Goal: Task Accomplishment & Management: Use online tool/utility

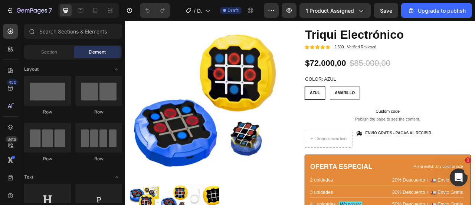
scroll to position [91, 0]
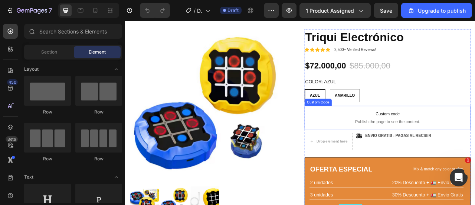
click at [400, 134] on span "Custom code" at bounding box center [460, 138] width 212 height 9
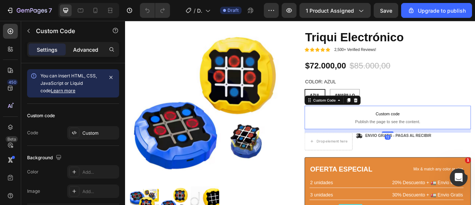
click at [81, 49] on p "Advanced" at bounding box center [85, 50] width 25 height 8
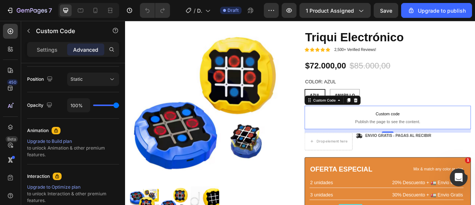
scroll to position [343, 0]
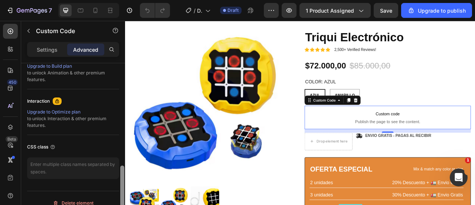
drag, startPoint x: 124, startPoint y: 100, endPoint x: 119, endPoint y: 209, distance: 108.9
click at [119, 0] on html "7 / Duplicate from Landing Page - Aug 25, 22:28:42 Draft Preview 1 product assi…" at bounding box center [237, 0] width 475 height 0
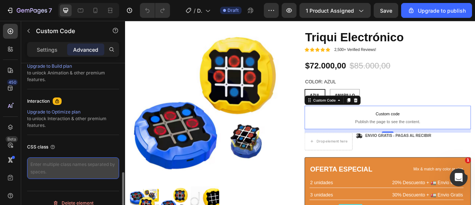
click at [81, 168] on textarea at bounding box center [73, 168] width 92 height 22
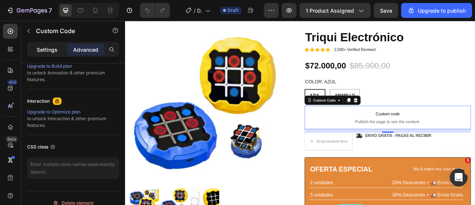
click at [49, 48] on p "Settings" at bounding box center [47, 50] width 21 height 8
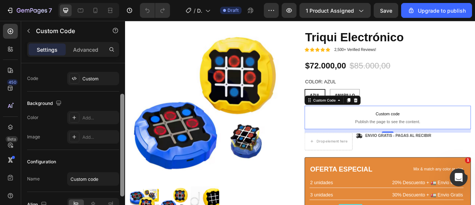
scroll to position [52, 0]
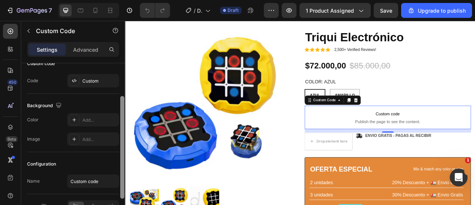
drag, startPoint x: 248, startPoint y: 150, endPoint x: 128, endPoint y: 101, distance: 129.7
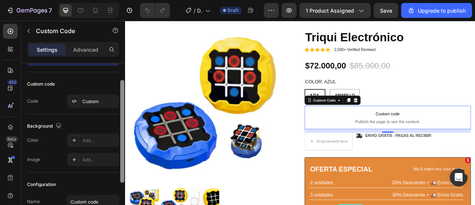
scroll to position [30, 0]
click at [100, 88] on div "Custom code" at bounding box center [73, 86] width 92 height 12
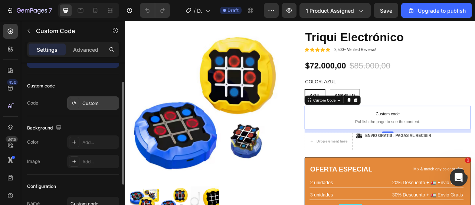
click at [100, 101] on div "Custom" at bounding box center [99, 103] width 35 height 7
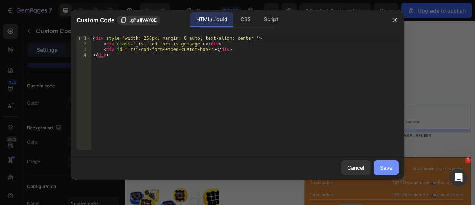
click at [382, 164] on div "Save" at bounding box center [386, 167] width 12 height 8
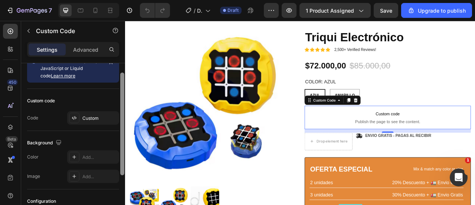
drag, startPoint x: 123, startPoint y: 114, endPoint x: 123, endPoint y: 104, distance: 9.7
click at [123, 104] on div at bounding box center [122, 123] width 4 height 102
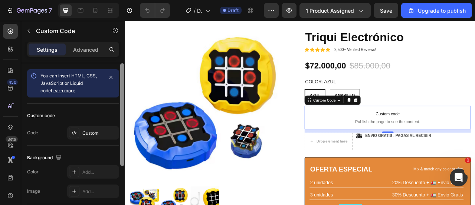
scroll to position [2, 0]
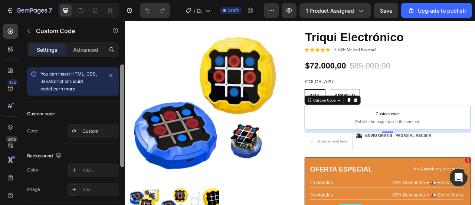
drag, startPoint x: 123, startPoint y: 104, endPoint x: 120, endPoint y: 96, distance: 8.7
click at [120, 96] on div at bounding box center [123, 144] width 6 height 163
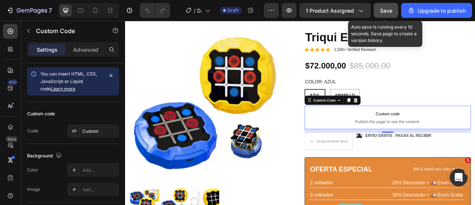
click at [391, 11] on span "Save" at bounding box center [386, 10] width 12 height 6
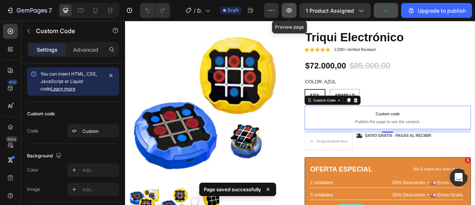
click at [296, 6] on button "button" at bounding box center [289, 10] width 15 height 15
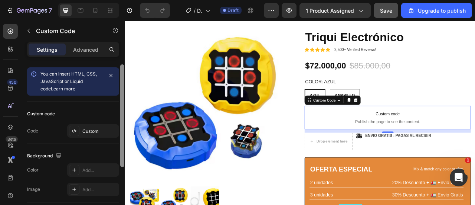
scroll to position [0, 0]
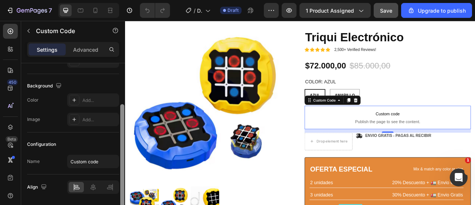
drag, startPoint x: 123, startPoint y: 107, endPoint x: 124, endPoint y: 133, distance: 26.4
click at [124, 133] on div at bounding box center [123, 142] width 6 height 163
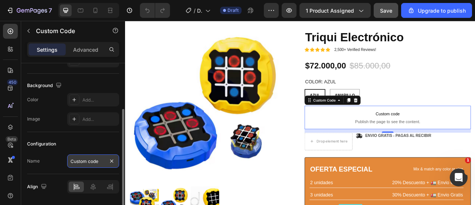
click at [102, 158] on input "Custom code" at bounding box center [93, 160] width 52 height 13
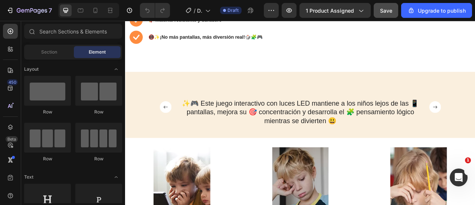
scroll to position [446, 0]
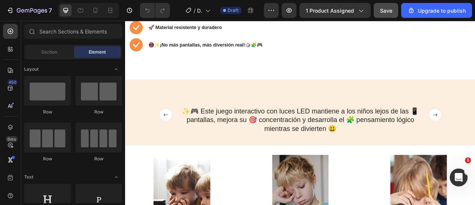
drag, startPoint x: 566, startPoint y: 87, endPoint x: 213, endPoint y: 69, distance: 353.9
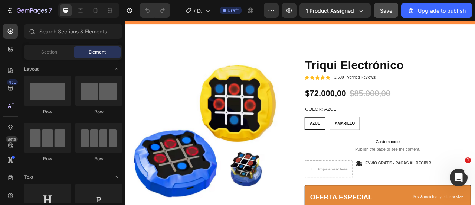
scroll to position [0, 0]
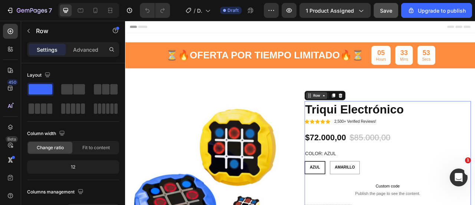
click at [375, 116] on icon at bounding box center [378, 116] width 6 height 6
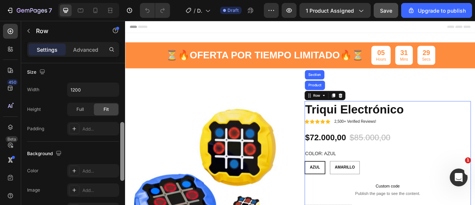
click at [120, 89] on div at bounding box center [123, 144] width 6 height 163
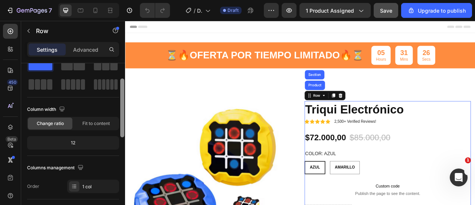
scroll to position [29, 0]
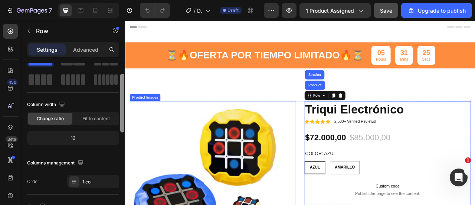
drag, startPoint x: 247, startPoint y: 146, endPoint x: 127, endPoint y: 131, distance: 120.5
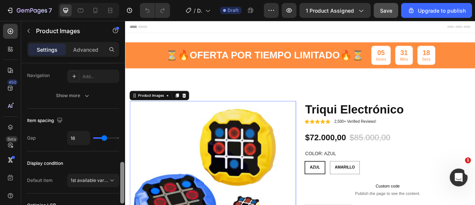
scroll to position [373, 0]
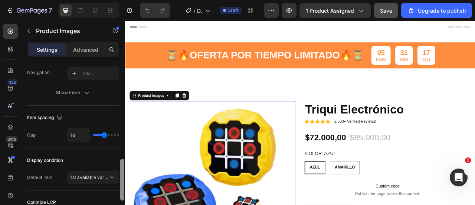
drag, startPoint x: 123, startPoint y: 107, endPoint x: 120, endPoint y: 173, distance: 66.9
click at [120, 173] on div at bounding box center [123, 144] width 6 height 163
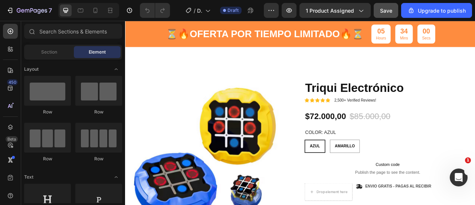
scroll to position [8, 0]
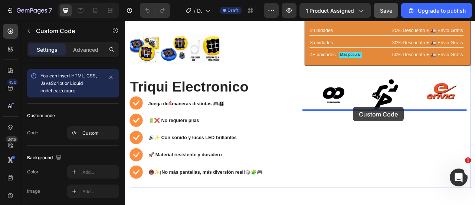
scroll to position [293, 0]
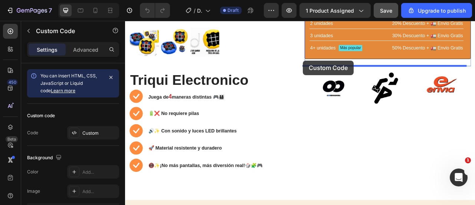
drag, startPoint x: 452, startPoint y: 61, endPoint x: 353, endPoint y: 71, distance: 100.0
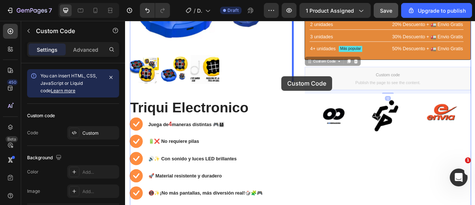
scroll to position [255, 0]
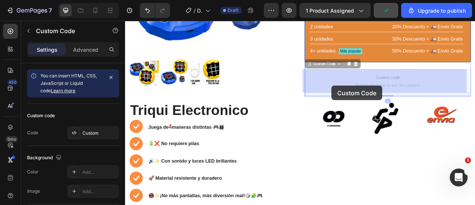
drag, startPoint x: 400, startPoint y: 211, endPoint x: 388, endPoint y: 103, distance: 109.1
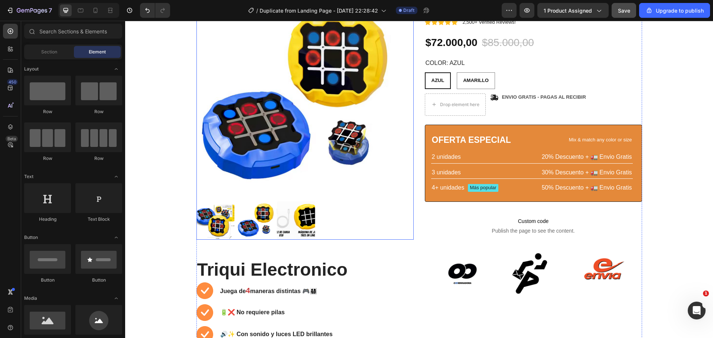
scroll to position [108, 0]
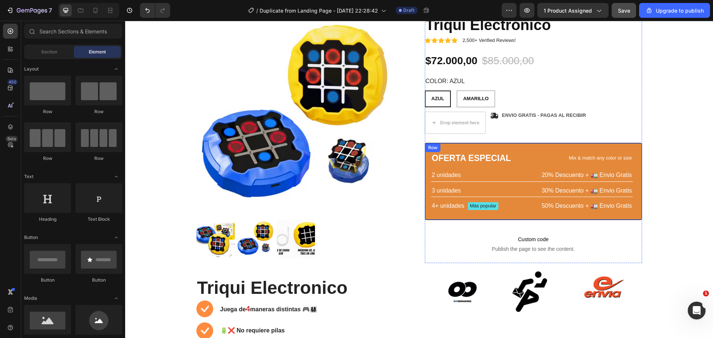
click at [431, 146] on div "Row" at bounding box center [433, 147] width 12 height 7
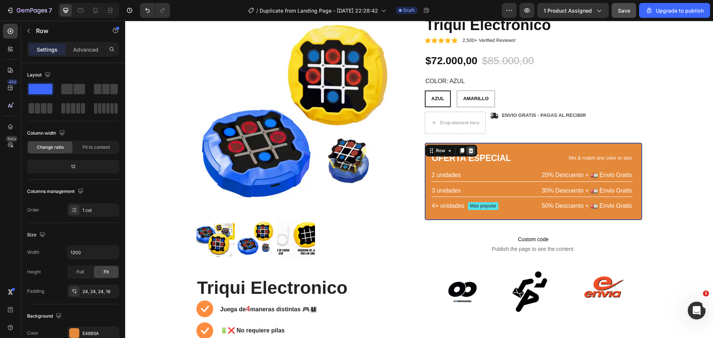
click at [469, 150] on icon at bounding box center [470, 150] width 5 height 5
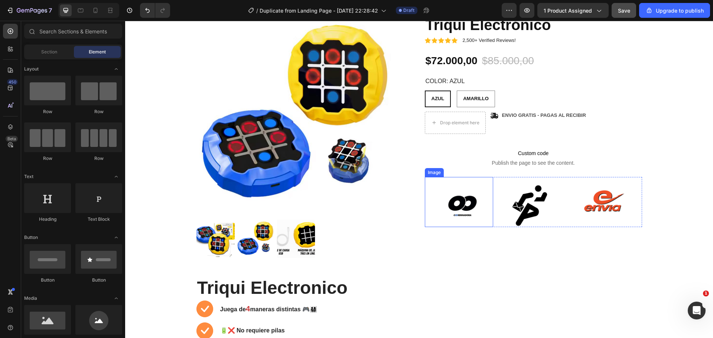
click at [452, 202] on img at bounding box center [462, 206] width 43 height 43
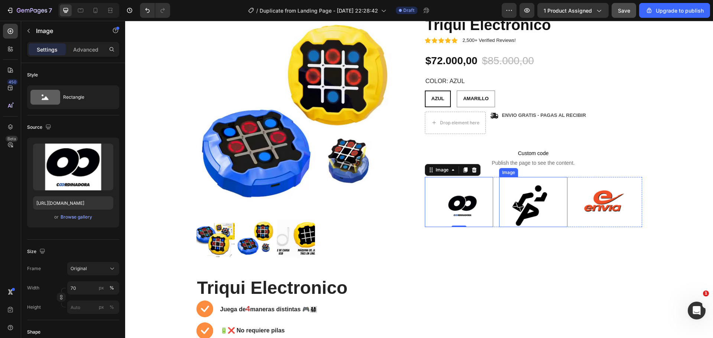
click at [475, 178] on div "Image" at bounding box center [533, 202] width 68 height 50
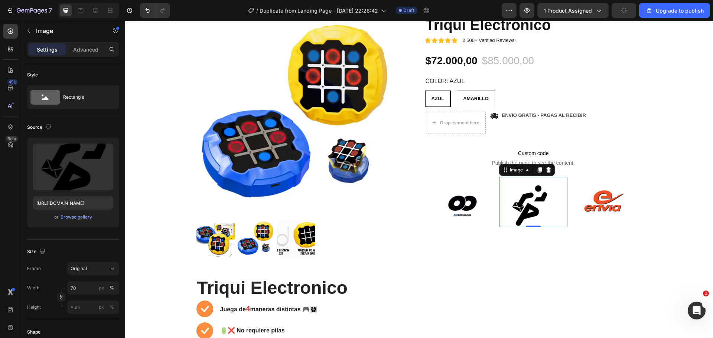
scroll to position [212, 0]
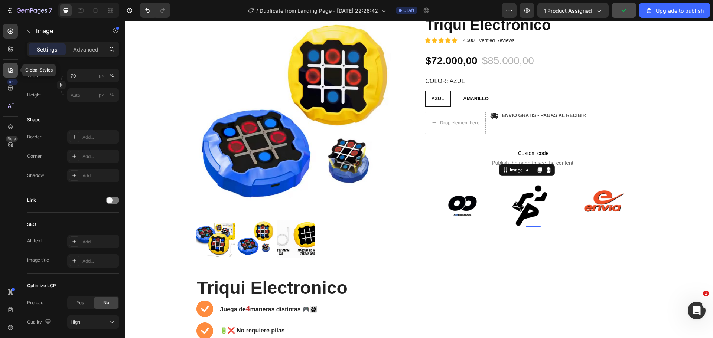
click at [13, 71] on icon at bounding box center [10, 70] width 5 height 5
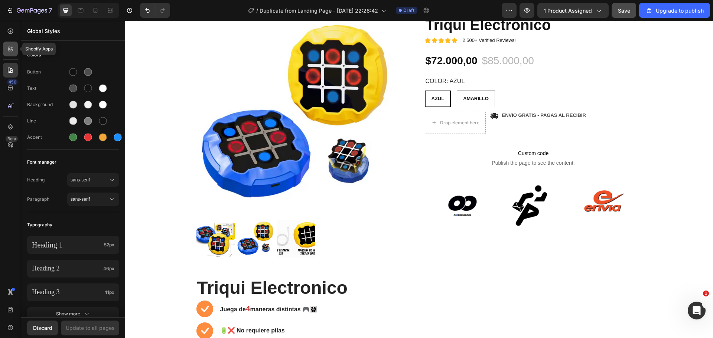
click at [11, 51] on icon at bounding box center [12, 50] width 2 height 2
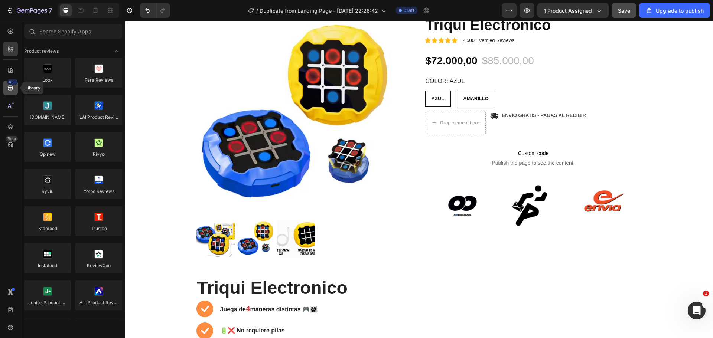
click at [10, 85] on div "450" at bounding box center [12, 82] width 11 height 6
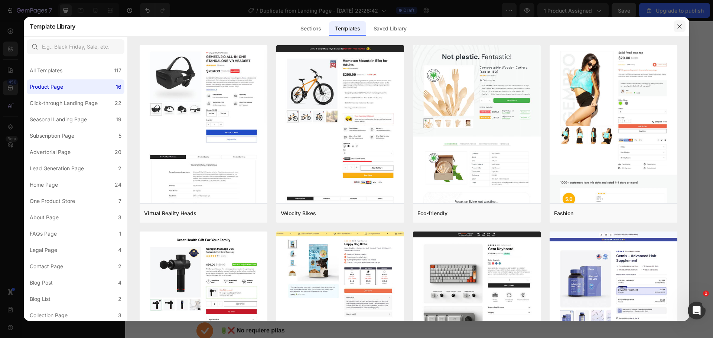
drag, startPoint x: 679, startPoint y: 29, endPoint x: 554, endPoint y: 9, distance: 126.7
click at [475, 29] on icon "button" at bounding box center [680, 26] width 6 height 6
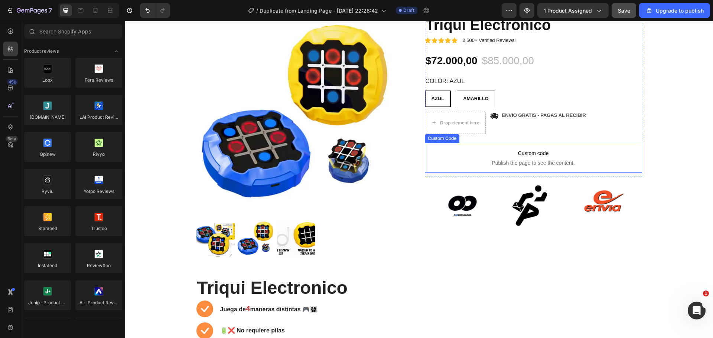
click at [475, 163] on span "Publish the page to see the content." at bounding box center [533, 162] width 217 height 7
radio input "false"
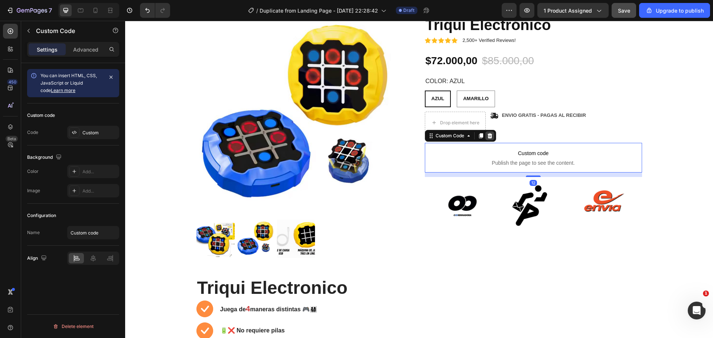
click at [475, 134] on icon at bounding box center [490, 136] width 6 height 6
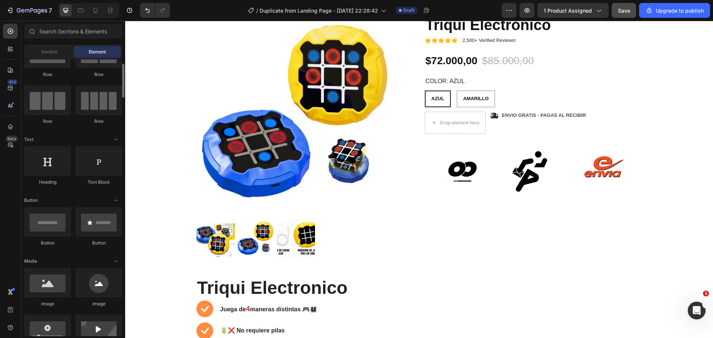
scroll to position [74, 0]
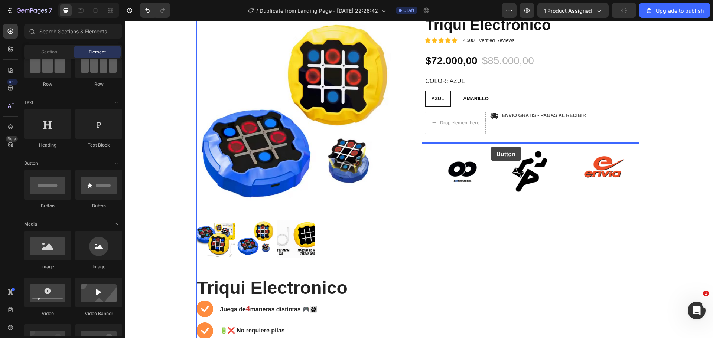
drag, startPoint x: 192, startPoint y: 199, endPoint x: 491, endPoint y: 147, distance: 302.8
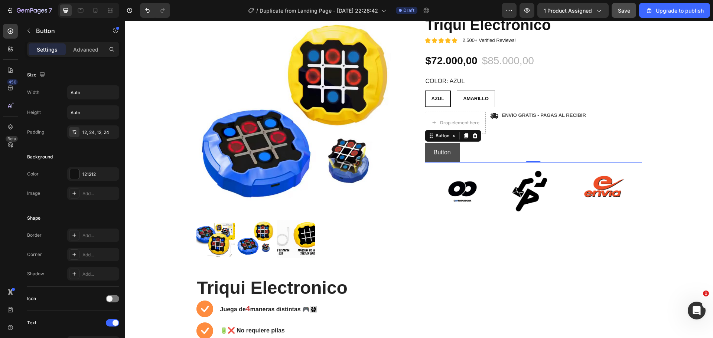
click at [453, 148] on button "Button" at bounding box center [442, 153] width 35 height 20
click at [472, 136] on icon at bounding box center [474, 135] width 5 height 5
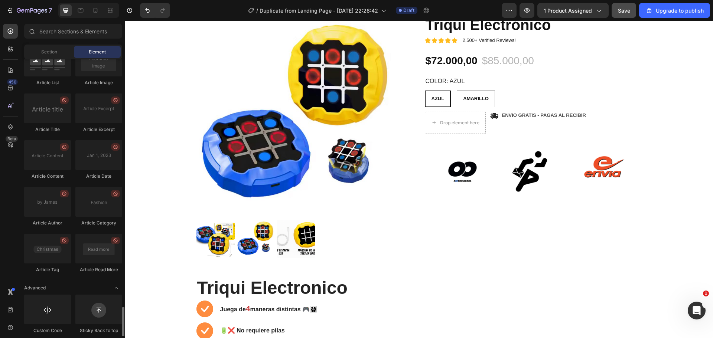
scroll to position [1973, 0]
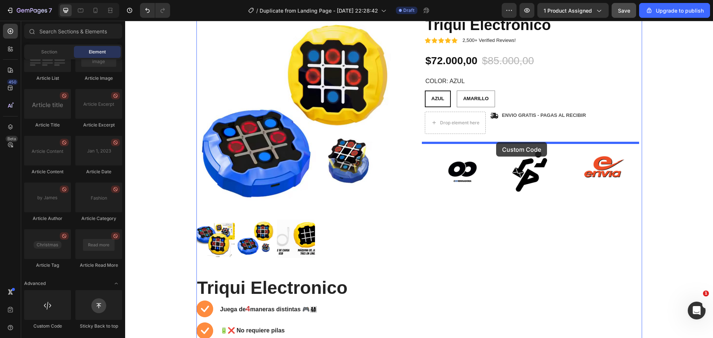
drag, startPoint x: 170, startPoint y: 331, endPoint x: 496, endPoint y: 142, distance: 376.5
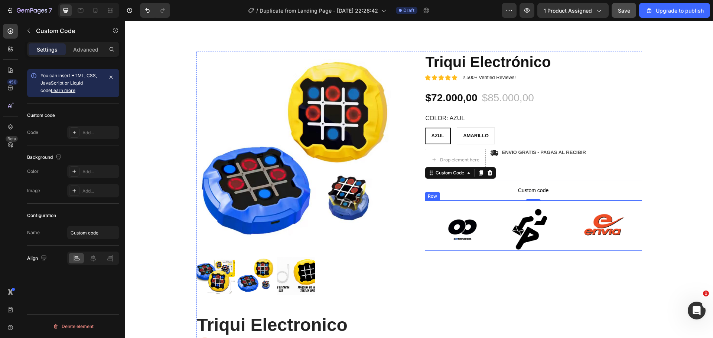
scroll to position [74, 0]
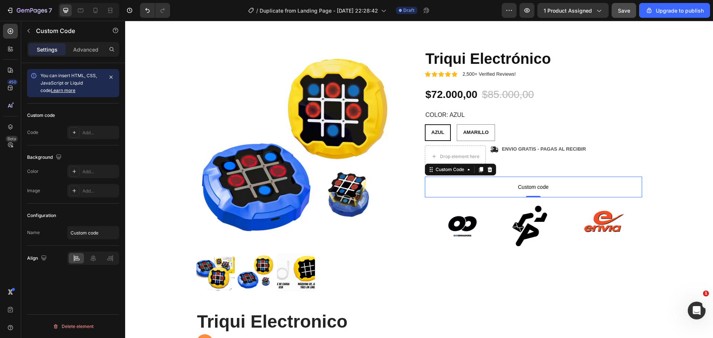
drag, startPoint x: 92, startPoint y: 48, endPoint x: 96, endPoint y: 65, distance: 18.2
click at [92, 47] on p "Advanced" at bounding box center [85, 50] width 25 height 8
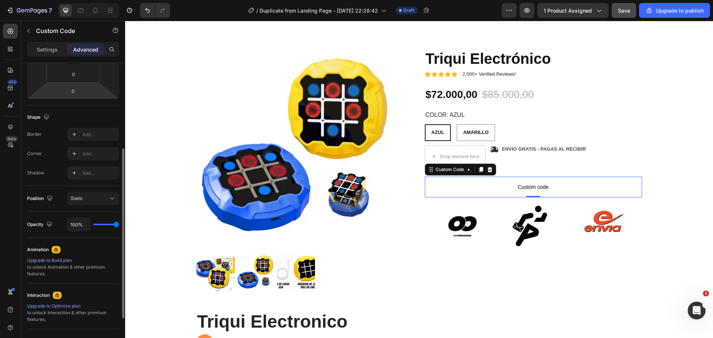
scroll to position [219, 0]
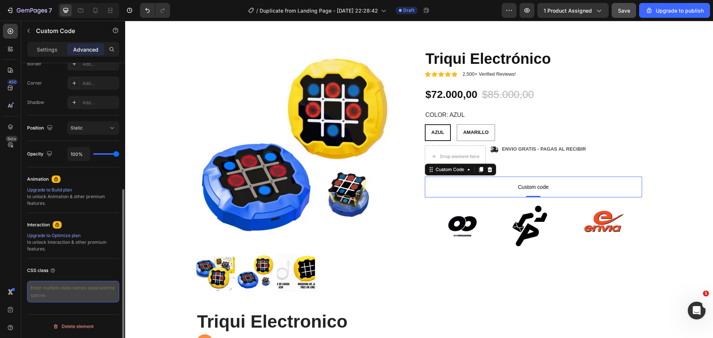
click at [71, 204] on textarea at bounding box center [73, 292] width 92 height 22
paste textarea "<div class="_rsi-cod-form-is-gempage"></div> <div id="_rsi-cod-form-embed-custo…"
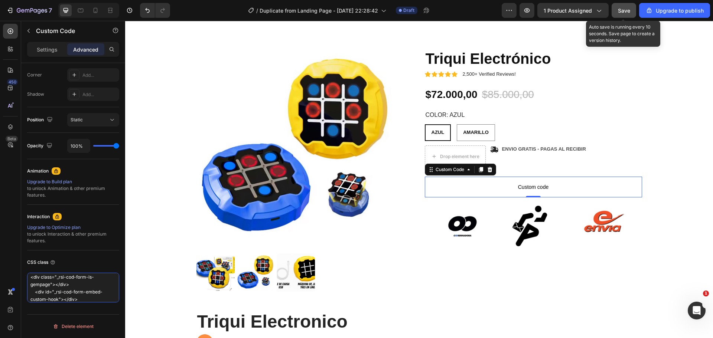
type textarea "<div class="_rsi-cod-form-is-gempage"></div> <div id="_rsi-cod-form-embed-custo…"
click at [475, 15] on button "Save" at bounding box center [624, 10] width 25 height 15
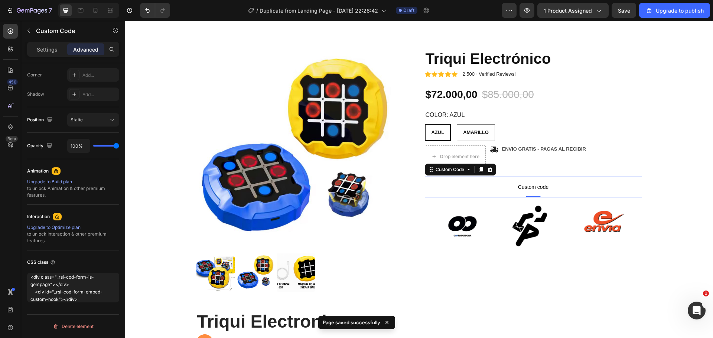
click at [472, 183] on span "Custom code" at bounding box center [533, 187] width 217 height 9
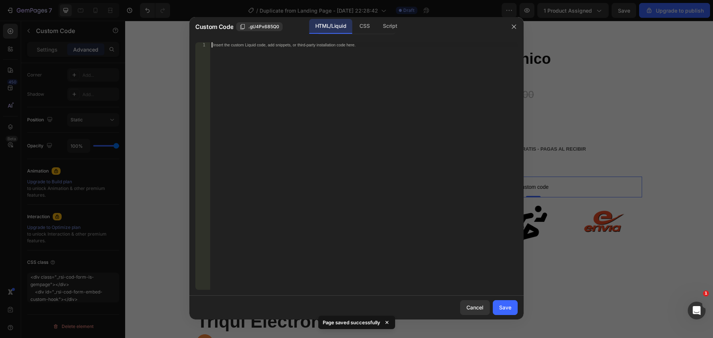
click at [421, 138] on div "Insert the custom Liquid code, add snippets, or third-party installation code h…" at bounding box center [363, 171] width 307 height 258
paste textarea "<div id="_rsi-cod-form-embed-custom-hook"></div>"
type textarea "<div id="_rsi-cod-form-embed-custom-hook"></div>"
click at [475, 204] on div "Save" at bounding box center [505, 308] width 12 height 8
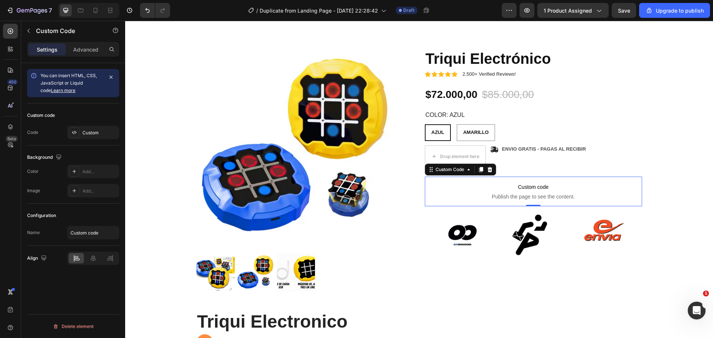
scroll to position [0, 0]
click at [475, 11] on icon "button" at bounding box center [526, 10] width 7 height 7
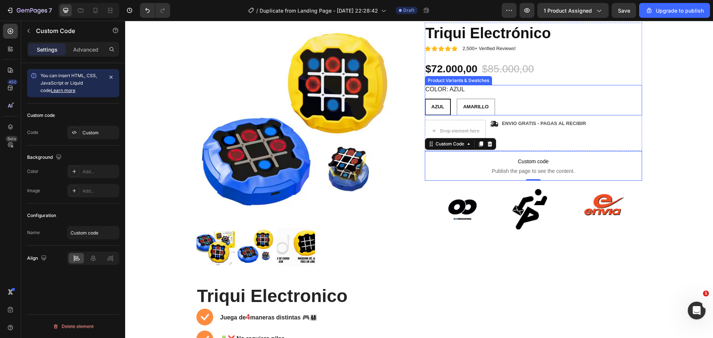
scroll to position [111, 0]
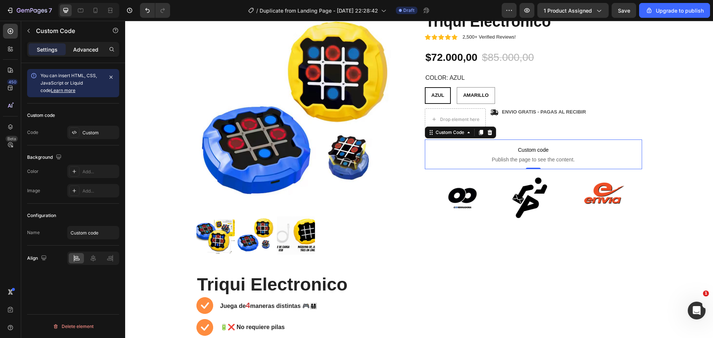
click at [88, 55] on div "Advanced" at bounding box center [85, 49] width 37 height 12
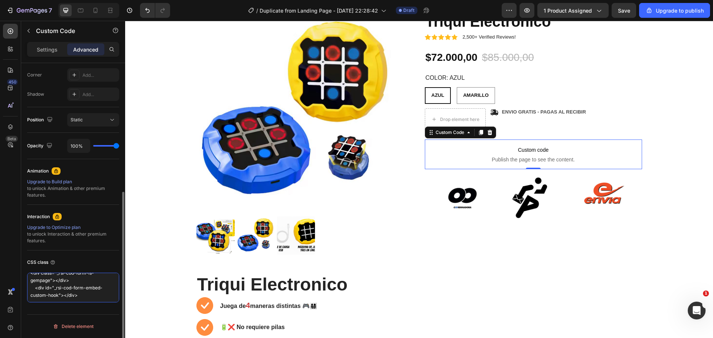
scroll to position [0, 0]
drag, startPoint x: 85, startPoint y: 299, endPoint x: 20, endPoint y: 270, distance: 70.7
click at [20, 204] on div "450 Beta Sections(18) Elements(84) Section Element Hero Section Product Detail …" at bounding box center [62, 179] width 125 height 317
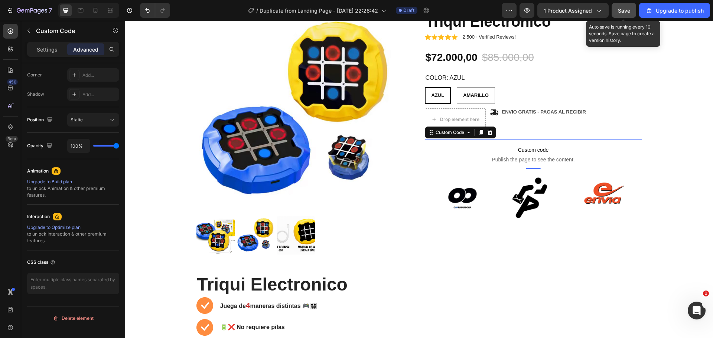
click at [475, 11] on span "Save" at bounding box center [624, 10] width 12 height 6
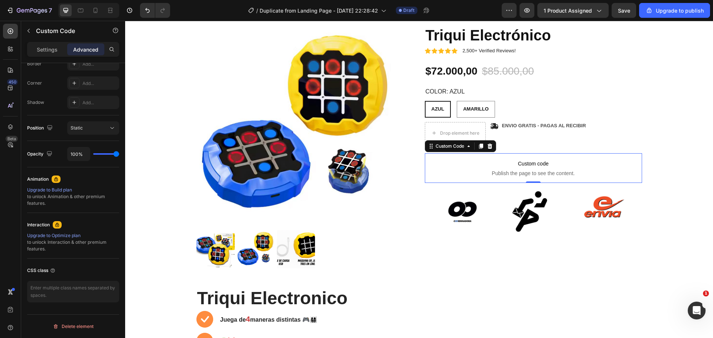
scroll to position [37, 0]
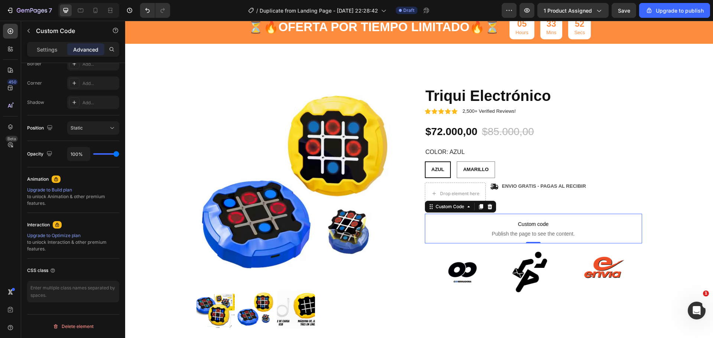
click at [475, 204] on span "Publish the page to see the content." at bounding box center [533, 233] width 217 height 7
click at [475, 204] on icon at bounding box center [490, 207] width 6 height 6
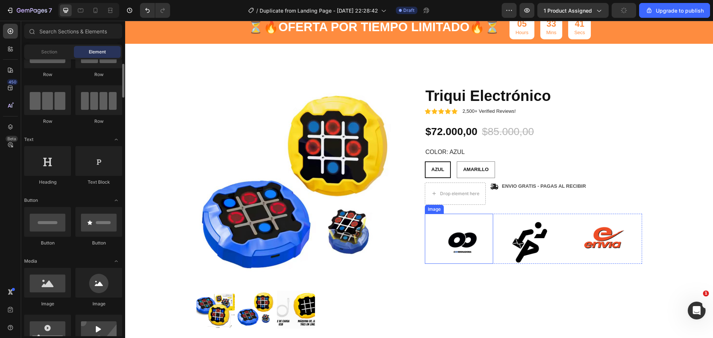
click at [443, 204] on img at bounding box center [462, 242] width 43 height 43
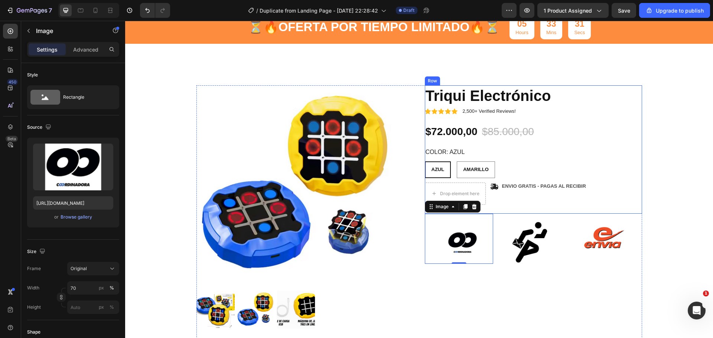
click at [475, 119] on div "Icon Icon Icon Icon Icon Icon List 2,500+ Verified Reviews! Text Block Row Triq…" at bounding box center [533, 149] width 217 height 128
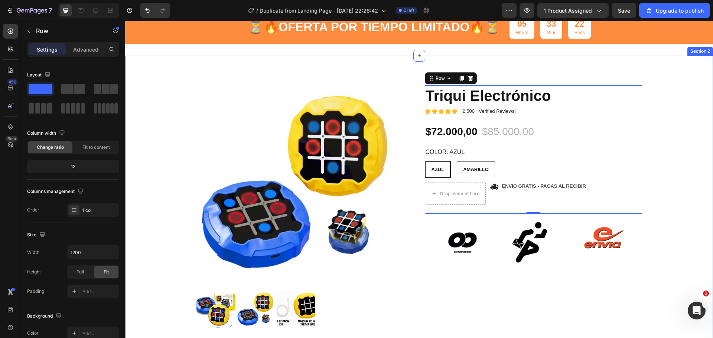
click at [475, 204] on div "Product Images Triqui Electronico Heading Juega de 4 maneras distintas 🎮👨‍👩‍👧‍👦…" at bounding box center [419, 289] width 577 height 408
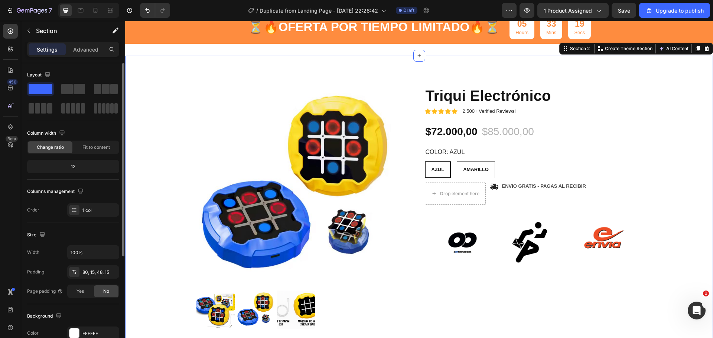
scroll to position [157, 0]
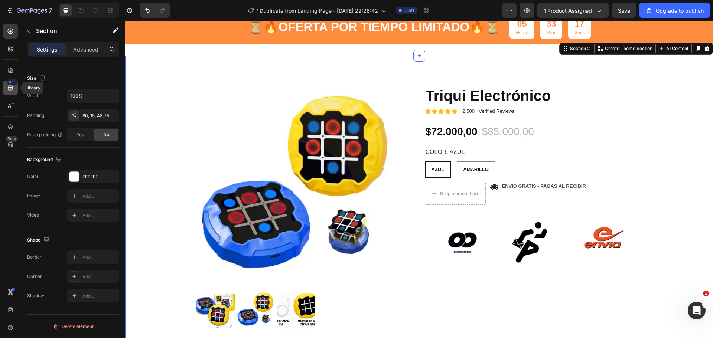
click at [11, 88] on icon at bounding box center [10, 88] width 5 height 5
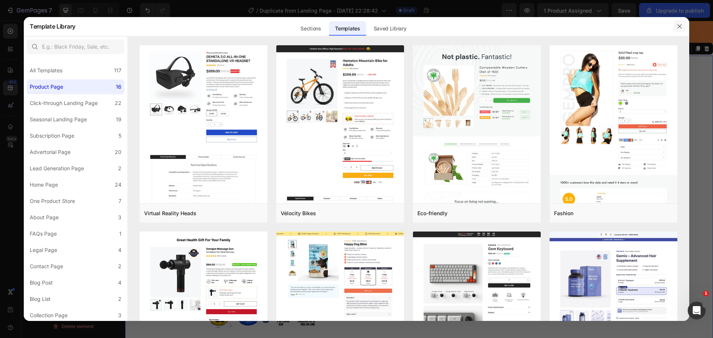
click at [475, 28] on icon "button" at bounding box center [680, 26] width 6 height 6
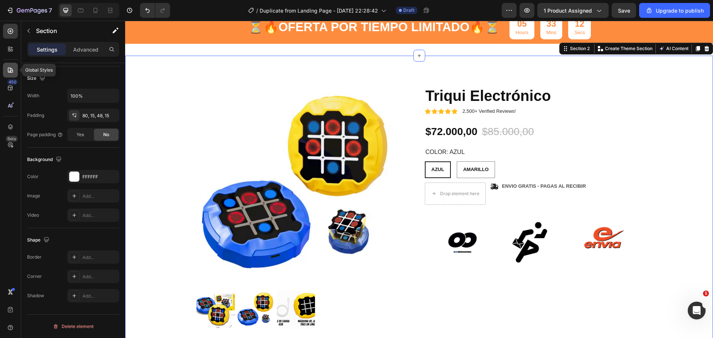
click at [12, 64] on div at bounding box center [10, 70] width 15 height 15
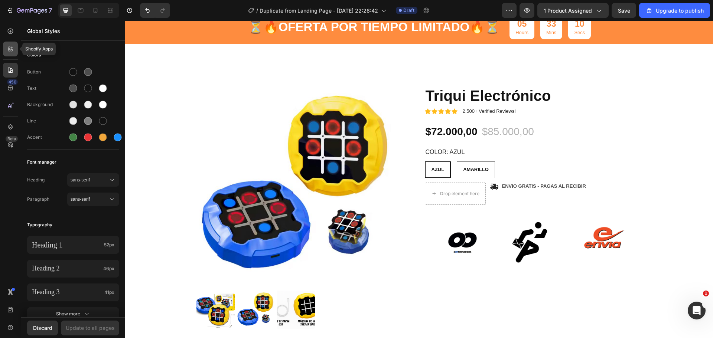
click at [7, 45] on icon at bounding box center [10, 48] width 7 height 7
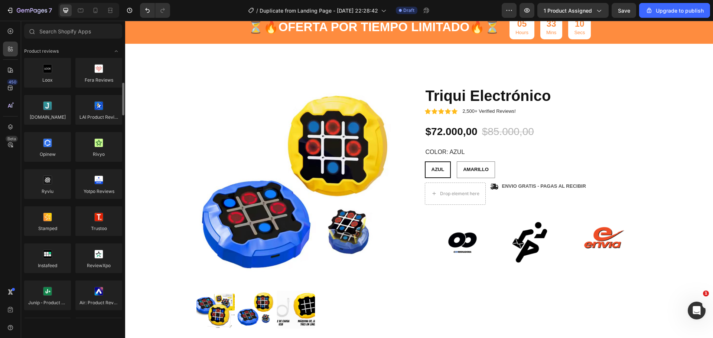
scroll to position [37, 0]
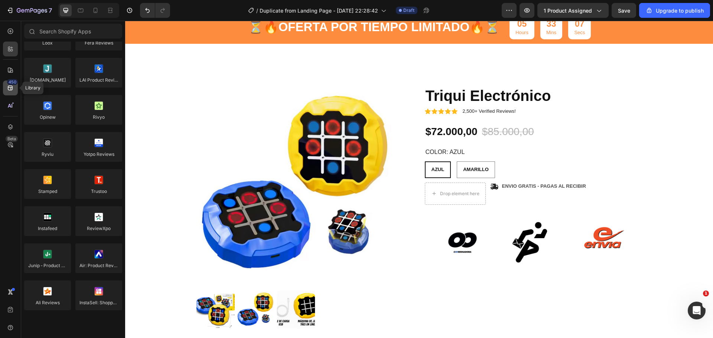
click at [12, 88] on icon at bounding box center [10, 87] width 7 height 7
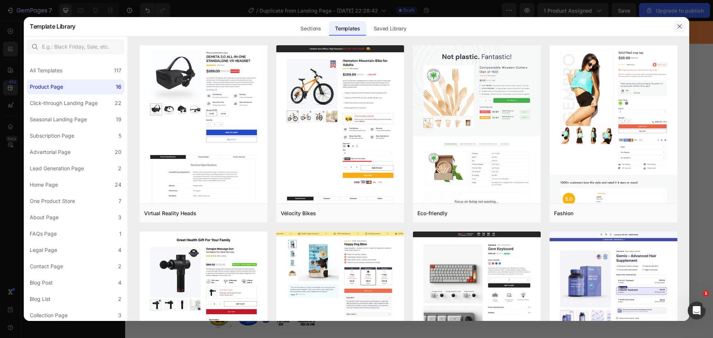
click at [475, 26] on icon "button" at bounding box center [680, 26] width 6 height 6
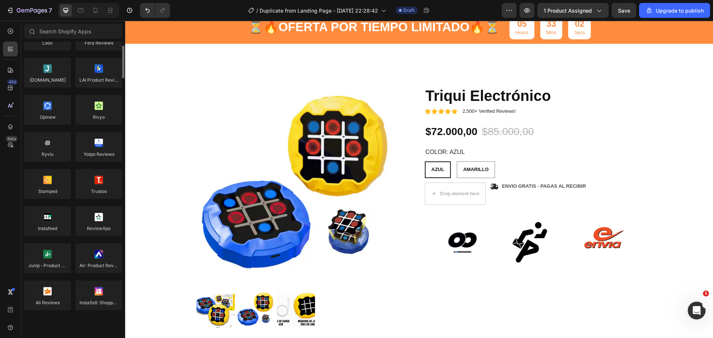
scroll to position [0, 0]
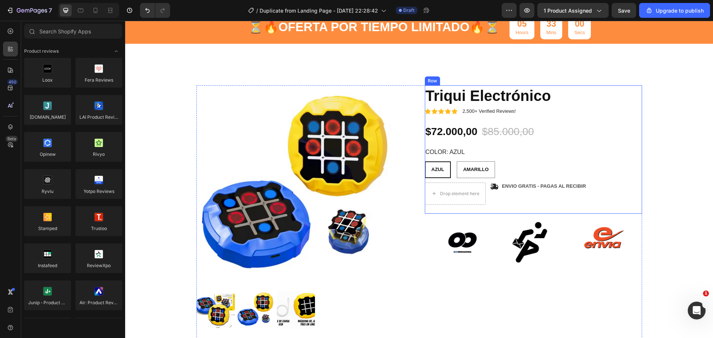
click at [475, 204] on div "Icon Icon Icon Icon Icon Icon List 2,500+ Verified Reviews! Text Block Row Triq…" at bounding box center [533, 149] width 217 height 128
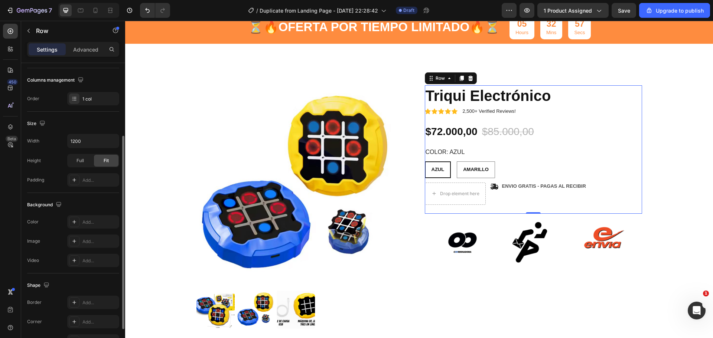
scroll to position [157, 0]
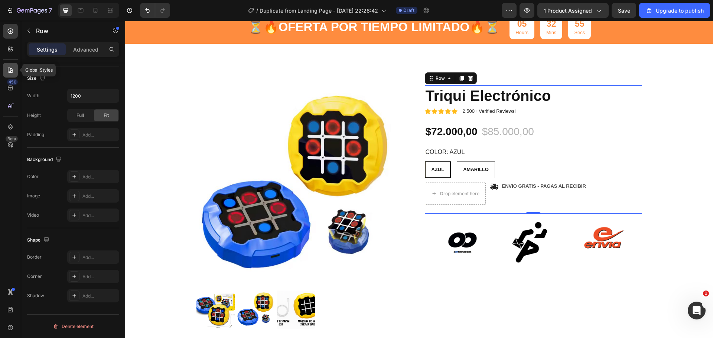
click at [11, 73] on icon at bounding box center [10, 69] width 7 height 7
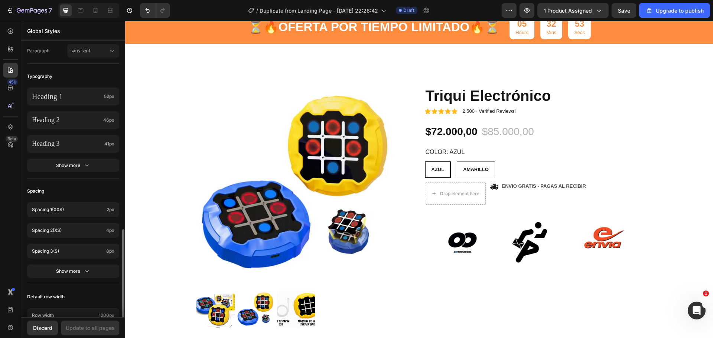
scroll to position [269, 0]
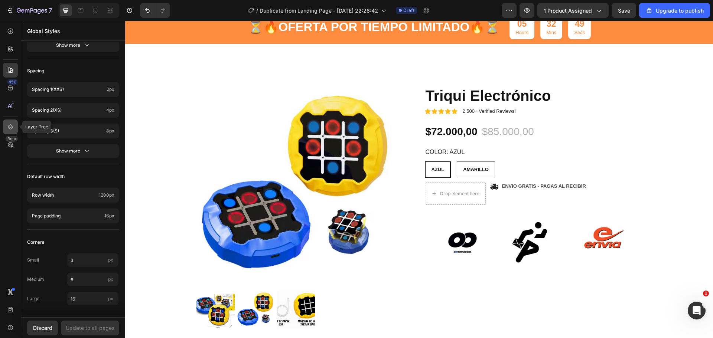
click at [9, 130] on icon at bounding box center [10, 126] width 7 height 7
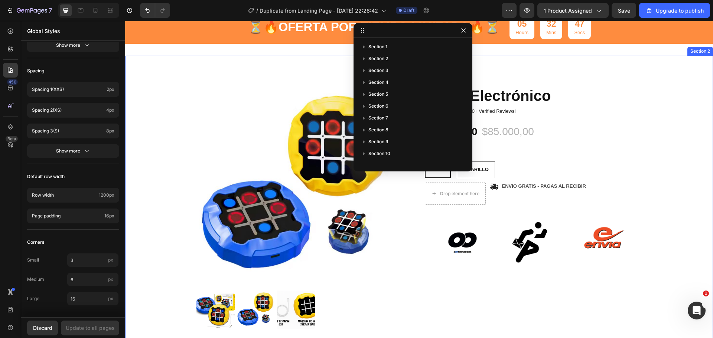
click at [475, 191] on div "Product Images Triqui Electronico Heading Juega de 4 maneras distintas 🎮👨‍👩‍👧‍👦…" at bounding box center [419, 289] width 577 height 408
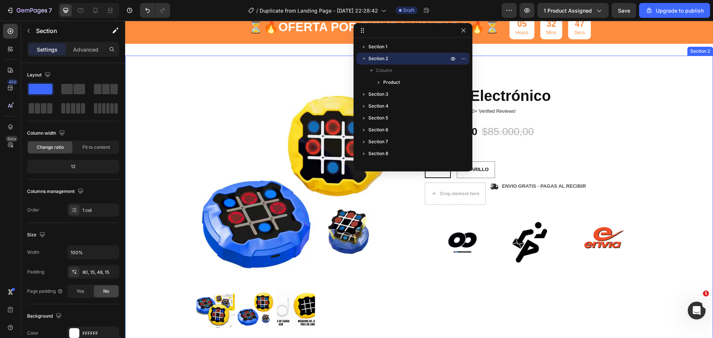
radio input "false"
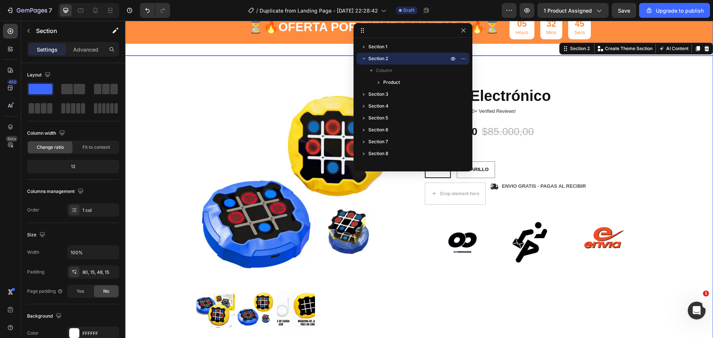
click at [279, 49] on div "⏳🔥 OFERTA POR TIEMPO LIMITADO 🔥⏳ Text Block 05 Hours 32 Mins 45 Secs Countdown …" at bounding box center [419, 27] width 588 height 57
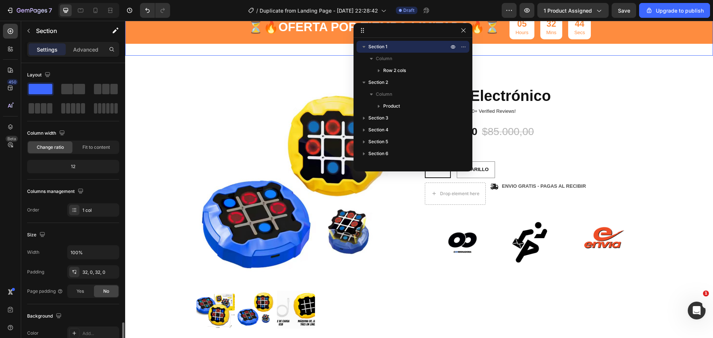
scroll to position [157, 0]
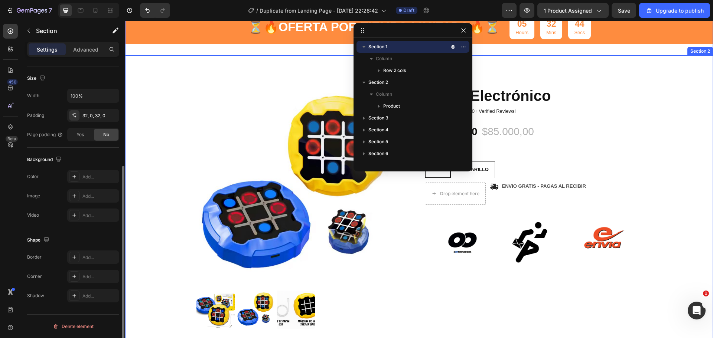
click at [280, 57] on div "Product Images Triqui Electronico Heading Juega de 4 maneras distintas 🎮👨‍👩‍👧‍👦…" at bounding box center [419, 284] width 588 height 456
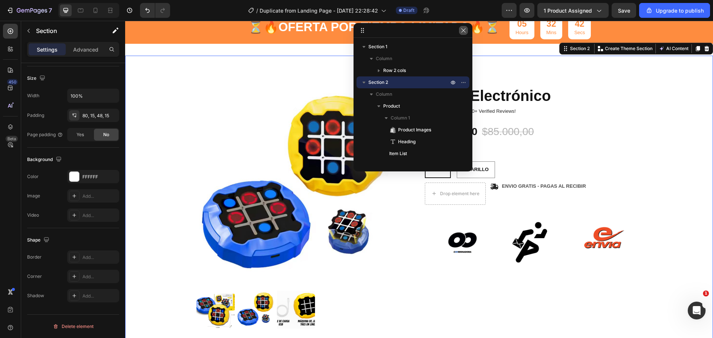
click at [462, 31] on icon "button" at bounding box center [463, 30] width 6 height 6
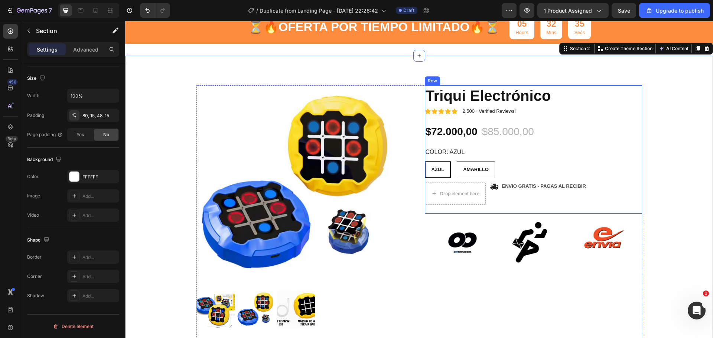
click at [475, 179] on div "Icon Icon Icon Icon Icon Icon List 2,500+ Verified Reviews! Text Block Row Triq…" at bounding box center [533, 149] width 217 height 128
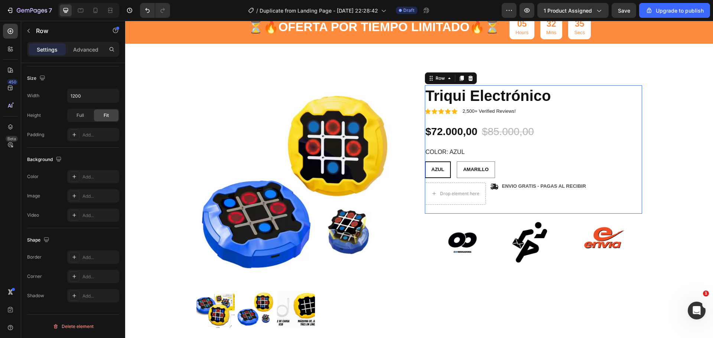
scroll to position [0, 0]
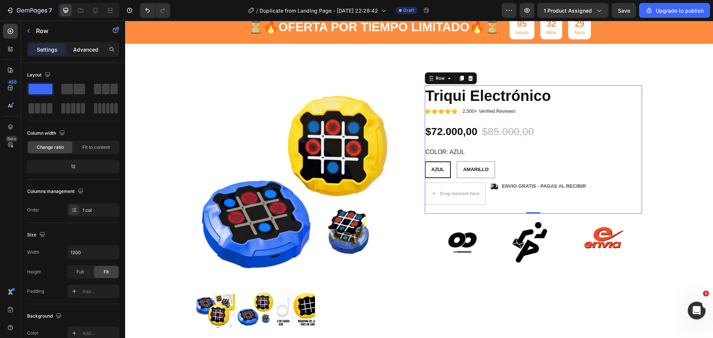
click at [80, 49] on p "Advanced" at bounding box center [85, 50] width 25 height 8
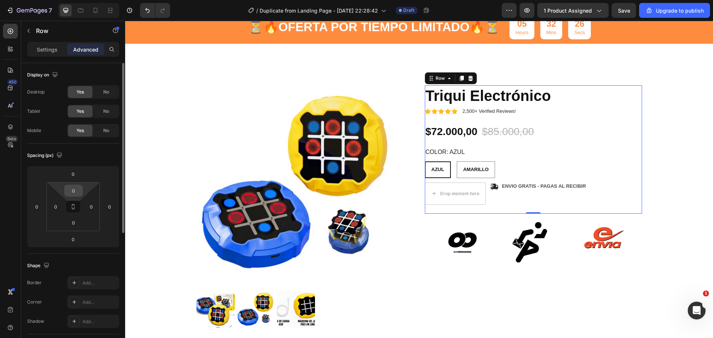
click at [75, 193] on input "0" at bounding box center [73, 190] width 15 height 11
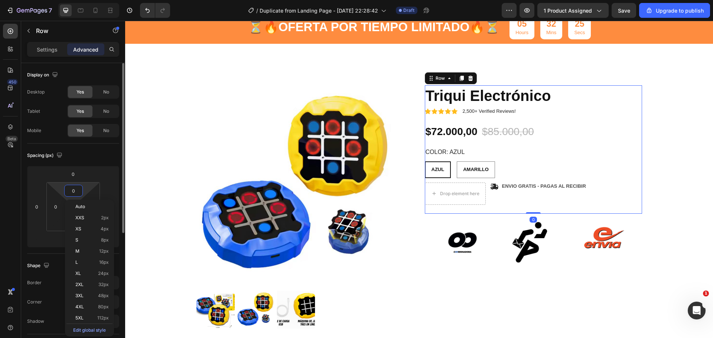
click at [75, 193] on input "0" at bounding box center [73, 190] width 15 height 11
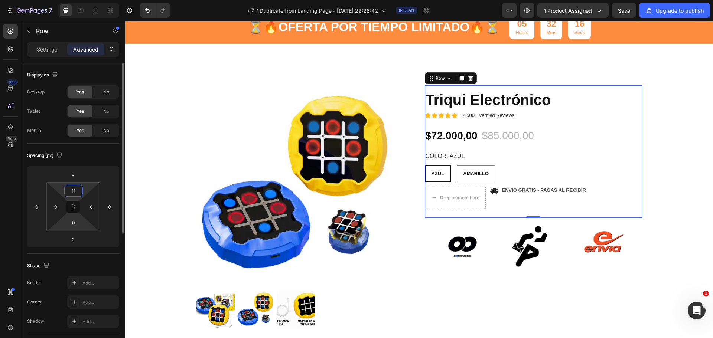
type input "1"
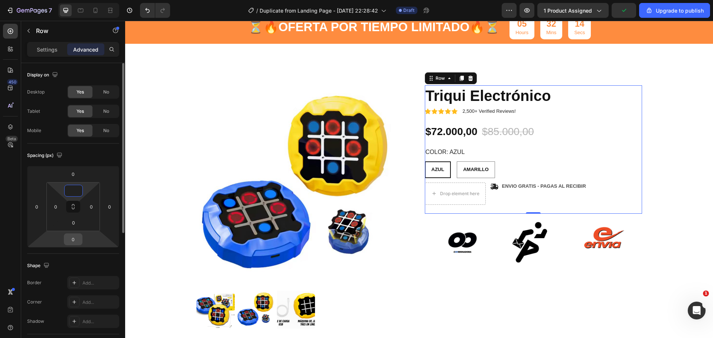
click at [81, 204] on div "0" at bounding box center [73, 240] width 19 height 12
type input "0"
click at [78, 204] on input "0" at bounding box center [73, 239] width 15 height 11
click at [78, 204] on input "number" at bounding box center [73, 239] width 15 height 11
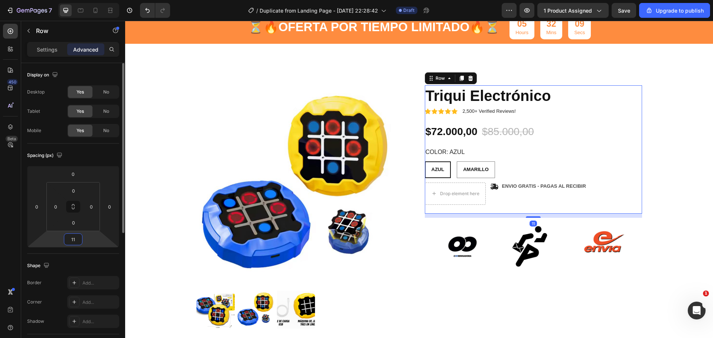
type input "111"
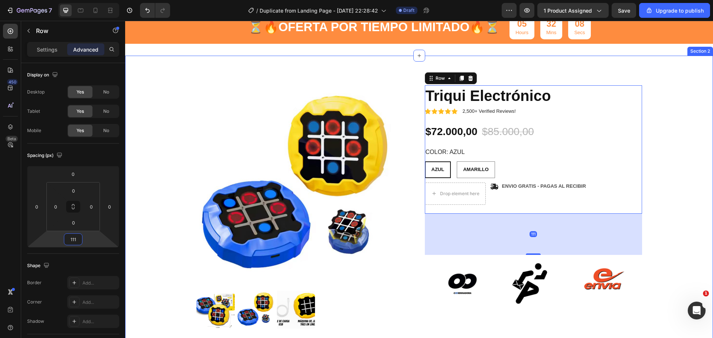
click at [475, 204] on div "Product Images Triqui Electronico Heading Juega de 4 maneras distintas 🎮👨‍👩‍👧‍👦…" at bounding box center [419, 289] width 577 height 408
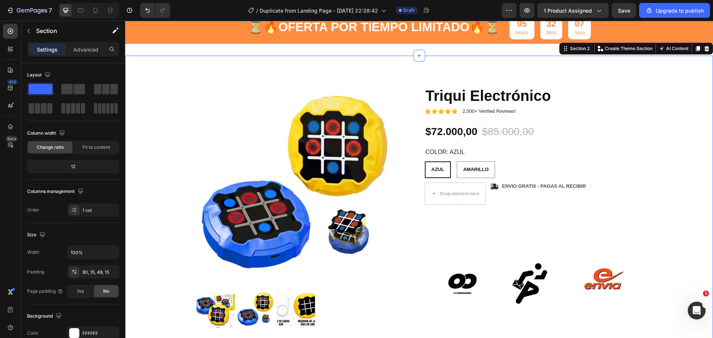
click at [475, 204] on div "Product Images Triqui Electronico Heading Juega de 4 maneras distintas 🎮👨‍👩‍👧‍👦…" at bounding box center [419, 289] width 577 height 408
click at [475, 204] on div "Icon Icon Icon Icon Icon Icon List 2,500+ Verified Reviews! Text Block Row Triq…" at bounding box center [533, 286] width 217 height 403
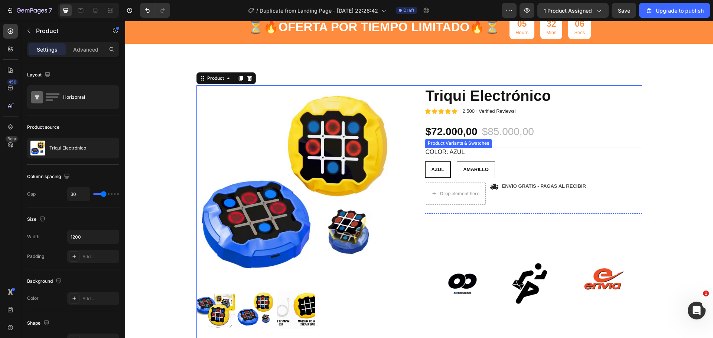
click at [475, 157] on div "COLOR: AZUL AZUL AZUL AZUL AMARILLO AMARILLO AMARILLO" at bounding box center [533, 163] width 217 height 30
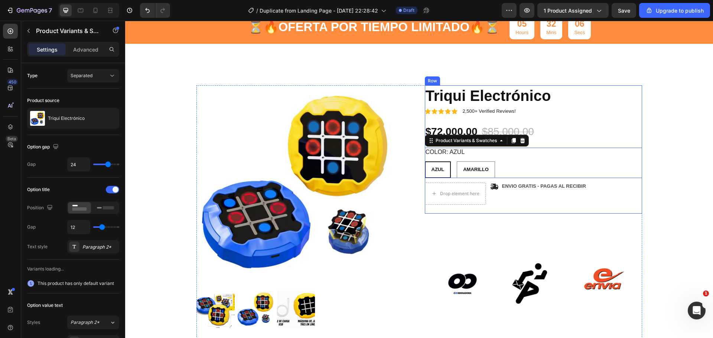
click at [475, 116] on div "Icon Icon Icon Icon Icon Icon List 2,500+ Verified Reviews! Text Block Row Triq…" at bounding box center [533, 149] width 217 height 128
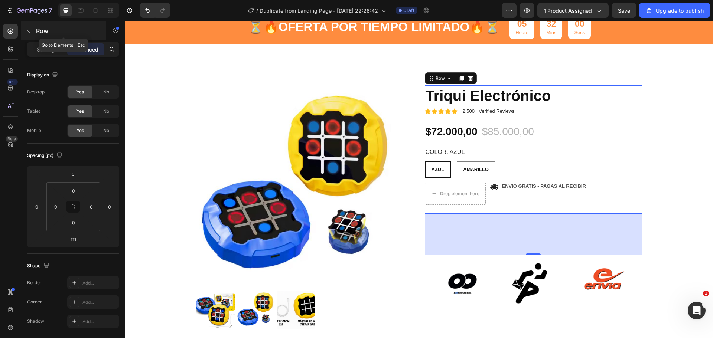
click at [30, 33] on button "button" at bounding box center [29, 31] width 12 height 12
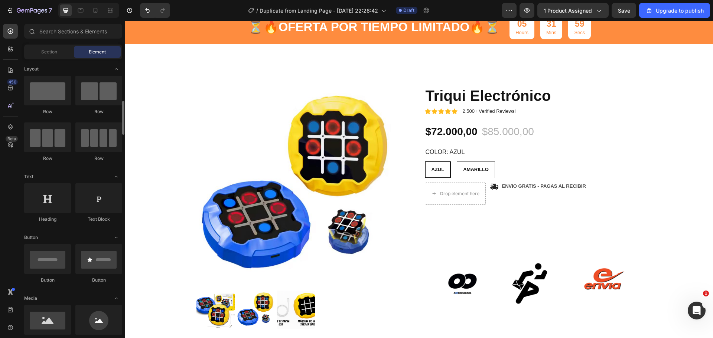
scroll to position [37, 0]
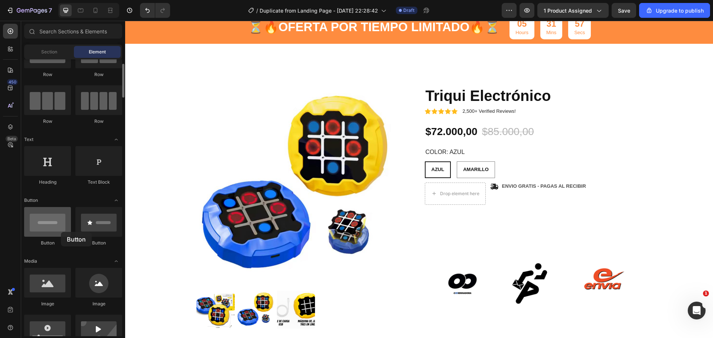
click at [61, 204] on div at bounding box center [47, 222] width 47 height 30
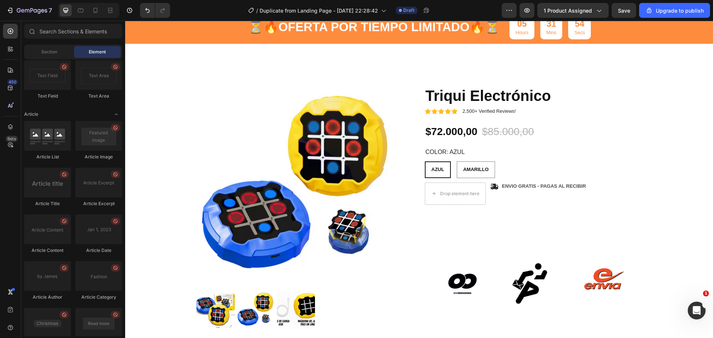
scroll to position [1973, 0]
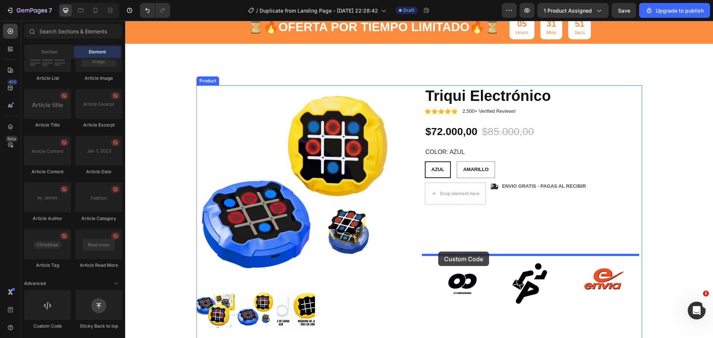
drag, startPoint x: 308, startPoint y: 276, endPoint x: 438, endPoint y: 252, distance: 132.6
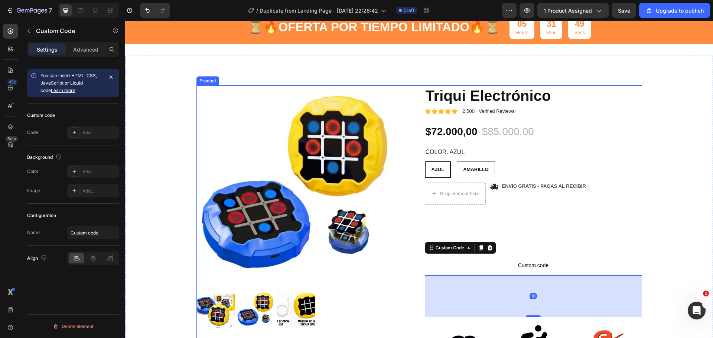
click at [475, 204] on div "Icon Icon Icon Icon Icon Icon List 2,500+ Verified Reviews! Text Block Row Triq…" at bounding box center [533, 286] width 217 height 403
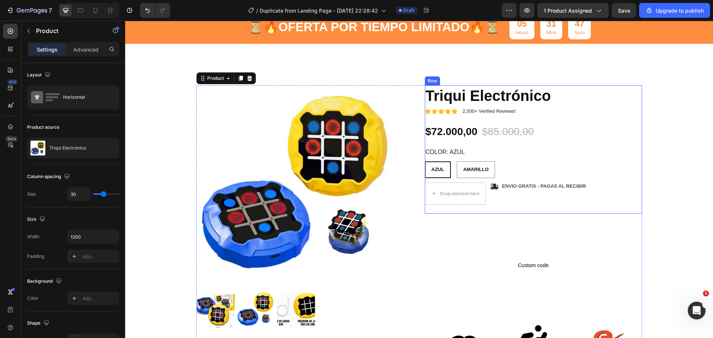
click at [475, 121] on div "Icon Icon Icon Icon Icon Icon List 2,500+ Verified Reviews! Text Block Row Triq…" at bounding box center [533, 149] width 217 height 128
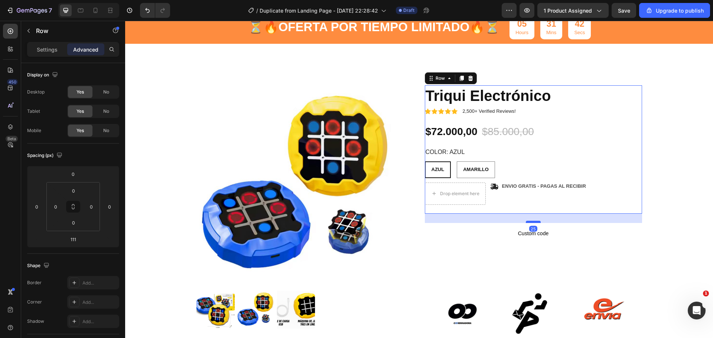
drag, startPoint x: 532, startPoint y: 255, endPoint x: 530, endPoint y: 223, distance: 32.0
click at [475, 204] on div at bounding box center [533, 222] width 15 height 2
type input "25"
click at [475, 204] on span "Custom code" at bounding box center [533, 233] width 217 height 9
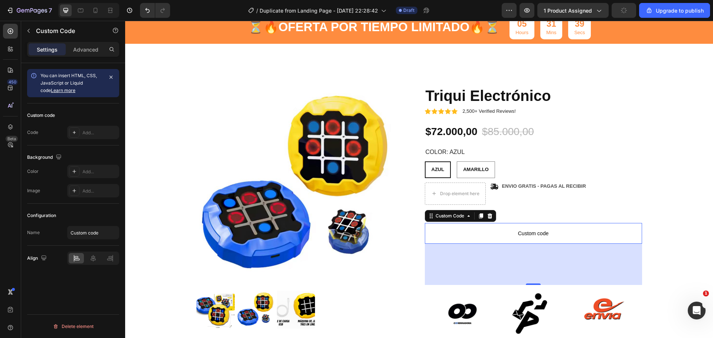
click at [475, 204] on span "Custom code" at bounding box center [533, 233] width 217 height 9
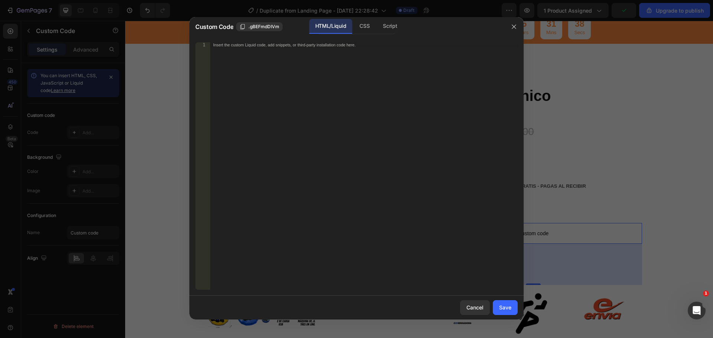
click at [338, 111] on div "Insert the custom Liquid code, add snippets, or third-party installation code h…" at bounding box center [363, 171] width 307 height 258
paste textarea "<div id="_rsi-cod-form-embed-custom-hook"></div>"
type textarea "<div id="_rsi-cod-form-embed-custom-hook"></div>"
click at [475, 204] on div "Save" at bounding box center [505, 308] width 12 height 8
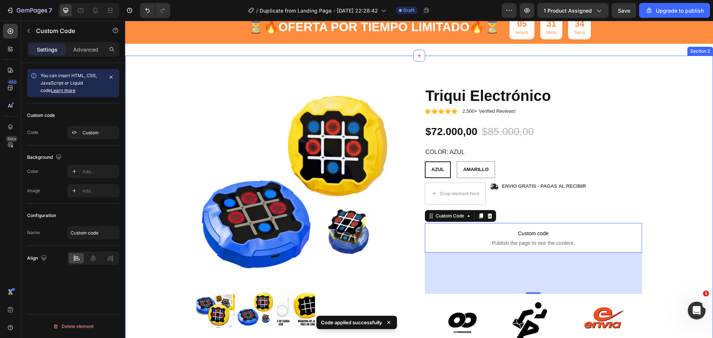
click at [475, 204] on div "Product Images Triqui Electronico Heading Juega de 4 maneras distintas 🎮👨‍👩‍👧‍👦…" at bounding box center [419, 289] width 577 height 408
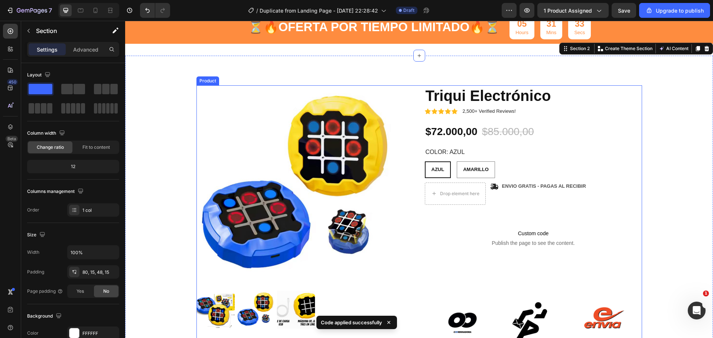
click at [475, 204] on div "Icon Icon Icon Icon Icon Icon List 2,500+ Verified Reviews! Text Block Row Triq…" at bounding box center [533, 286] width 217 height 403
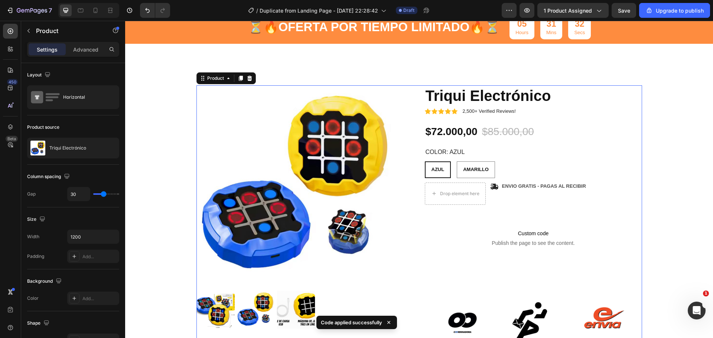
click at [475, 204] on p "Custom code Publish the page to see the content." at bounding box center [533, 238] width 217 height 30
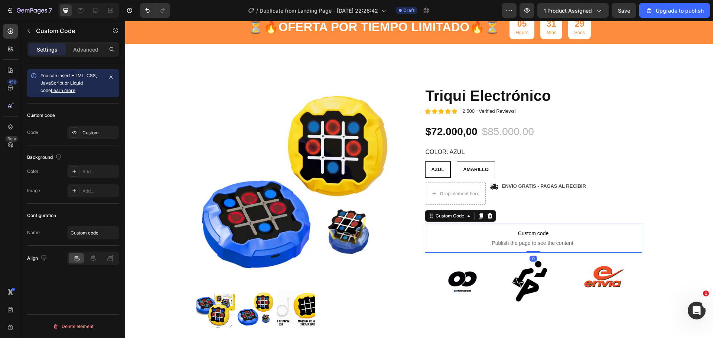
drag, startPoint x: 530, startPoint y: 277, endPoint x: 527, endPoint y: 250, distance: 27.7
click at [475, 204] on div "Custom code Publish the page to see the content. Custom Code 0" at bounding box center [533, 238] width 217 height 30
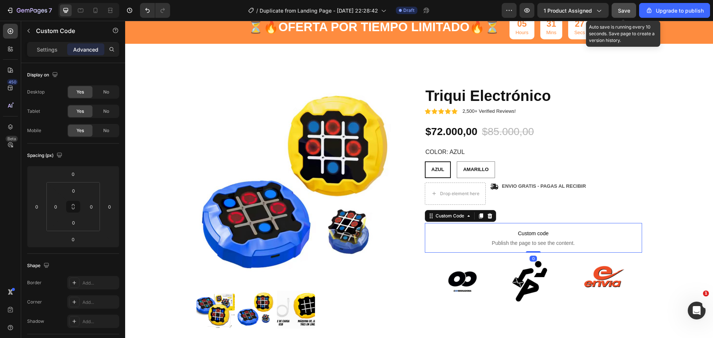
click at [475, 9] on span "Save" at bounding box center [624, 10] width 12 height 6
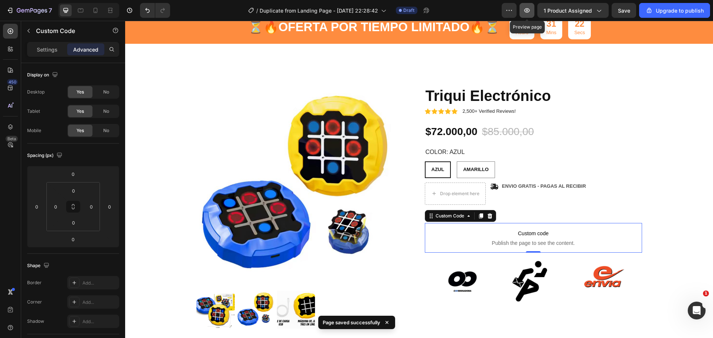
click at [475, 12] on icon "button" at bounding box center [526, 10] width 7 height 7
click at [475, 204] on span "Custom code" at bounding box center [533, 233] width 217 height 9
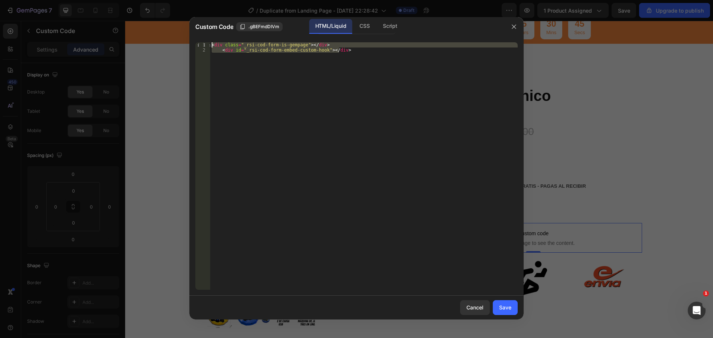
drag, startPoint x: 374, startPoint y: 101, endPoint x: 180, endPoint y: 25, distance: 208.7
click at [180, 25] on div "Custom Code .gBEFmdDIVm HTML/Liquid CSS Script <div id="_rsi-cod-form-embed-cus…" at bounding box center [356, 169] width 713 height 338
paste textarea
type textarea "</div>"
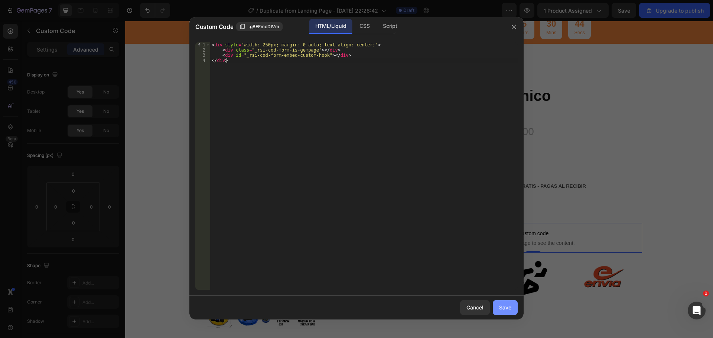
click at [475, 204] on div "Save" at bounding box center [505, 308] width 12 height 8
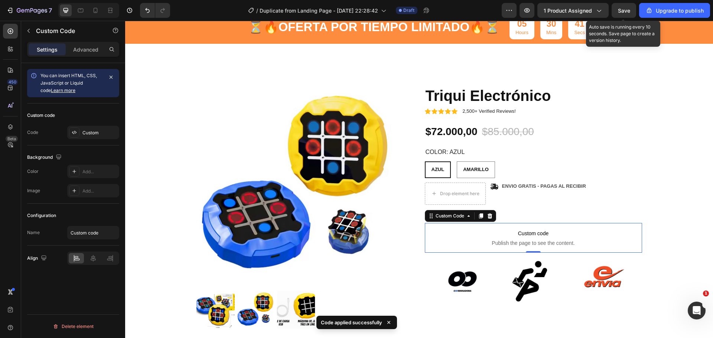
click at [475, 11] on span "Save" at bounding box center [624, 10] width 12 height 6
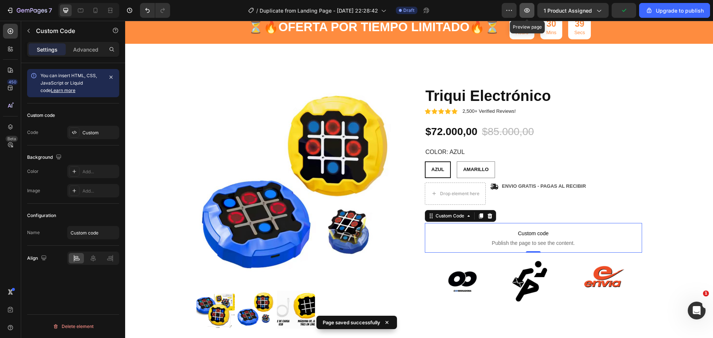
click at [475, 9] on icon "button" at bounding box center [526, 10] width 7 height 7
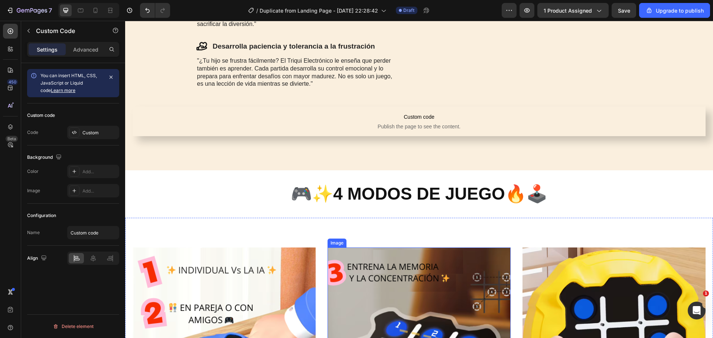
scroll to position [1040, 0]
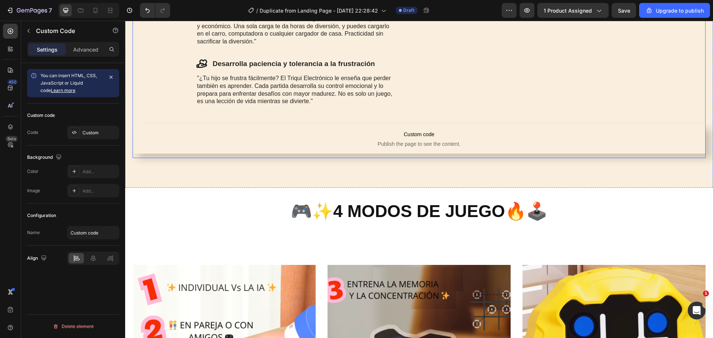
click at [419, 141] on span "Publish the page to see the content." at bounding box center [419, 143] width 573 height 7
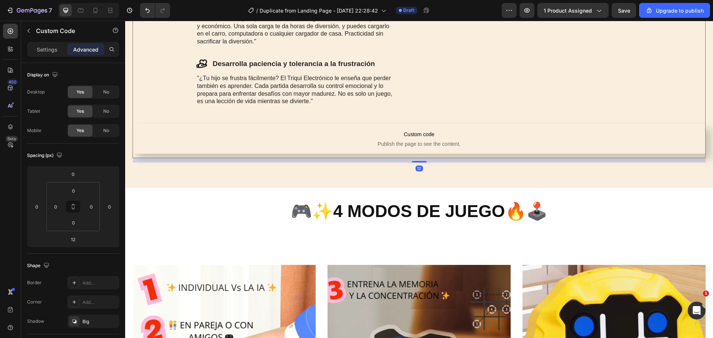
click at [417, 139] on p "Custom code Publish the page to see the content." at bounding box center [419, 139] width 573 height 30
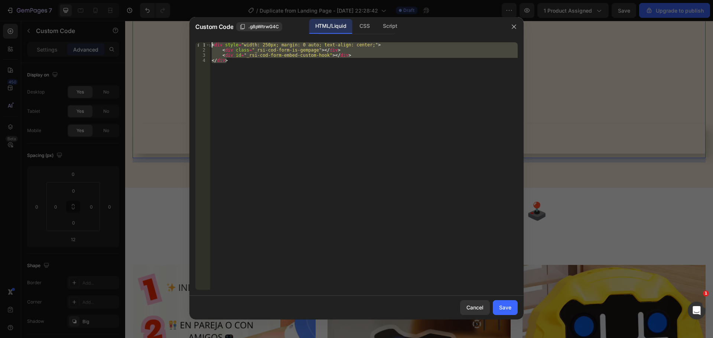
drag, startPoint x: 361, startPoint y: 90, endPoint x: 194, endPoint y: 29, distance: 177.4
click at [194, 29] on div "Custom Code .g8pWtrwG4C HTML/Liquid CSS Script </div> 1 2 3 4 < div style = "wi…" at bounding box center [356, 168] width 334 height 303
paste textarea
type textarea "</div>"
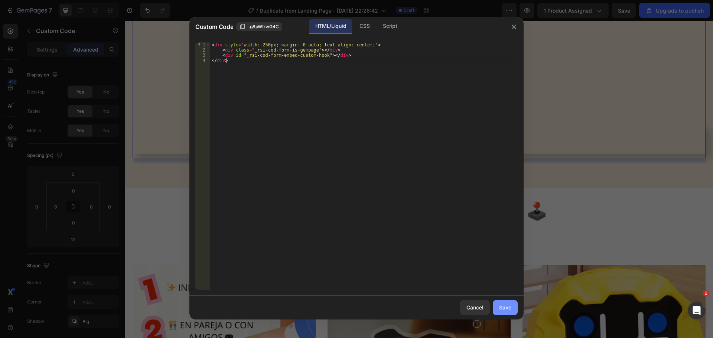
click at [475, 204] on button "Save" at bounding box center [505, 307] width 25 height 15
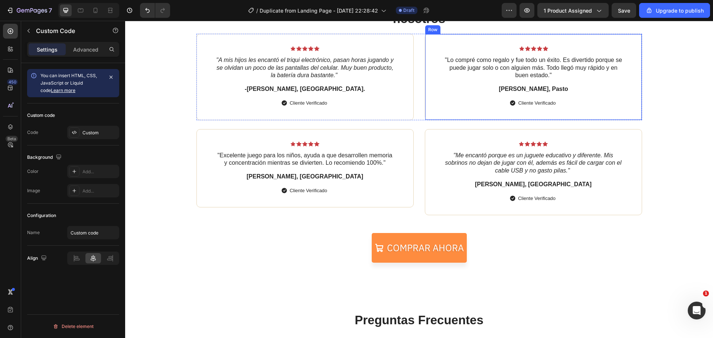
scroll to position [1634, 0]
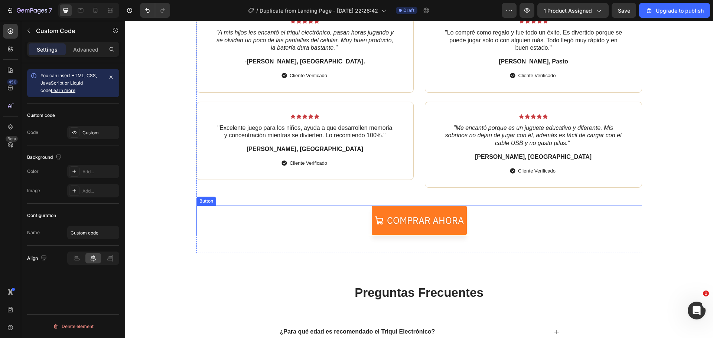
click at [428, 204] on link "Comprar ahora" at bounding box center [419, 221] width 95 height 30
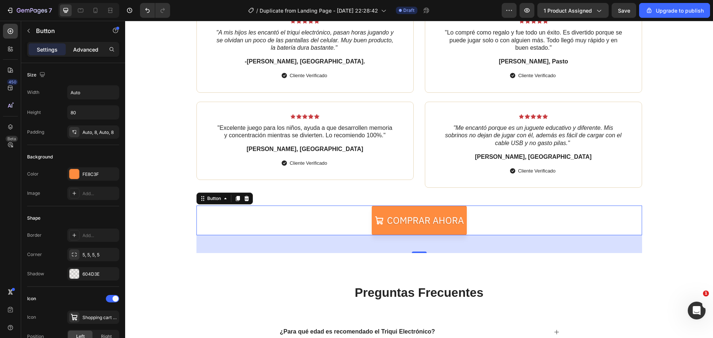
click at [88, 51] on p "Advanced" at bounding box center [85, 50] width 25 height 8
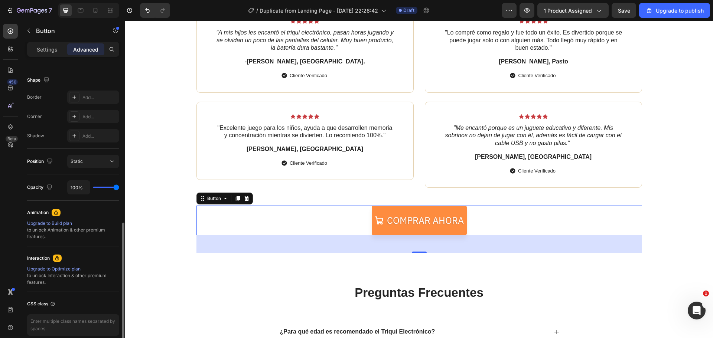
scroll to position [219, 0]
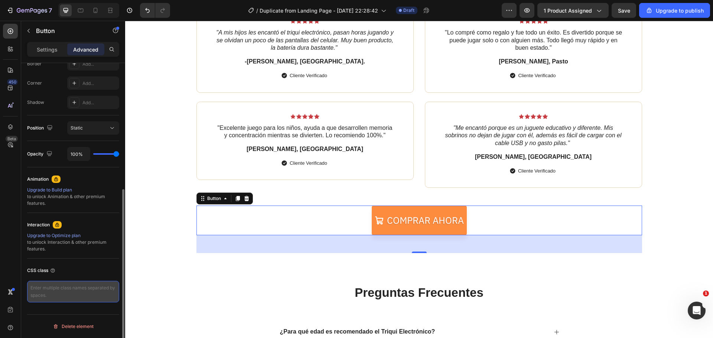
click at [75, 204] on textarea at bounding box center [73, 292] width 92 height 22
paste textarea "<div style="width: 250px; margin: 0 auto; text-align: center;"> <div class="_rs…"
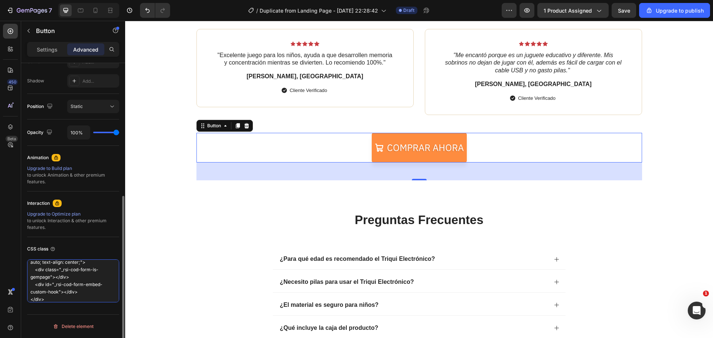
scroll to position [1708, 0]
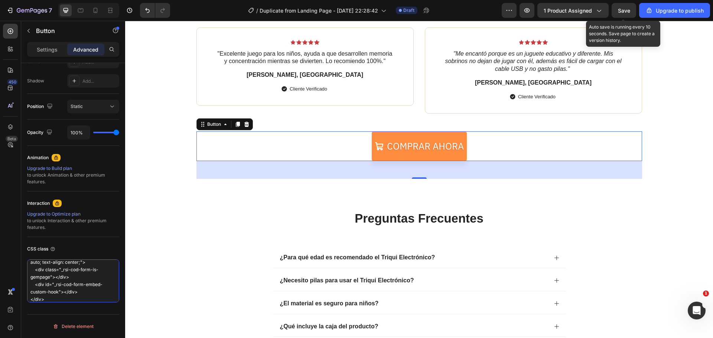
type textarea "<div style="width: 250px; margin: 0 auto; text-align: center;"> <div class="_rs…"
click at [475, 8] on span "Save" at bounding box center [624, 10] width 12 height 6
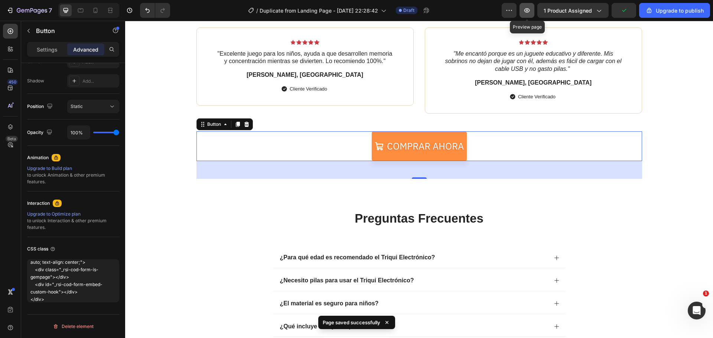
click at [475, 10] on icon "button" at bounding box center [526, 10] width 7 height 7
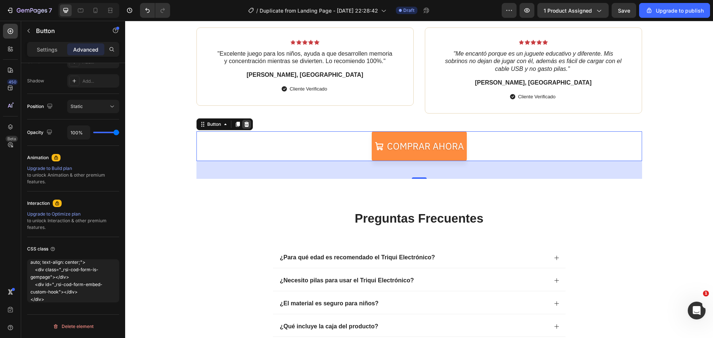
click at [244, 125] on icon at bounding box center [247, 124] width 6 height 6
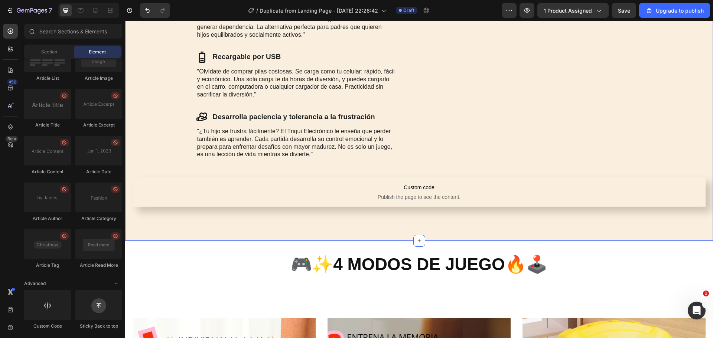
scroll to position [1040, 0]
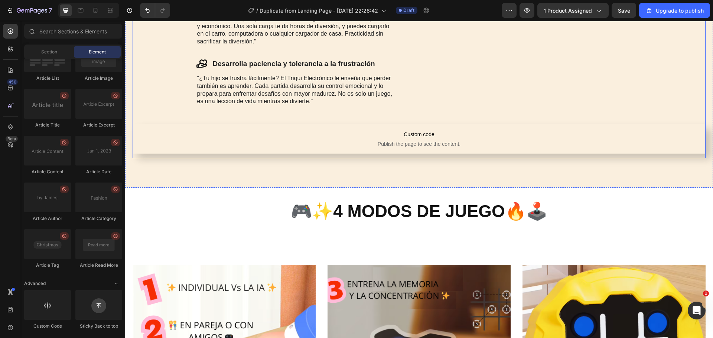
click at [434, 137] on span "Custom code" at bounding box center [419, 134] width 573 height 9
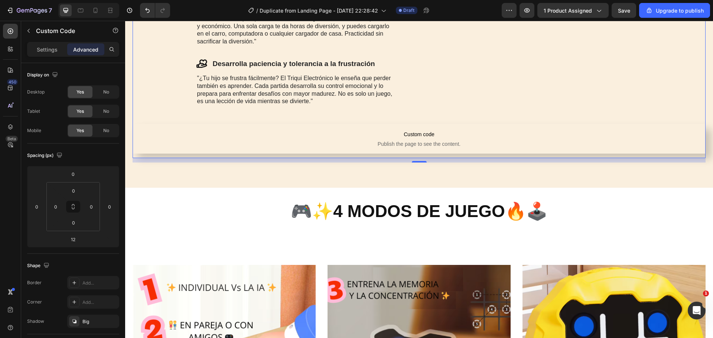
click at [291, 137] on span "Custom code" at bounding box center [419, 134] width 573 height 9
click at [417, 133] on span "Custom code" at bounding box center [419, 134] width 573 height 9
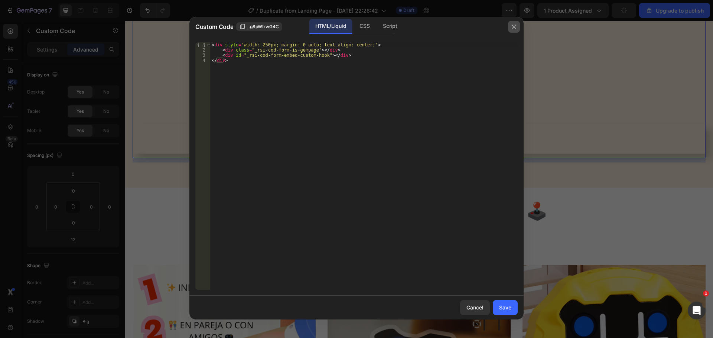
click at [475, 28] on icon "button" at bounding box center [514, 27] width 6 height 6
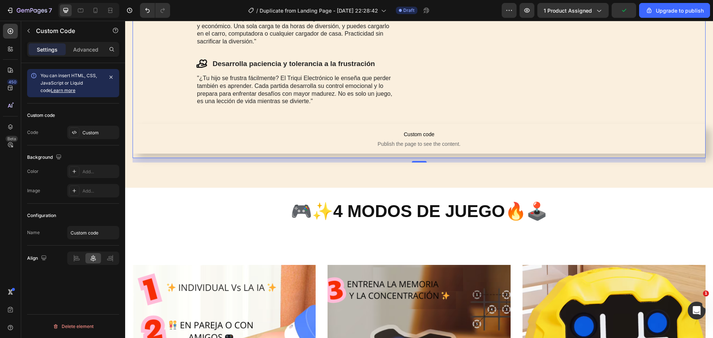
click at [417, 131] on span "Custom code" at bounding box center [419, 134] width 573 height 9
click at [74, 204] on div "Delete element" at bounding box center [73, 326] width 41 height 9
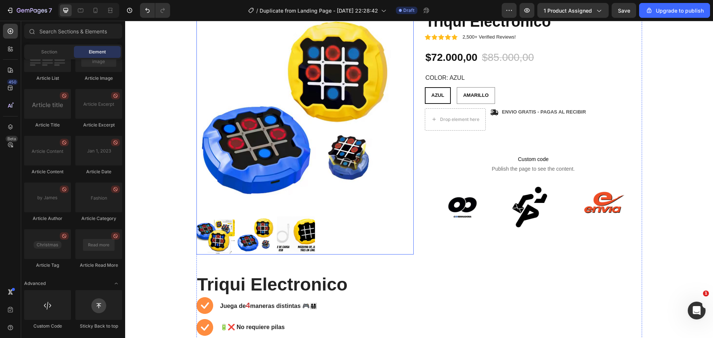
scroll to position [37, 0]
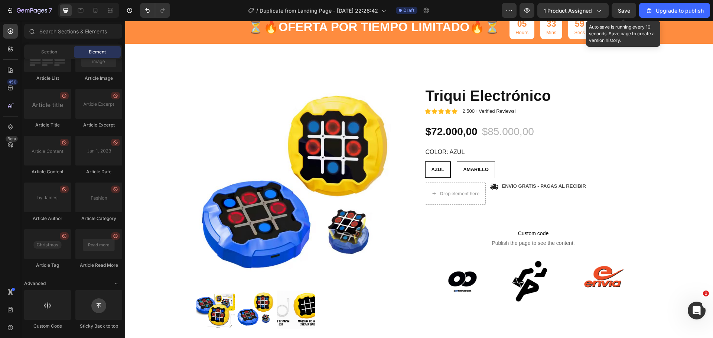
click at [475, 9] on span "Save" at bounding box center [624, 10] width 12 height 6
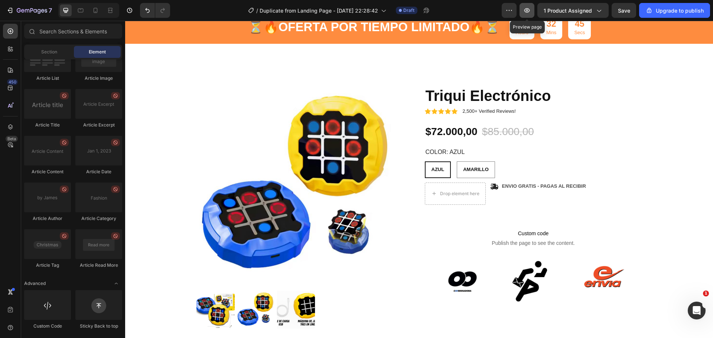
click at [475, 11] on icon "button" at bounding box center [527, 10] width 6 height 4
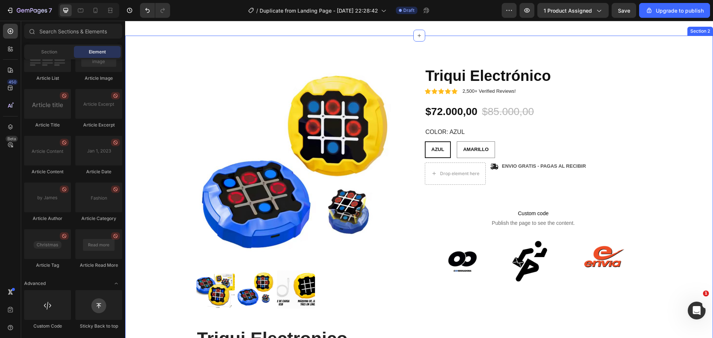
scroll to position [149, 0]
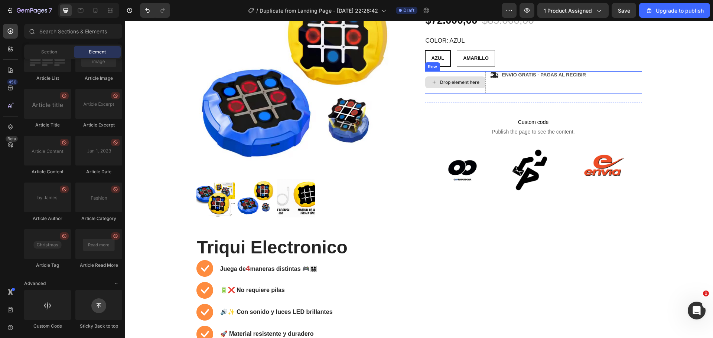
click at [459, 75] on div "Drop element here" at bounding box center [455, 82] width 61 height 22
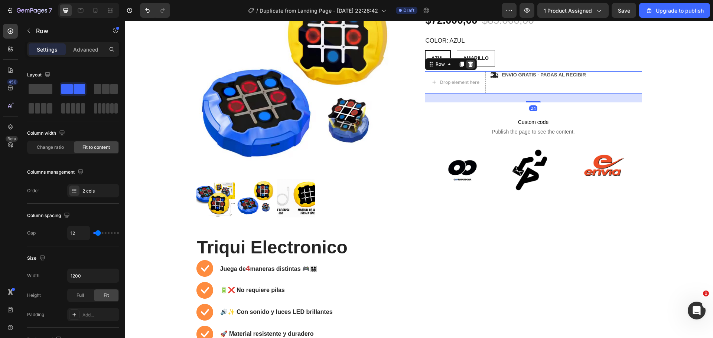
click at [468, 65] on icon at bounding box center [470, 64] width 5 height 5
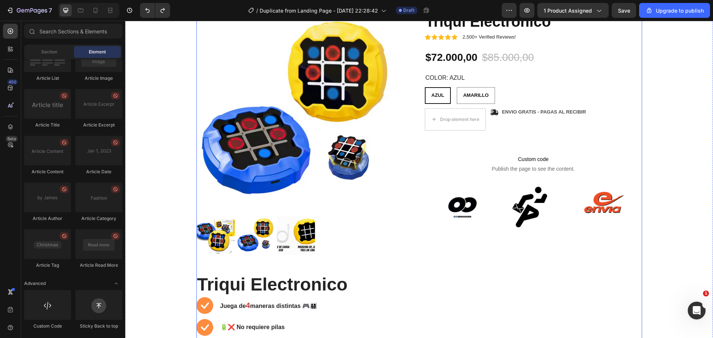
scroll to position [74, 0]
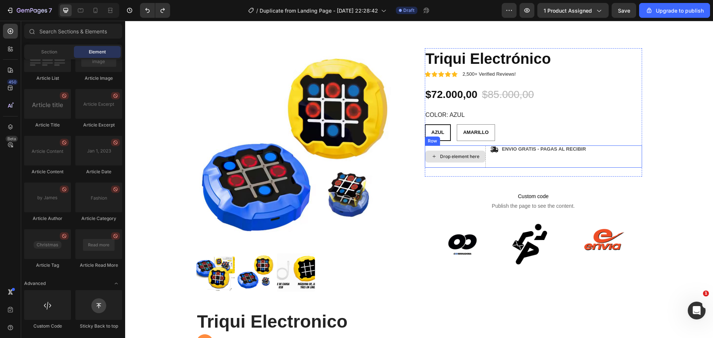
click at [462, 154] on div "Drop element here" at bounding box center [459, 157] width 39 height 6
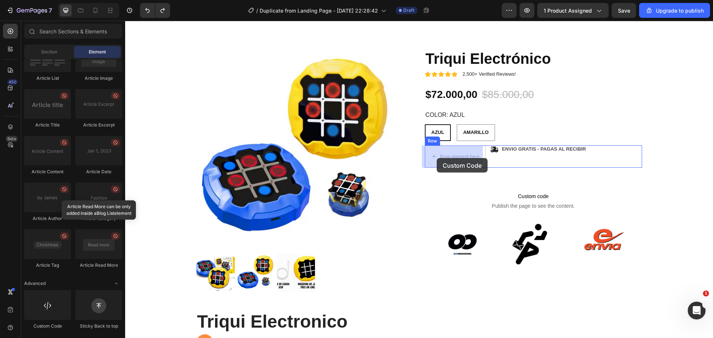
drag, startPoint x: 180, startPoint y: 320, endPoint x: 437, endPoint y: 158, distance: 303.3
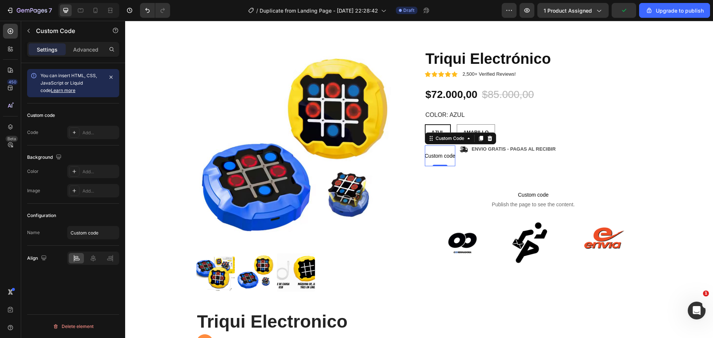
click at [439, 159] on span "Custom code" at bounding box center [440, 156] width 30 height 9
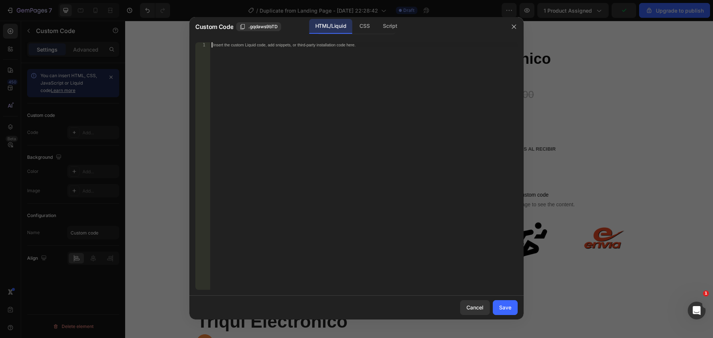
click at [375, 126] on div "Insert the custom Liquid code, add snippets, or third-party installation code h…" at bounding box center [363, 171] width 307 height 258
paste textarea "</div>"
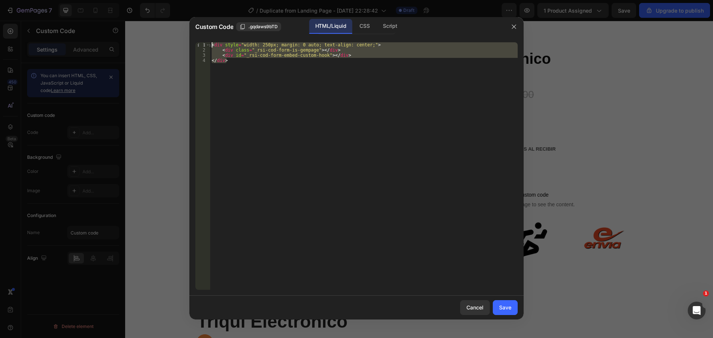
drag, startPoint x: 276, startPoint y: 67, endPoint x: 200, endPoint y: 42, distance: 80.6
click at [200, 42] on div "</div> 1 2 3 4 < div style = "width: 250px; margin: 0 auto; text-align: center;…" at bounding box center [356, 166] width 322 height 248
paste textarea "<div id="_rsi-cod-form-embed-custom-hook"
type textarea "<div id="_rsi-cod-form-embed-custom-hook"></div>"
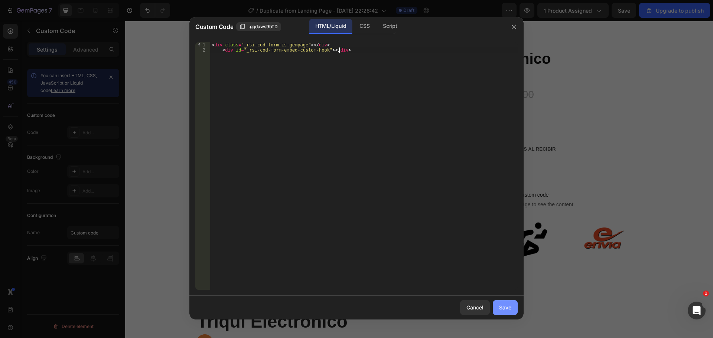
click at [475, 204] on div "Save" at bounding box center [505, 308] width 12 height 8
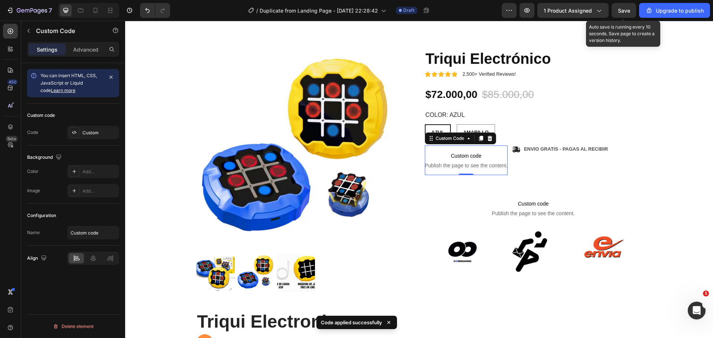
click at [475, 9] on span "Save" at bounding box center [624, 10] width 12 height 6
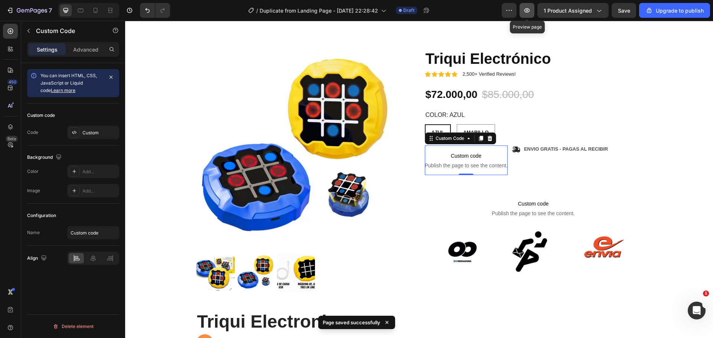
click at [475, 15] on button "button" at bounding box center [526, 10] width 15 height 15
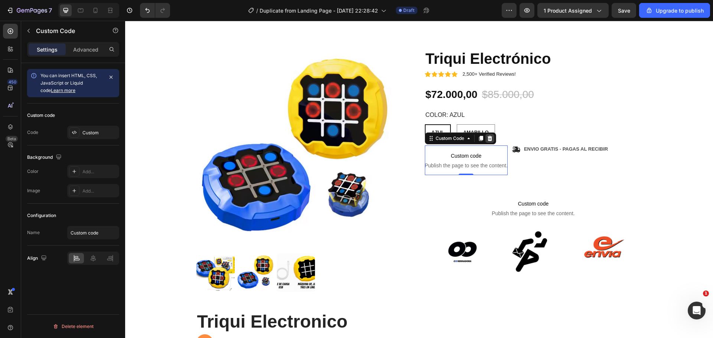
click at [475, 137] on icon at bounding box center [489, 138] width 5 height 5
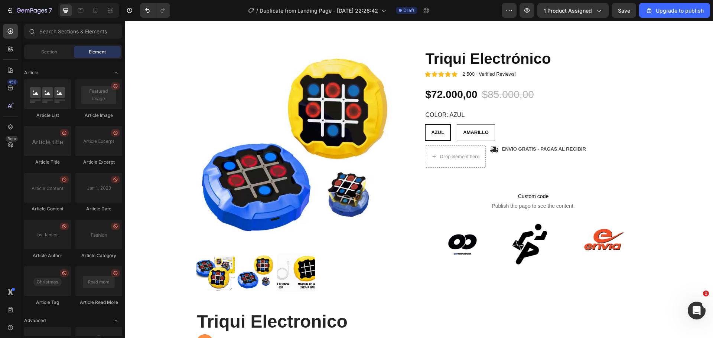
scroll to position [1973, 0]
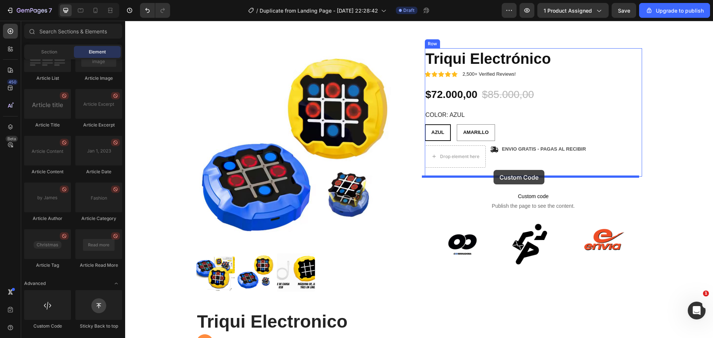
drag, startPoint x: 338, startPoint y: 303, endPoint x: 494, endPoint y: 170, distance: 204.6
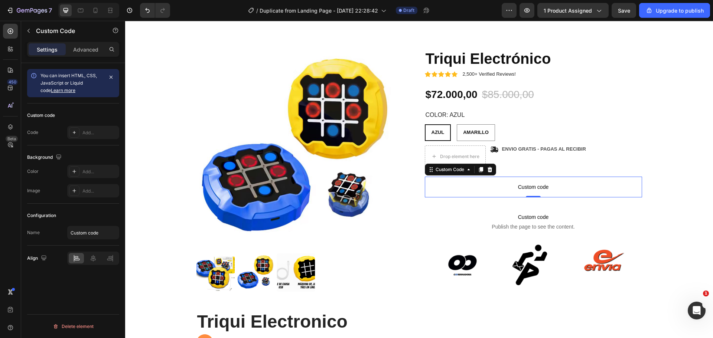
click at [475, 189] on span "Custom code" at bounding box center [533, 187] width 217 height 9
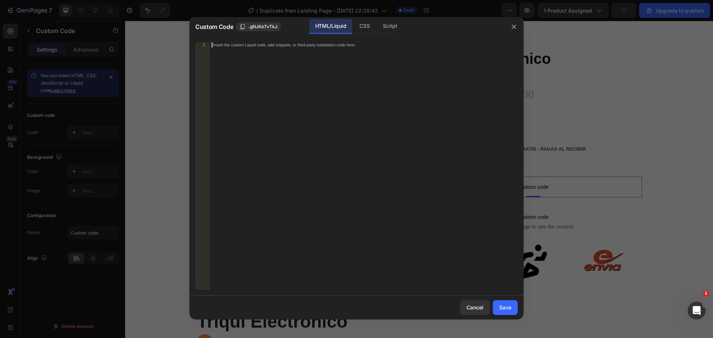
click at [337, 97] on div "Insert the custom Liquid code, add snippets, or third-party installation code h…" at bounding box center [363, 171] width 307 height 258
paste textarea "<div id="_rsi-cod-form-embed-custom-hook"></div>"
type textarea "<div id="_rsi-cod-form-embed-custom-hook"></div>"
click at [475, 204] on div "Save" at bounding box center [505, 308] width 12 height 8
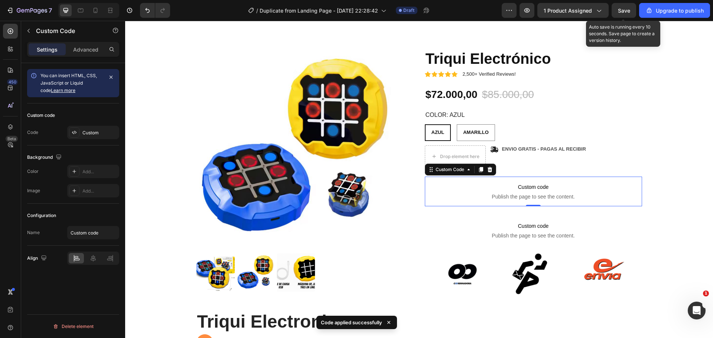
click at [475, 12] on span "Save" at bounding box center [624, 10] width 12 height 6
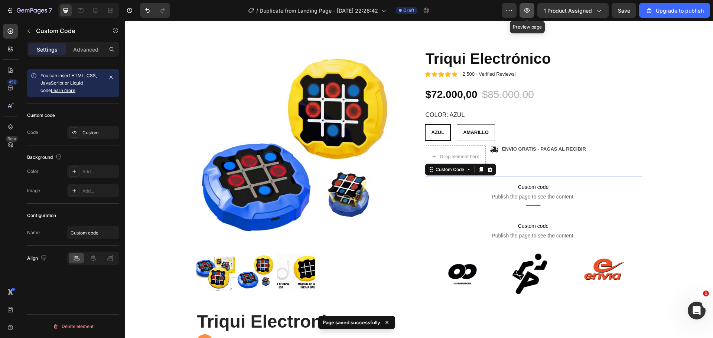
click at [475, 13] on button "button" at bounding box center [526, 10] width 15 height 15
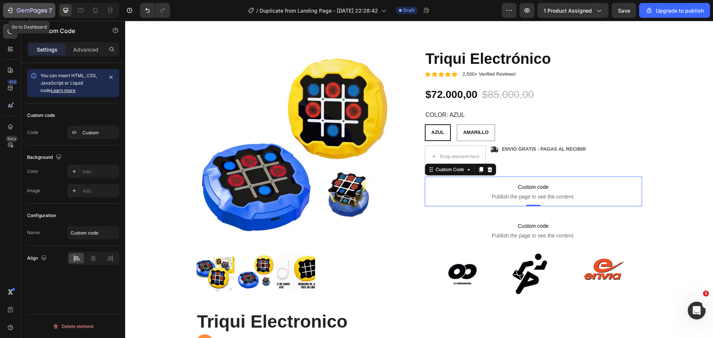
click at [7, 8] on icon "button" at bounding box center [9, 10] width 7 height 7
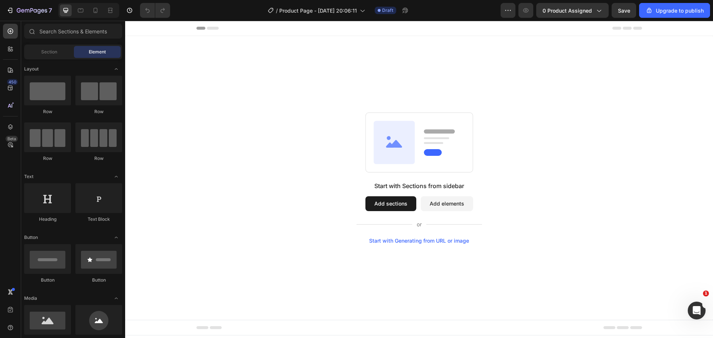
click at [400, 209] on button "Add sections" at bounding box center [390, 203] width 51 height 15
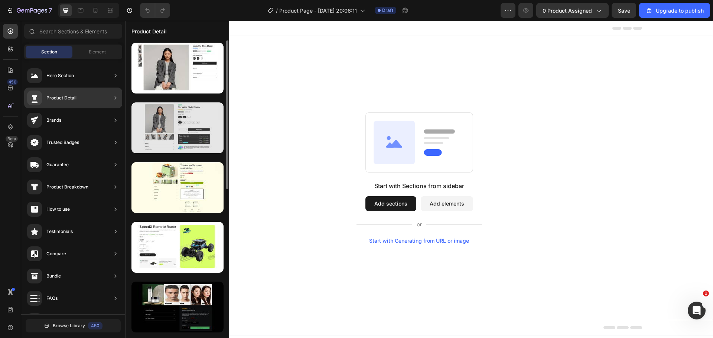
click at [167, 121] on div at bounding box center [177, 127] width 92 height 51
click at [206, 127] on div at bounding box center [177, 127] width 92 height 51
click at [195, 128] on div at bounding box center [177, 127] width 92 height 51
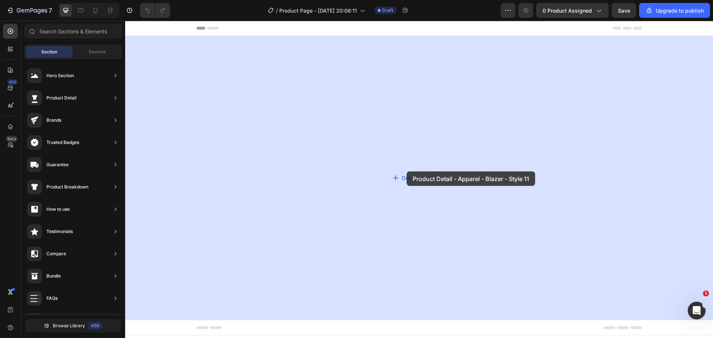
drag, startPoint x: 300, startPoint y: 150, endPoint x: 404, endPoint y: 172, distance: 105.9
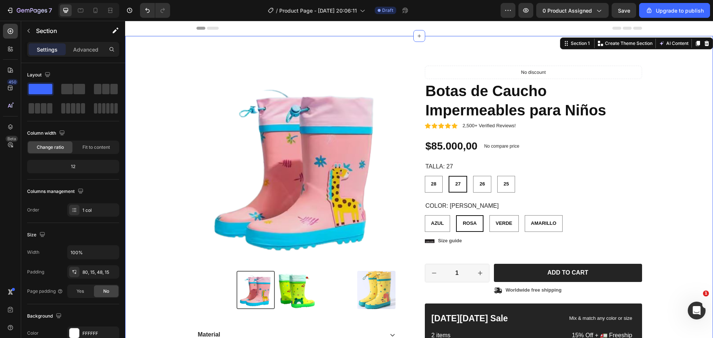
radio input "false"
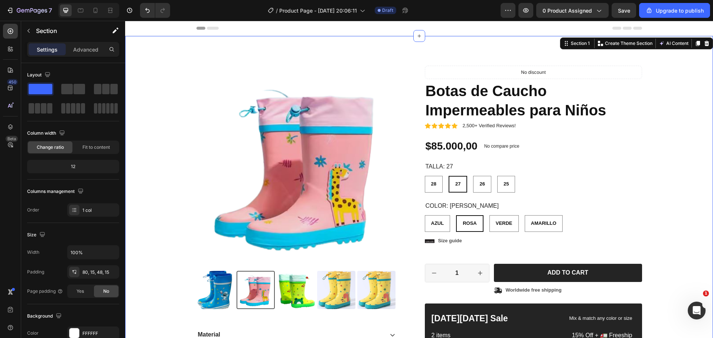
radio input "false"
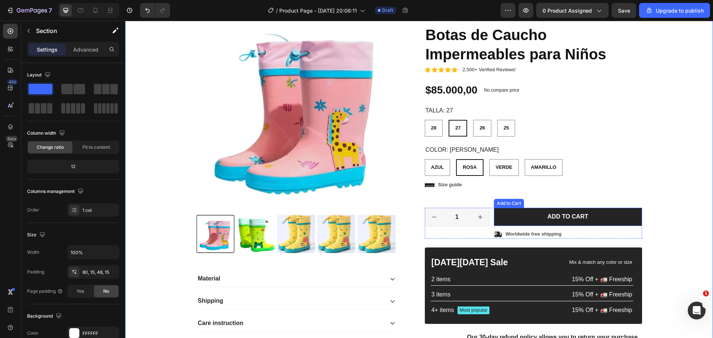
scroll to position [111, 0]
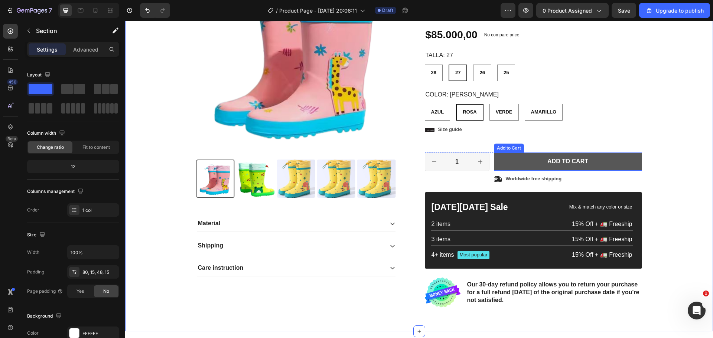
click at [511, 163] on button "Add to cart" at bounding box center [568, 162] width 148 height 18
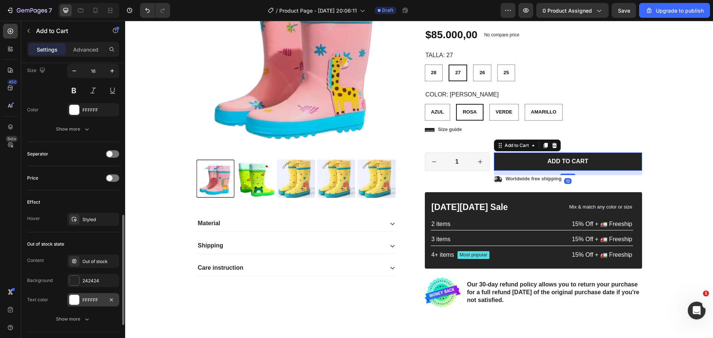
scroll to position [499, 0]
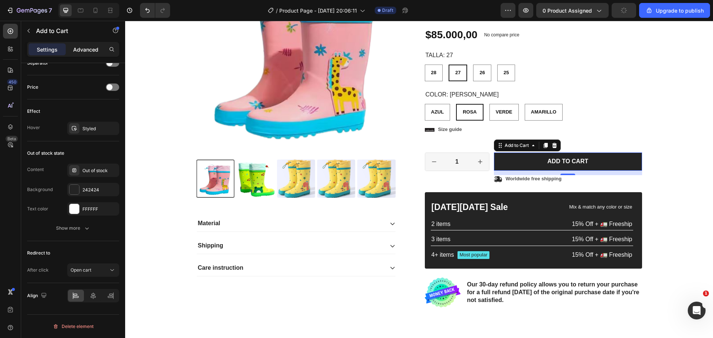
click at [89, 52] on p "Advanced" at bounding box center [85, 50] width 25 height 8
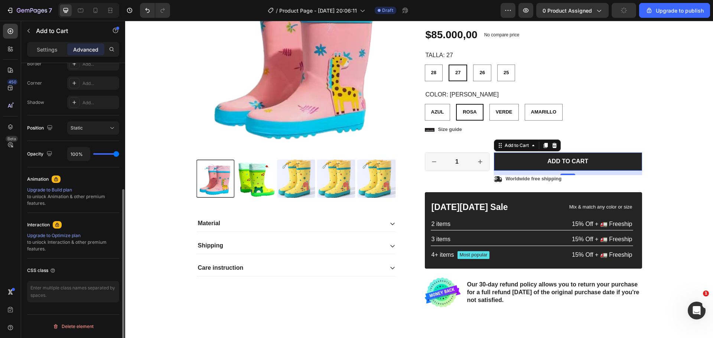
scroll to position [219, 0]
click at [50, 290] on textarea at bounding box center [73, 292] width 92 height 22
paste textarea "<div class="_rsi-cod-form-is-gempage"></div> <div id="_rsi-cod-form-embed-custo…"
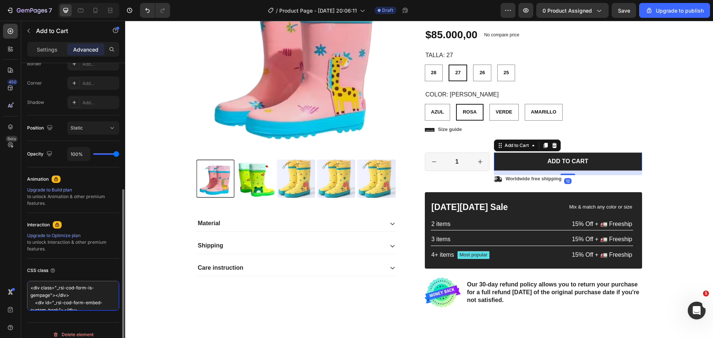
scroll to position [3, 0]
type textarea "<div class="_rsi-cod-form-is-gempage"></div> <div id="_rsi-cod-form-embed-custo…"
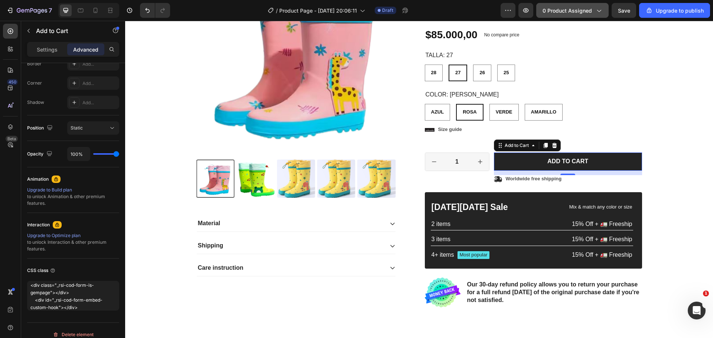
click at [605, 9] on button "0 product assigned" at bounding box center [572, 10] width 72 height 15
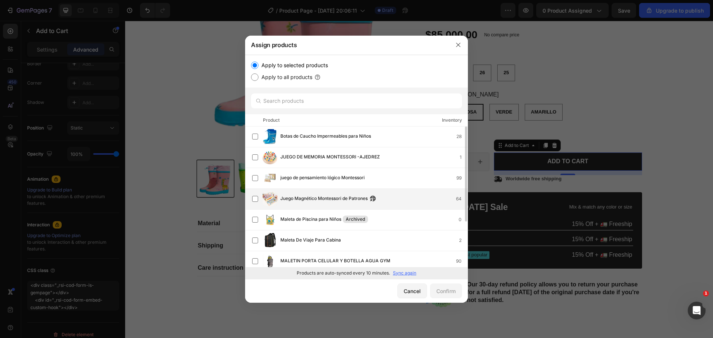
click at [288, 201] on span "Juego Magnético Montessori de Patrones" at bounding box center [323, 199] width 87 height 8
click at [443, 295] on div "Confirm" at bounding box center [445, 291] width 19 height 8
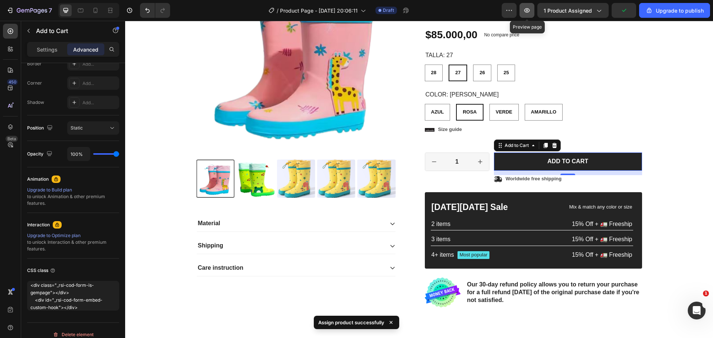
click at [528, 11] on icon "button" at bounding box center [527, 10] width 6 height 4
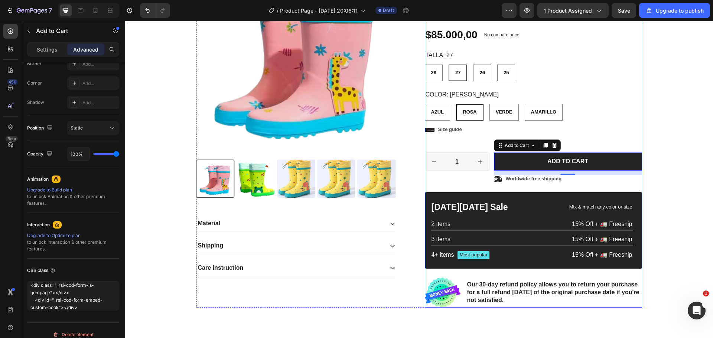
scroll to position [0, 0]
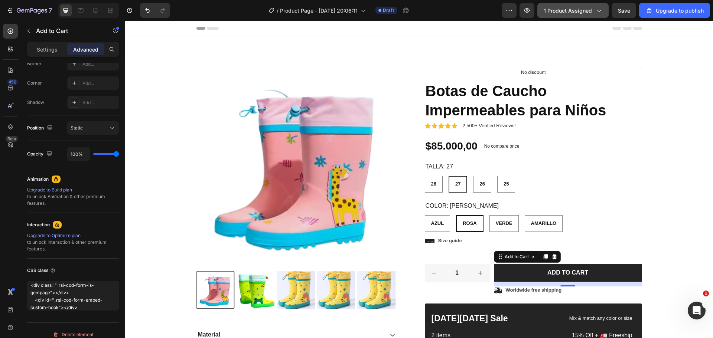
click at [605, 11] on button "1 product assigned" at bounding box center [572, 10] width 71 height 15
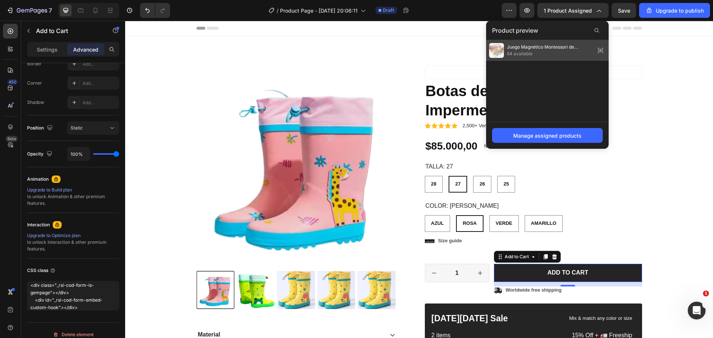
click at [600, 48] on icon at bounding box center [600, 50] width 10 height 10
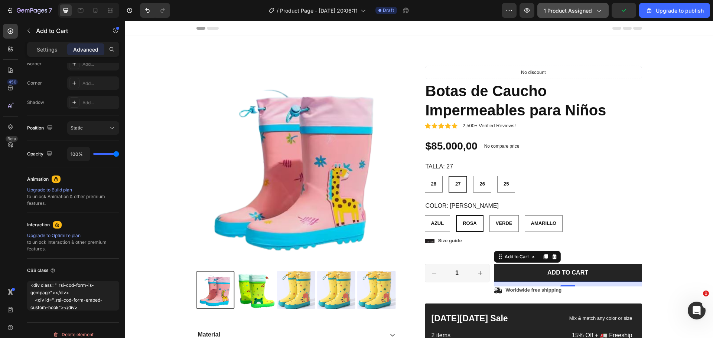
click at [592, 7] on span "1 product assigned" at bounding box center [568, 11] width 48 height 8
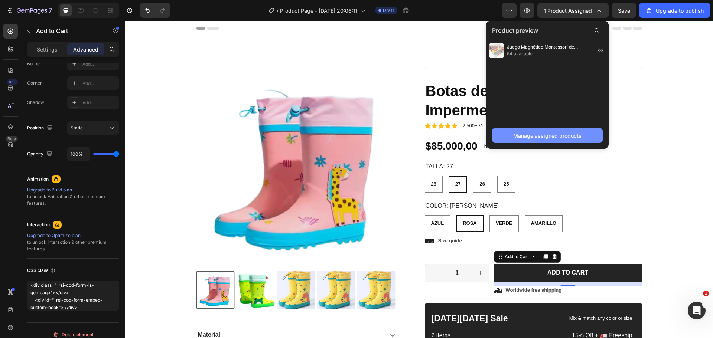
click at [543, 136] on div "Manage assigned products" at bounding box center [547, 136] width 68 height 8
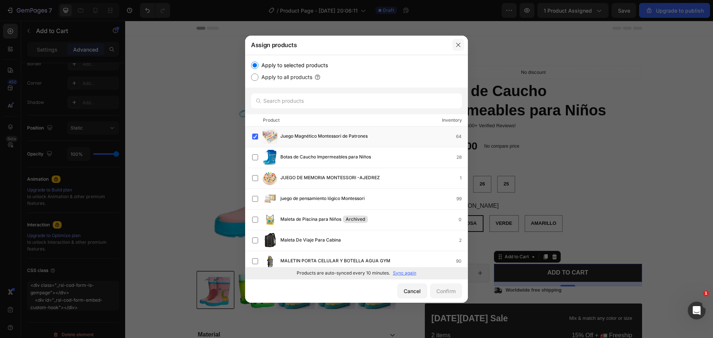
click at [459, 44] on icon "button" at bounding box center [458, 45] width 6 height 6
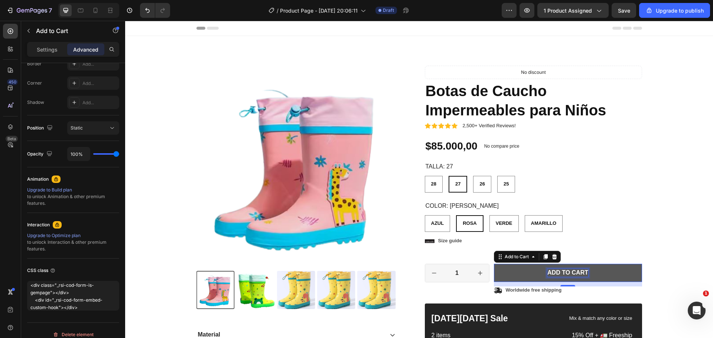
click at [550, 270] on div "Add to cart" at bounding box center [567, 273] width 41 height 8
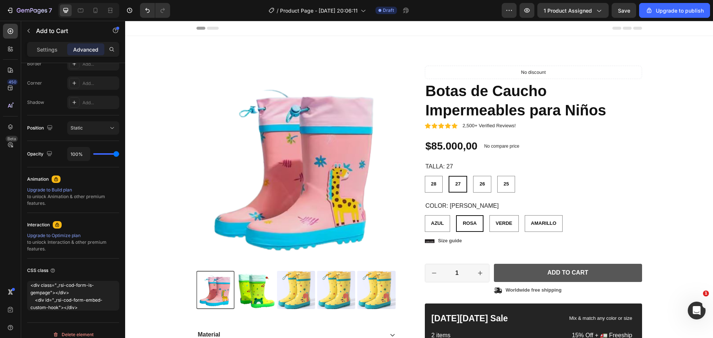
click at [520, 274] on button "Add to cart" at bounding box center [568, 273] width 148 height 18
click at [516, 274] on button "Add to cart" at bounding box center [568, 273] width 148 height 18
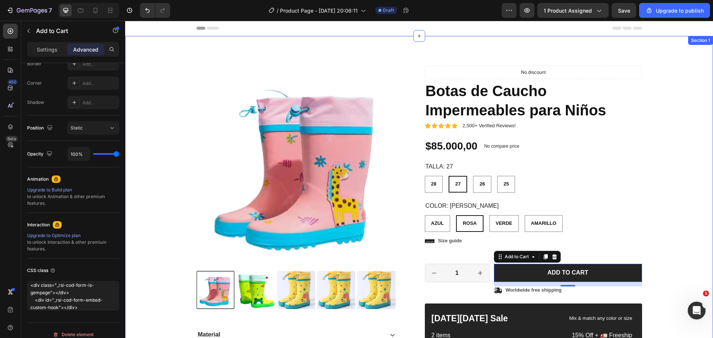
click at [663, 111] on div "Product Images Material Shipping Care instruction Accordion Icon Icon Icon Icon…" at bounding box center [419, 245] width 577 height 359
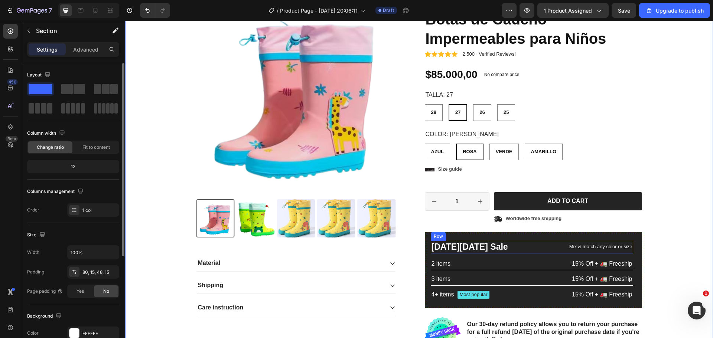
scroll to position [74, 0]
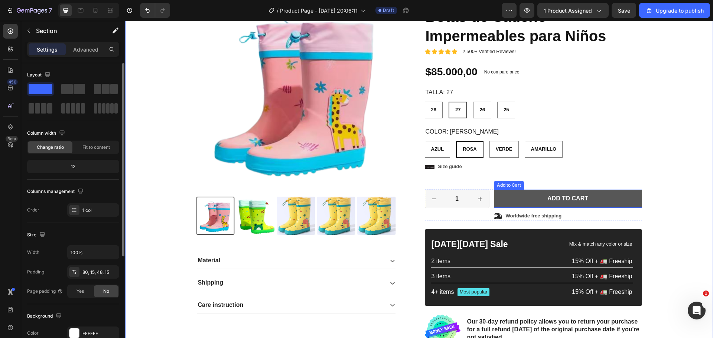
click at [617, 197] on button "Add to cart" at bounding box center [568, 199] width 148 height 18
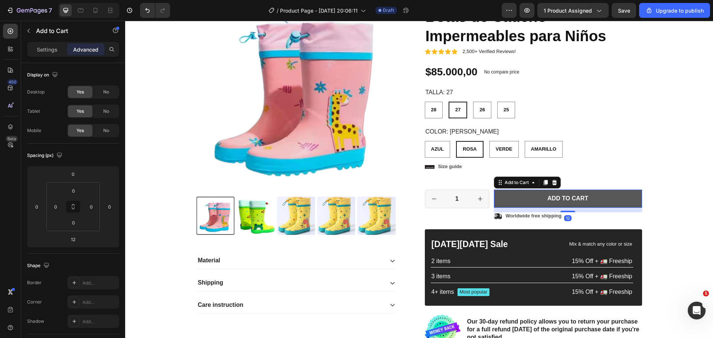
click at [616, 198] on button "Add to cart" at bounding box center [568, 199] width 148 height 18
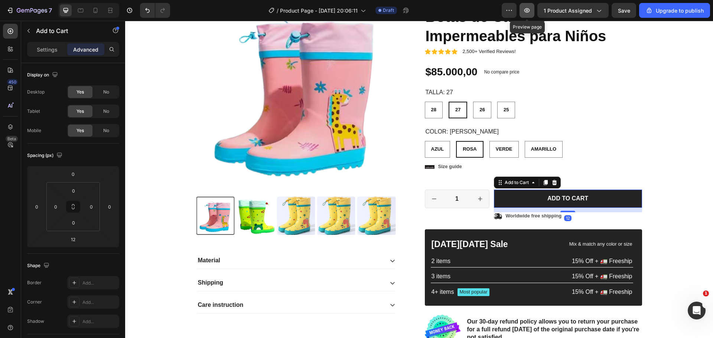
click at [526, 6] on button "button" at bounding box center [526, 10] width 15 height 15
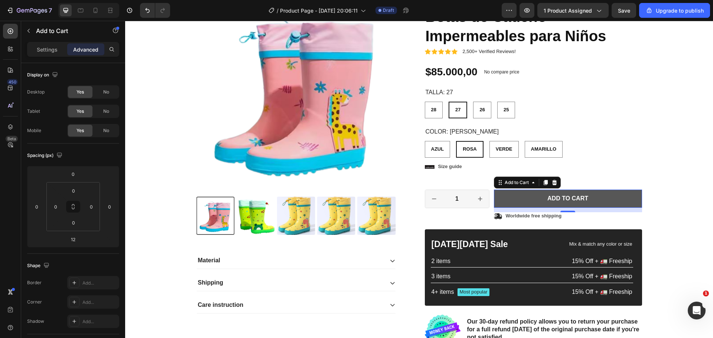
click at [605, 201] on button "Add to cart" at bounding box center [568, 199] width 148 height 18
click at [605, 195] on button "Add to cart" at bounding box center [568, 199] width 148 height 18
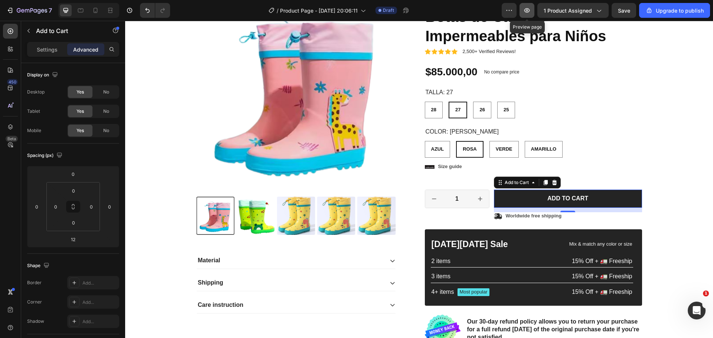
click at [524, 11] on button "button" at bounding box center [526, 10] width 15 height 15
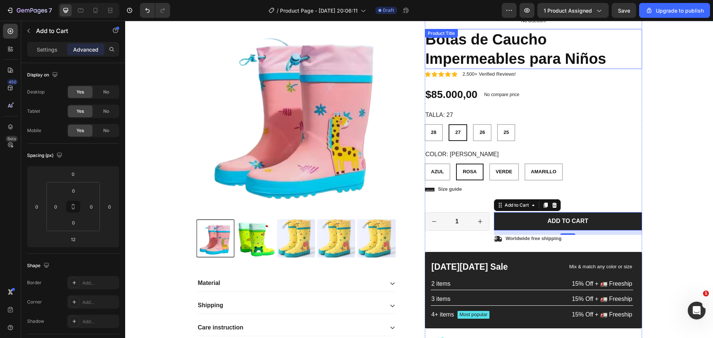
scroll to position [37, 0]
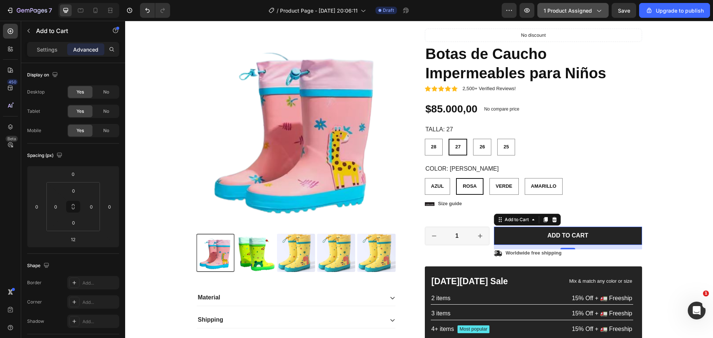
click at [601, 14] on button "1 product assigned" at bounding box center [572, 10] width 71 height 15
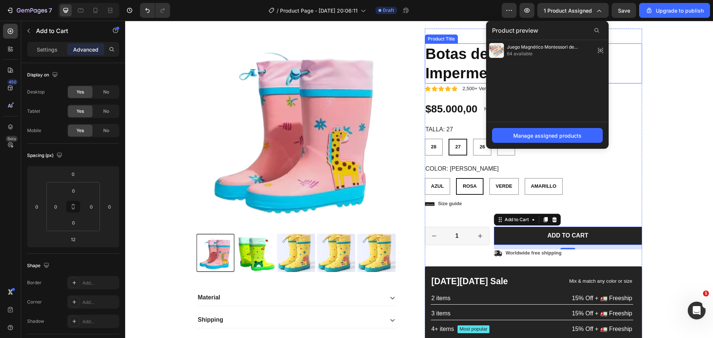
click at [638, 70] on h1 "Botas de Caucho Impermeables para Niños" at bounding box center [533, 63] width 217 height 40
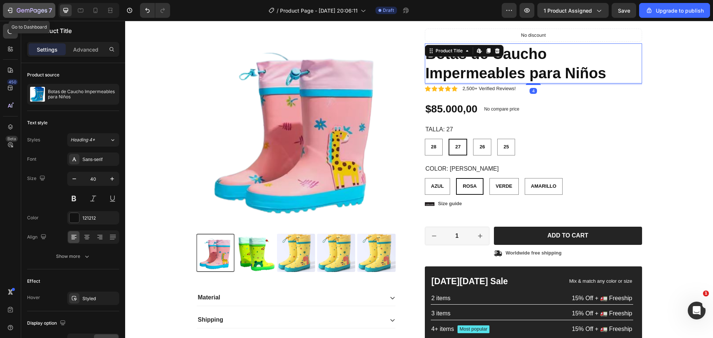
click at [7, 12] on icon "button" at bounding box center [9, 10] width 7 height 7
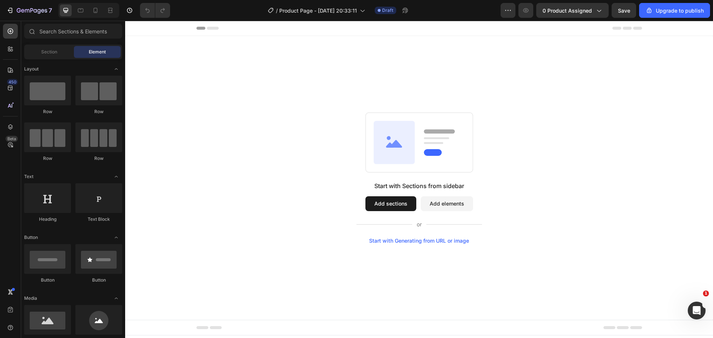
click at [401, 207] on button "Add sections" at bounding box center [390, 203] width 51 height 15
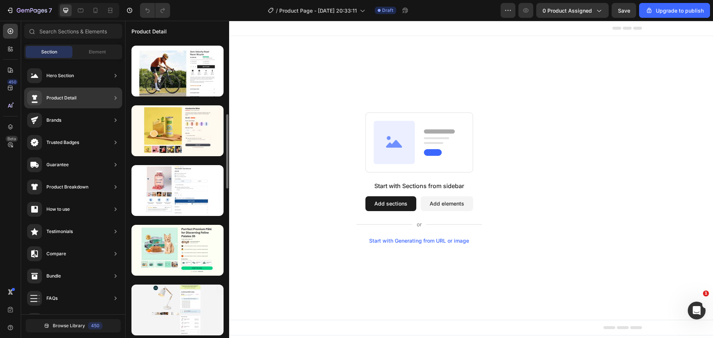
scroll to position [333, 0]
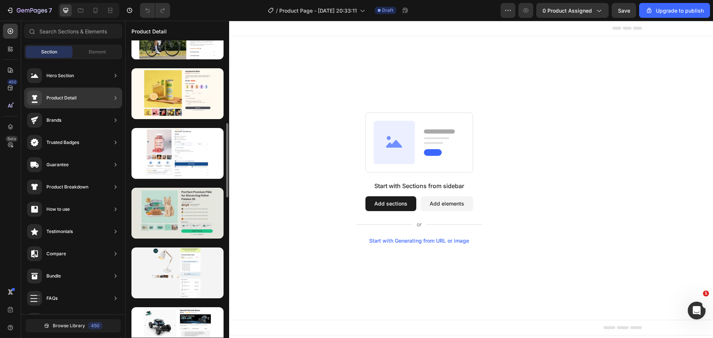
click at [190, 218] on div at bounding box center [177, 213] width 92 height 51
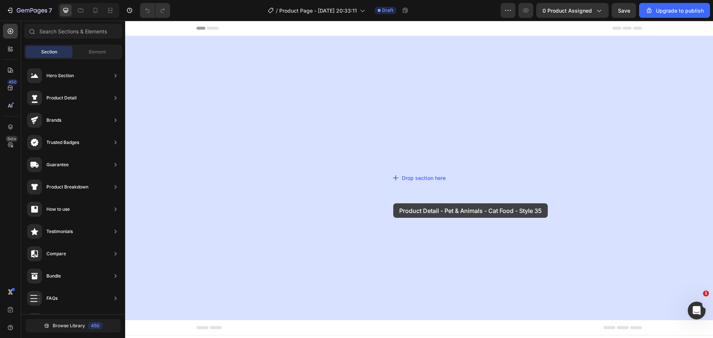
drag, startPoint x: 324, startPoint y: 233, endPoint x: 392, endPoint y: 199, distance: 76.1
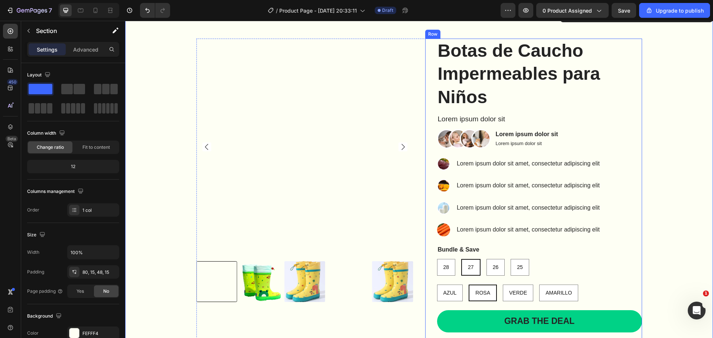
scroll to position [0, 0]
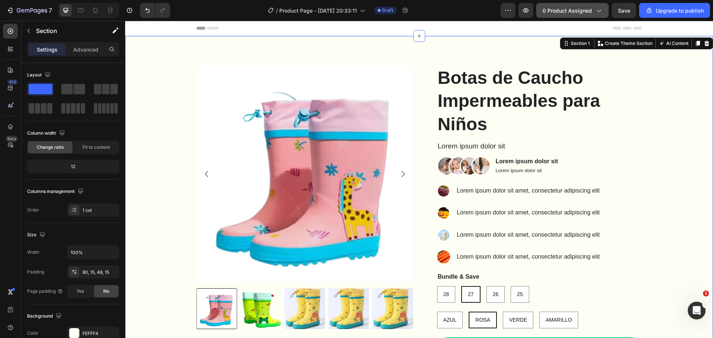
click at [601, 15] on button "0 product assigned" at bounding box center [572, 10] width 72 height 15
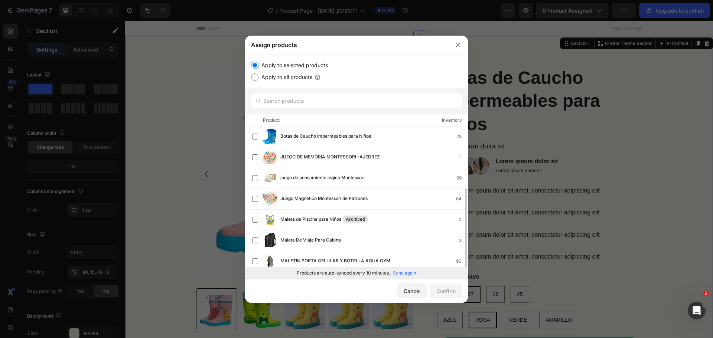
scroll to position [67, 0]
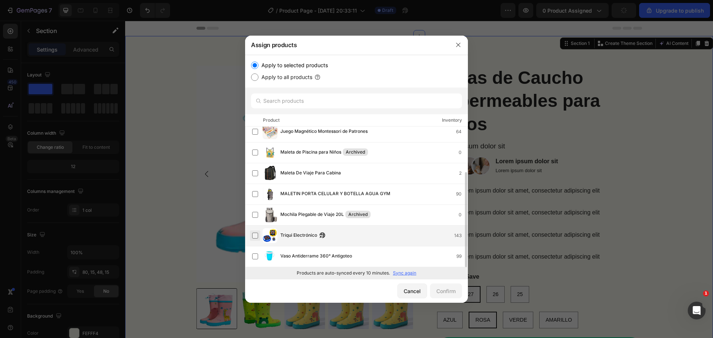
click at [257, 238] on label at bounding box center [255, 236] width 6 height 6
click at [445, 296] on button "Confirm" at bounding box center [446, 291] width 32 height 15
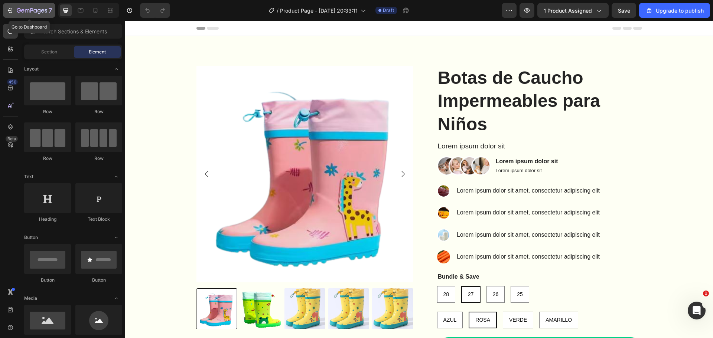
click at [9, 8] on icon "button" at bounding box center [10, 10] width 3 height 5
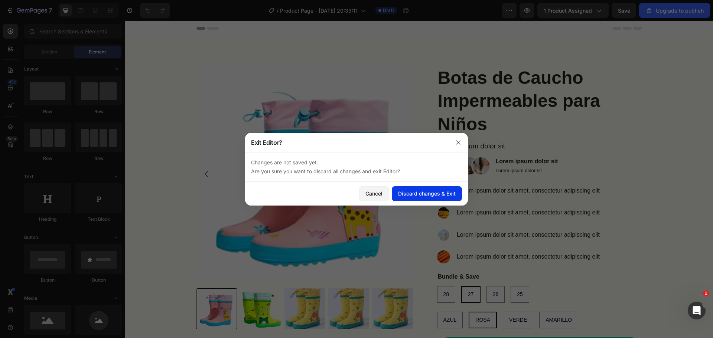
click at [434, 195] on div "Discard changes & Exit" at bounding box center [427, 194] width 58 height 8
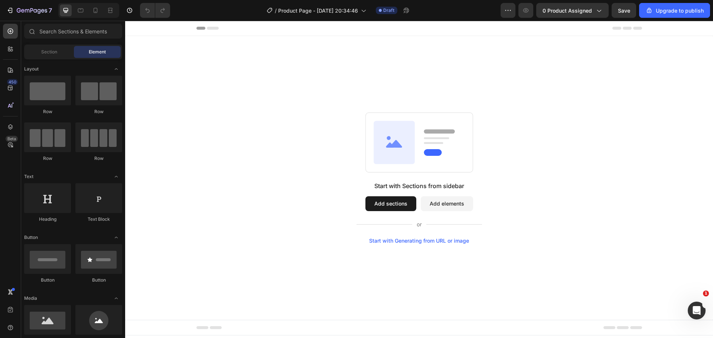
click at [403, 201] on button "Add sections" at bounding box center [390, 203] width 51 height 15
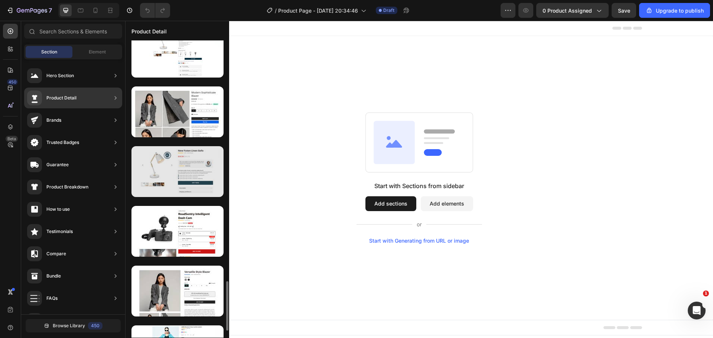
scroll to position [1488, 0]
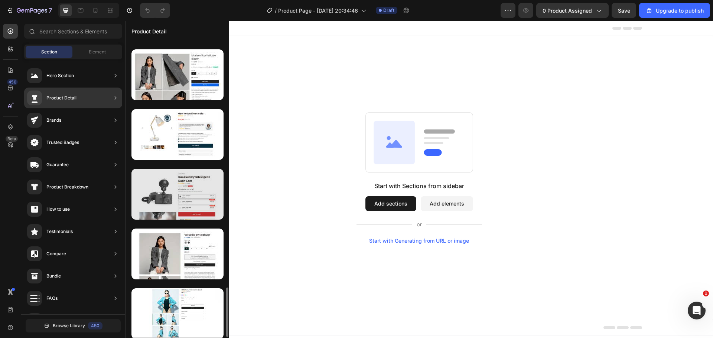
click at [180, 211] on div at bounding box center [177, 194] width 92 height 51
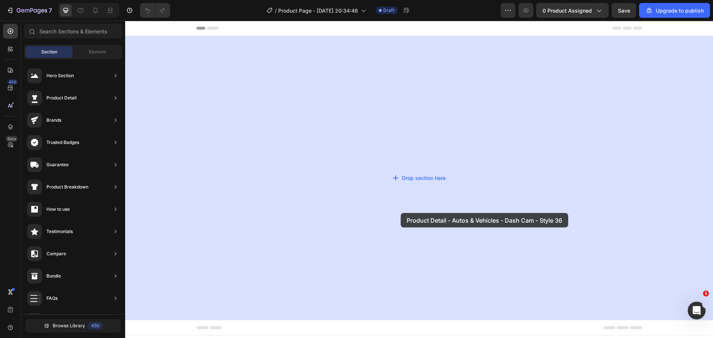
drag, startPoint x: 305, startPoint y: 232, endPoint x: 401, endPoint y: 209, distance: 98.9
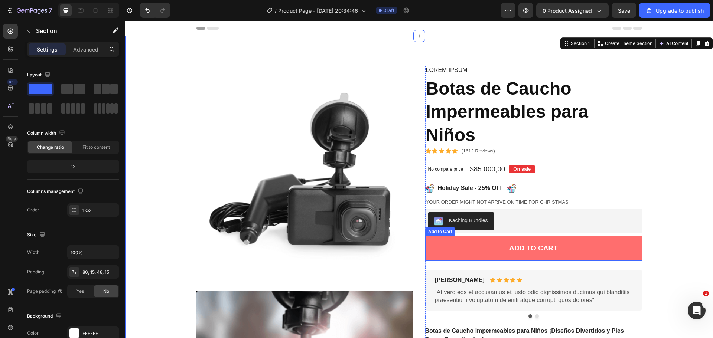
click at [482, 246] on button "Add to cart" at bounding box center [533, 248] width 217 height 25
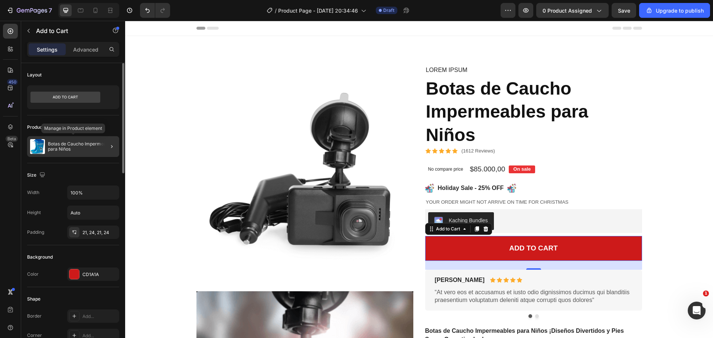
click at [94, 149] on p "Botas de Caucho Impermeables para Niños" at bounding box center [82, 146] width 68 height 10
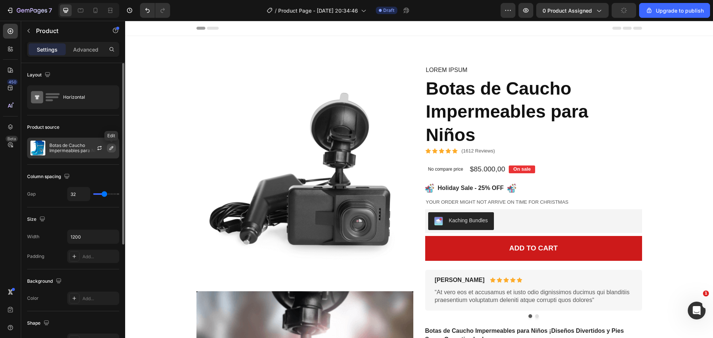
click at [109, 151] on icon "button" at bounding box center [111, 148] width 6 height 6
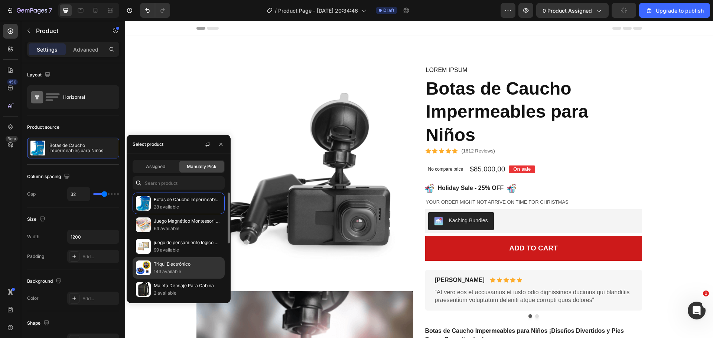
click at [159, 265] on p "Triqui Electrónico" at bounding box center [188, 264] width 68 height 7
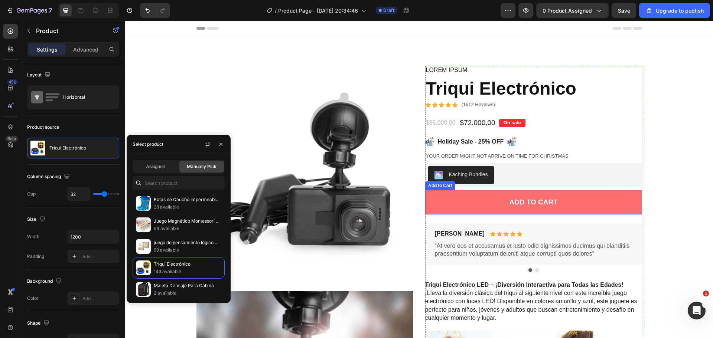
click at [470, 206] on button "Add to cart" at bounding box center [533, 202] width 217 height 25
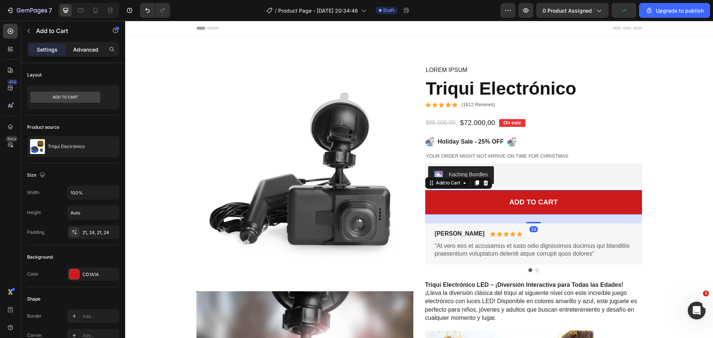
click at [78, 51] on p "Advanced" at bounding box center [85, 50] width 25 height 8
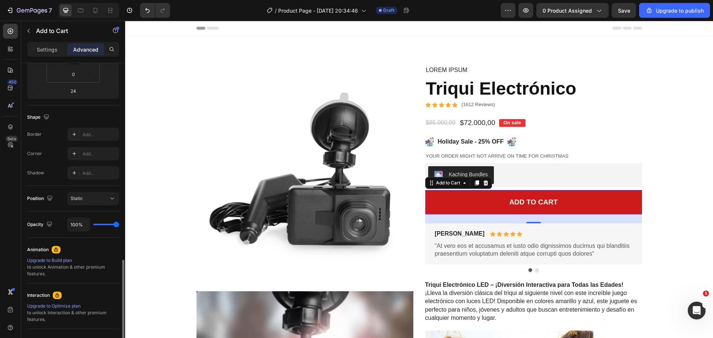
scroll to position [219, 0]
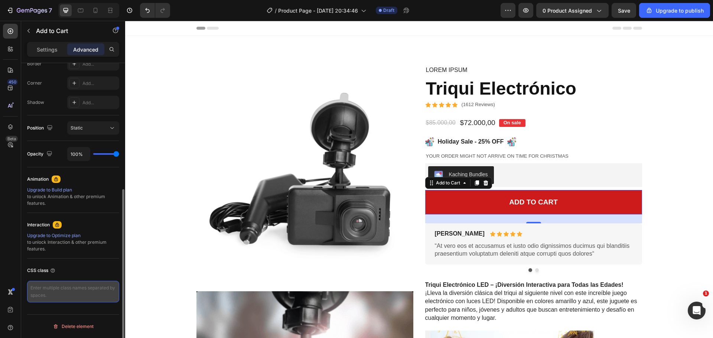
click at [66, 288] on textarea at bounding box center [73, 292] width 92 height 22
paste textarea "<div class="_rsi-cod-form-is-gempage"></div> <div id="_rsi-cod-form-embed-custo…"
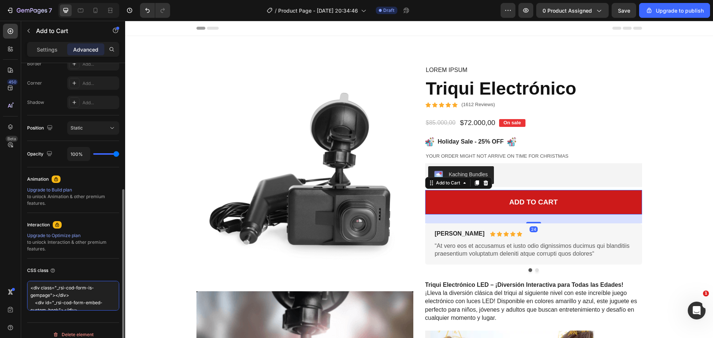
scroll to position [3, 0]
type textarea "<div class="_rsi-cod-form-is-gempage"></div> <div id="_rsi-cod-form-embed-custo…"
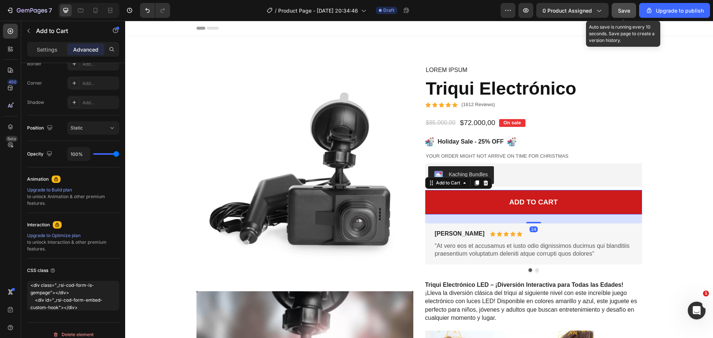
click at [620, 8] on span "Save" at bounding box center [624, 10] width 12 height 6
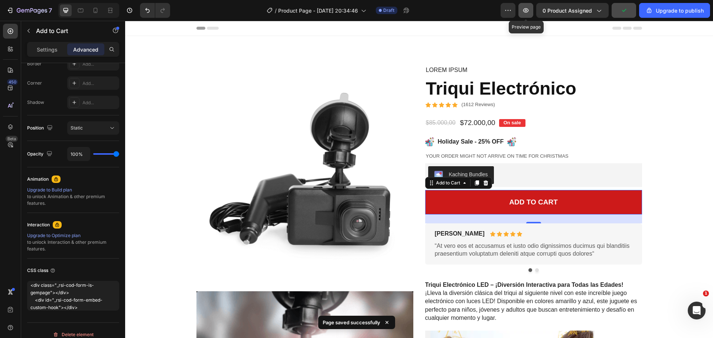
click at [524, 10] on icon "button" at bounding box center [525, 10] width 7 height 7
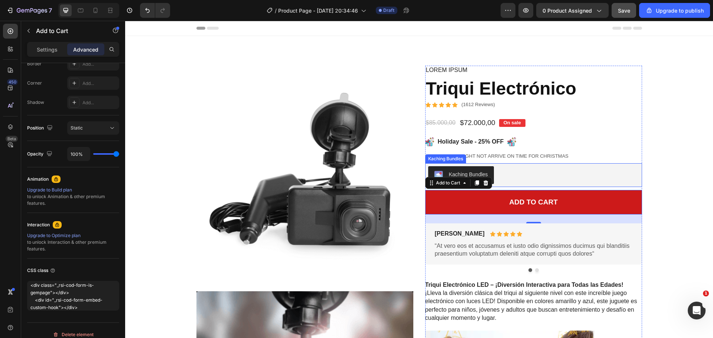
click at [553, 169] on div "Kaching Bundles" at bounding box center [533, 175] width 211 height 18
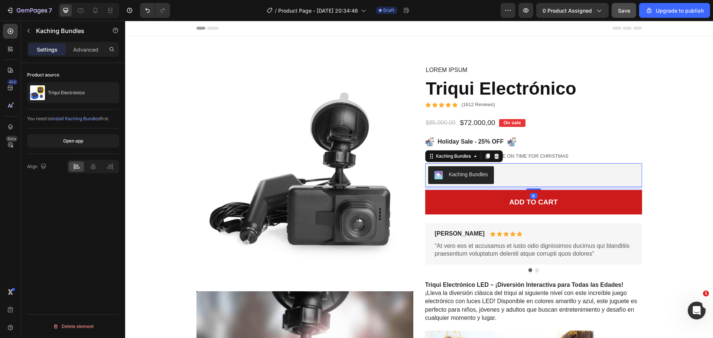
scroll to position [0, 0]
click at [495, 155] on icon at bounding box center [496, 155] width 5 height 5
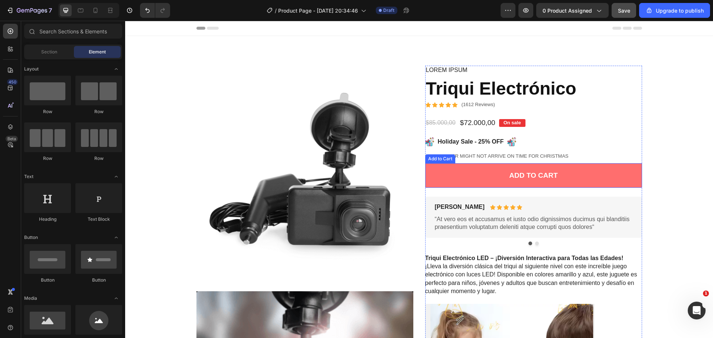
click at [486, 172] on button "Add to cart" at bounding box center [533, 175] width 217 height 25
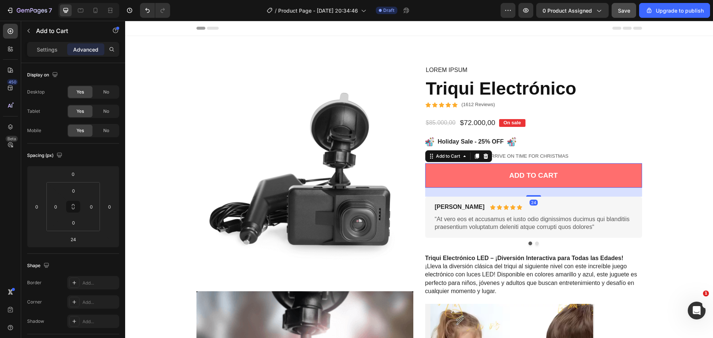
click at [486, 172] on button "Add to cart" at bounding box center [533, 175] width 217 height 25
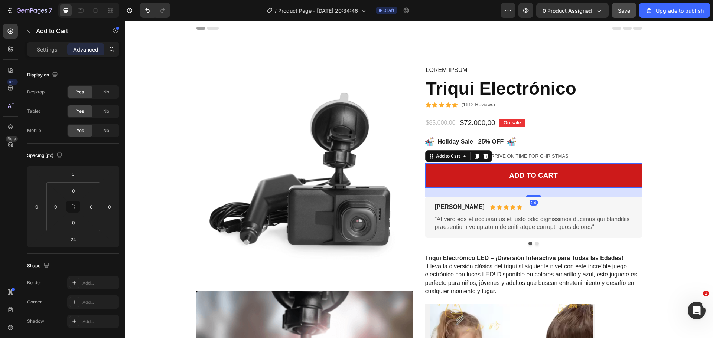
click at [483, 156] on icon at bounding box center [486, 156] width 6 height 6
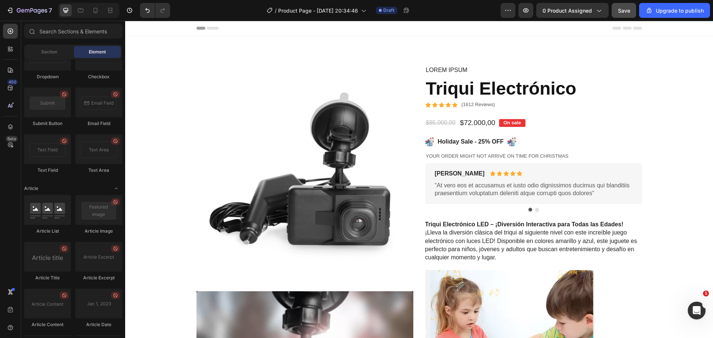
scroll to position [1973, 0]
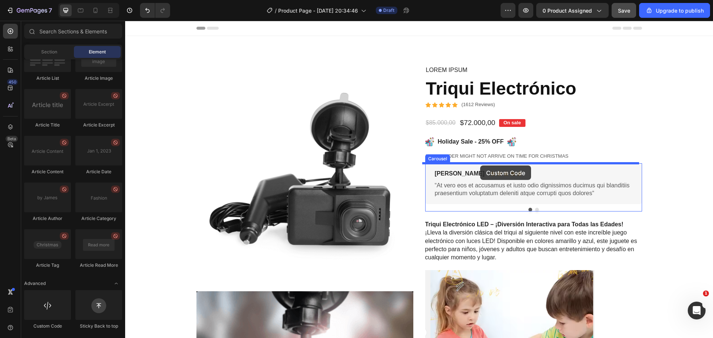
drag, startPoint x: 179, startPoint y: 333, endPoint x: 480, endPoint y: 166, distance: 344.0
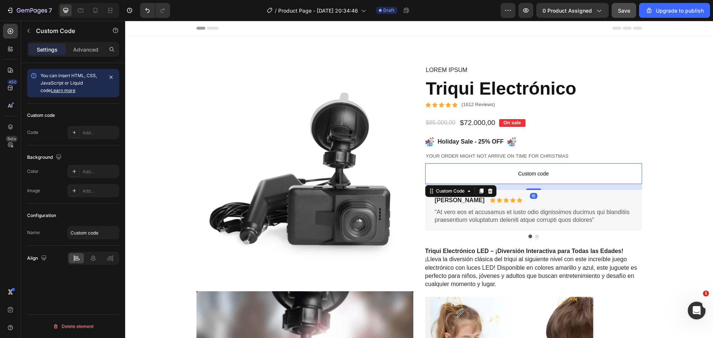
click at [487, 170] on span "Custom code" at bounding box center [533, 173] width 217 height 9
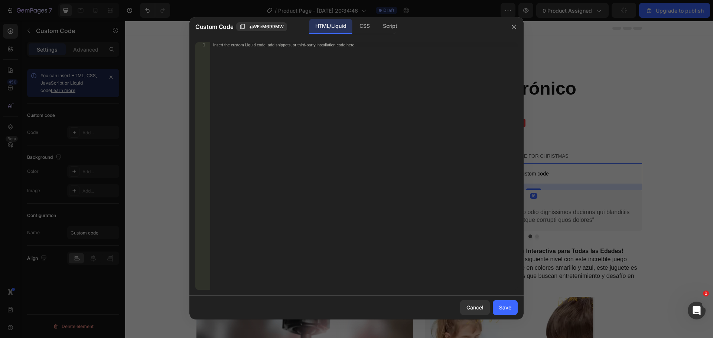
click at [426, 127] on div "Insert the custom Liquid code, add snippets, or third-party installation code h…" at bounding box center [363, 171] width 307 height 258
paste textarea "<div id="_rsi-cod-form-embed-custom-hook"></div>"
type textarea "<div id="_rsi-cod-form-embed-custom-hook"></div>"
click at [506, 315] on button "Save" at bounding box center [505, 307] width 25 height 15
click at [504, 306] on div "Save" at bounding box center [505, 308] width 12 height 8
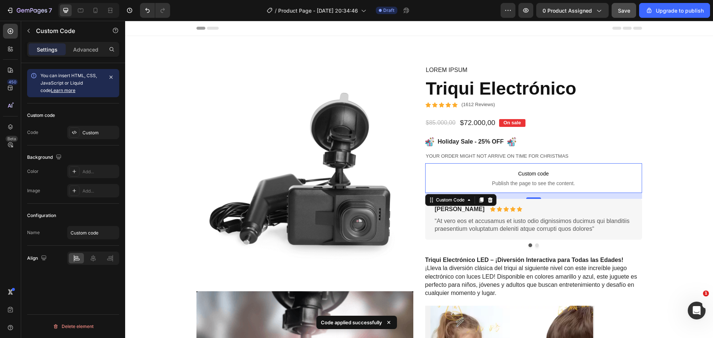
click at [631, 17] on button "Save" at bounding box center [624, 10] width 25 height 15
click at [530, 9] on icon "button" at bounding box center [525, 10] width 7 height 7
click at [487, 201] on icon at bounding box center [490, 200] width 6 height 6
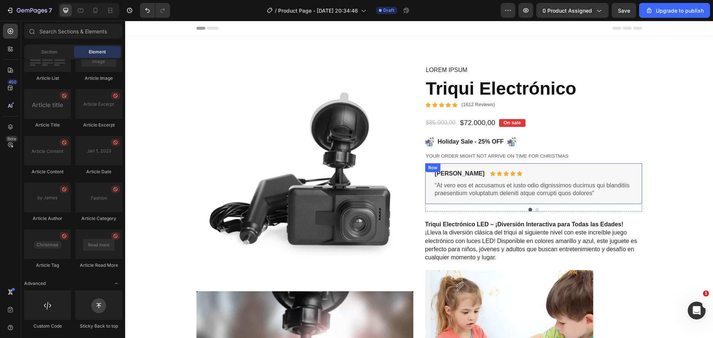
click at [616, 146] on div "Image Holiday Sale - 25% OFF Text Block Image Row" at bounding box center [533, 141] width 217 height 9
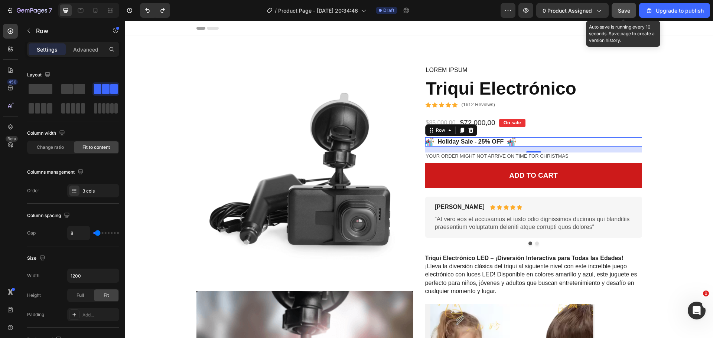
click at [618, 10] on button "Save" at bounding box center [624, 10] width 25 height 15
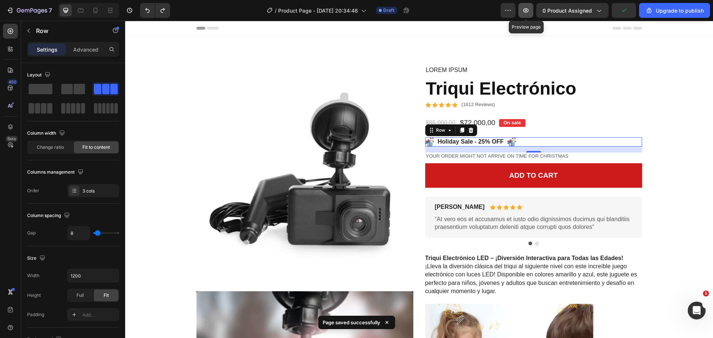
click at [532, 11] on button "button" at bounding box center [525, 10] width 15 height 15
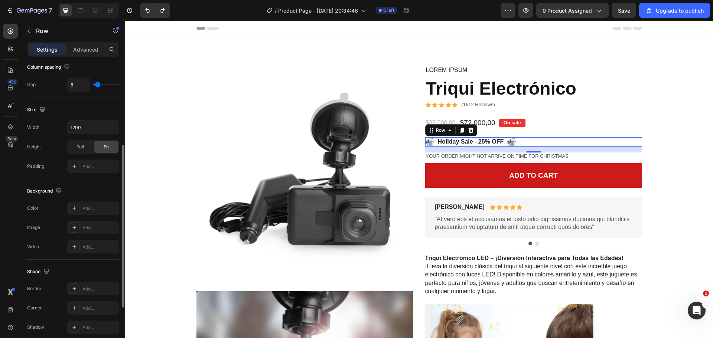
scroll to position [241, 0]
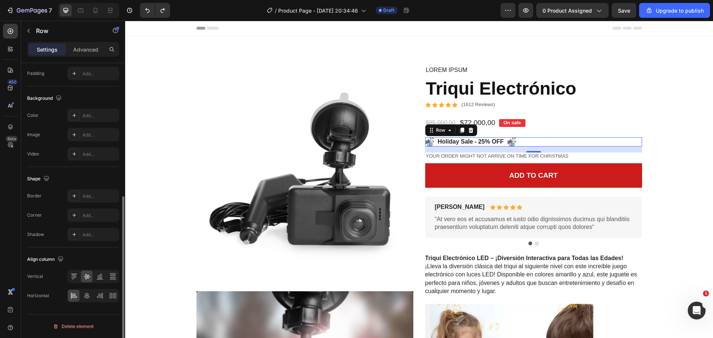
drag, startPoint x: 85, startPoint y: 49, endPoint x: 80, endPoint y: 75, distance: 26.1
click at [85, 50] on p "Advanced" at bounding box center [85, 50] width 25 height 8
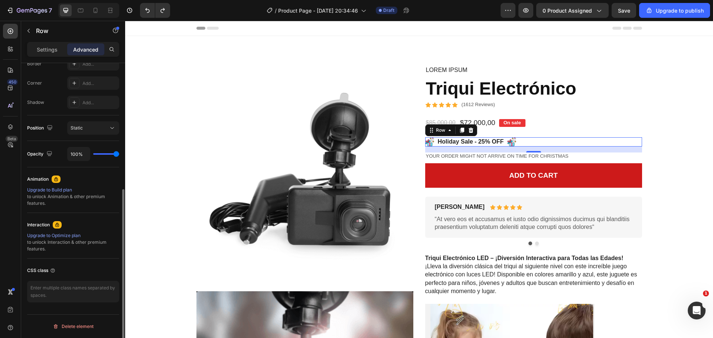
scroll to position [219, 0]
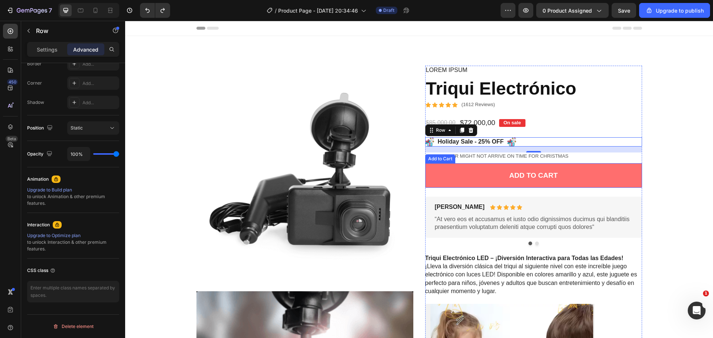
click at [463, 180] on button "Add to cart" at bounding box center [533, 175] width 217 height 25
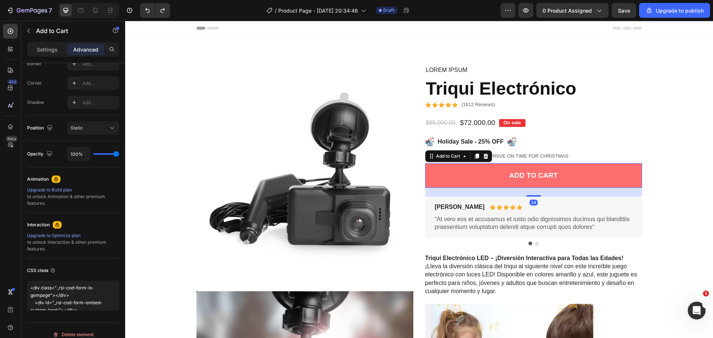
scroll to position [0, 0]
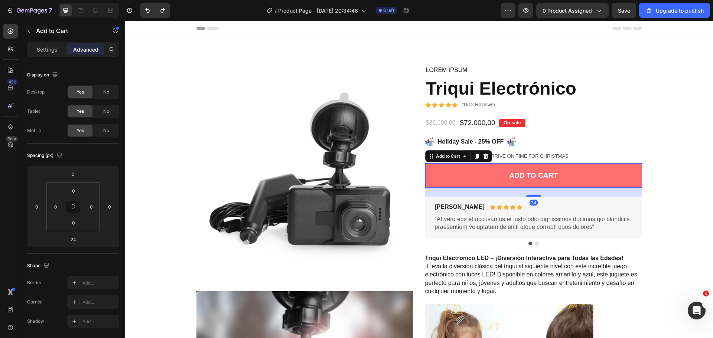
click at [463, 180] on button "Add to cart" at bounding box center [533, 175] width 217 height 25
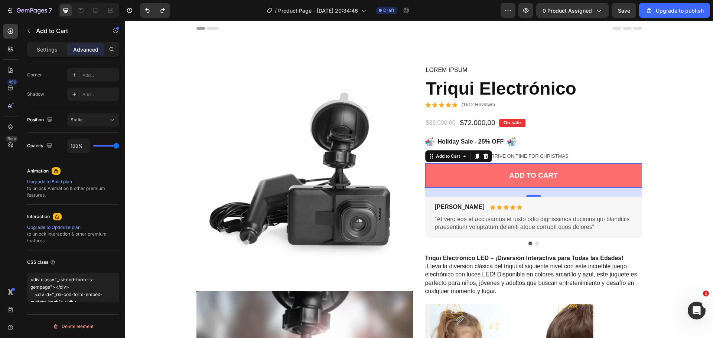
click at [471, 171] on button "Add to cart" at bounding box center [533, 175] width 217 height 25
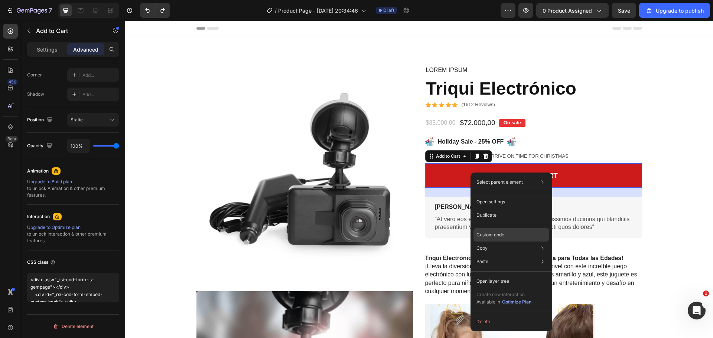
click at [497, 236] on p "Custom code" at bounding box center [490, 235] width 28 height 7
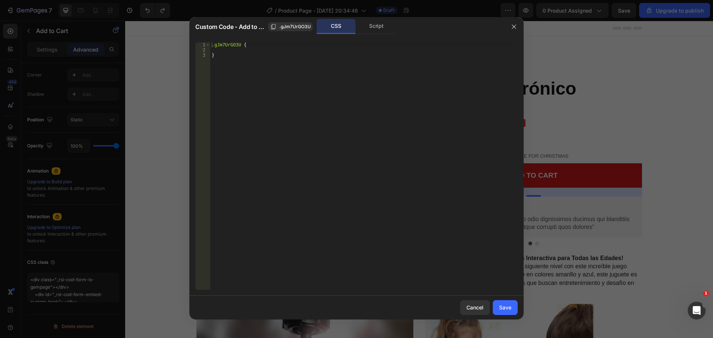
click at [322, 115] on div ".gJm7UrGO3U { }" at bounding box center [363, 171] width 307 height 258
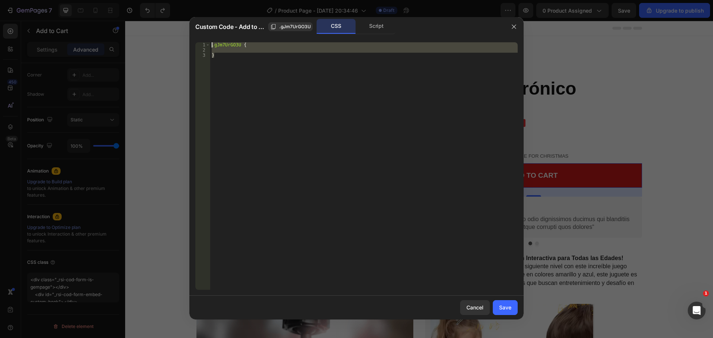
drag, startPoint x: 311, startPoint y: 107, endPoint x: 212, endPoint y: 42, distance: 117.9
click at [212, 42] on div ".gJm7UrGO3U { }" at bounding box center [363, 171] width 307 height 258
paste textarea "<div id="_rsi-cod-form-embed-custom-hook"></div>"
type textarea "<div id="_rsi-cod-form-embed-custom-hook"></div>"
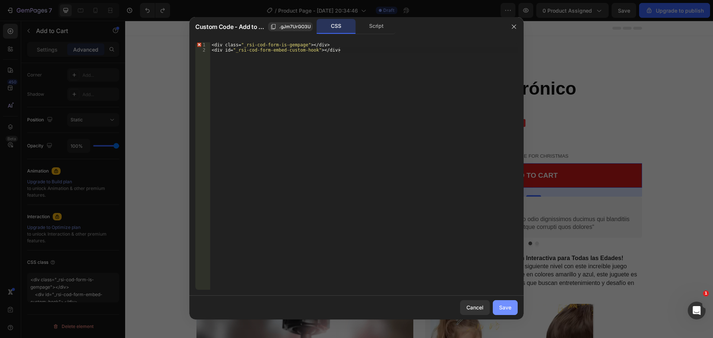
click at [510, 309] on div "Save" at bounding box center [505, 308] width 12 height 8
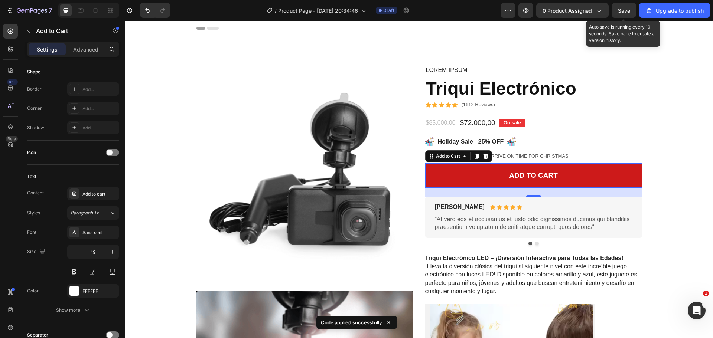
click at [622, 12] on span "Save" at bounding box center [624, 10] width 12 height 6
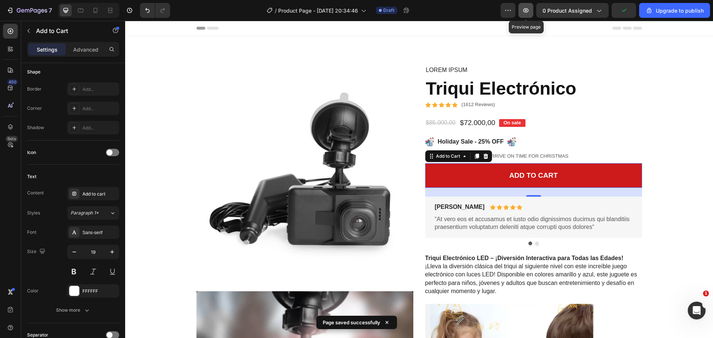
click at [526, 4] on button "button" at bounding box center [525, 10] width 15 height 15
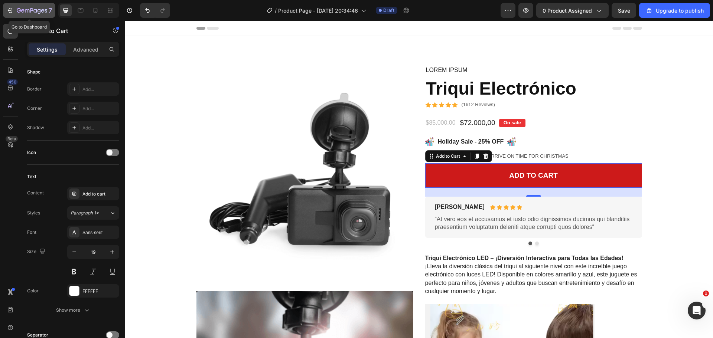
click at [10, 12] on icon "button" at bounding box center [9, 10] width 7 height 7
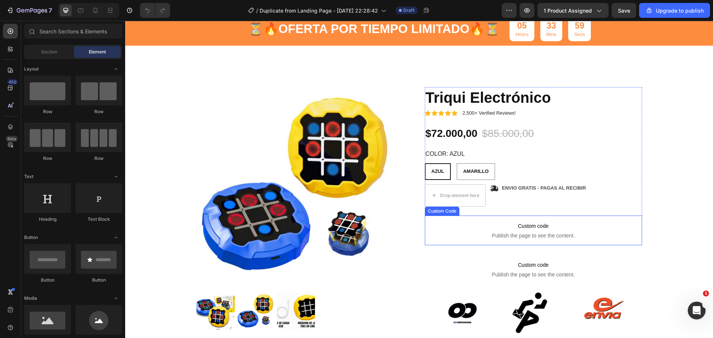
scroll to position [37, 0]
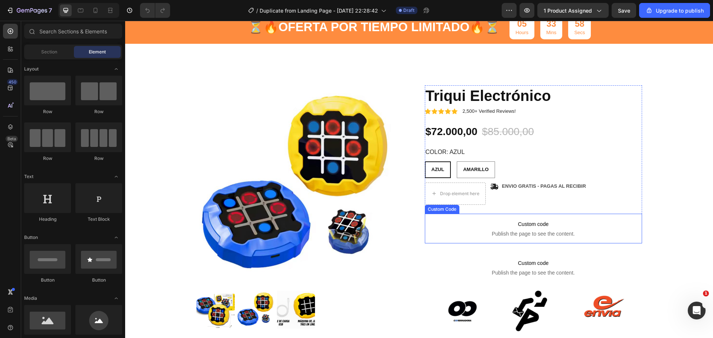
click at [570, 236] on span "Publish the page to see the content." at bounding box center [533, 233] width 217 height 7
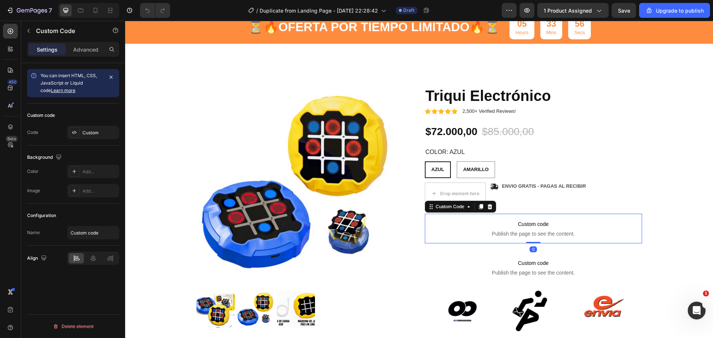
click at [487, 204] on icon at bounding box center [490, 207] width 6 height 6
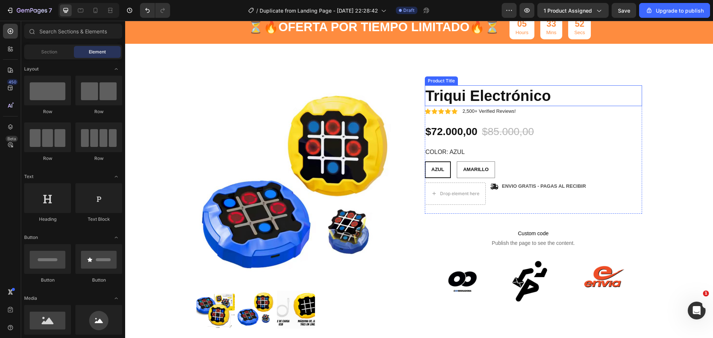
click at [610, 97] on h1 "Triqui Electrónico" at bounding box center [533, 95] width 217 height 21
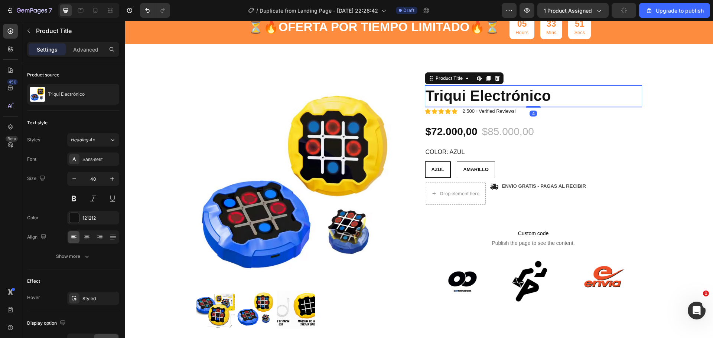
click at [495, 78] on icon at bounding box center [497, 78] width 5 height 5
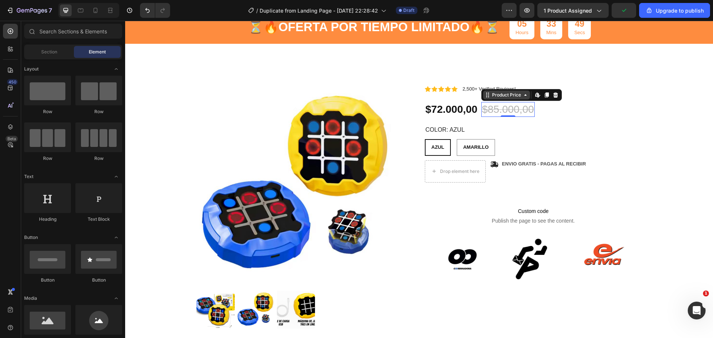
click at [511, 99] on div "Product Price" at bounding box center [506, 95] width 47 height 9
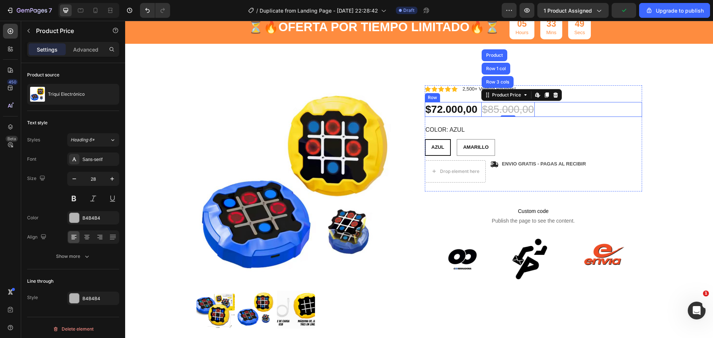
click at [577, 111] on div "$72.000,00 Product Price Product Price $85.000,00 Product Price Row 3 cols Row …" at bounding box center [533, 109] width 217 height 15
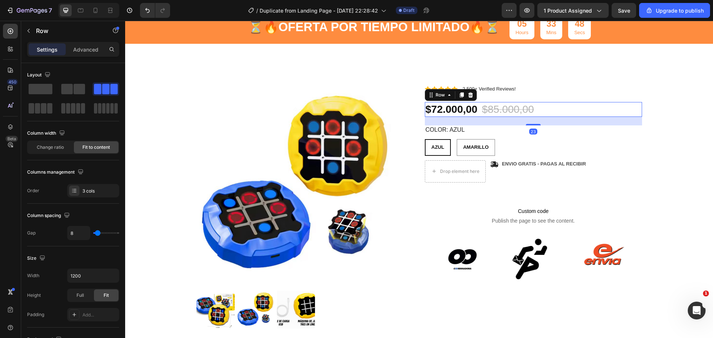
click at [604, 140] on div "AZUL AZUL AZUL AMARILLO AMARILLO AMARILLO" at bounding box center [533, 147] width 217 height 17
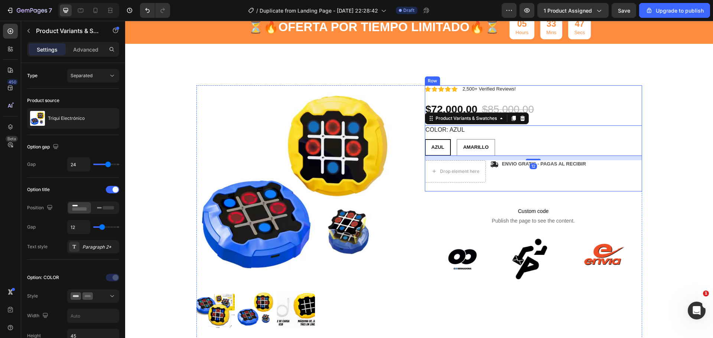
click at [629, 183] on div "Icon Icon Icon Icon Icon Icon List 2,500+ Verified Reviews! Text Block Row Icon…" at bounding box center [533, 138] width 217 height 106
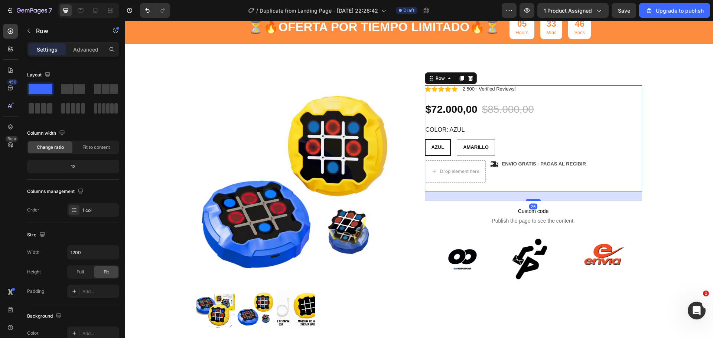
click at [470, 78] on icon at bounding box center [471, 78] width 6 height 6
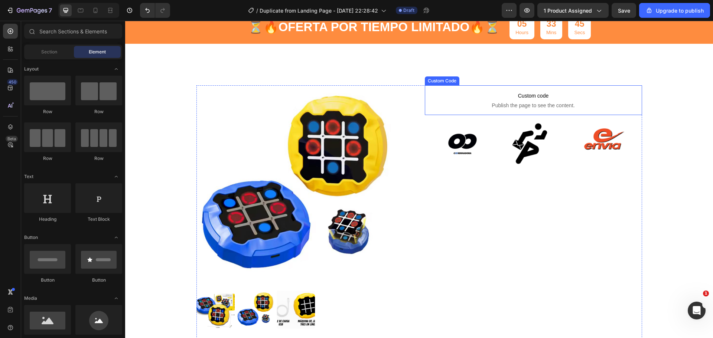
click at [539, 105] on span "Publish the page to see the content." at bounding box center [533, 105] width 217 height 7
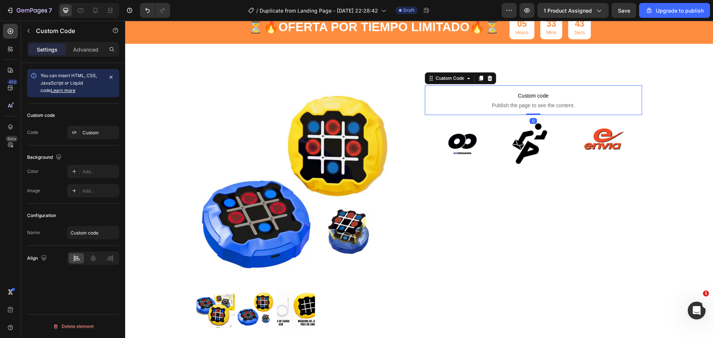
click at [488, 79] on icon at bounding box center [489, 78] width 5 height 5
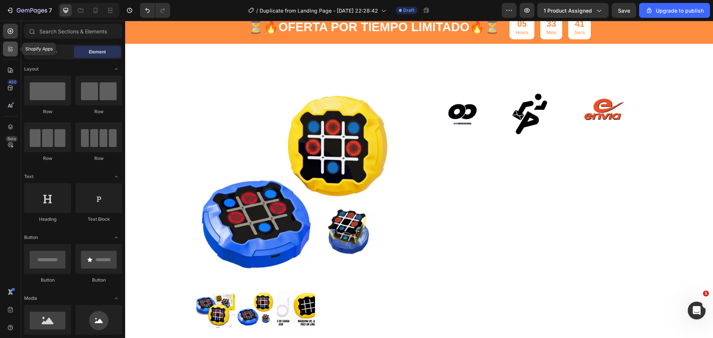
click at [13, 54] on div at bounding box center [10, 49] width 15 height 15
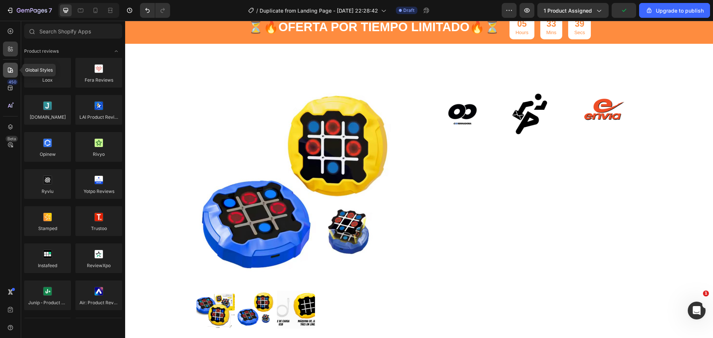
click at [10, 68] on icon at bounding box center [10, 69] width 7 height 7
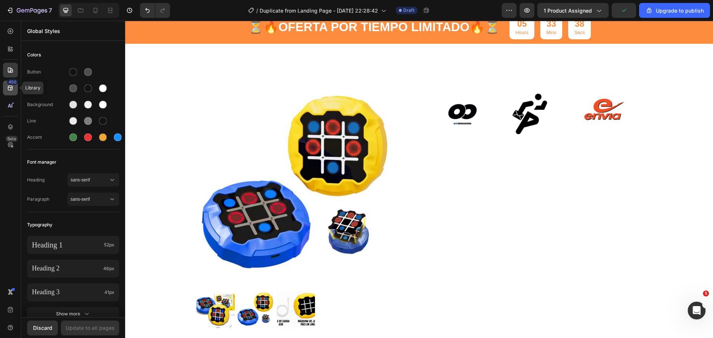
click at [14, 87] on div "450" at bounding box center [10, 88] width 15 height 15
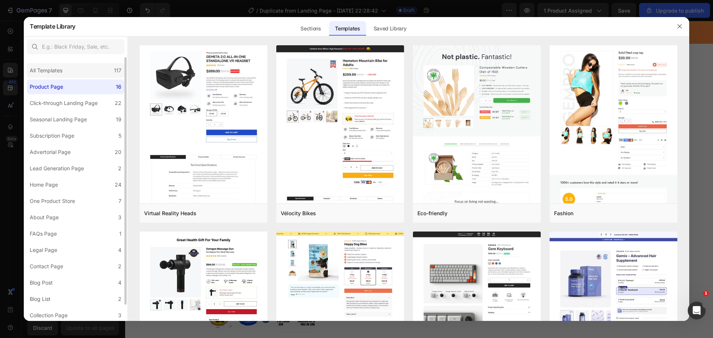
click at [68, 78] on div "All Templates 117" at bounding box center [76, 70] width 98 height 15
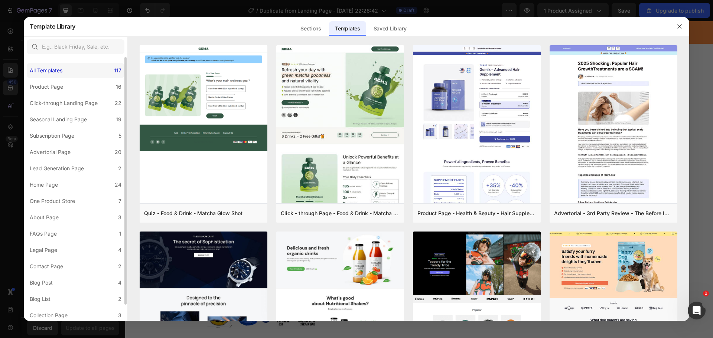
click at [68, 70] on div "All Templates 117" at bounding box center [76, 70] width 98 height 15
click at [16, 71] on div at bounding box center [356, 169] width 713 height 338
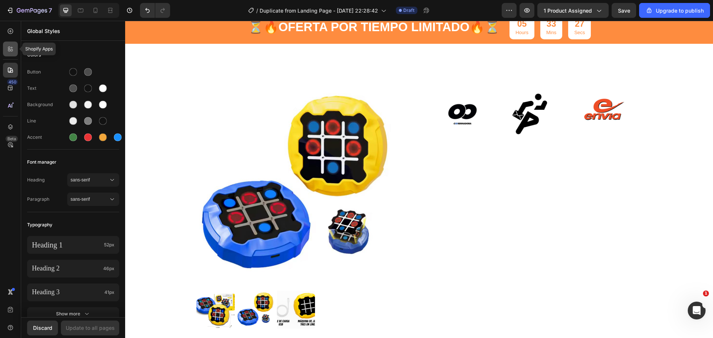
click at [14, 55] on div at bounding box center [10, 49] width 15 height 15
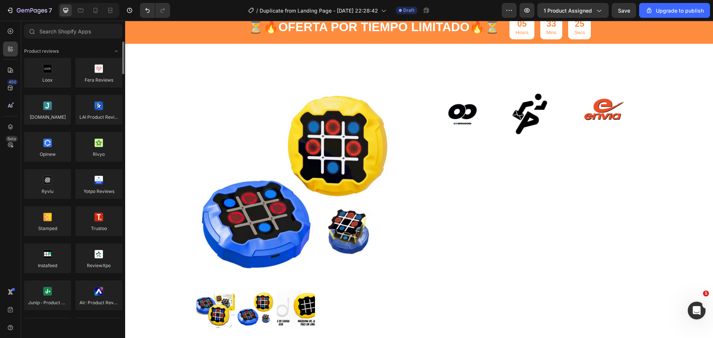
click at [117, 53] on icon "Toggle open" at bounding box center [116, 51] width 6 height 6
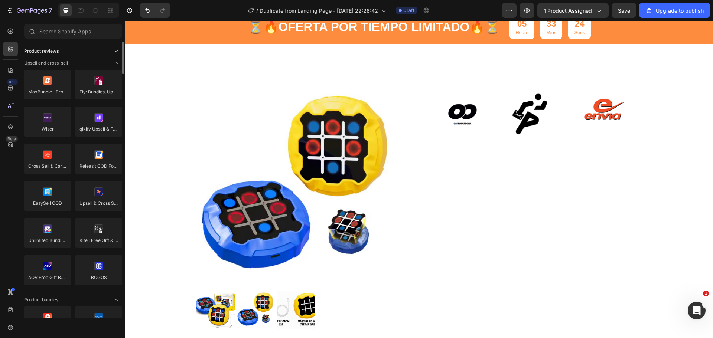
click at [117, 53] on icon "Toggle open" at bounding box center [116, 51] width 6 height 6
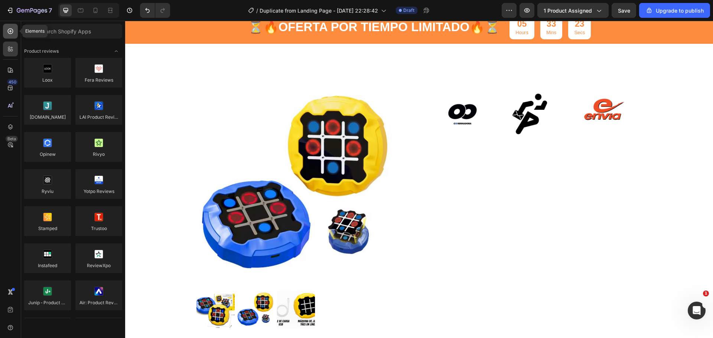
click at [9, 33] on icon at bounding box center [11, 32] width 6 height 6
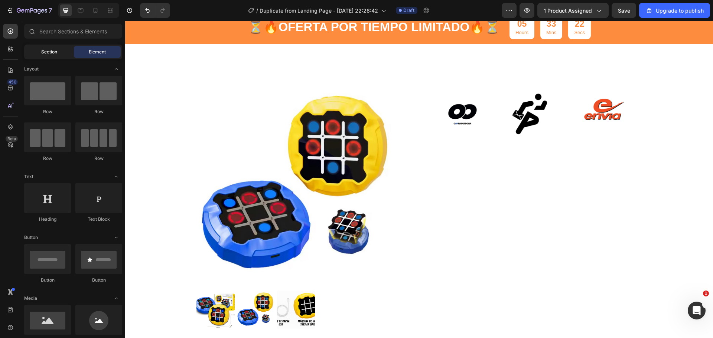
click at [45, 49] on span "Section" at bounding box center [49, 52] width 16 height 7
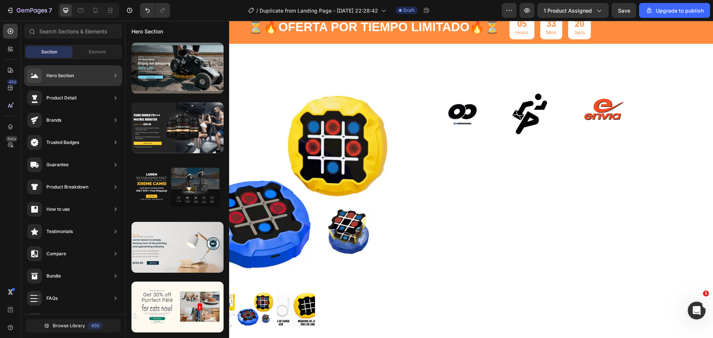
click at [110, 110] on div "Product Detail" at bounding box center [73, 120] width 98 height 21
click at [78, 110] on div "Product Detail" at bounding box center [73, 120] width 98 height 21
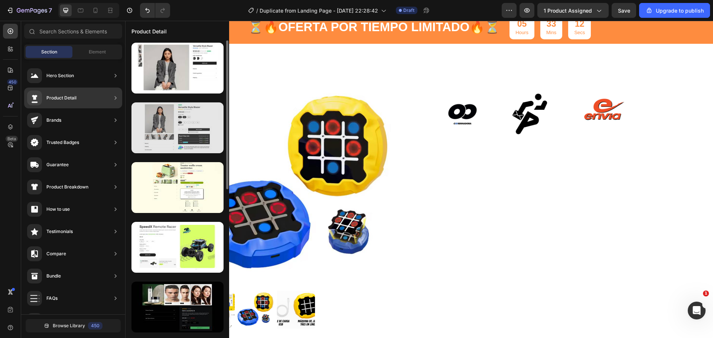
click at [206, 132] on div at bounding box center [177, 127] width 92 height 51
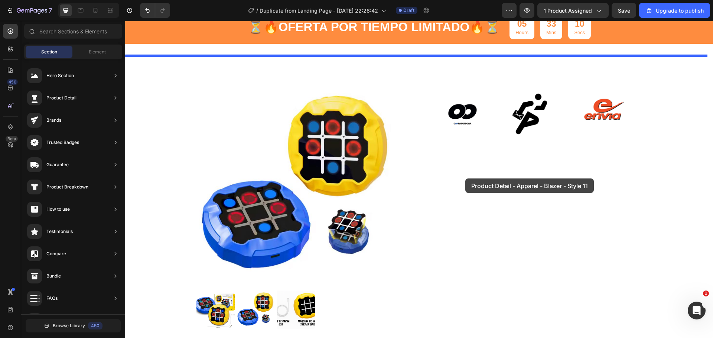
drag, startPoint x: 325, startPoint y: 149, endPoint x: 465, endPoint y: 179, distance: 143.5
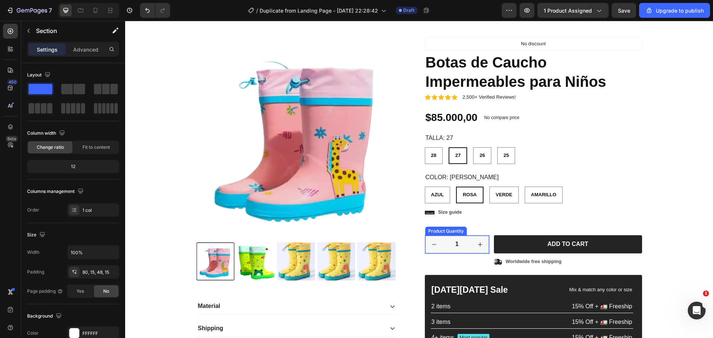
scroll to position [74, 0]
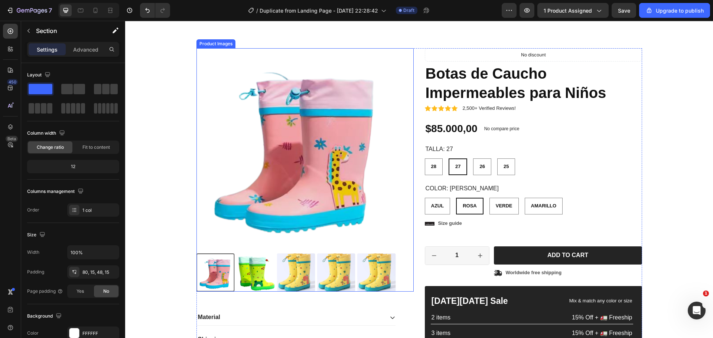
click at [235, 121] on img at bounding box center [295, 147] width 199 height 199
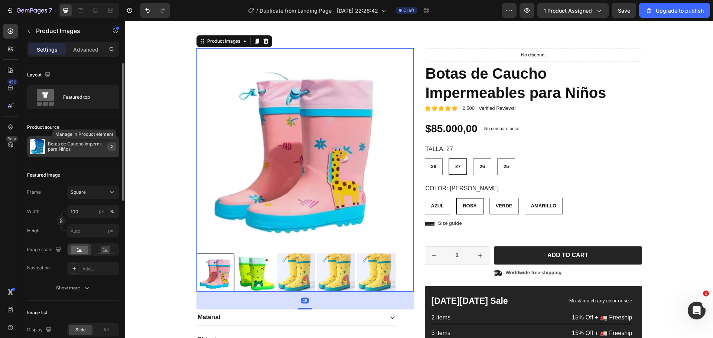
click at [108, 144] on button "button" at bounding box center [111, 146] width 9 height 9
radio input "false"
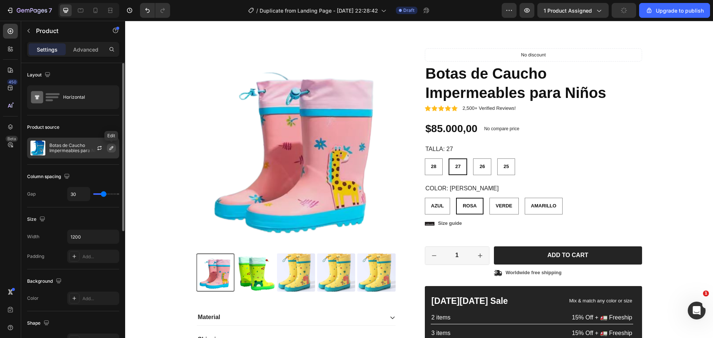
click at [111, 149] on icon "button" at bounding box center [111, 148] width 6 height 6
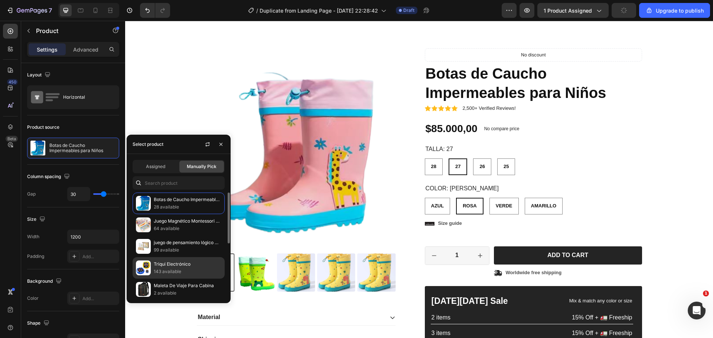
click at [164, 269] on p "143 available" at bounding box center [188, 271] width 68 height 7
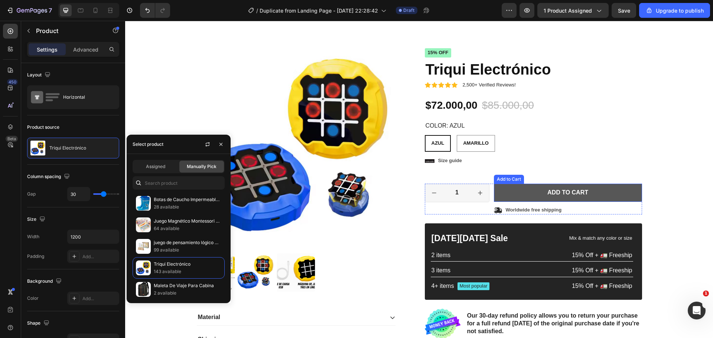
click at [521, 195] on button "Add to cart" at bounding box center [568, 193] width 148 height 18
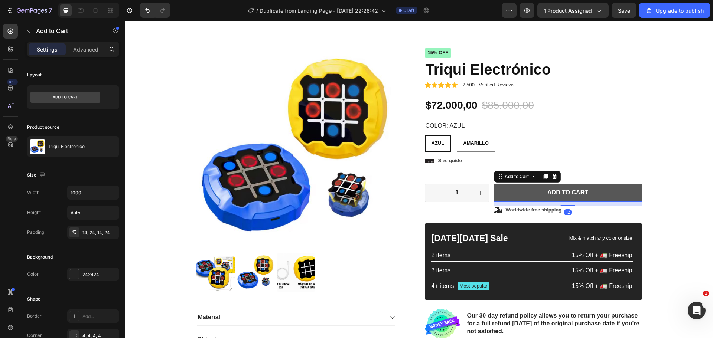
click at [521, 195] on button "Add to cart" at bounding box center [568, 193] width 148 height 18
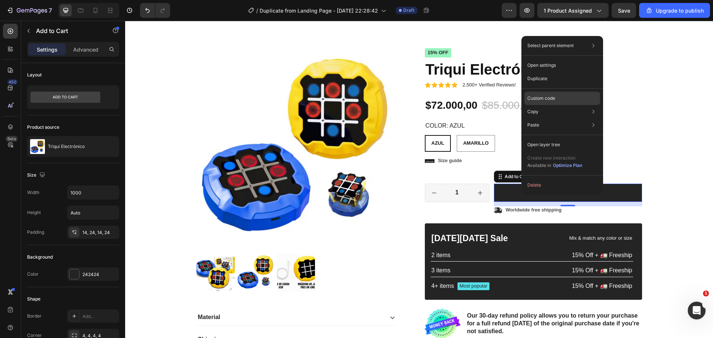
click at [546, 100] on p "Custom code" at bounding box center [541, 98] width 28 height 7
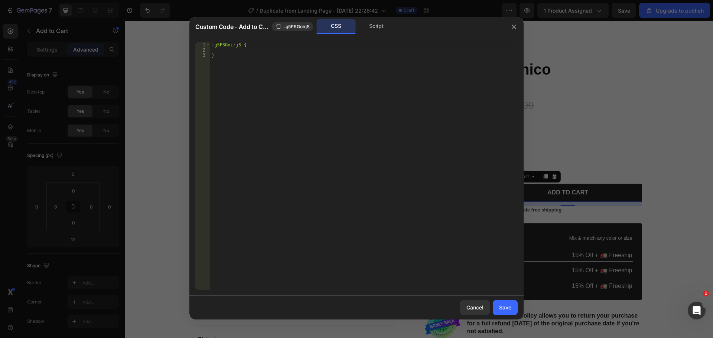
click at [247, 55] on div ".g5PSGoirjS { }" at bounding box center [363, 171] width 307 height 258
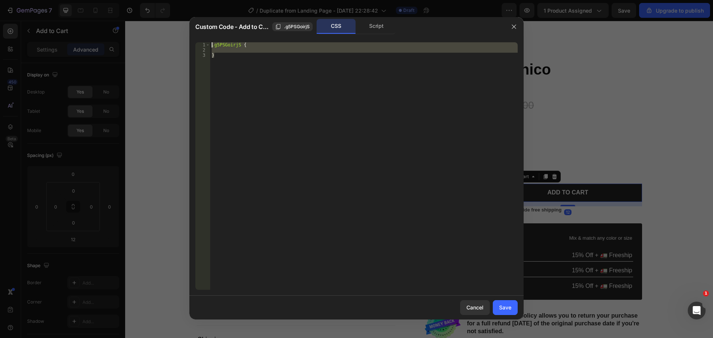
drag, startPoint x: 236, startPoint y: 65, endPoint x: 186, endPoint y: 38, distance: 56.8
click at [186, 38] on div "Custom Code - Add to Cart .g5PSGoirjS CSS Script } 1 2 3 .g5PSGoirjS { } הההההה…" at bounding box center [356, 169] width 713 height 338
paste textarea "<div id="_rsi-cod-form-embed-custom-hook"></div>"
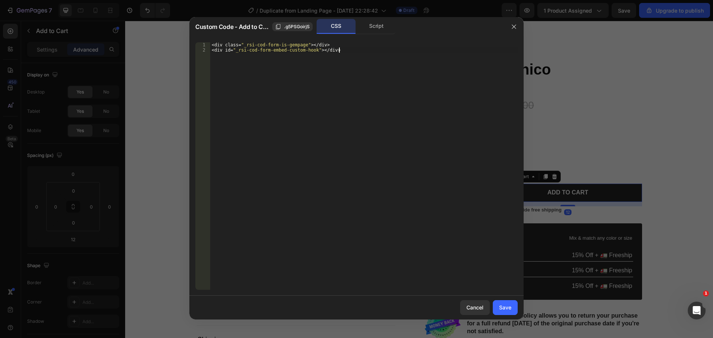
type textarea "<div id="_rsi-cod-form-embed-custom-hook"></div>"
click at [501, 309] on div "Save" at bounding box center [505, 308] width 12 height 8
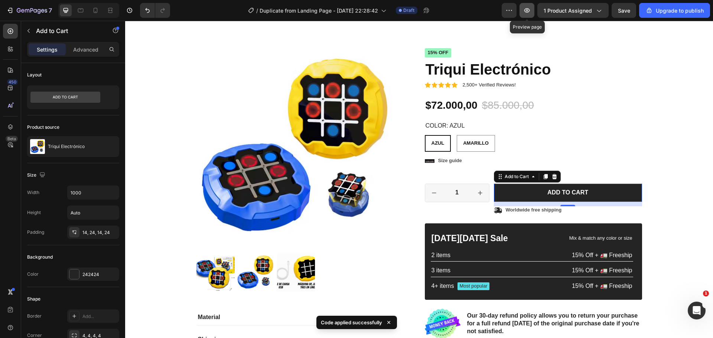
click at [528, 7] on icon "button" at bounding box center [526, 10] width 7 height 7
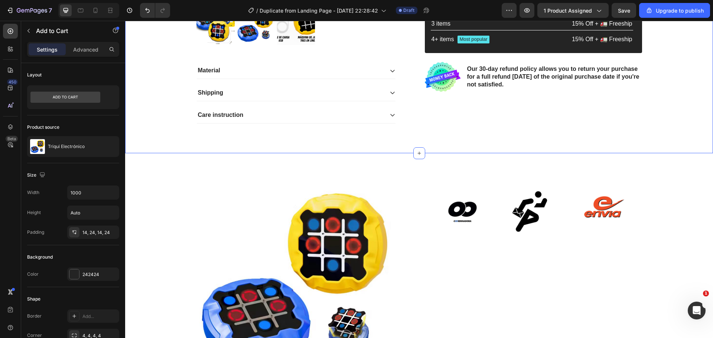
scroll to position [260, 0]
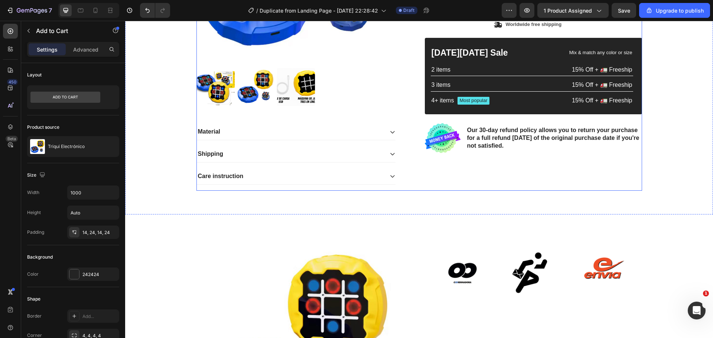
click at [484, 148] on p "Our 30-day refund policy allows you to return your purchase for a full refund w…" at bounding box center [554, 138] width 174 height 23
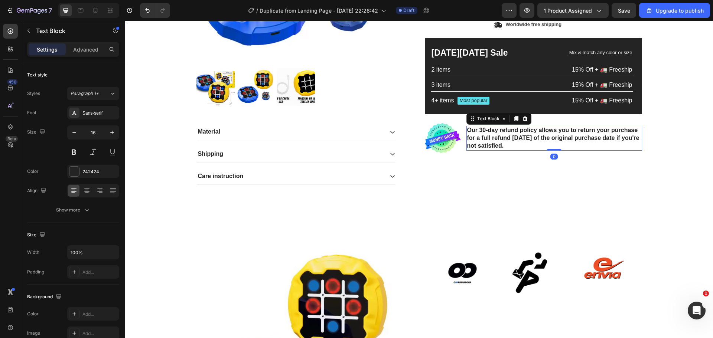
drag, startPoint x: 523, startPoint y: 115, endPoint x: 516, endPoint y: 122, distance: 10.0
click at [523, 115] on div at bounding box center [525, 118] width 9 height 9
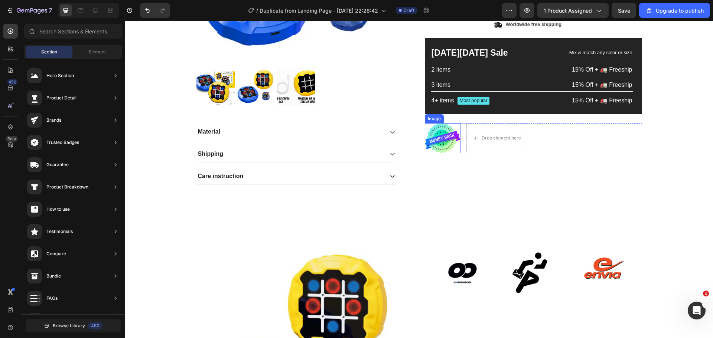
click at [452, 134] on img at bounding box center [443, 138] width 36 height 30
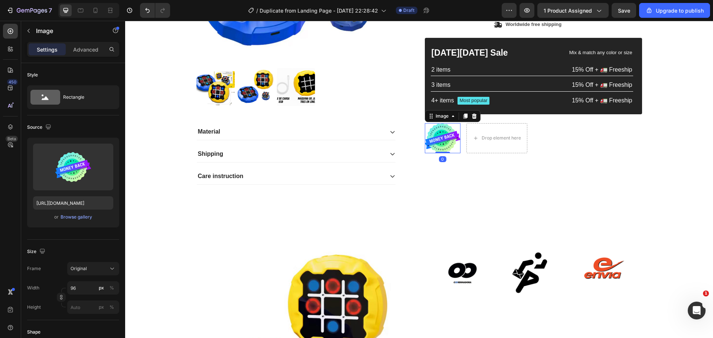
click at [471, 115] on icon at bounding box center [474, 116] width 6 height 6
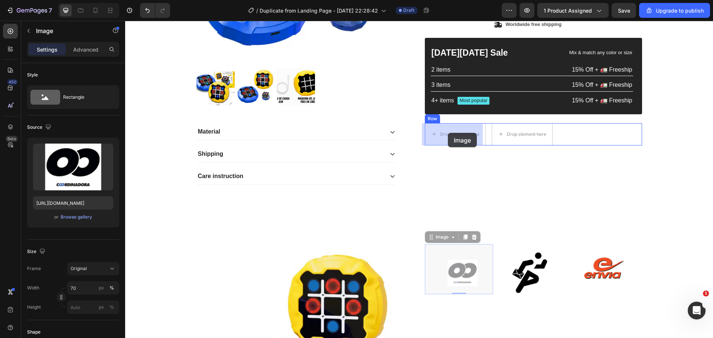
drag, startPoint x: 464, startPoint y: 223, endPoint x: 522, endPoint y: 245, distance: 62.6
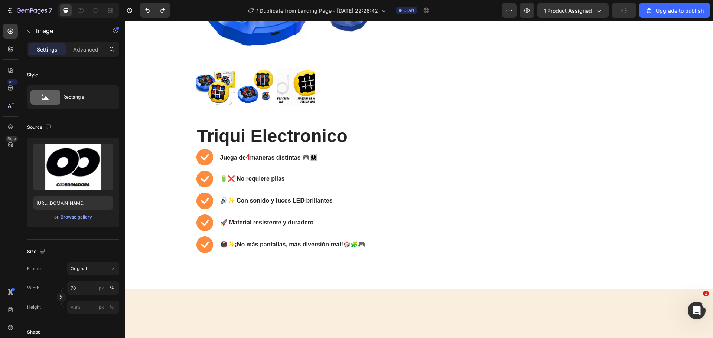
scroll to position [0, 0]
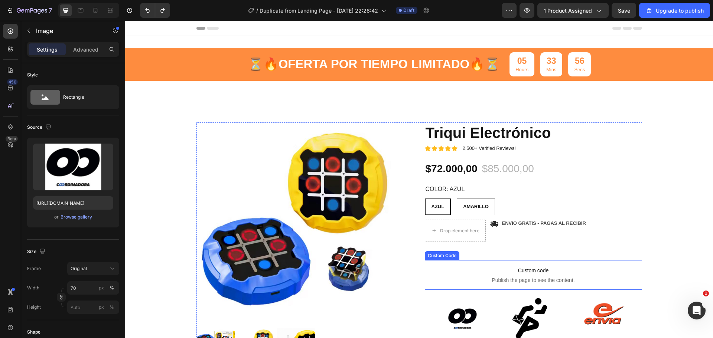
click at [530, 277] on span "Publish the page to see the content." at bounding box center [533, 280] width 217 height 7
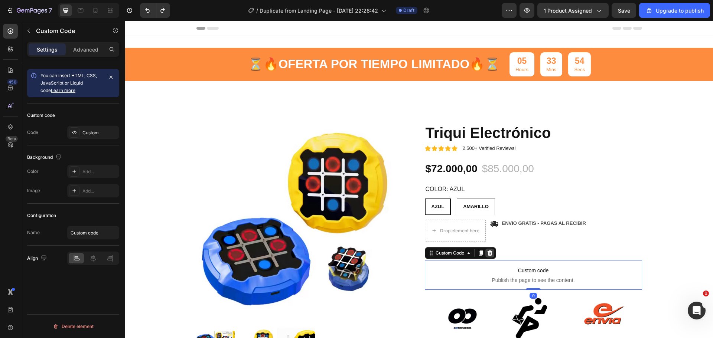
click at [487, 254] on icon at bounding box center [489, 253] width 5 height 5
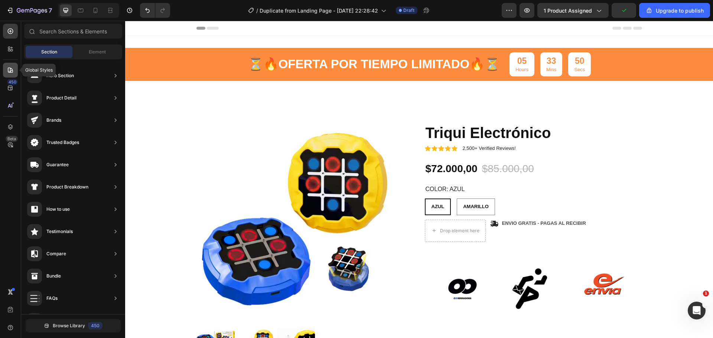
click at [10, 72] on icon at bounding box center [10, 70] width 5 height 5
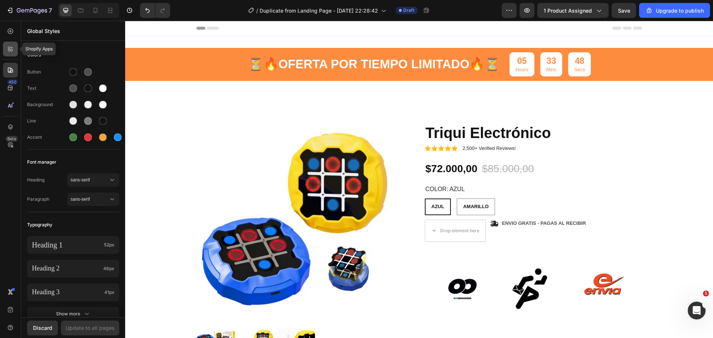
click at [10, 49] on icon at bounding box center [10, 48] width 7 height 7
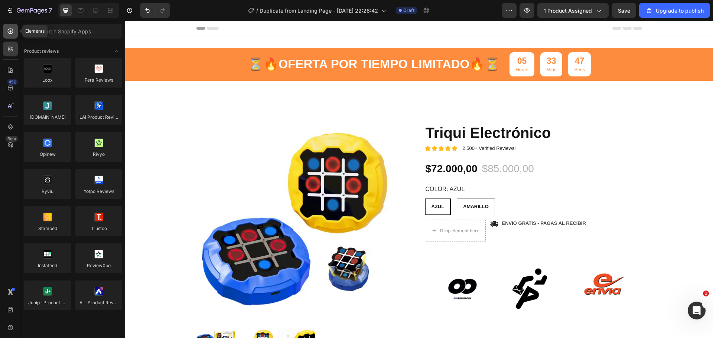
click at [12, 33] on icon at bounding box center [11, 32] width 6 height 6
radio input "false"
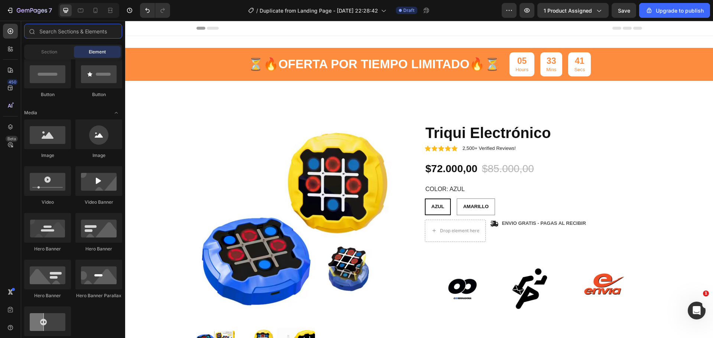
scroll to position [111, 0]
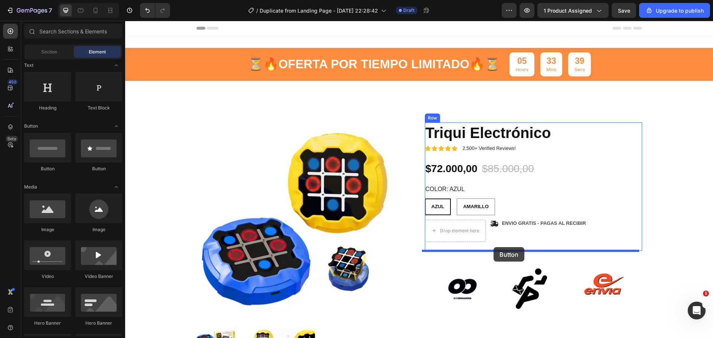
drag, startPoint x: 224, startPoint y: 170, endPoint x: 494, endPoint y: 247, distance: 280.2
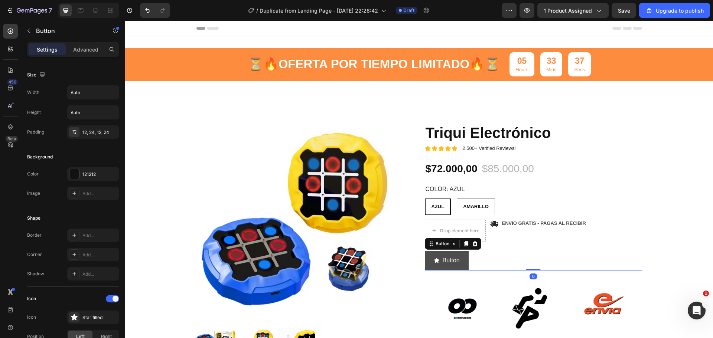
click at [462, 260] on button "Button" at bounding box center [447, 261] width 44 height 20
click at [75, 175] on div at bounding box center [74, 174] width 10 height 10
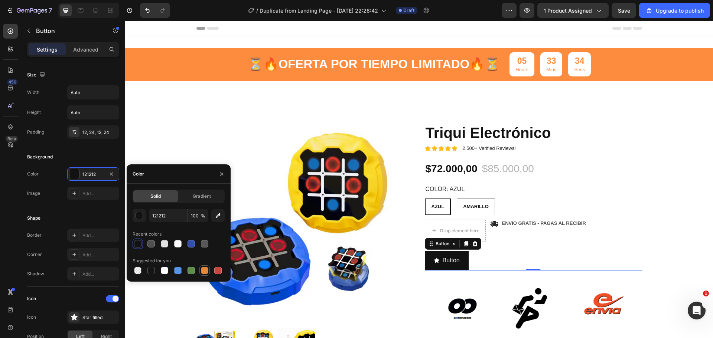
click at [204, 274] on div at bounding box center [204, 270] width 9 height 9
type input "E4893A"
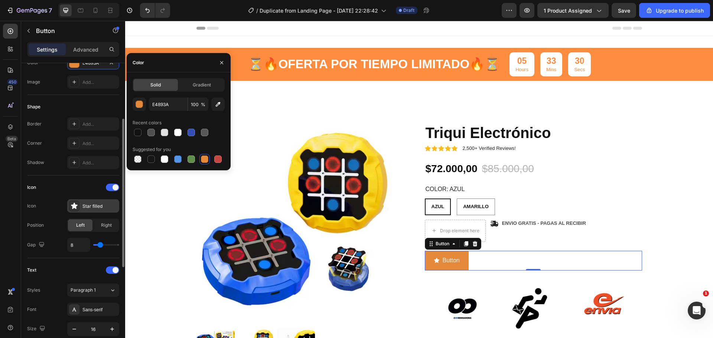
click at [85, 209] on div "Star filled" at bounding box center [99, 206] width 35 height 7
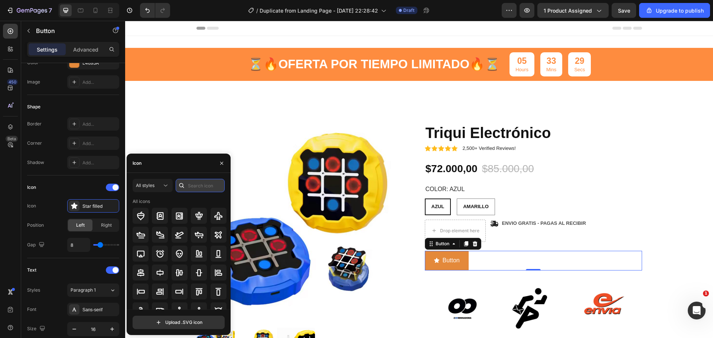
click at [195, 190] on input "text" at bounding box center [200, 185] width 49 height 13
type input "shop"
click at [202, 238] on icon at bounding box center [199, 235] width 9 height 9
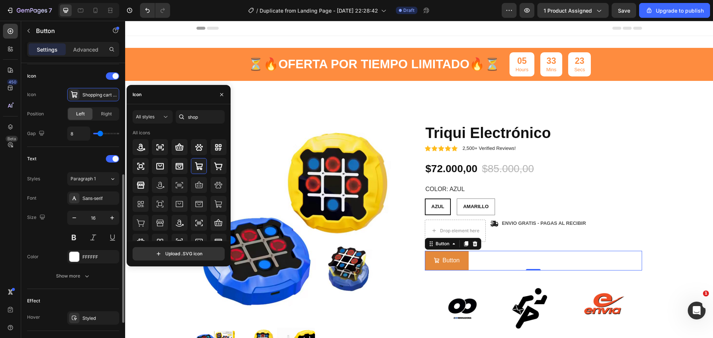
scroll to position [295, 0]
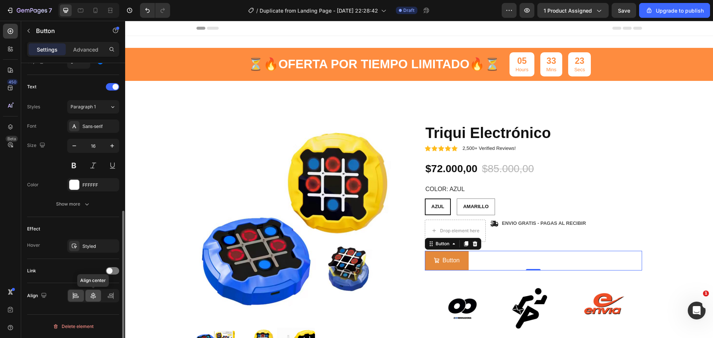
click at [94, 296] on icon at bounding box center [92, 295] width 7 height 7
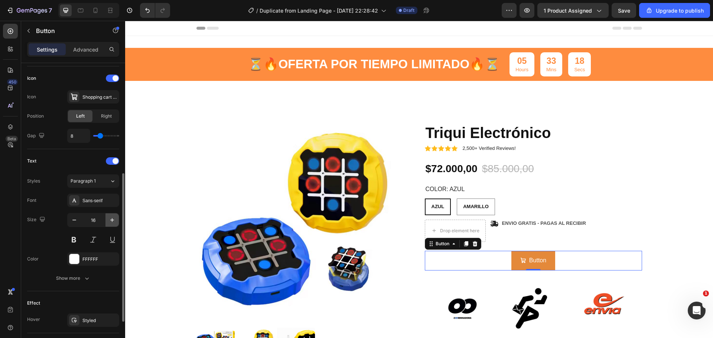
click at [110, 219] on icon "button" at bounding box center [111, 219] width 7 height 7
click at [110, 218] on icon "button" at bounding box center [111, 219] width 7 height 7
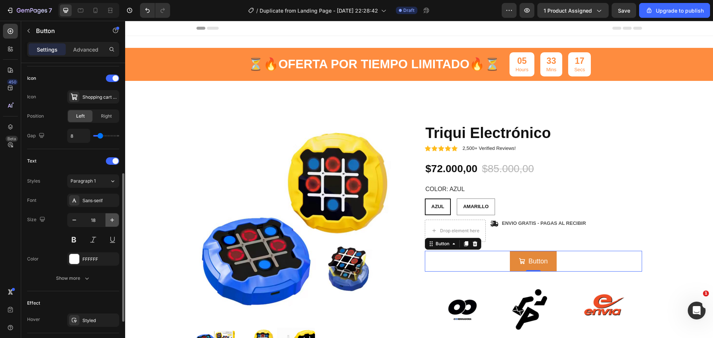
click at [110, 218] on icon "button" at bounding box center [111, 219] width 7 height 7
click at [111, 218] on icon "button" at bounding box center [111, 219] width 7 height 7
click at [112, 218] on icon "button" at bounding box center [111, 219] width 7 height 7
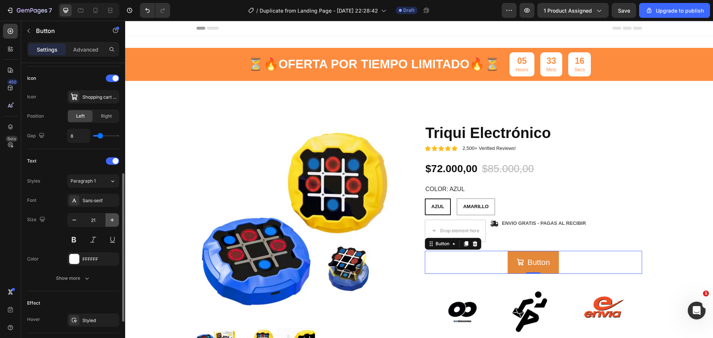
click at [112, 218] on icon "button" at bounding box center [111, 219] width 7 height 7
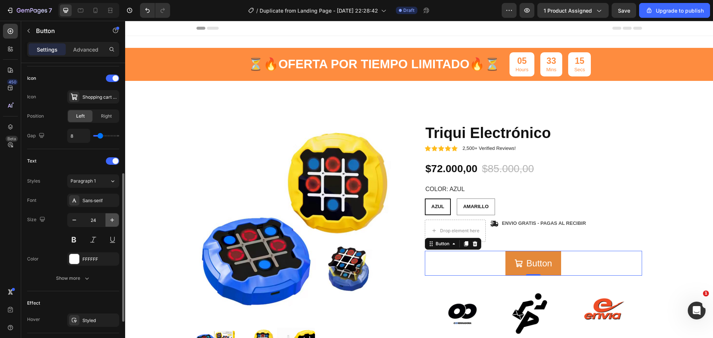
click at [112, 218] on icon "button" at bounding box center [111, 219] width 7 height 7
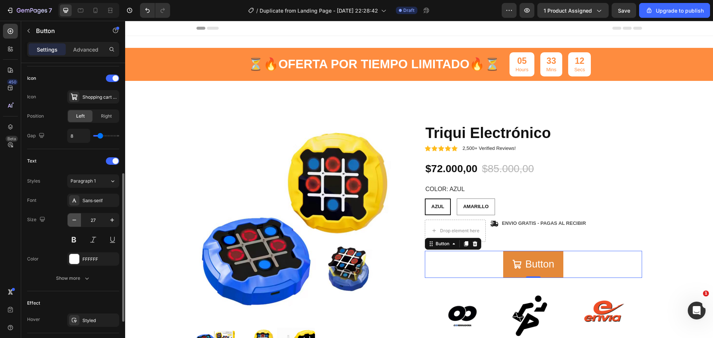
click at [73, 225] on button "button" at bounding box center [74, 220] width 13 height 13
click at [74, 222] on icon "button" at bounding box center [74, 219] width 7 height 7
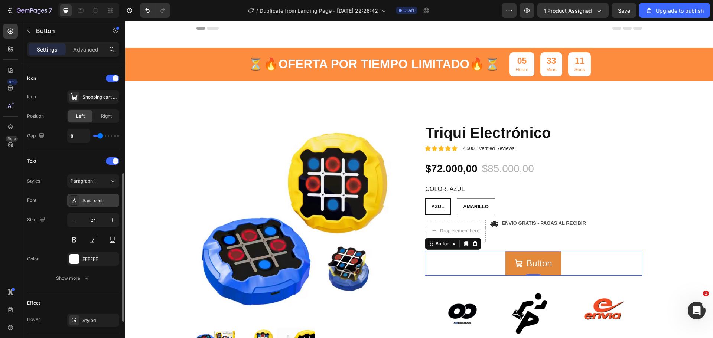
type input "23"
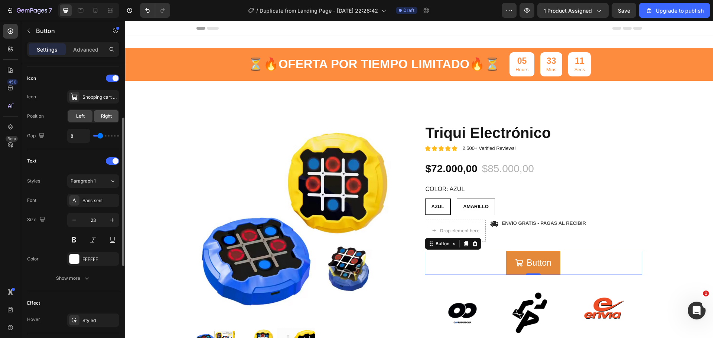
scroll to position [146, 0]
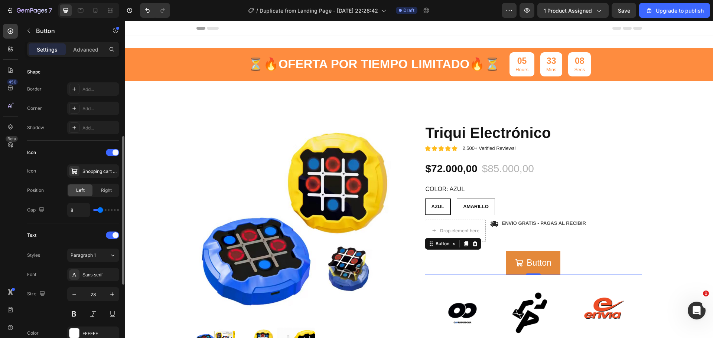
click at [85, 190] on div "Left" at bounding box center [80, 191] width 25 height 12
click at [101, 190] on span "Right" at bounding box center [106, 190] width 11 height 7
click at [85, 189] on div "Left" at bounding box center [80, 191] width 25 height 12
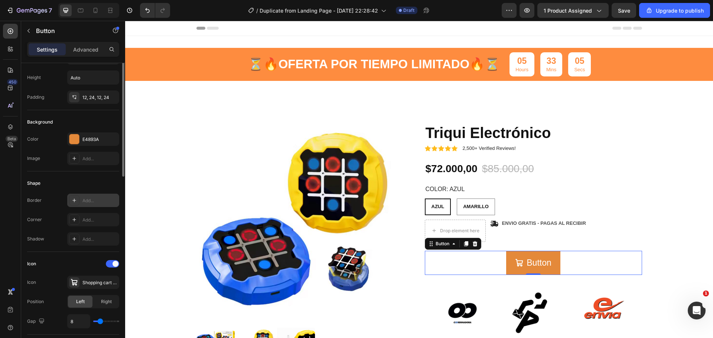
scroll to position [0, 0]
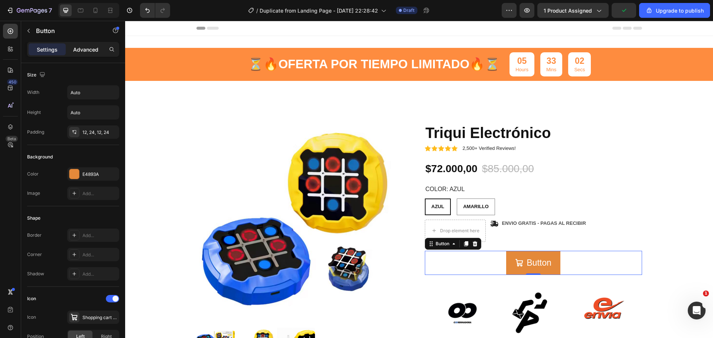
click at [87, 48] on p "Advanced" at bounding box center [85, 50] width 25 height 8
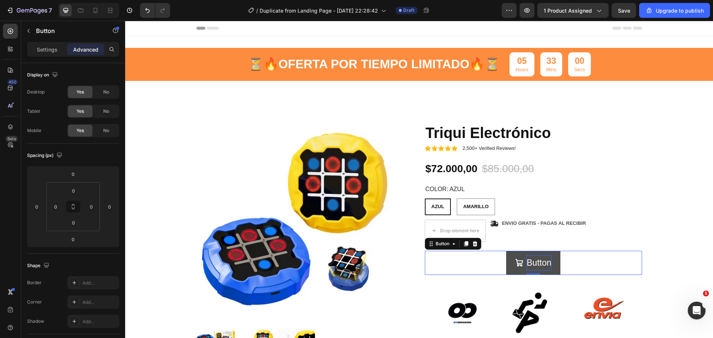
click at [537, 264] on p "Button" at bounding box center [539, 262] width 25 height 15
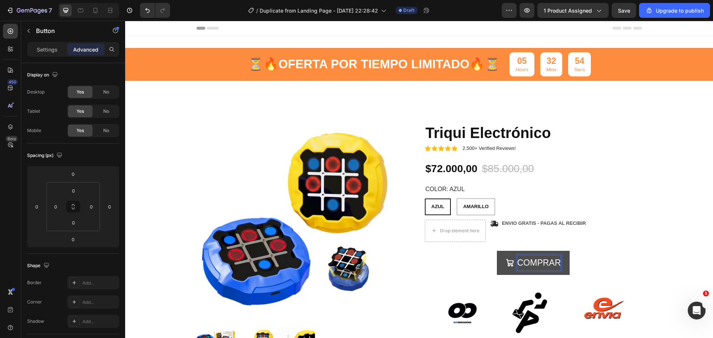
click at [497, 251] on button "COMPRAR" at bounding box center [533, 263] width 73 height 24
click at [656, 222] on div "Product Images Triqui Electronico Heading Juega de 4 maneras distintas 🎮👨‍👩‍👧‍👦…" at bounding box center [419, 327] width 577 height 408
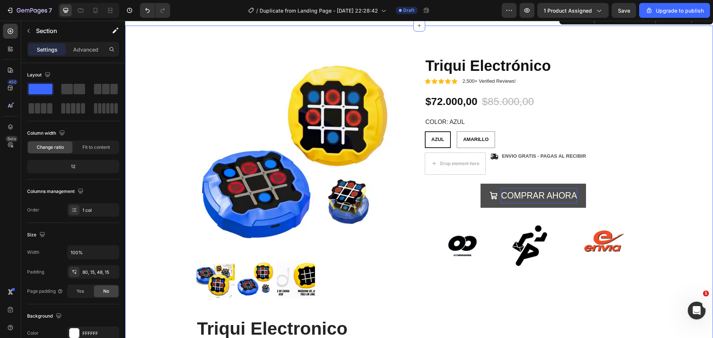
scroll to position [74, 0]
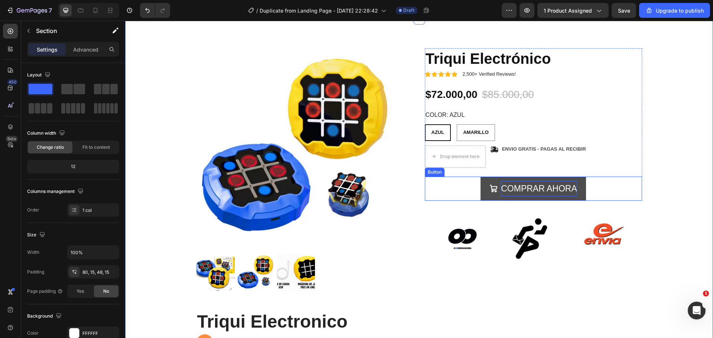
click at [510, 175] on div "Icon Icon Icon Icon Icon Icon List 2,500+ Verified Reviews! Text Block Row Triq…" at bounding box center [533, 124] width 217 height 153
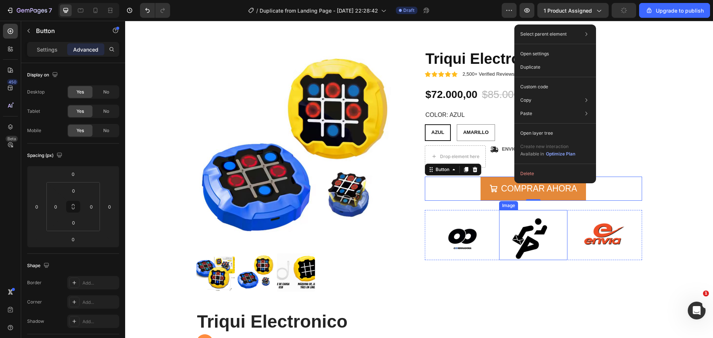
click at [536, 209] on div "Icon Icon Icon Icon Icon Icon List 2,500+ Verified Reviews! Text Block Row Triq…" at bounding box center [533, 249] width 217 height 403
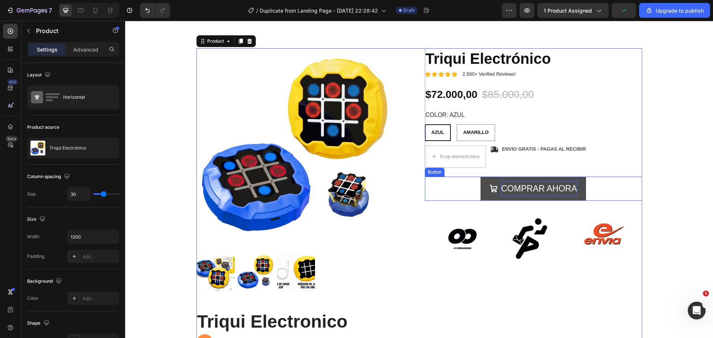
click at [539, 192] on p "COMPRAR AHORA" at bounding box center [539, 188] width 76 height 15
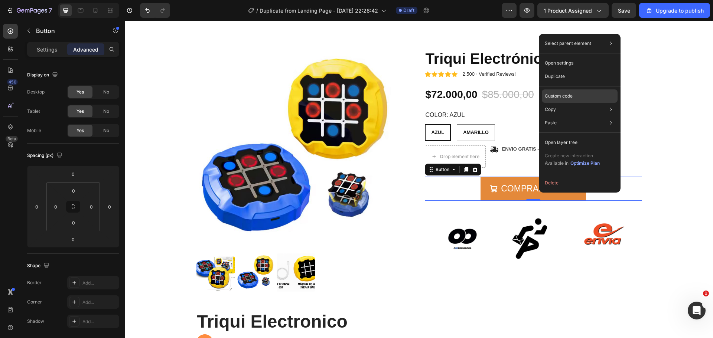
click at [559, 98] on p "Custom code" at bounding box center [559, 96] width 28 height 7
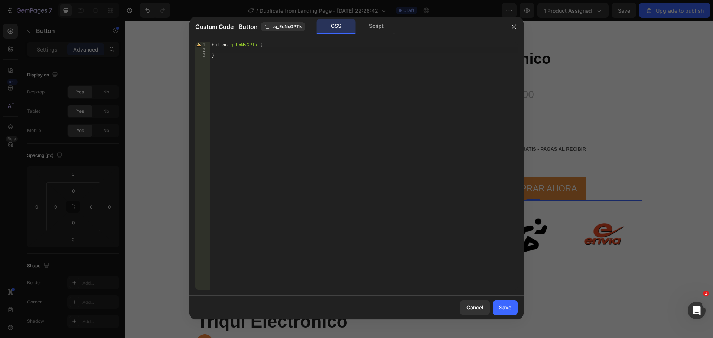
drag, startPoint x: 328, startPoint y: 50, endPoint x: 241, endPoint y: 39, distance: 87.6
click at [241, 39] on div "1 2 3 button .g_EoNsGPTk { } הההההההההההההההההההההההההההההההההההההההההההההההההה…" at bounding box center [356, 166] width 334 height 260
drag, startPoint x: 210, startPoint y: 59, endPoint x: 192, endPoint y: 31, distance: 32.9
click at [192, 31] on div "Custom Code - Button .g_EoNsGPTk CSS Script button.g_EoNsGPTk { 1 2 3 button .g…" at bounding box center [356, 168] width 334 height 303
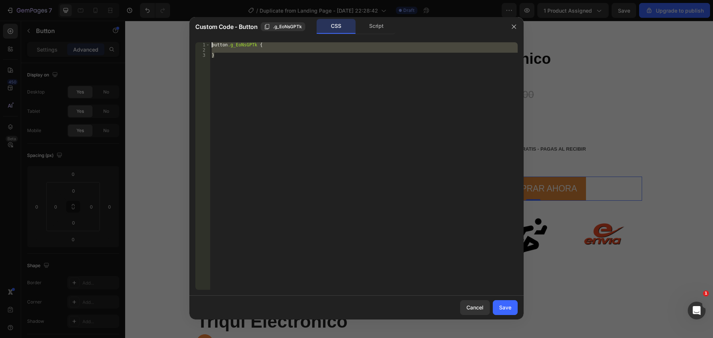
paste textarea "<div id="_rsi-cod-form-embed-custom-hook"></div>"
drag, startPoint x: 324, startPoint y: 86, endPoint x: 207, endPoint y: 39, distance: 125.8
click at [207, 39] on div "<div id="_rsi-cod-form-embed-custom-hook"></div> 1 2 < div class = " _rsi-cod-f…" at bounding box center [356, 166] width 334 height 260
paste textarea
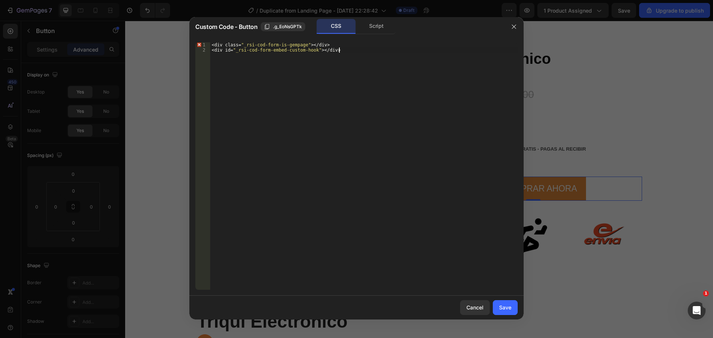
click at [421, 185] on div "< div class = " _rsi-cod-form-is-gempage " ></ div > < div id = " _rsi-cod-form…" at bounding box center [363, 171] width 307 height 258
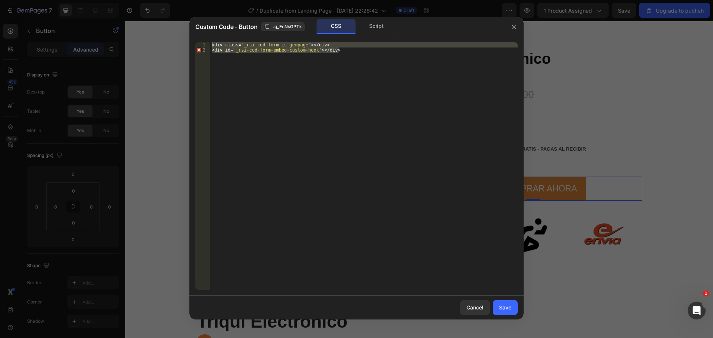
drag, startPoint x: 345, startPoint y: 48, endPoint x: 215, endPoint y: 27, distance: 131.6
click at [215, 25] on div "Custom Code - Button .g_EoNsGPTk CSS Script <div id="_rsi-cod-form-embed-custom…" at bounding box center [356, 168] width 334 height 303
type textarea "<div class="_rsi-cod-form-is-gempage"></div> <div id="_rsi-cod-form-embed-custo…"
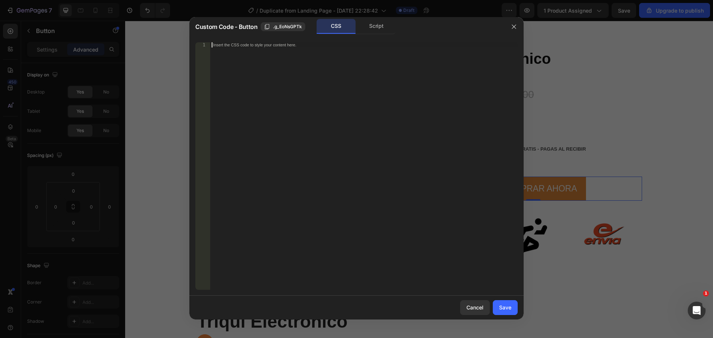
click at [287, 82] on div "Insert the CSS code to style your content here." at bounding box center [363, 171] width 307 height 258
paste textarea "<div id="_rsi-cod-form-embed-custom-hook"></div>"
click at [429, 190] on div "< div class = " _rsi-cod-form-is-gempage " ></ div > < div id = " _rsi-cod-form…" at bounding box center [363, 171] width 307 height 258
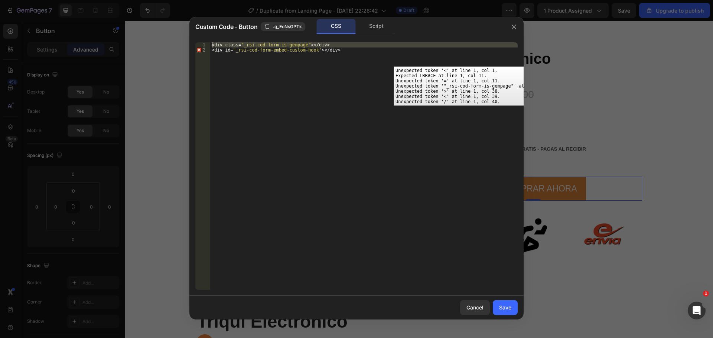
click at [199, 44] on div "1" at bounding box center [202, 44] width 15 height 5
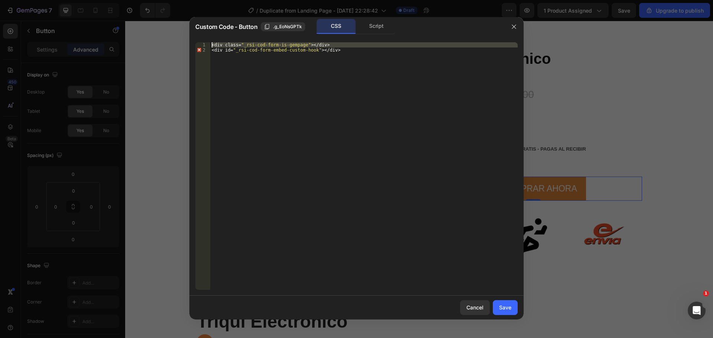
click at [434, 193] on div "< div class = " _rsi-cod-form-is-gempage " ></ div > < div id = " _rsi-cod-form…" at bounding box center [363, 171] width 307 height 258
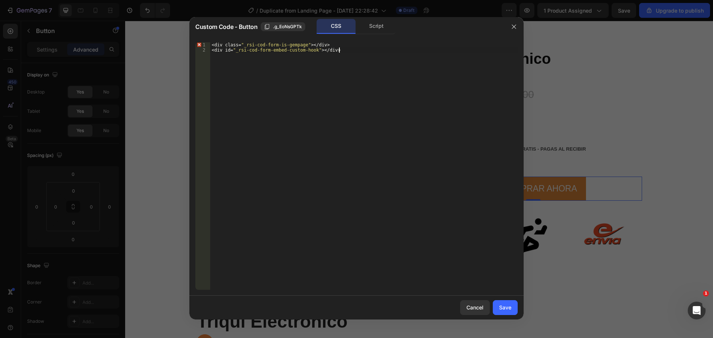
type textarea "<div id="_rsi-cod-form-embed-custom-hook"></div>"
click at [515, 311] on button "Save" at bounding box center [505, 307] width 25 height 15
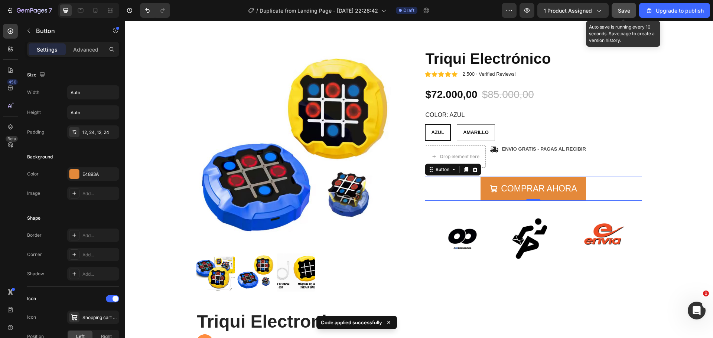
click at [617, 8] on button "Save" at bounding box center [624, 10] width 25 height 15
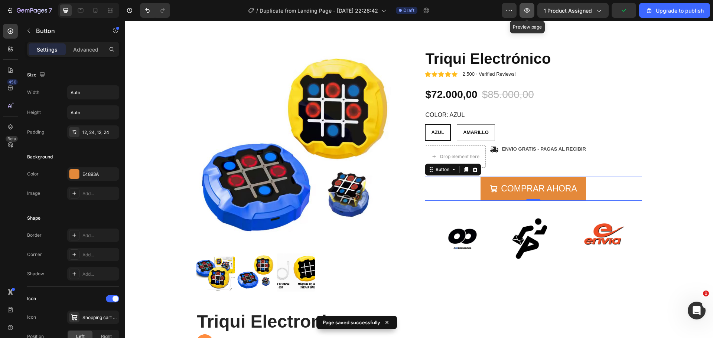
click at [532, 12] on button "button" at bounding box center [526, 10] width 15 height 15
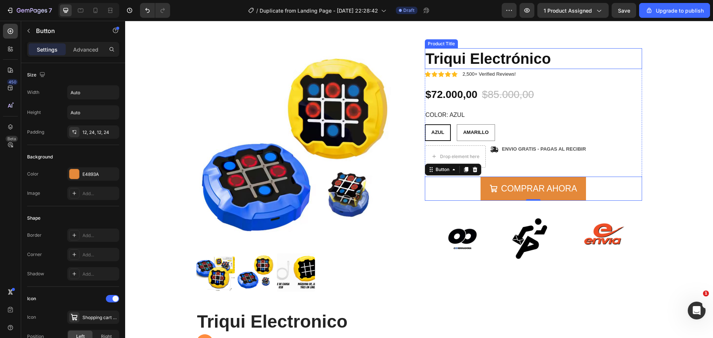
click at [558, 51] on h1 "Triqui Electrónico" at bounding box center [533, 58] width 217 height 21
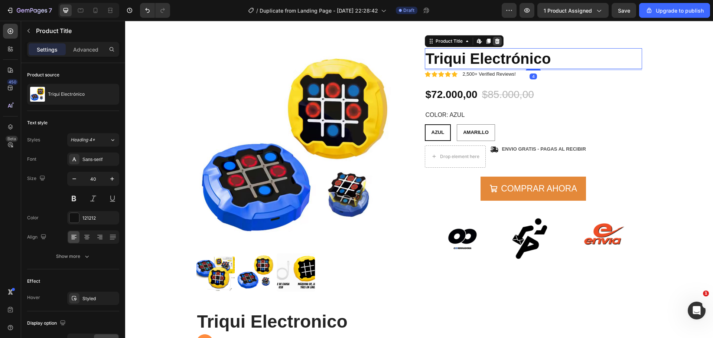
click at [495, 40] on icon at bounding box center [497, 41] width 5 height 5
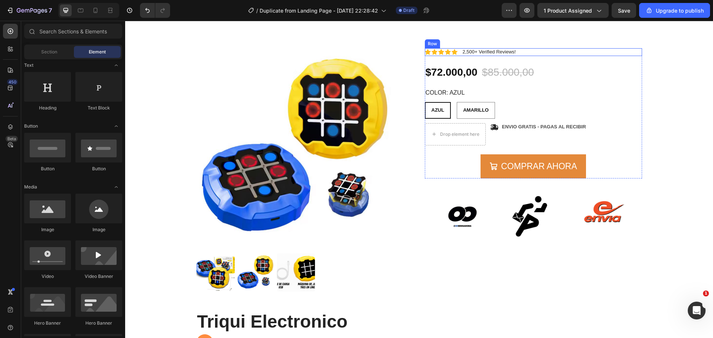
click at [531, 54] on div "Icon Icon Icon Icon Icon Icon List 2,500+ Verified Reviews! Text Block Row" at bounding box center [533, 52] width 217 height 8
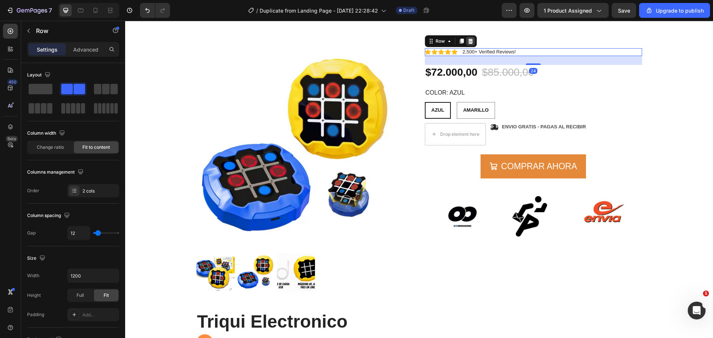
click at [468, 41] on icon at bounding box center [471, 41] width 6 height 6
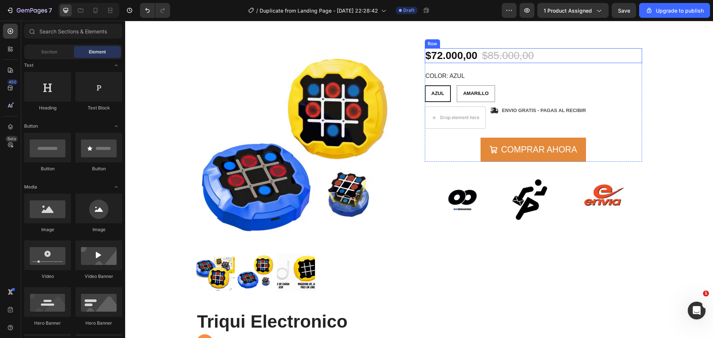
click at [568, 55] on div "$72.000,00 Product Price Product Price $85.000,00 Product Price Product Price 1…" at bounding box center [533, 55] width 217 height 15
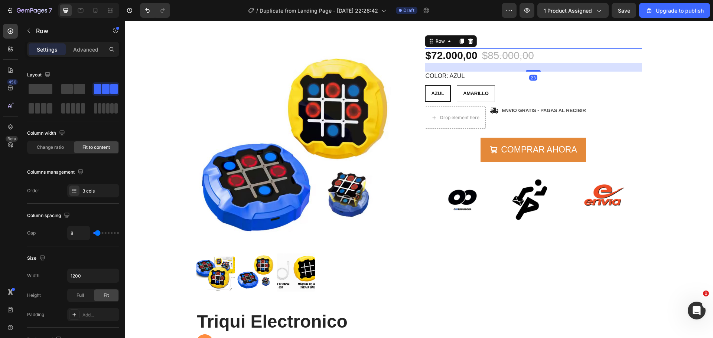
click at [468, 42] on icon at bounding box center [471, 41] width 6 height 6
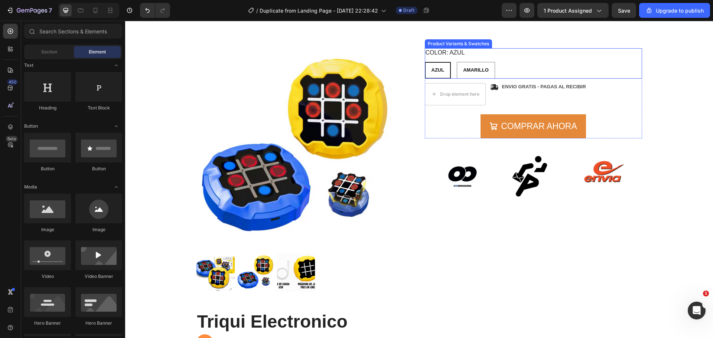
click at [553, 65] on div "AZUL AZUL AZUL AMARILLO AMARILLO AMARILLO" at bounding box center [533, 70] width 217 height 17
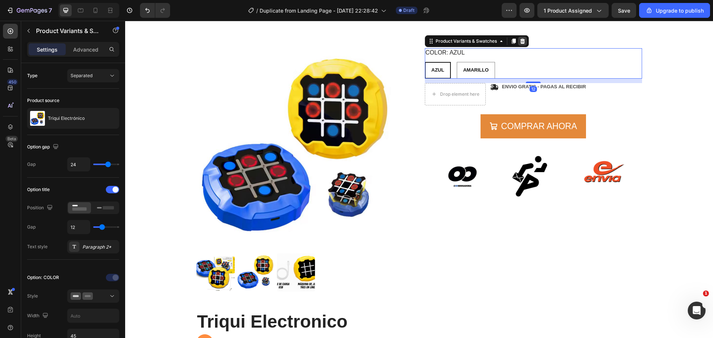
click at [519, 42] on icon at bounding box center [522, 41] width 6 height 6
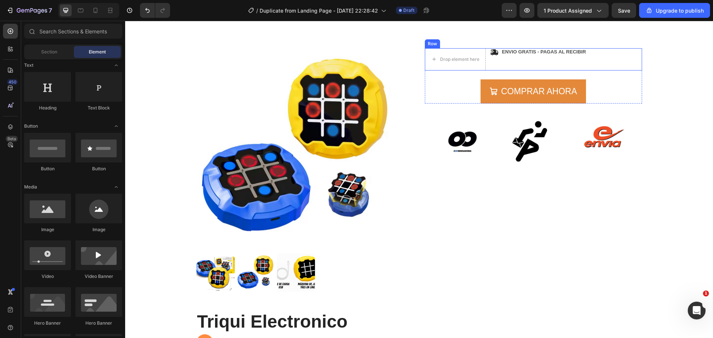
click at [606, 65] on div "Icon ENVIO GRATIS - PAGAS AL RECIBIR Text Block Row" at bounding box center [566, 59] width 152 height 22
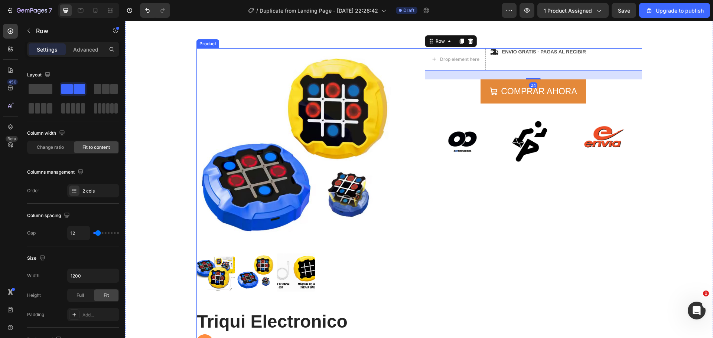
click at [528, 221] on div "Icon Icon Icon Icon Icon Icon List 2,500+ Verified Reviews! Text Block Row AZUL…" at bounding box center [533, 249] width 217 height 403
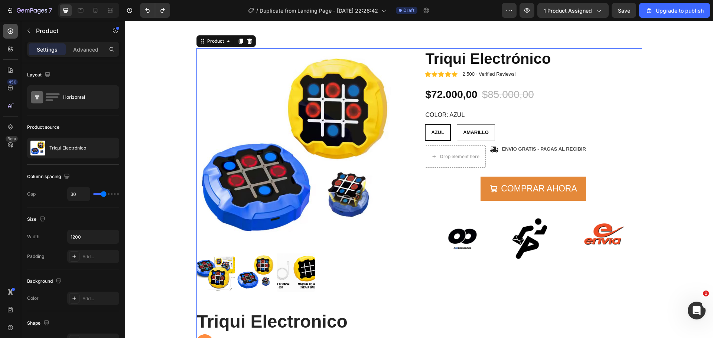
click at [12, 32] on icon at bounding box center [10, 30] width 7 height 7
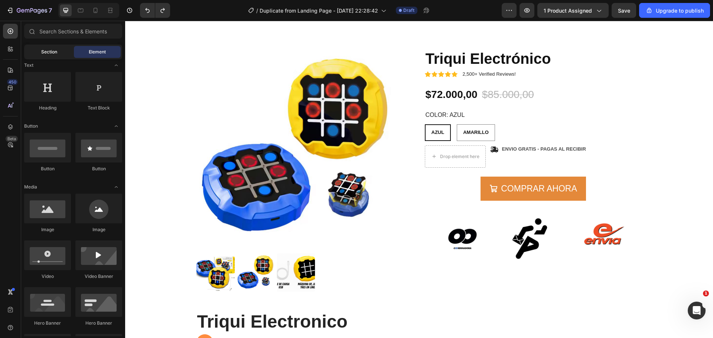
click at [42, 54] on span "Section" at bounding box center [49, 52] width 16 height 7
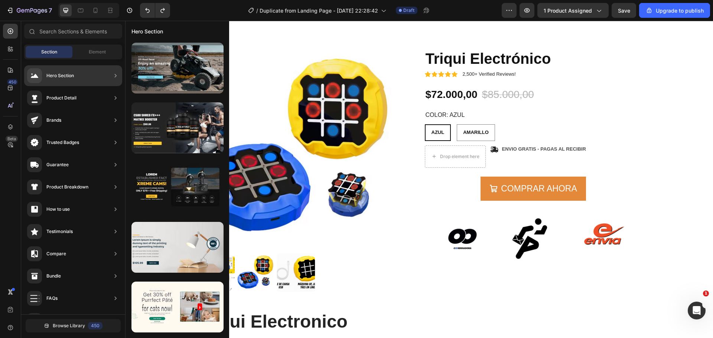
click at [117, 97] on icon at bounding box center [115, 97] width 7 height 7
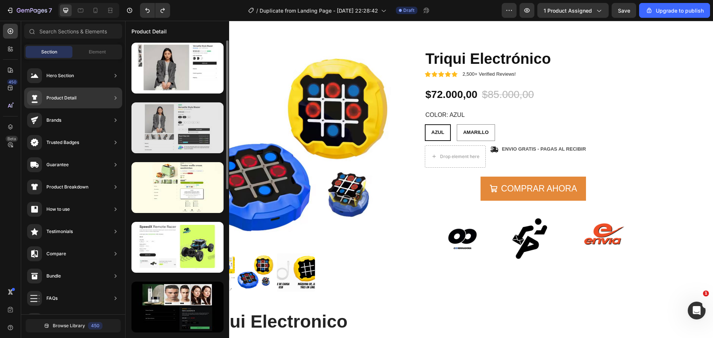
click at [202, 116] on div at bounding box center [177, 127] width 92 height 51
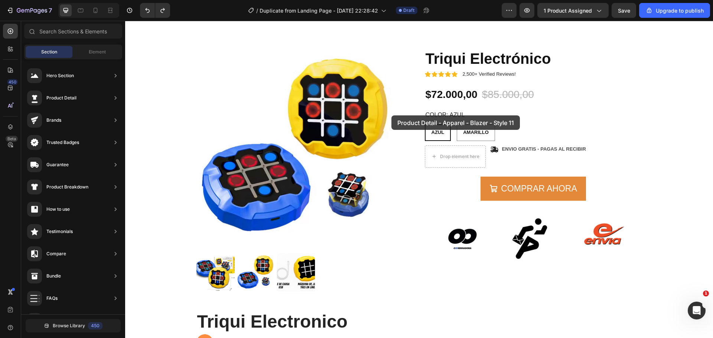
drag, startPoint x: 327, startPoint y: 137, endPoint x: 391, endPoint y: 115, distance: 68.0
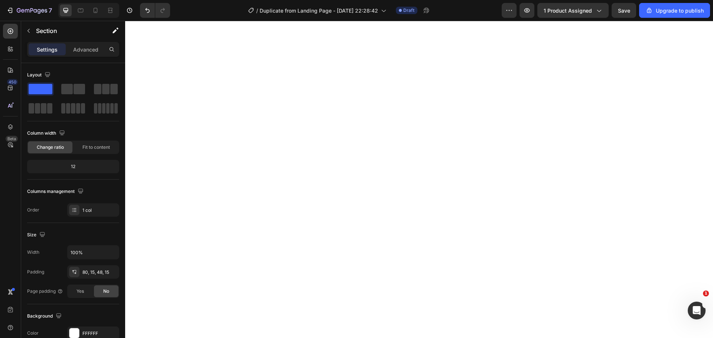
scroll to position [46, 0]
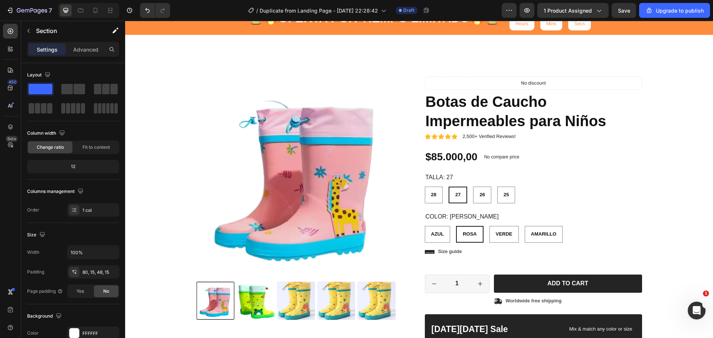
click at [254, 156] on img at bounding box center [295, 175] width 199 height 199
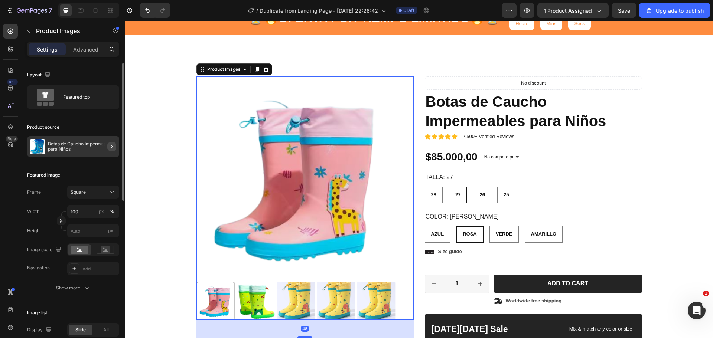
click at [115, 145] on div at bounding box center [108, 146] width 21 height 21
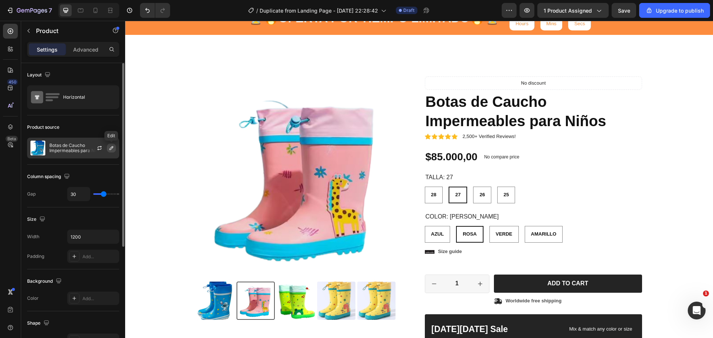
click at [110, 145] on button "button" at bounding box center [111, 148] width 9 height 9
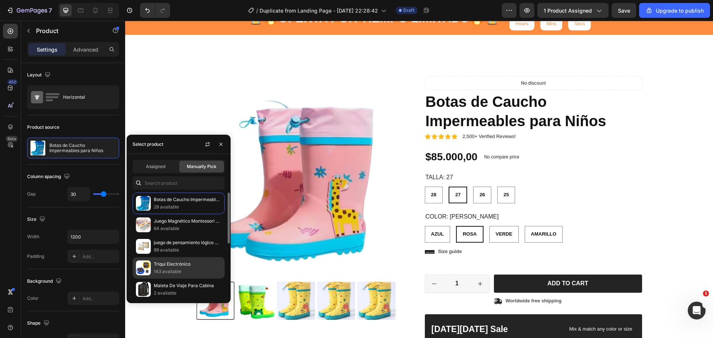
click at [156, 273] on p "143 available" at bounding box center [188, 271] width 68 height 7
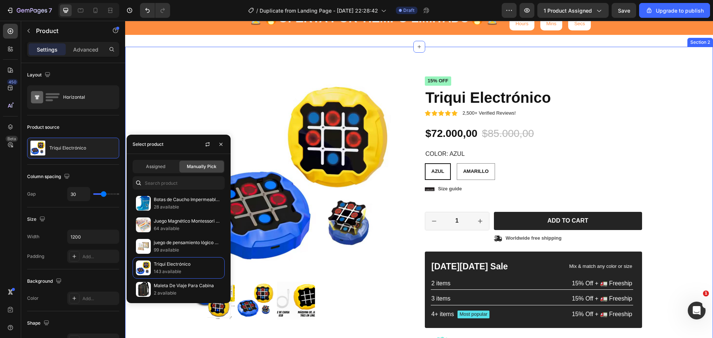
click at [667, 160] on div "Product Images Material Shipping Care instruction Accordion Icon Icon Icon Icon…" at bounding box center [419, 243] width 577 height 334
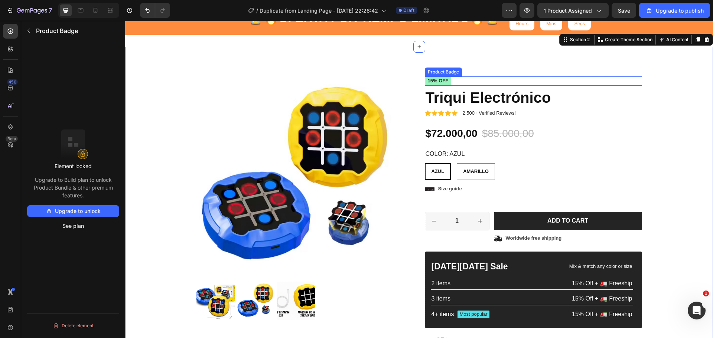
click at [437, 78] on pre "15% off" at bounding box center [438, 80] width 27 height 9
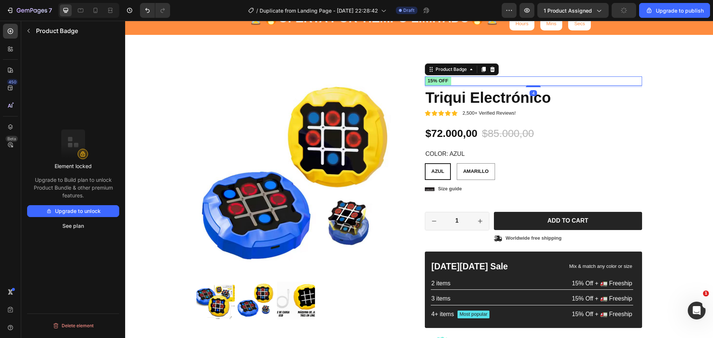
click at [490, 69] on icon at bounding box center [492, 69] width 5 height 5
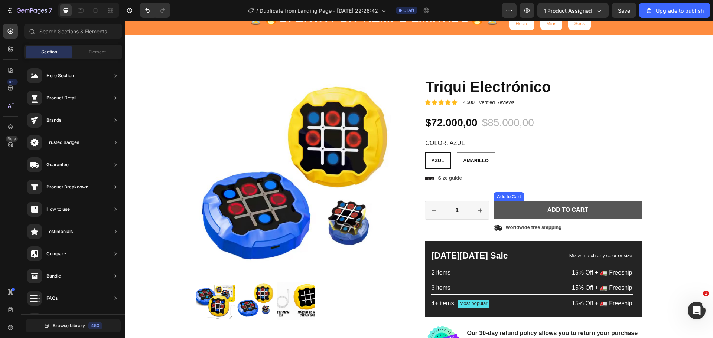
click at [523, 212] on button "Add to cart" at bounding box center [568, 210] width 148 height 18
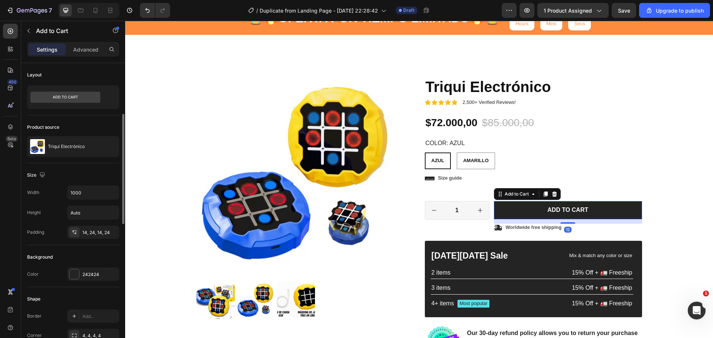
scroll to position [37, 0]
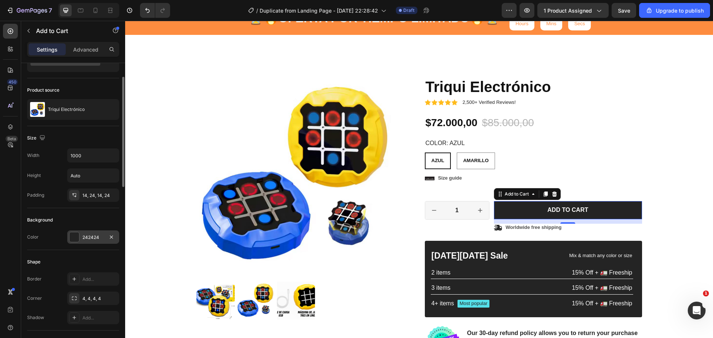
click at [91, 240] on div "242424" at bounding box center [93, 237] width 22 height 7
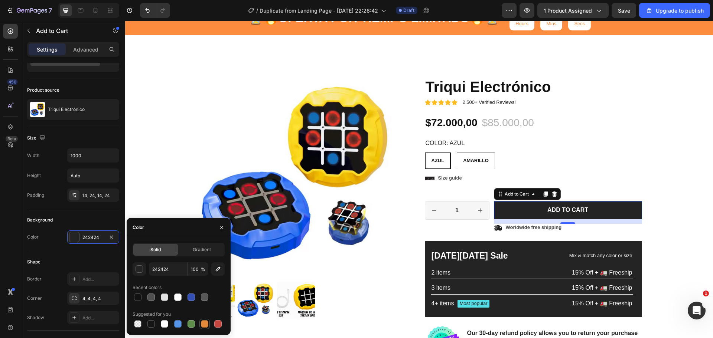
click at [204, 326] on div at bounding box center [204, 323] width 7 height 7
type input "E4893A"
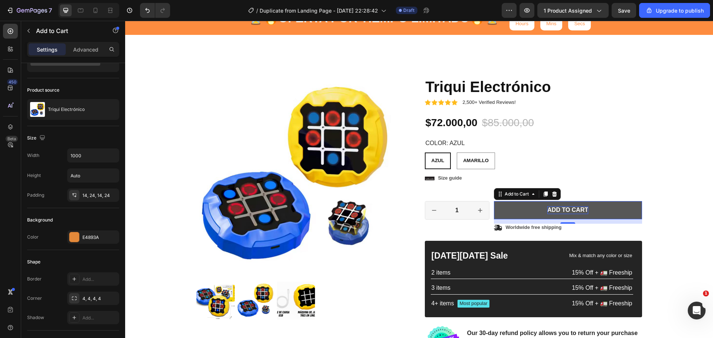
click at [547, 209] on div "Add to cart" at bounding box center [567, 210] width 41 height 8
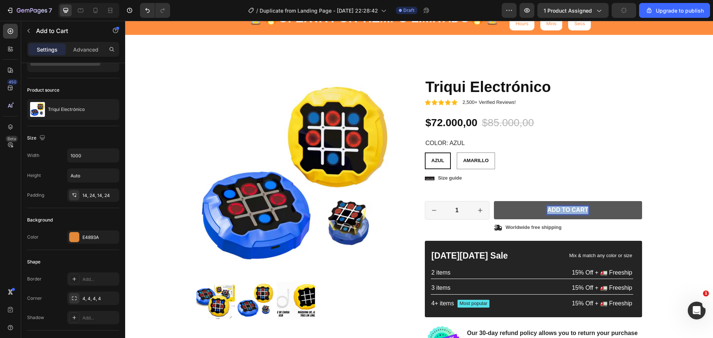
drag, startPoint x: 544, startPoint y: 209, endPoint x: 584, endPoint y: 211, distance: 40.2
click at [584, 211] on p "Add to cart" at bounding box center [567, 210] width 41 height 8
click at [494, 201] on button "AÑADIR" at bounding box center [568, 210] width 148 height 18
click at [494, 201] on button "AÑADIR A" at bounding box center [568, 210] width 148 height 18
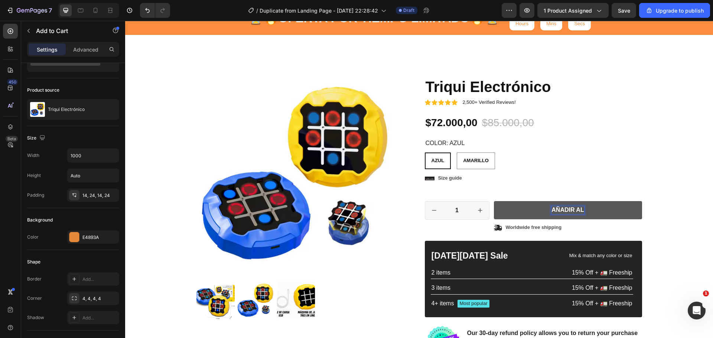
click at [494, 201] on button "AÑADIR AL" at bounding box center [568, 210] width 148 height 18
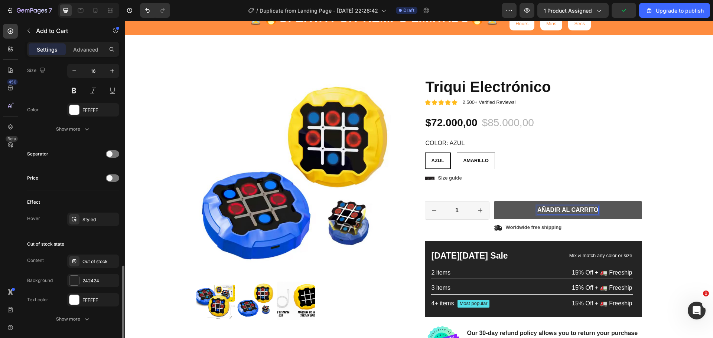
scroll to position [446, 0]
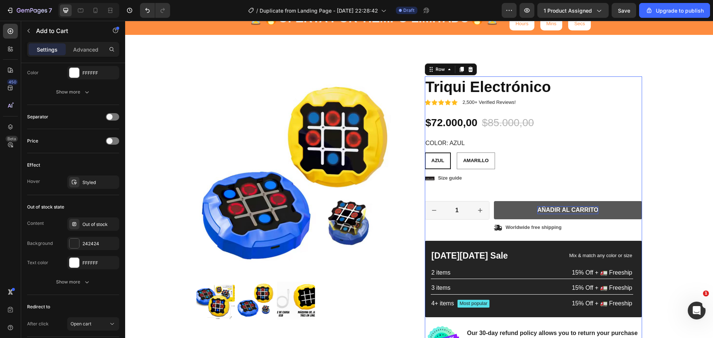
click at [623, 185] on div "Icon Icon Icon Icon Icon Icon List 2,500+ Verified Reviews! Text Block Row Triq…" at bounding box center [533, 216] width 217 height 280
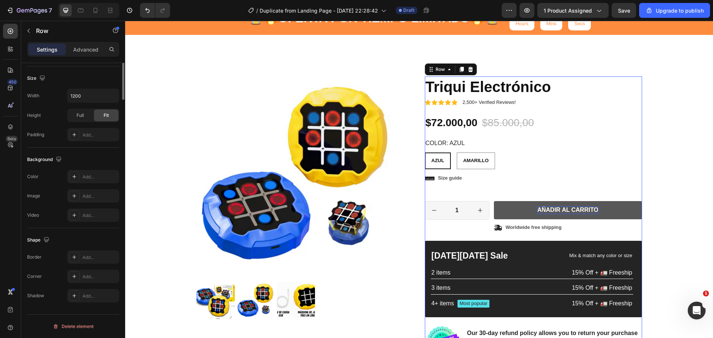
scroll to position [0, 0]
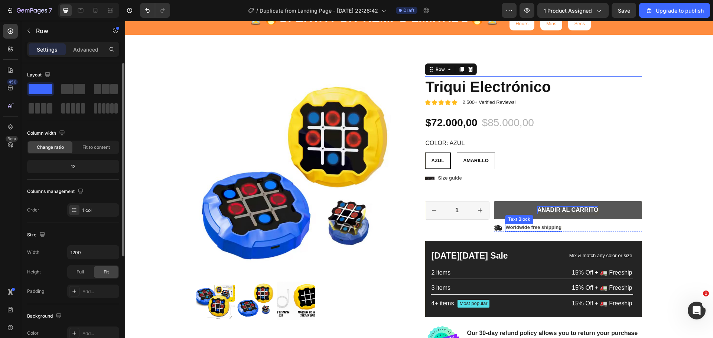
click at [544, 225] on p "Worldwide free shipping" at bounding box center [534, 228] width 56 height 6
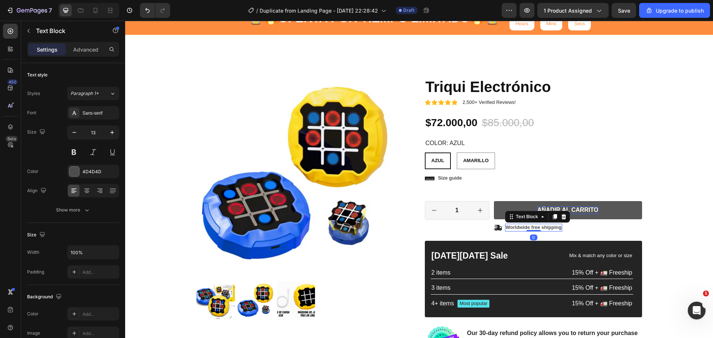
click at [544, 225] on p "Worldwide free shipping" at bounding box center [534, 228] width 56 height 6
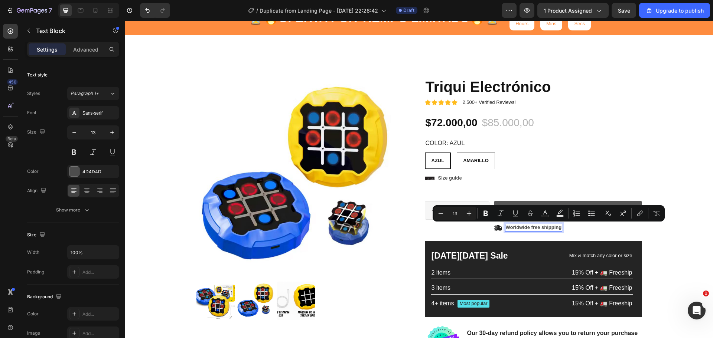
click at [508, 229] on p "Worldwide free shipping" at bounding box center [534, 228] width 56 height 6
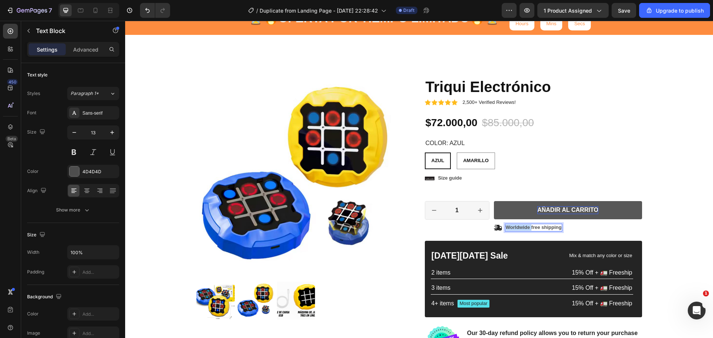
click at [508, 229] on p "Worldwide free shipping" at bounding box center [534, 228] width 56 height 6
click at [552, 179] on div "Icon Size guide Text Block Row" at bounding box center [533, 179] width 217 height 10
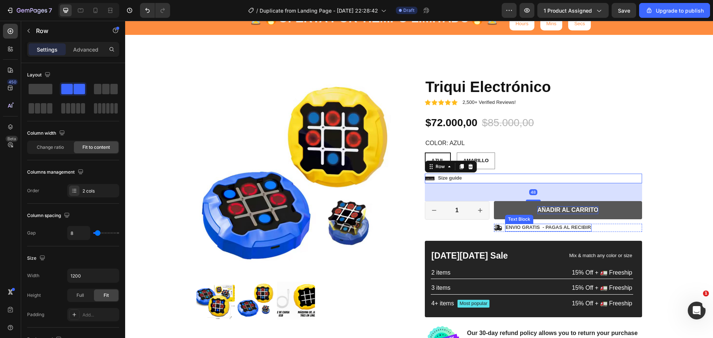
click at [543, 224] on div "ENVIO GRATIS - PAGAS AL RECIBIR" at bounding box center [548, 228] width 87 height 8
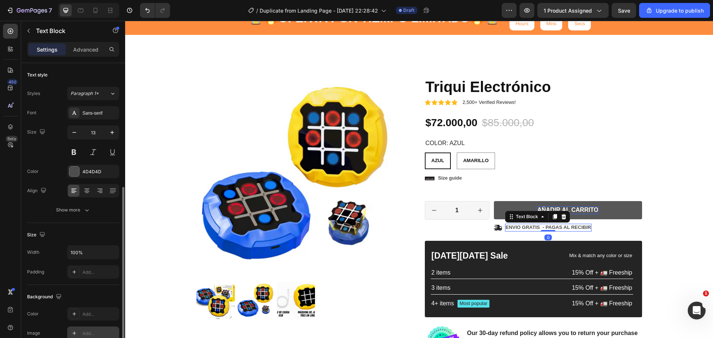
scroll to position [144, 0]
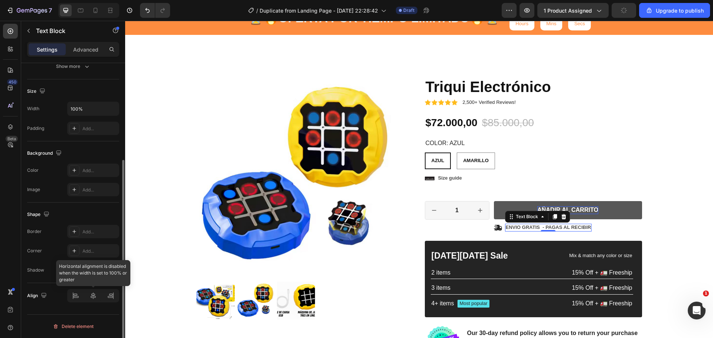
click at [92, 294] on div at bounding box center [93, 295] width 52 height 13
click at [549, 224] on div "ENVIO GRATIS - PAGAS AL RECIBIR" at bounding box center [548, 228] width 87 height 8
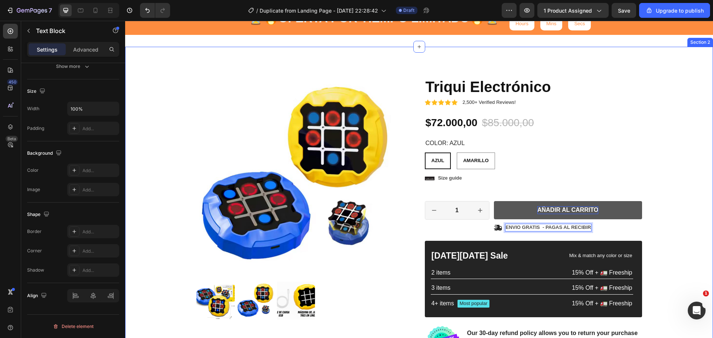
click at [656, 179] on div "Product Images Material Shipping Care instruction Accordion Icon Icon Icon Icon…" at bounding box center [419, 243] width 577 height 334
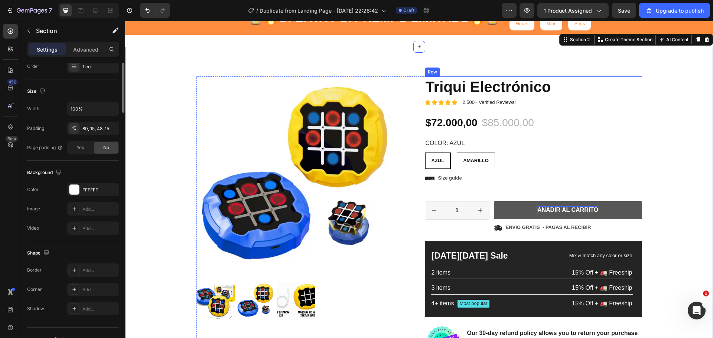
scroll to position [0, 0]
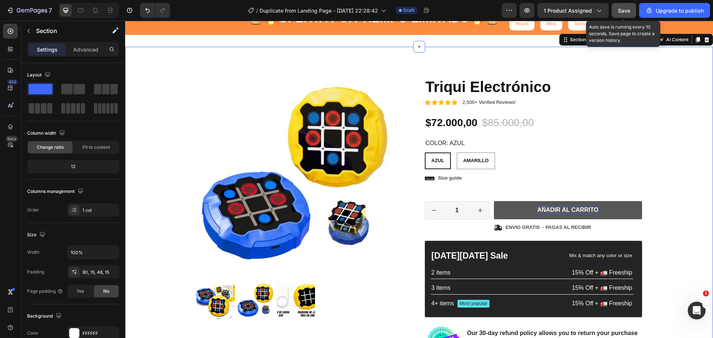
click at [623, 10] on span "Save" at bounding box center [624, 10] width 12 height 6
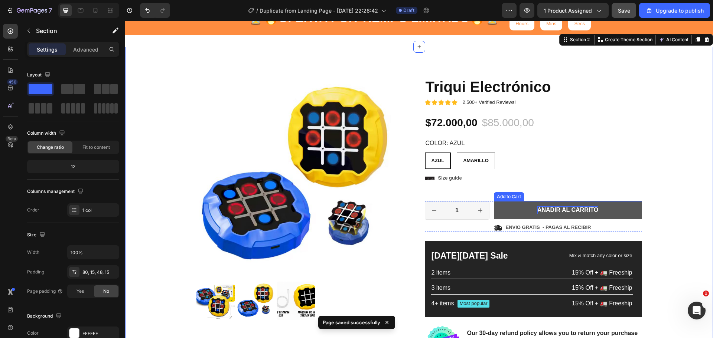
click at [527, 209] on button "AÑADIR AL CARRITO" at bounding box center [568, 210] width 148 height 18
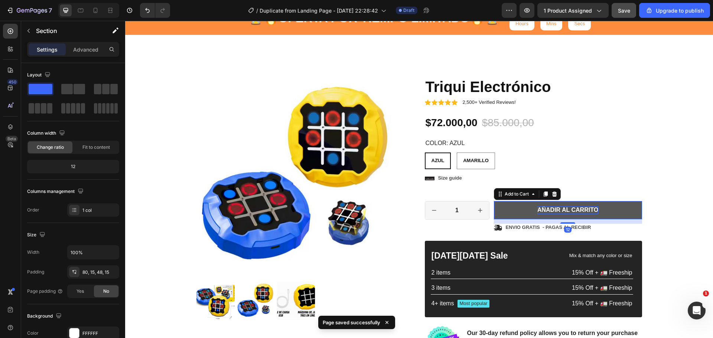
click at [527, 209] on button "AÑADIR AL CARRITO" at bounding box center [568, 210] width 148 height 18
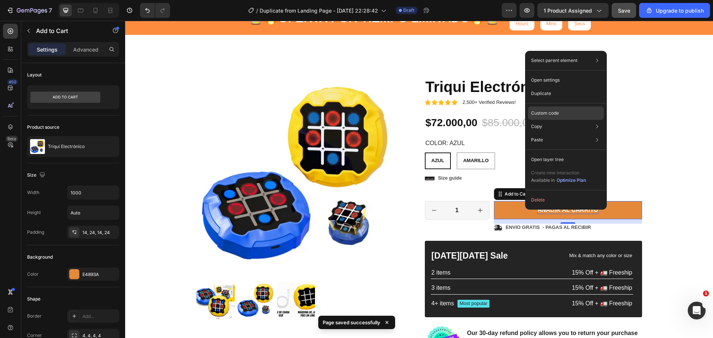
click at [551, 110] on p "Custom code" at bounding box center [545, 113] width 28 height 7
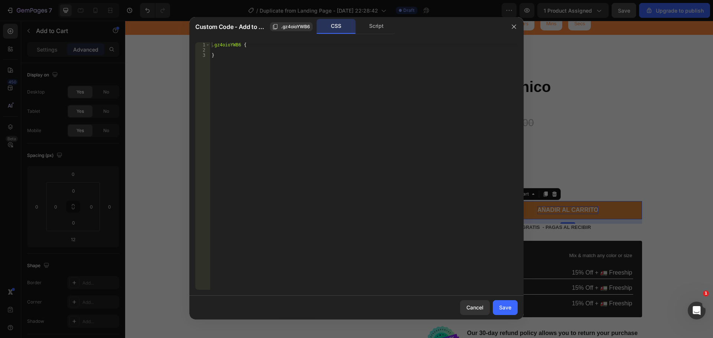
click at [299, 91] on div ".gz4oioYWB6 { }" at bounding box center [363, 171] width 307 height 258
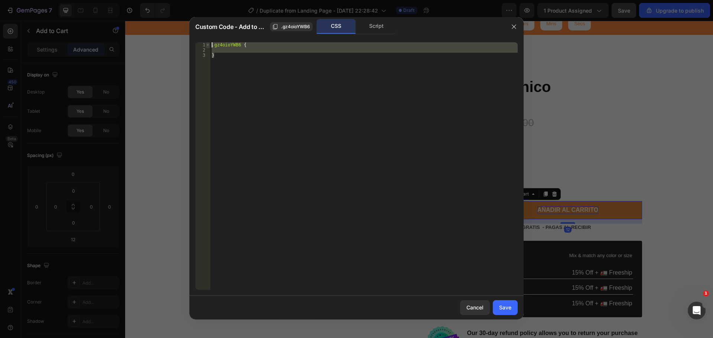
drag, startPoint x: 263, startPoint y: 75, endPoint x: 206, endPoint y: 44, distance: 64.6
click at [206, 44] on div "} 1 2 3 .gz4oioYWB6 { } ההההההההההההההההההההההההההההההההההההההההההההההההההההההה…" at bounding box center [356, 166] width 322 height 248
click at [222, 54] on div ".gz4oioYWB6 { }" at bounding box center [363, 166] width 307 height 248
drag, startPoint x: 222, startPoint y: 55, endPoint x: 205, endPoint y: 40, distance: 22.4
click at [205, 40] on div "} 1 2 3 .gz4oioYWB6 { } ההההההההההההההההההההההההההההההההההההההההההההההההההההההה…" at bounding box center [356, 166] width 334 height 260
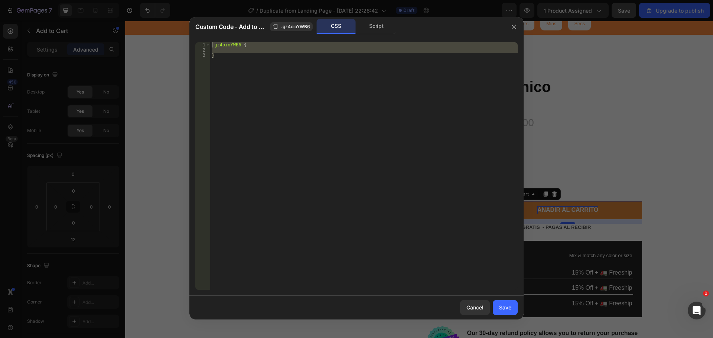
paste textarea "<div id="_rsi-cod-form-embed-custom-hook"></div>"
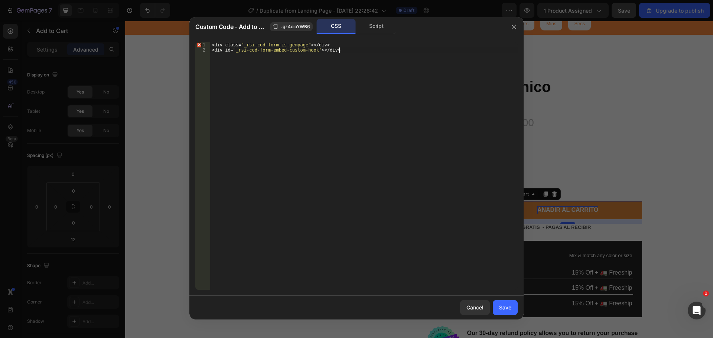
click at [393, 123] on div "< div class = " _rsi-cod-form-is-gempage " ></ div > < div id = " _rsi-cod-form…" at bounding box center [363, 171] width 307 height 258
click at [296, 25] on span ".gz4oioYWB6" at bounding box center [295, 26] width 29 height 7
click at [321, 25] on div "CSS" at bounding box center [336, 26] width 39 height 15
click at [352, 28] on div "CSS" at bounding box center [336, 26] width 39 height 15
click at [361, 28] on div "Script" at bounding box center [376, 26] width 39 height 15
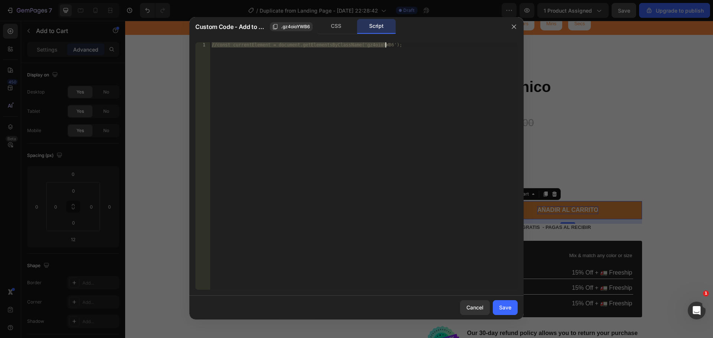
click at [355, 56] on div "//const currentElement = document.getElementsByClassName('gz4oioYWB6');" at bounding box center [363, 166] width 307 height 248
drag, startPoint x: 354, startPoint y: 51, endPoint x: 358, endPoint y: 49, distance: 4.5
click at [354, 50] on div "//const currentElement = document.getElementsByClassName('gz4oioYWB6');" at bounding box center [363, 171] width 307 height 258
drag, startPoint x: 377, startPoint y: 49, endPoint x: 120, endPoint y: 29, distance: 257.7
click at [120, 29] on div "Custom Code - Add to Cart .gz4oioYWB6 CSS Script //const currentElement = docum…" at bounding box center [356, 169] width 713 height 338
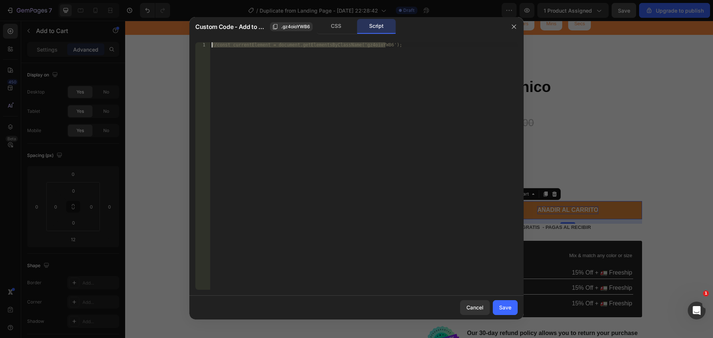
paste textarea ".gz4oioYWB6"
type textarea ".gz4oioYWB6"
click at [149, 37] on div "Custom Code - Add to Cart .gz4oioYWB6 CSS Script .gz4oioYWB6 1 . gz4oioYWB6 ההה…" at bounding box center [356, 169] width 713 height 338
click at [331, 25] on div "CSS" at bounding box center [336, 26] width 39 height 15
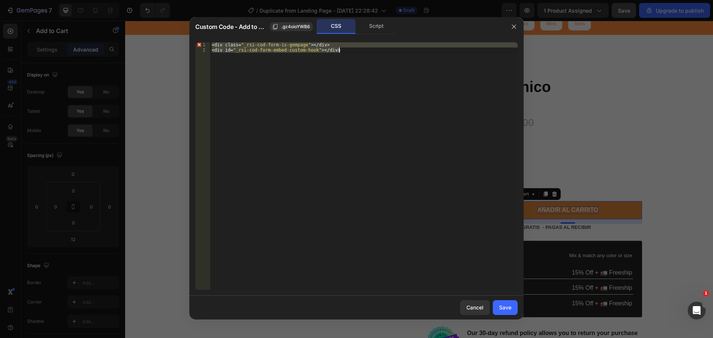
click at [385, 60] on div "< div class = " _rsi-cod-form-is-gempage " ></ div > < div id = " _rsi-cod-form…" at bounding box center [363, 166] width 307 height 248
drag, startPoint x: 348, startPoint y: 52, endPoint x: 156, endPoint y: 25, distance: 194.3
click at [156, 25] on div "Custom Code - Add to Cart .gz4oioYWB6 CSS Script <div id="_rsi-cod-form-embed-c…" at bounding box center [356, 169] width 713 height 338
click at [368, 27] on div "Script" at bounding box center [376, 26] width 39 height 15
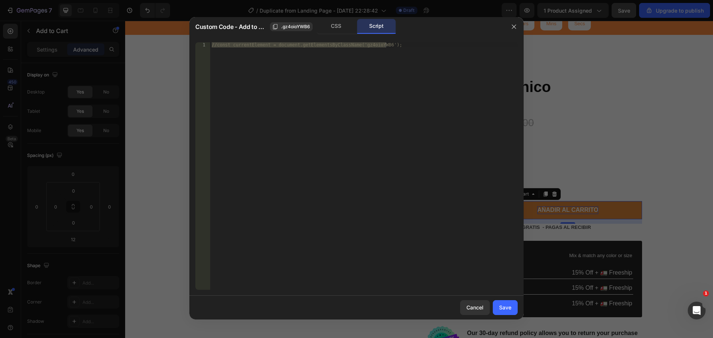
click at [329, 77] on div "//const currentElement = document.getElementsByClassName('gz4oioYWB6');" at bounding box center [363, 166] width 307 height 248
paste textarea "<div id="_rsi-cod-form-embed-custom-hook"></div>"
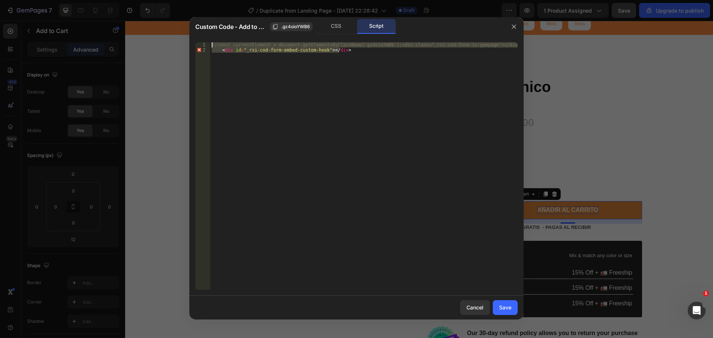
drag, startPoint x: 348, startPoint y: 67, endPoint x: 139, endPoint y: 27, distance: 212.2
click at [139, 27] on div "Custom Code - Add to Cart .gz4oioYWB6 CSS Script <div id="_rsi-cod-form-embed-c…" at bounding box center [356, 169] width 713 height 338
paste textarea
type textarea "<div id="_rsi-cod-form-embed-custom-hook"></div>"
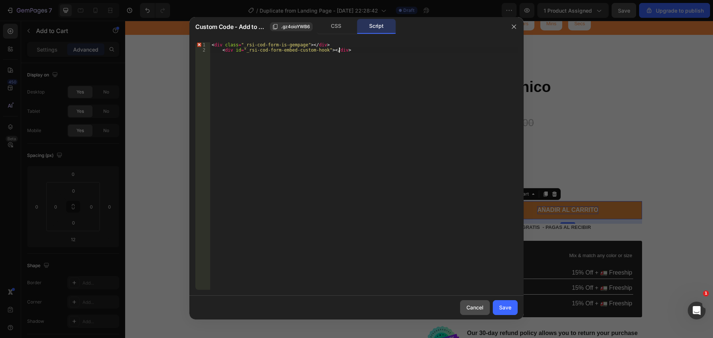
click at [476, 309] on div "Cancel" at bounding box center [474, 308] width 17 height 8
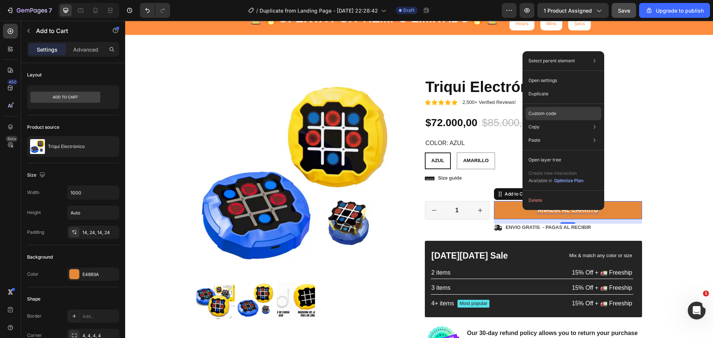
click at [540, 116] on p "Custom code" at bounding box center [542, 113] width 28 height 7
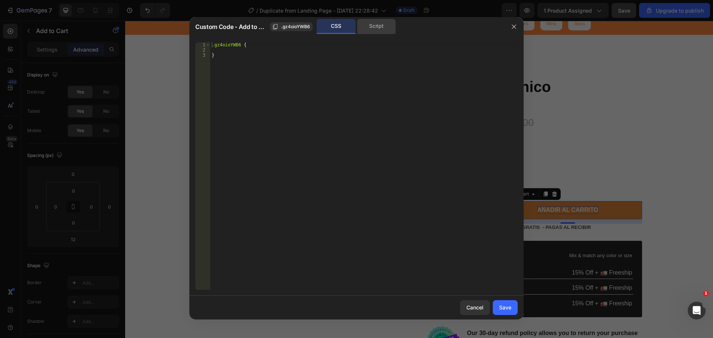
click at [386, 29] on div "Script" at bounding box center [376, 26] width 39 height 15
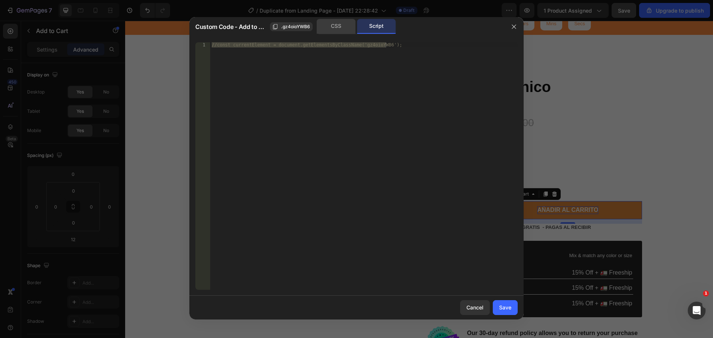
drag, startPoint x: 343, startPoint y: 24, endPoint x: 329, endPoint y: 28, distance: 14.3
click at [343, 25] on div "CSS" at bounding box center [336, 26] width 39 height 15
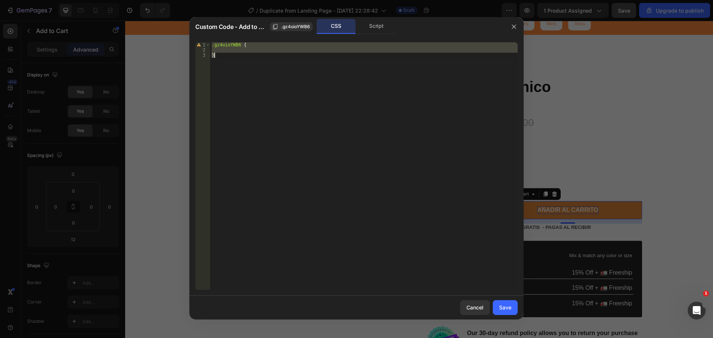
type textarea "}"
drag, startPoint x: 221, startPoint y: 56, endPoint x: 211, endPoint y: 43, distance: 17.0
click at [211, 43] on div ".gz4oioYWB6 { }" at bounding box center [363, 171] width 307 height 258
paste textarea "<div id="_rsi-cod-form-embed-custom-hook"></div>"
type textarea "<div id="_rsi-cod-form-embed-custom-hook"></div>"
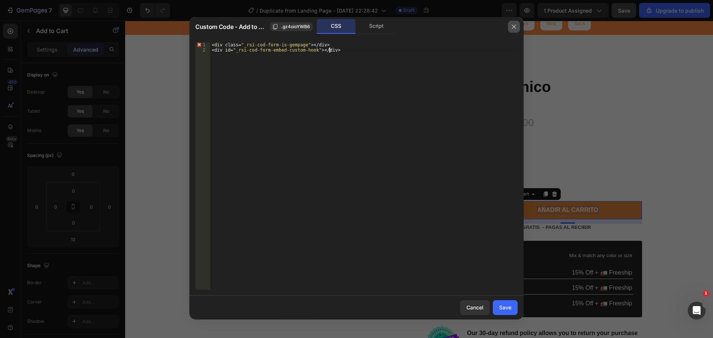
drag, startPoint x: 514, startPoint y: 28, endPoint x: 386, endPoint y: 10, distance: 129.1
click at [514, 28] on icon "button" at bounding box center [514, 27] width 6 height 6
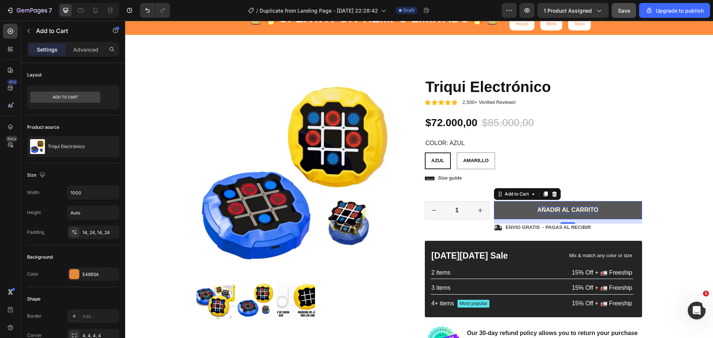
click at [514, 213] on button "AÑADIR AL CARRITO" at bounding box center [568, 210] width 148 height 18
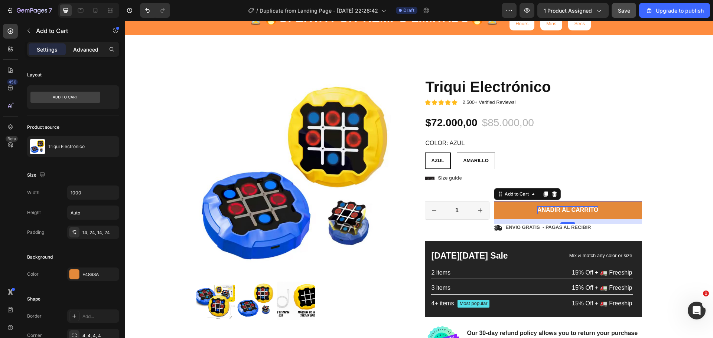
click at [80, 49] on p "Advanced" at bounding box center [85, 50] width 25 height 8
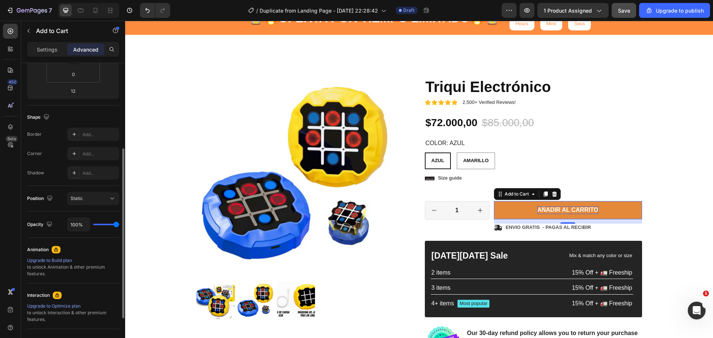
scroll to position [219, 0]
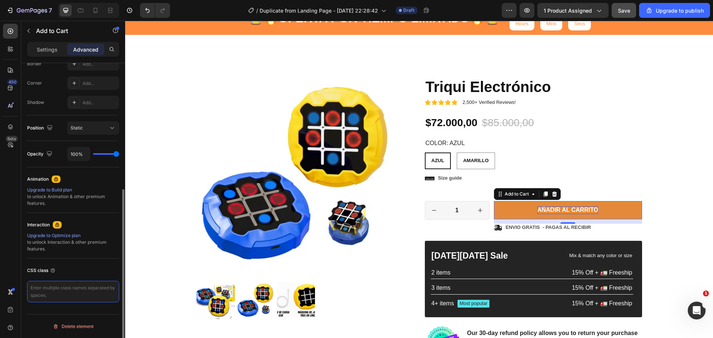
click at [90, 295] on textarea at bounding box center [73, 292] width 92 height 22
paste textarea "<div class="_rsi-cod-form-is-gempage"></div> <div id="_rsi-cod-form-embed-custo…"
type textarea "<div class="_rsi-cod-form-is-gempage"></div> <div id="_rsi-cod-form-embed-custo…"
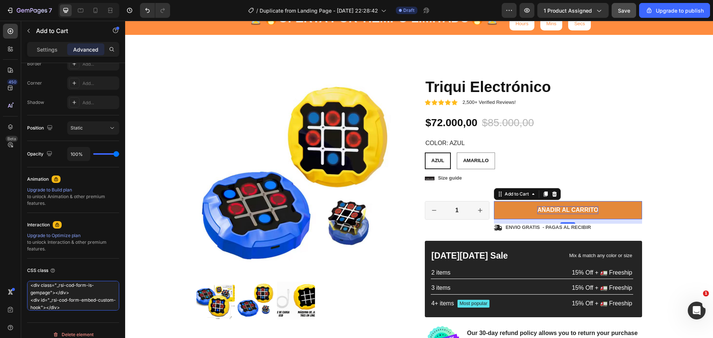
scroll to position [0, 0]
drag, startPoint x: 87, startPoint y: 307, endPoint x: -10, endPoint y: 258, distance: 109.1
click at [0, 0] on html "7 / Duplicate from Landing Page - [DATE] 22:28:42 Draft Preview 1 product assig…" at bounding box center [356, 0] width 713 height 0
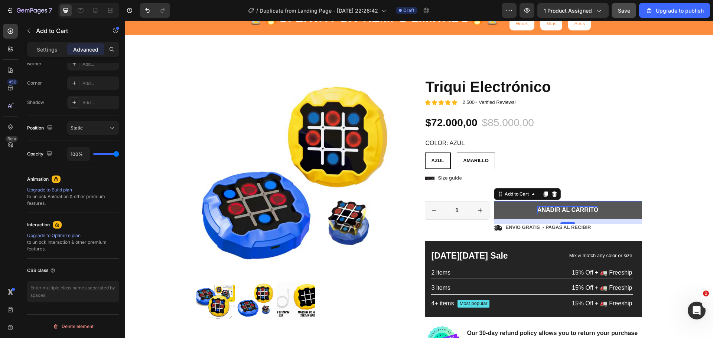
click at [494, 208] on button "AÑADIR AL CARRITO" at bounding box center [568, 210] width 148 height 18
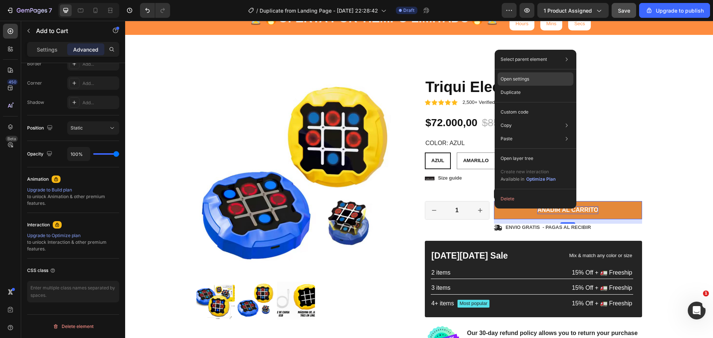
drag, startPoint x: 528, startPoint y: 80, endPoint x: 403, endPoint y: 60, distance: 126.7
click at [528, 80] on p "Open settings" at bounding box center [515, 79] width 29 height 7
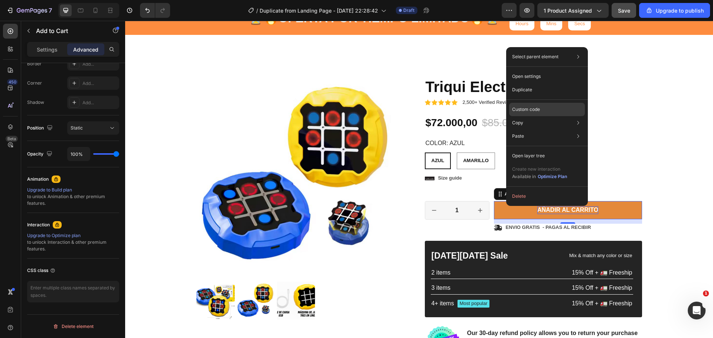
click at [530, 111] on p "Custom code" at bounding box center [526, 109] width 28 height 7
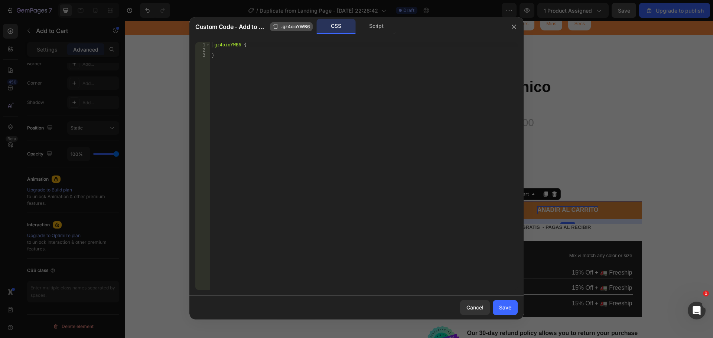
click at [305, 26] on span ".gz4oioYWB6" at bounding box center [295, 26] width 29 height 7
click at [510, 29] on button "button" at bounding box center [514, 27] width 12 height 12
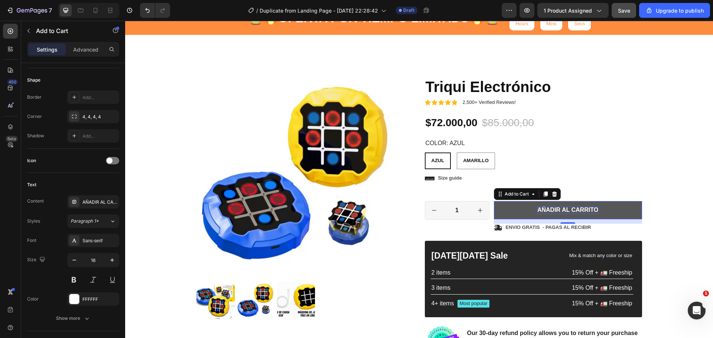
click at [534, 205] on button "AÑADIR AL CARRITO" at bounding box center [568, 210] width 148 height 18
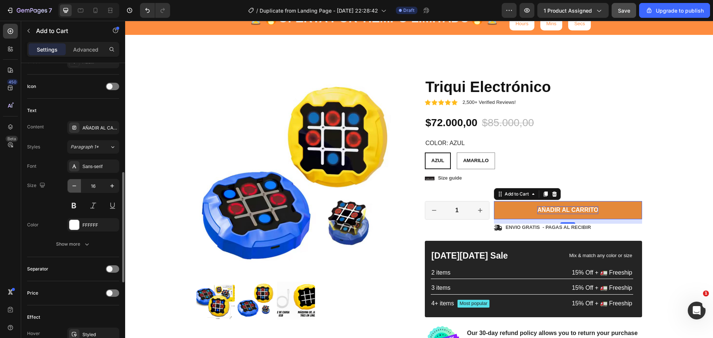
scroll to position [368, 0]
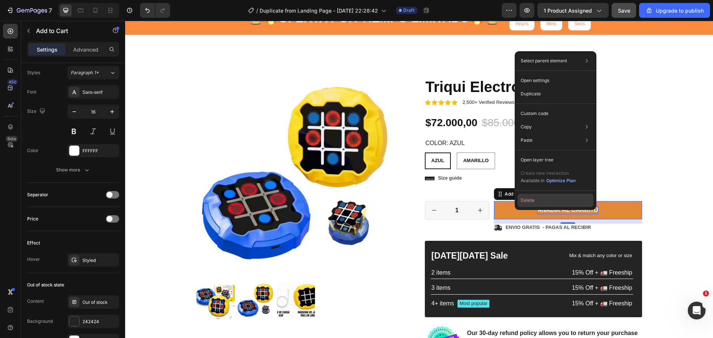
click at [533, 201] on button "Delete" at bounding box center [556, 200] width 76 height 13
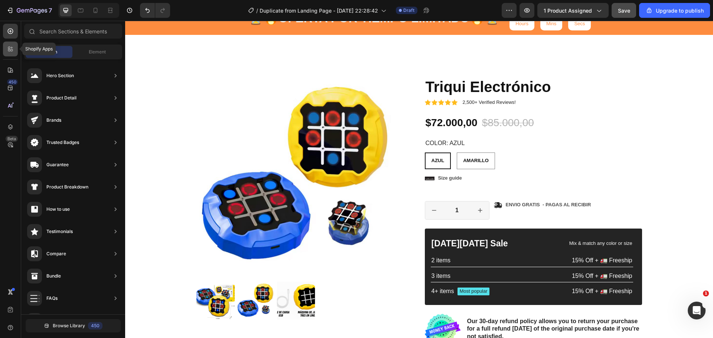
click at [6, 53] on div at bounding box center [10, 49] width 15 height 15
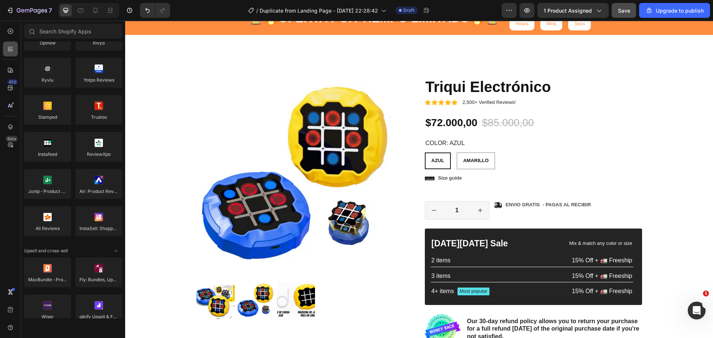
click at [11, 46] on icon at bounding box center [10, 48] width 7 height 7
click at [11, 33] on icon at bounding box center [11, 32] width 6 height 6
radio input "false"
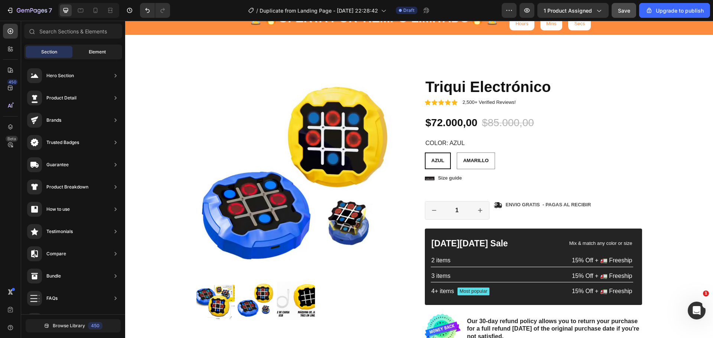
click at [92, 52] on span "Element" at bounding box center [97, 52] width 17 height 7
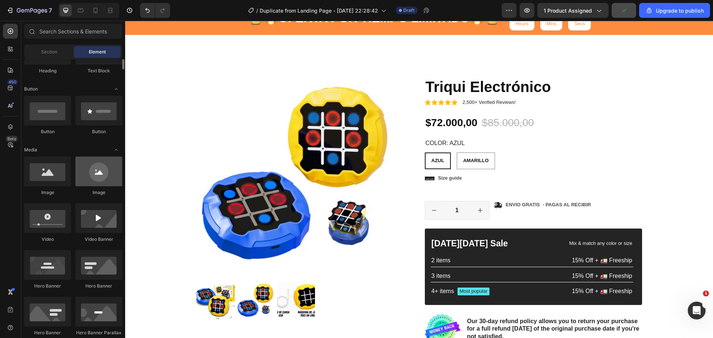
scroll to position [111, 0]
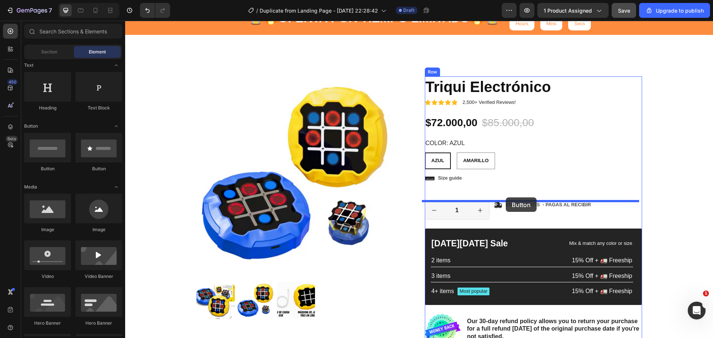
drag, startPoint x: 180, startPoint y: 172, endPoint x: 506, endPoint y: 198, distance: 326.7
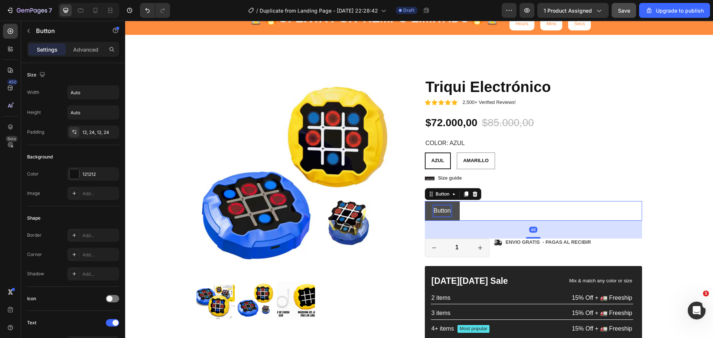
click at [440, 206] on p "Button" at bounding box center [442, 211] width 17 height 11
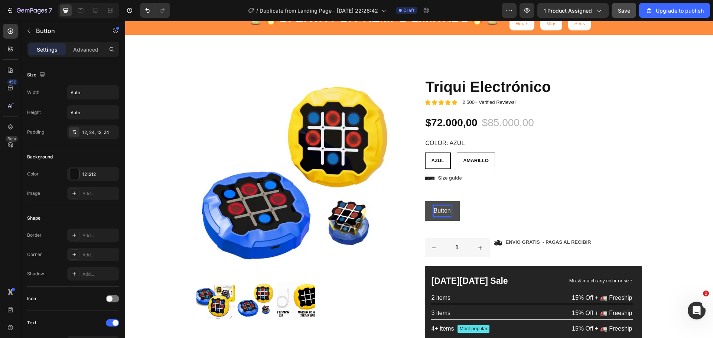
click at [450, 206] on button "Button" at bounding box center [442, 211] width 35 height 20
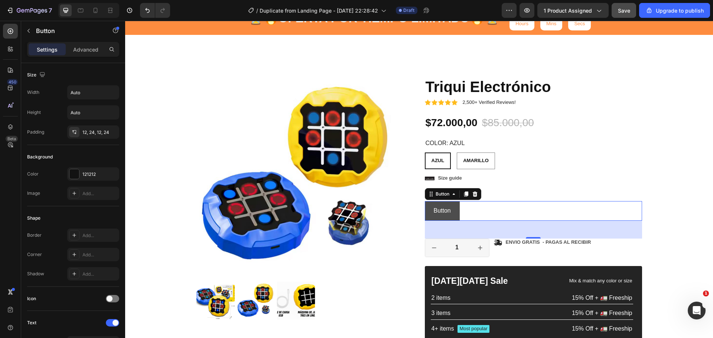
click at [450, 206] on button "Button" at bounding box center [442, 211] width 35 height 20
click at [450, 205] on button "Button" at bounding box center [442, 211] width 35 height 20
click at [80, 48] on p "Advanced" at bounding box center [85, 50] width 25 height 8
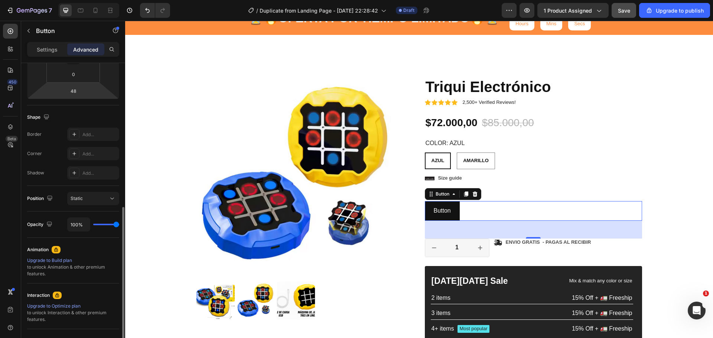
scroll to position [219, 0]
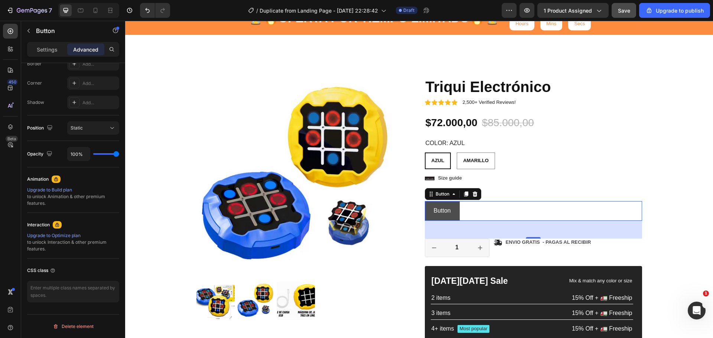
click at [455, 205] on button "Button" at bounding box center [442, 211] width 35 height 20
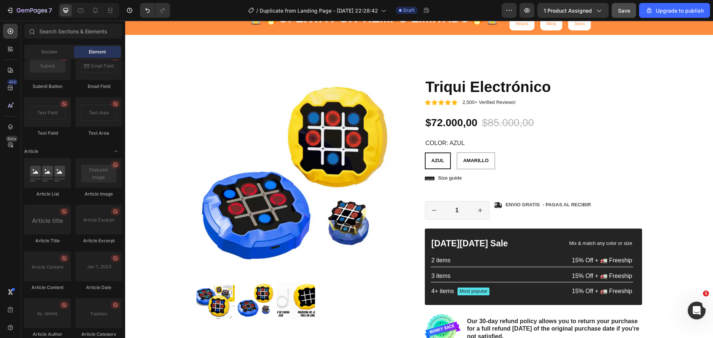
scroll to position [1973, 0]
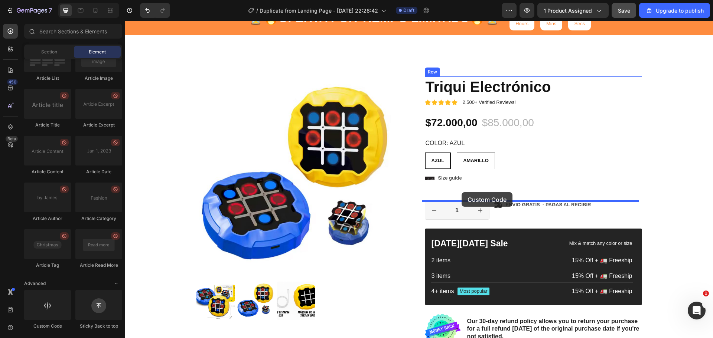
drag, startPoint x: 199, startPoint y: 326, endPoint x: 462, endPoint y: 193, distance: 294.3
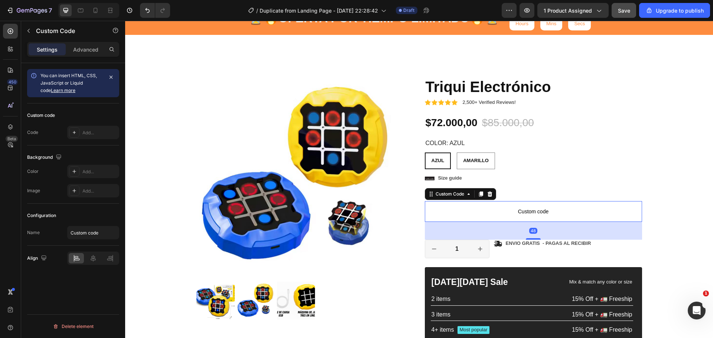
click at [511, 212] on span "Custom code" at bounding box center [533, 211] width 217 height 9
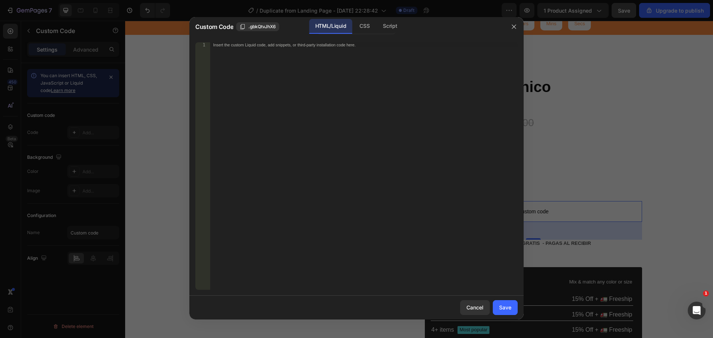
click at [332, 51] on div "Insert the custom Liquid code, add snippets, or third-party installation code h…" at bounding box center [363, 171] width 307 height 258
click at [302, 88] on div "Insert the custom Liquid code, add snippets, or third-party installation code h…" at bounding box center [363, 171] width 307 height 258
paste textarea "<div id="_rsi-cod-form-embed-custom-hook"></div>"
type textarea "<div id="_rsi-cod-form-embed-custom-hook"></div>"
click at [509, 308] on div "Save" at bounding box center [505, 308] width 12 height 8
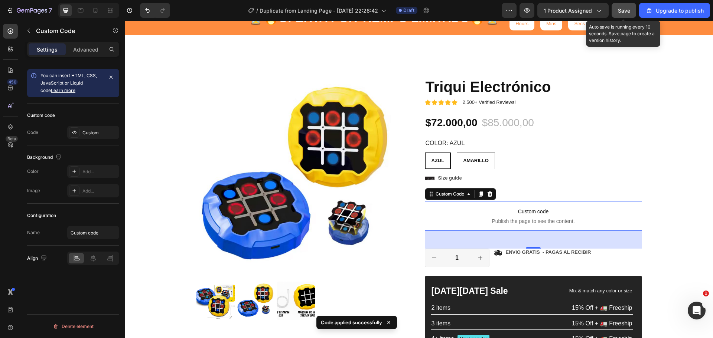
click at [626, 12] on span "Save" at bounding box center [624, 10] width 12 height 6
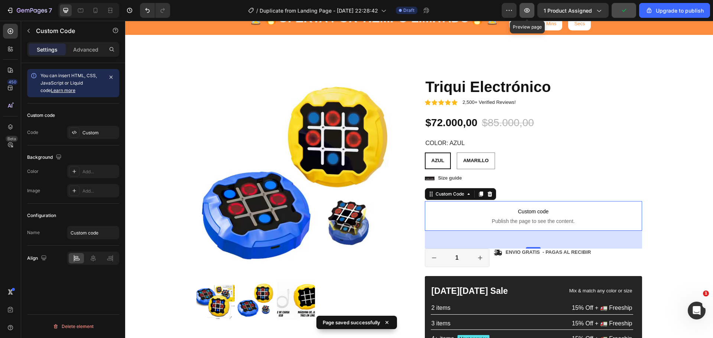
click at [527, 10] on icon "button" at bounding box center [526, 10] width 7 height 7
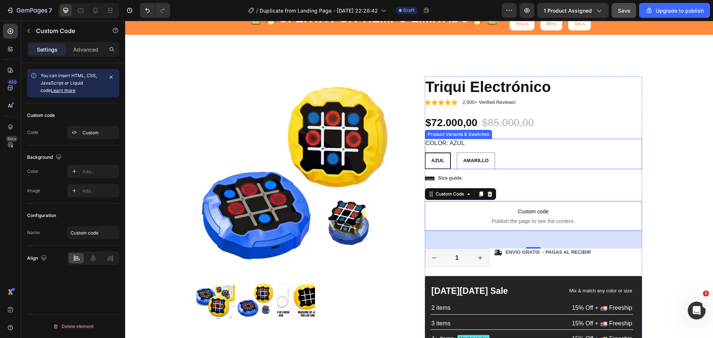
click at [549, 156] on div "AZUL AZUL AZUL AMARILLO AMARILLO AMARILLO" at bounding box center [533, 161] width 217 height 17
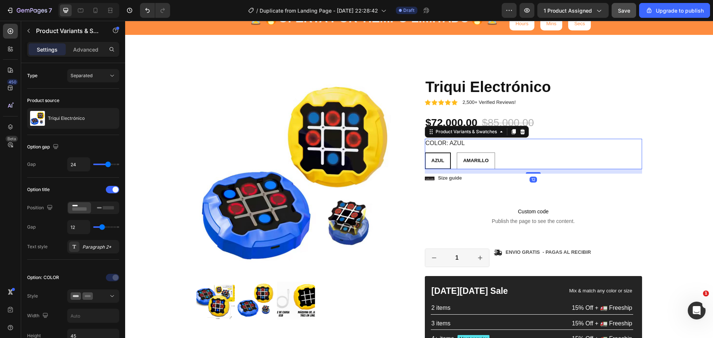
radio input "false"
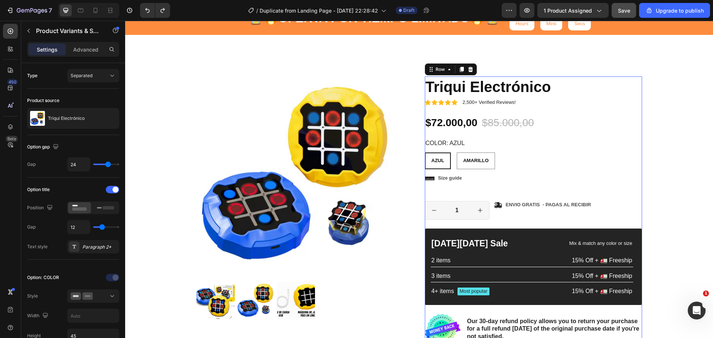
click at [603, 109] on div "Icon Icon Icon Icon Icon Icon List 2,500+ Verified Reviews! Text Block Row Triq…" at bounding box center [533, 210] width 217 height 268
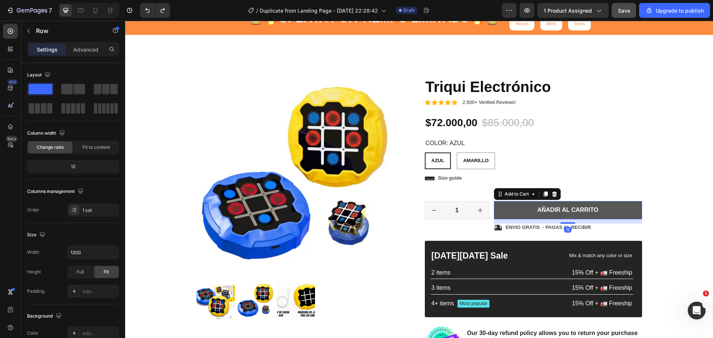
click at [528, 204] on button "AÑADIR AL CARRITO" at bounding box center [568, 210] width 148 height 18
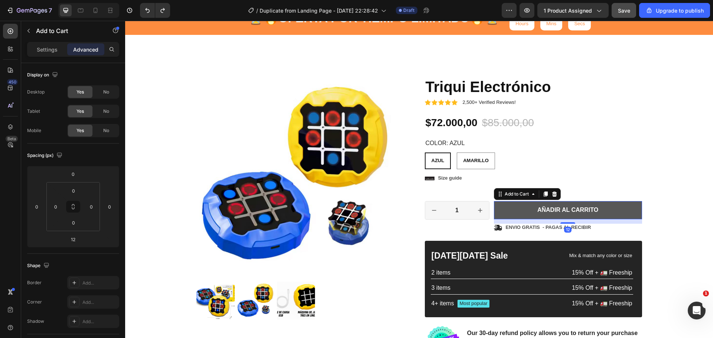
click at [528, 204] on button "AÑADIR AL CARRITO" at bounding box center [568, 210] width 148 height 18
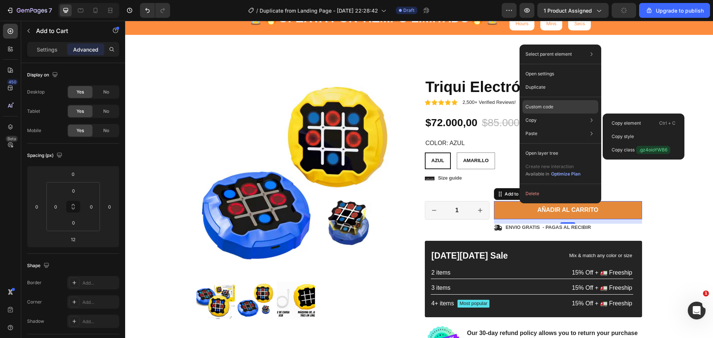
click at [537, 104] on p "Custom code" at bounding box center [539, 107] width 28 height 7
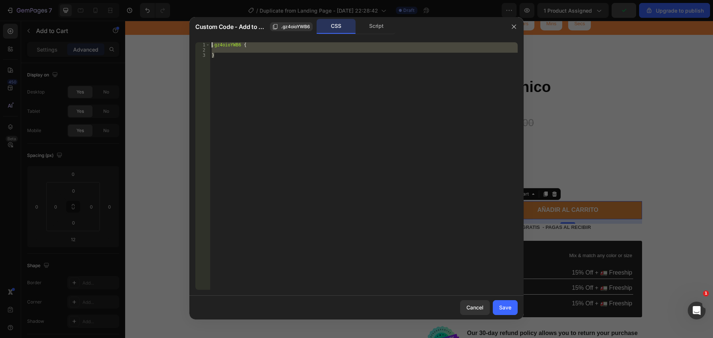
drag, startPoint x: 228, startPoint y: 60, endPoint x: 187, endPoint y: 30, distance: 51.3
click at [187, 30] on div "Custom Code - Add to Cart .gz4oioYWB6 CSS Script } 1 2 3 .gz4oioYWB6 { } הההההה…" at bounding box center [356, 169] width 713 height 338
paste textarea "}"
type textarea "}"
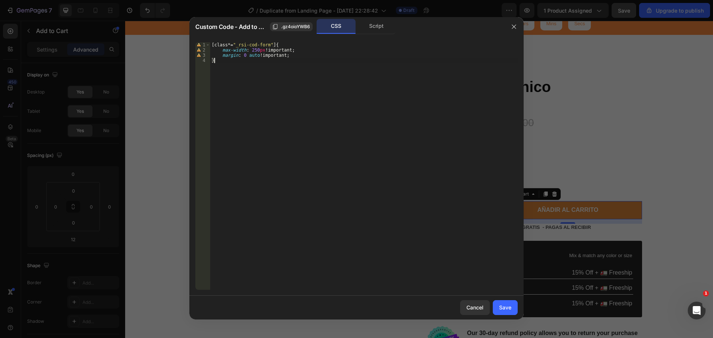
click at [319, 149] on div "[ class *= " _rsi-cod-form " ] { max-width : 250 px !important ; margin : 0 aut…" at bounding box center [363, 171] width 307 height 258
click at [369, 30] on div "Script" at bounding box center [376, 26] width 39 height 15
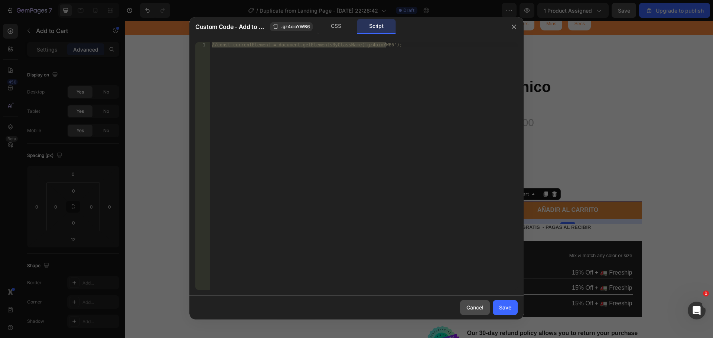
click at [481, 309] on div "Cancel" at bounding box center [474, 308] width 17 height 8
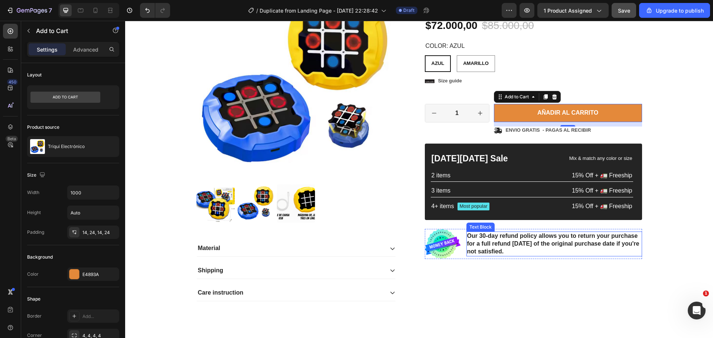
scroll to position [120, 0]
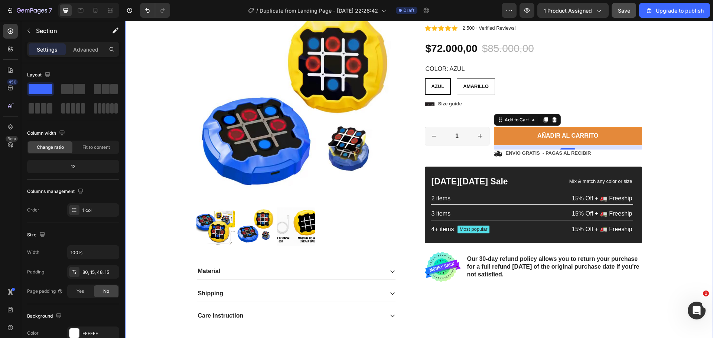
click at [652, 279] on div "Product Images Material Shipping Care instruction Accordion Icon Icon Icon Icon…" at bounding box center [419, 169] width 577 height 334
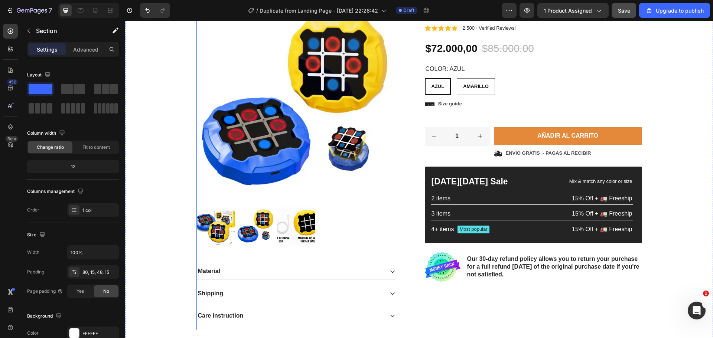
click at [505, 305] on div "Icon Icon Icon Icon Icon Icon List 2,500+ Verified Reviews! Text Block Row Triq…" at bounding box center [533, 166] width 217 height 328
radio input "false"
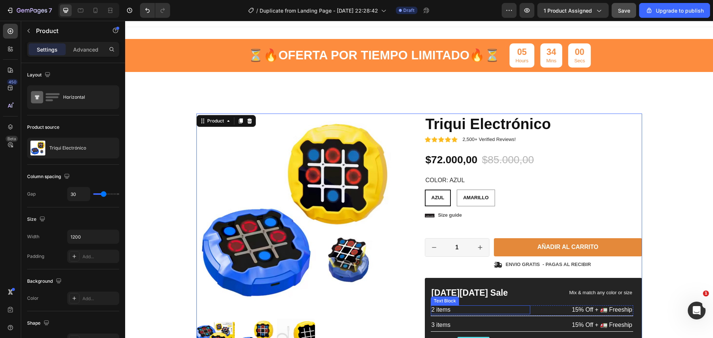
scroll to position [0, 0]
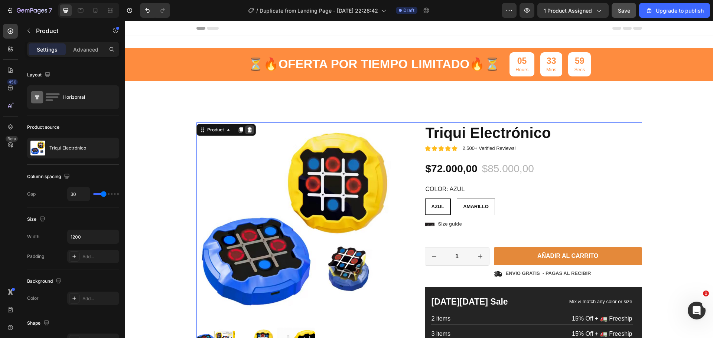
click at [247, 132] on icon at bounding box center [249, 129] width 5 height 5
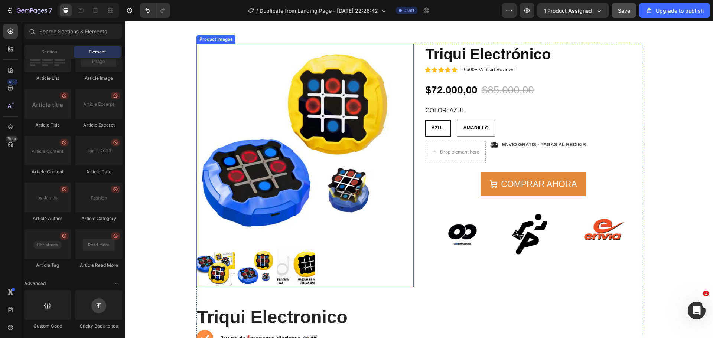
scroll to position [37, 0]
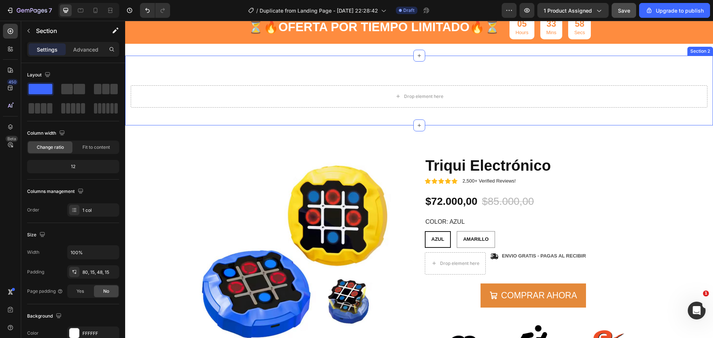
click at [694, 52] on div "Section 2" at bounding box center [700, 51] width 26 height 9
click at [704, 46] on icon at bounding box center [707, 49] width 6 height 6
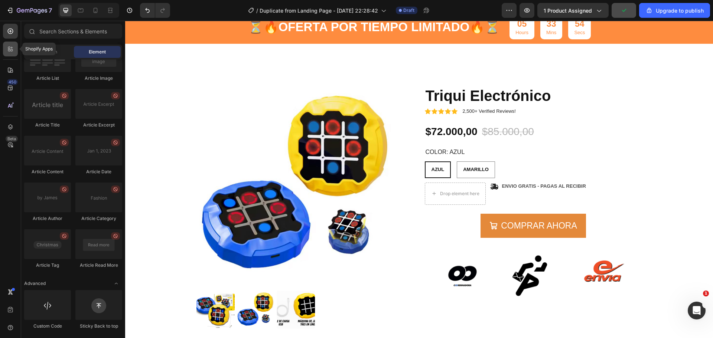
click at [13, 50] on icon at bounding box center [10, 48] width 7 height 7
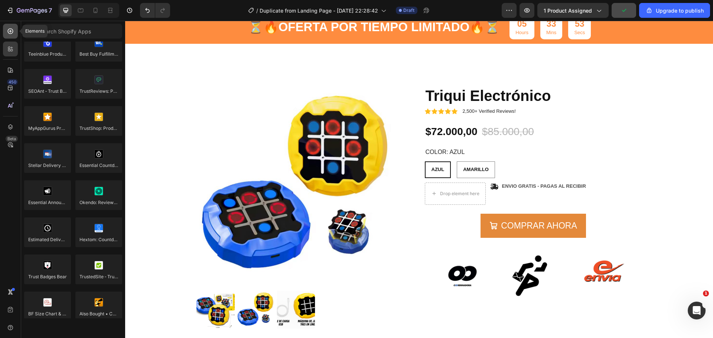
click at [9, 36] on div at bounding box center [10, 31] width 15 height 15
radio input "false"
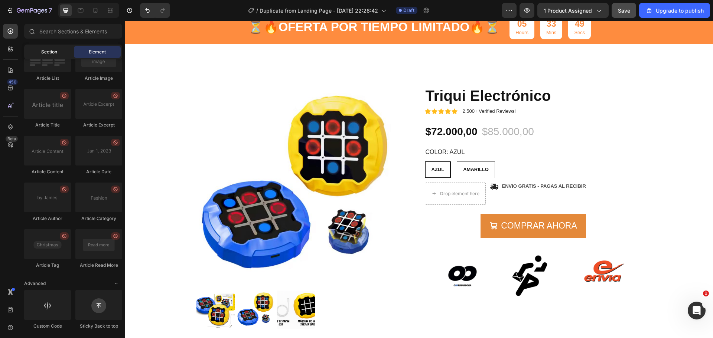
click at [62, 51] on div "Section" at bounding box center [49, 52] width 47 height 12
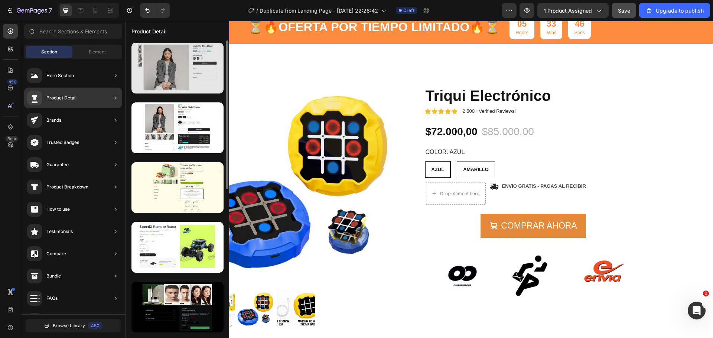
click at [206, 72] on div at bounding box center [177, 68] width 92 height 51
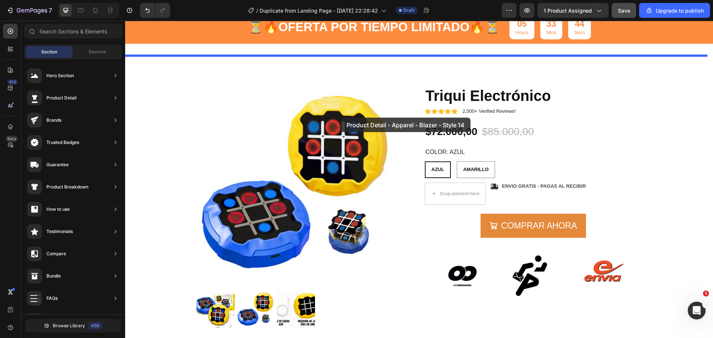
drag, startPoint x: 328, startPoint y: 90, endPoint x: 341, endPoint y: 117, distance: 30.1
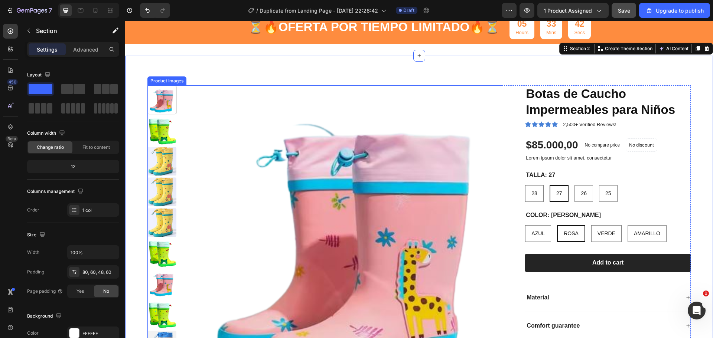
click at [285, 137] on img at bounding box center [347, 243] width 317 height 317
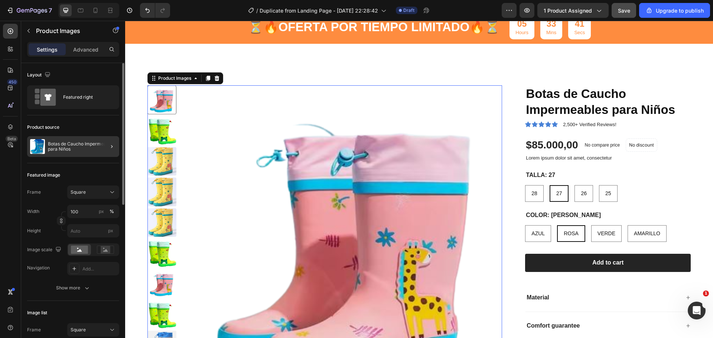
click at [104, 140] on div at bounding box center [108, 146] width 21 height 21
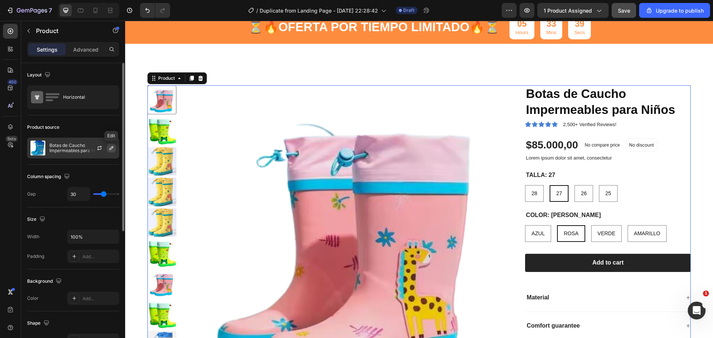
click at [114, 146] on icon "button" at bounding box center [111, 148] width 6 height 6
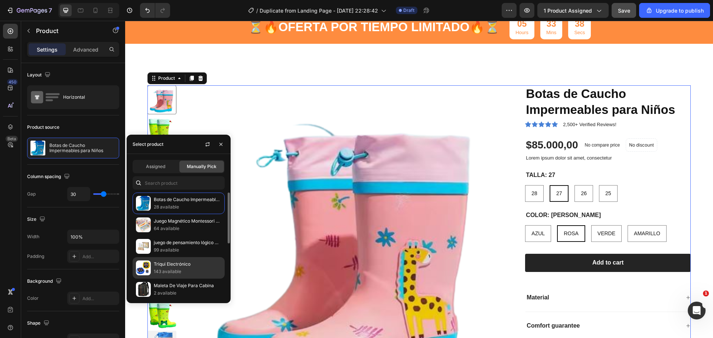
click at [168, 266] on p "Triqui Electrónico" at bounding box center [188, 264] width 68 height 7
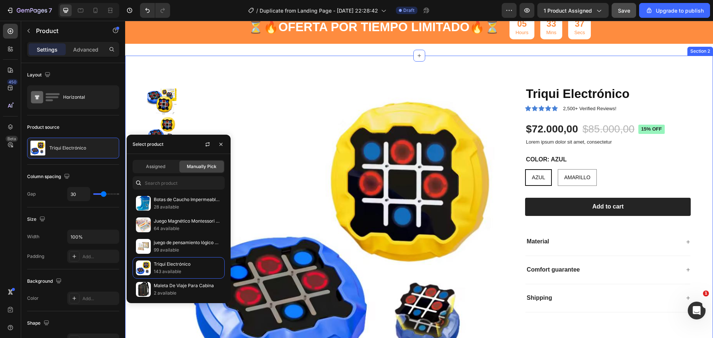
click at [487, 76] on div "Product Images Triqui Electrónico Product Title Icon Icon Icon Icon Icon Icon L…" at bounding box center [419, 242] width 588 height 373
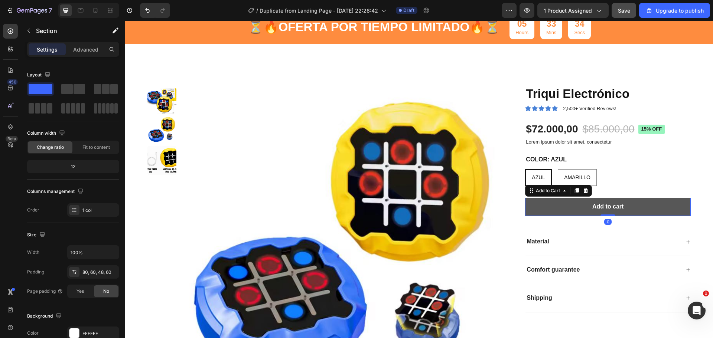
click at [570, 201] on button "Add to cart" at bounding box center [608, 207] width 166 height 18
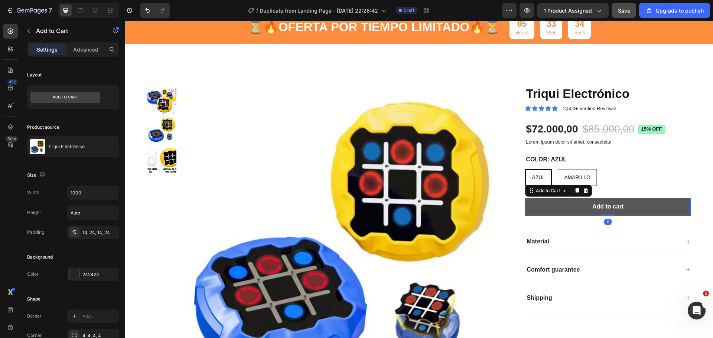
click at [570, 201] on button "Add to cart" at bounding box center [608, 207] width 166 height 18
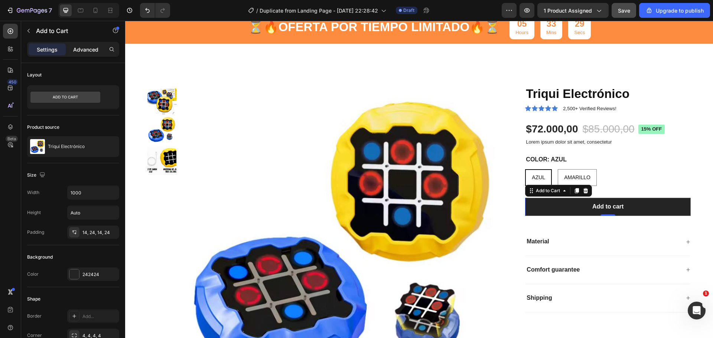
click at [87, 53] on div "Advanced" at bounding box center [85, 49] width 37 height 12
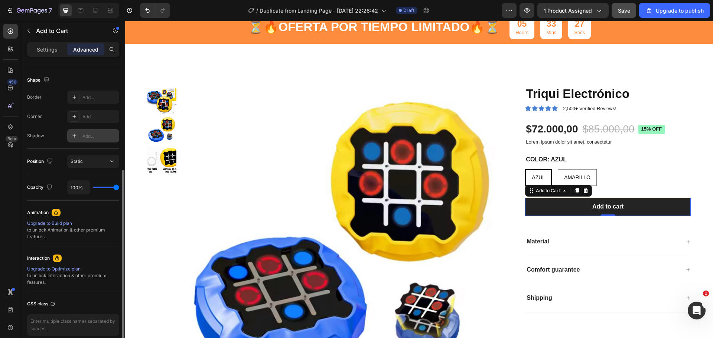
scroll to position [219, 0]
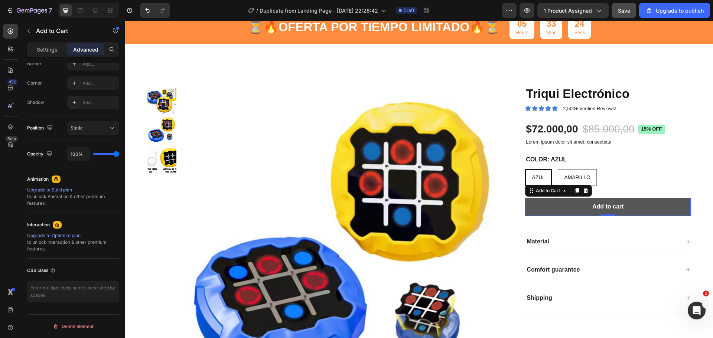
click at [575, 212] on button "Add to cart" at bounding box center [608, 207] width 166 height 18
click at [558, 203] on button "Add to cart" at bounding box center [608, 207] width 166 height 18
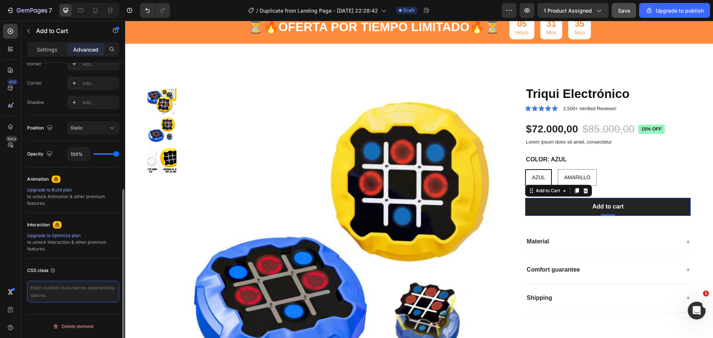
click at [55, 294] on textarea at bounding box center [73, 292] width 92 height 22
paste textarea "_rsi-cod-form-is-gempage _rsi-cod-form-gempage-button-overrided"
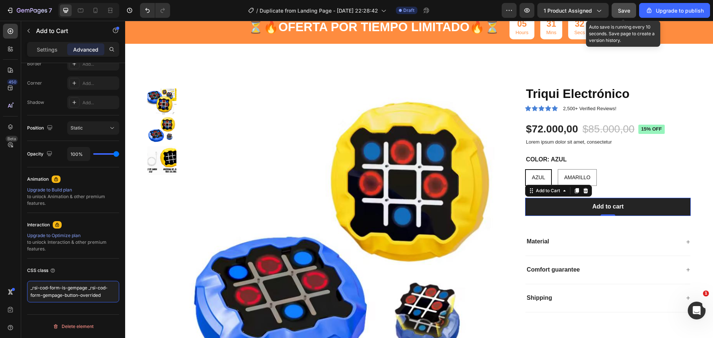
type textarea "_rsi-cod-form-is-gempage _rsi-cod-form-gempage-button-overrided"
click at [632, 12] on button "Save" at bounding box center [624, 10] width 25 height 15
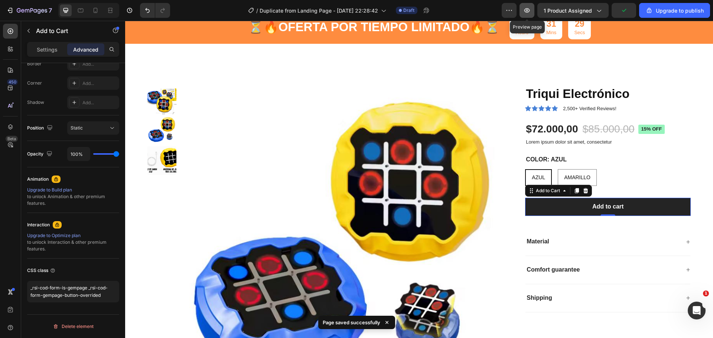
click at [532, 7] on button "button" at bounding box center [526, 10] width 15 height 15
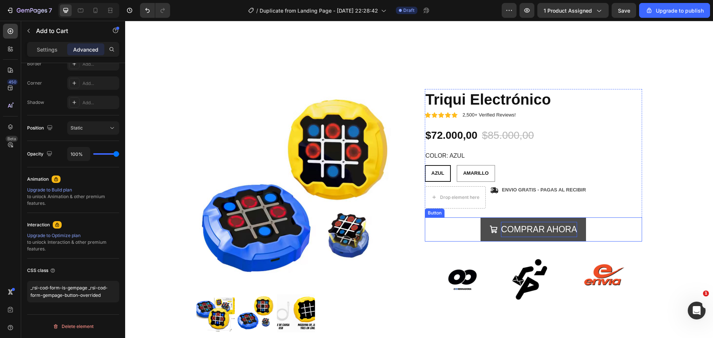
scroll to position [408, 0]
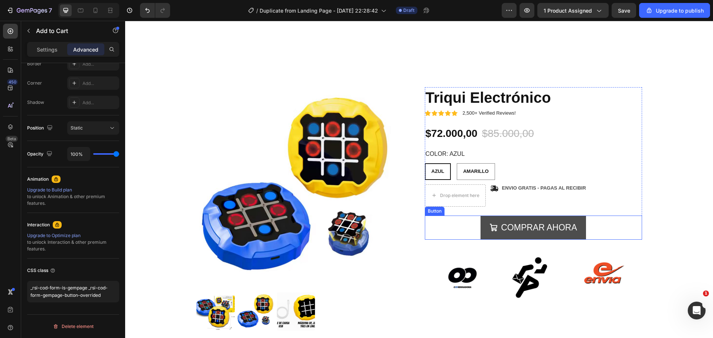
click at [489, 232] on span "<p>COMPRAR AHORA</p>" at bounding box center [493, 227] width 9 height 15
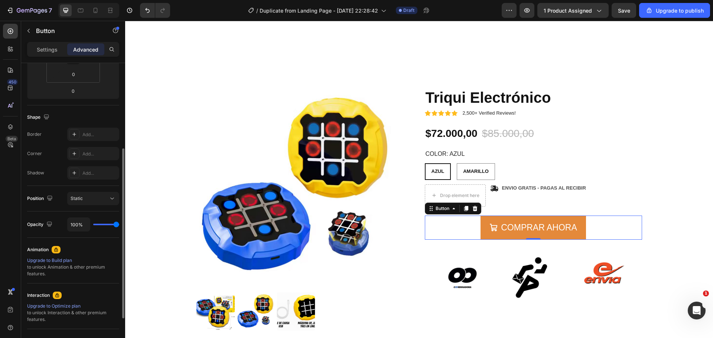
scroll to position [219, 0]
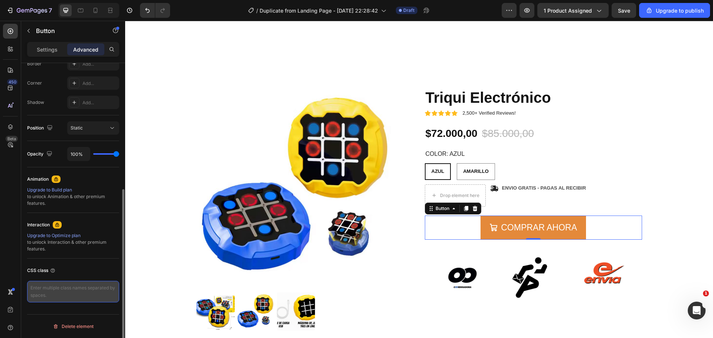
click at [78, 284] on textarea at bounding box center [73, 292] width 92 height 22
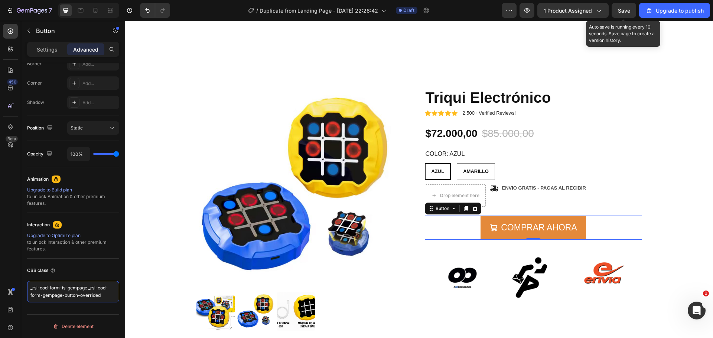
type textarea "_rsi-cod-form-is-gempage _rsi-cod-form-gempage-button-overrided"
click at [623, 9] on span "Save" at bounding box center [624, 10] width 12 height 6
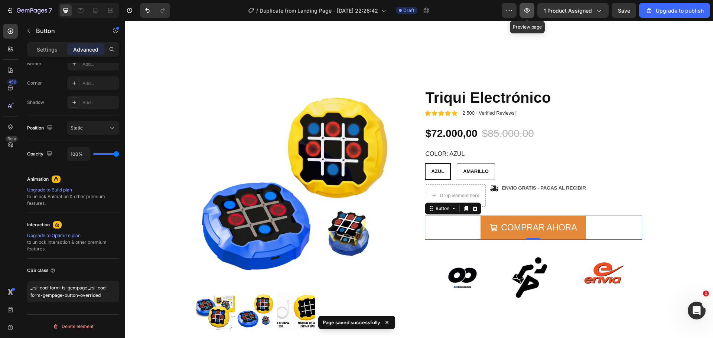
click at [528, 8] on icon "button" at bounding box center [526, 10] width 7 height 7
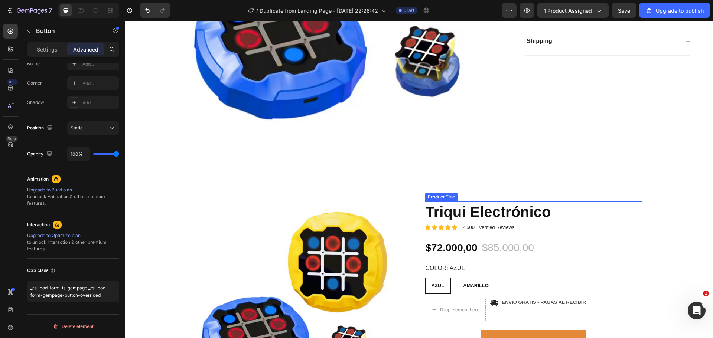
scroll to position [297, 0]
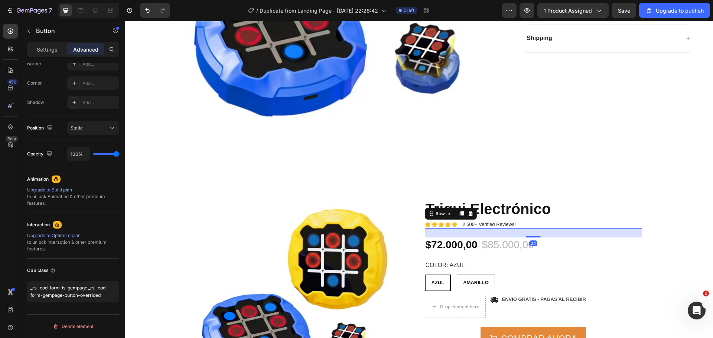
click at [516, 223] on div "Icon Icon Icon Icon Icon Icon List 2,500+ Verified Reviews! Text Block Row 24" at bounding box center [533, 225] width 217 height 8
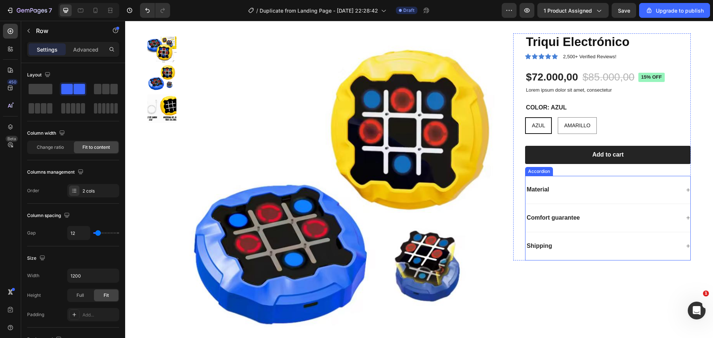
scroll to position [0, 0]
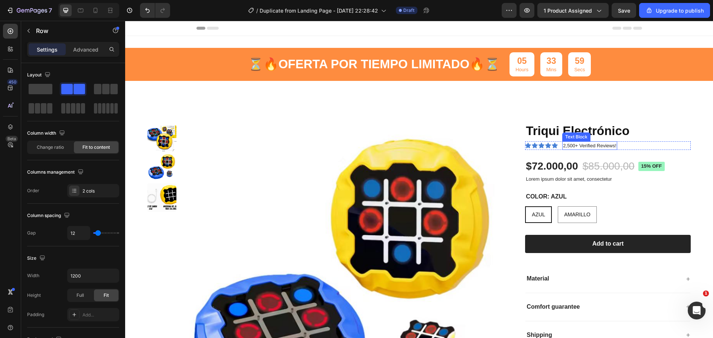
click at [590, 147] on p "2,500+ Verified Reviews!" at bounding box center [589, 145] width 53 height 7
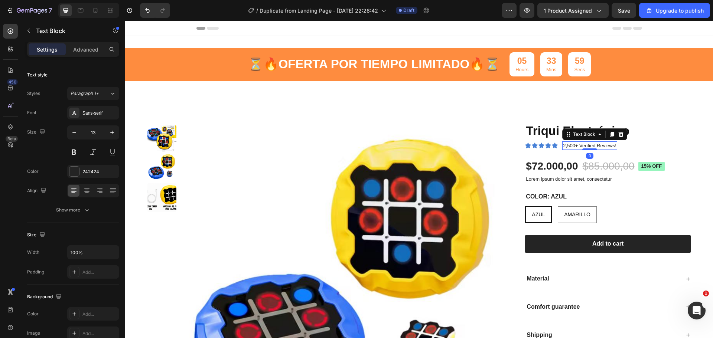
click at [590, 147] on p "2,500+ Verified Reviews!" at bounding box center [589, 145] width 53 height 7
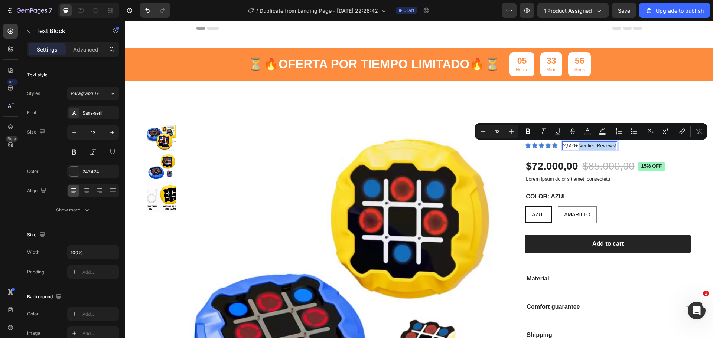
copy p "Verified Reviews!"
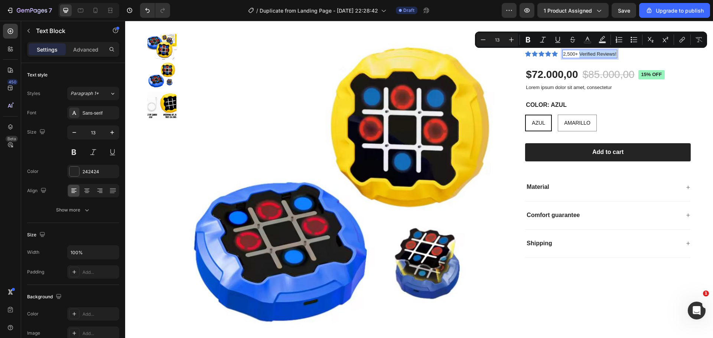
scroll to position [74, 0]
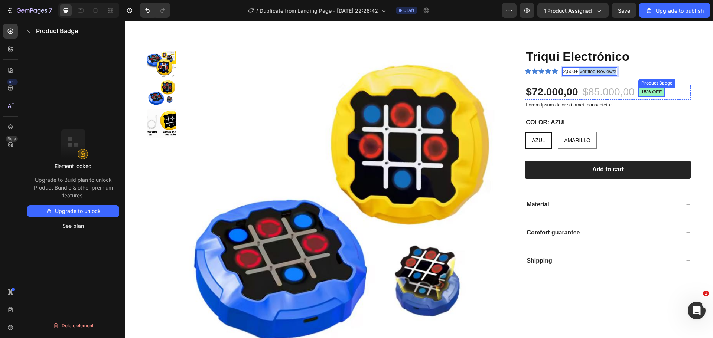
click at [652, 95] on div "15% off Product Badge" at bounding box center [651, 92] width 27 height 9
click at [703, 82] on icon at bounding box center [705, 80] width 5 height 5
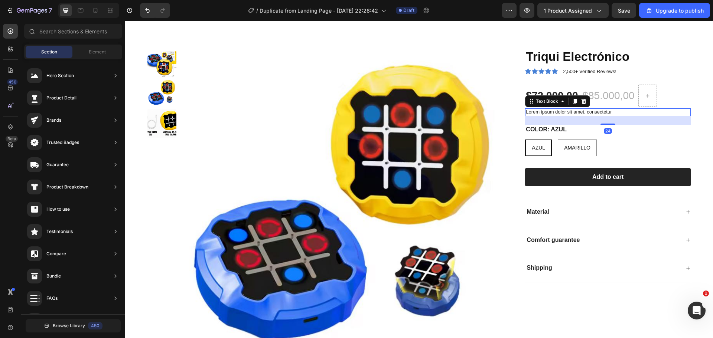
click at [537, 111] on p "Lorem ipsum dolor sit amet, consectetur" at bounding box center [608, 112] width 164 height 6
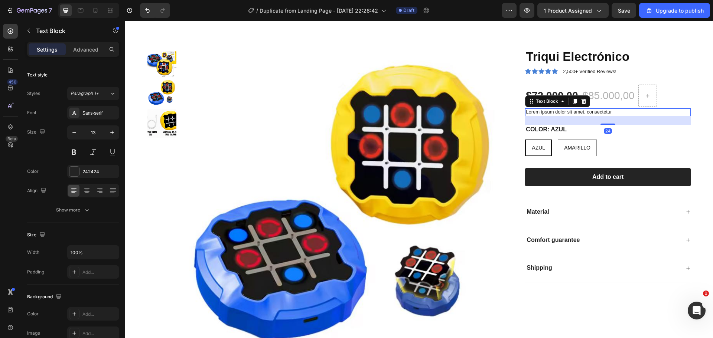
click at [582, 101] on icon at bounding box center [584, 101] width 5 height 5
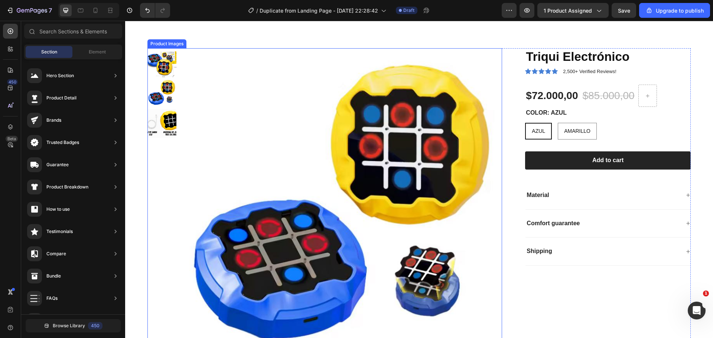
click at [462, 111] on img at bounding box center [343, 206] width 317 height 317
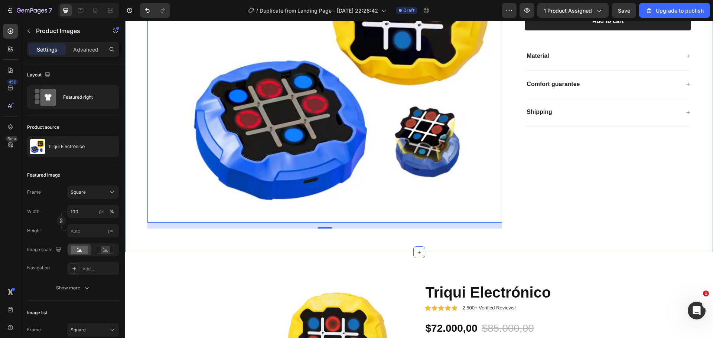
scroll to position [186, 0]
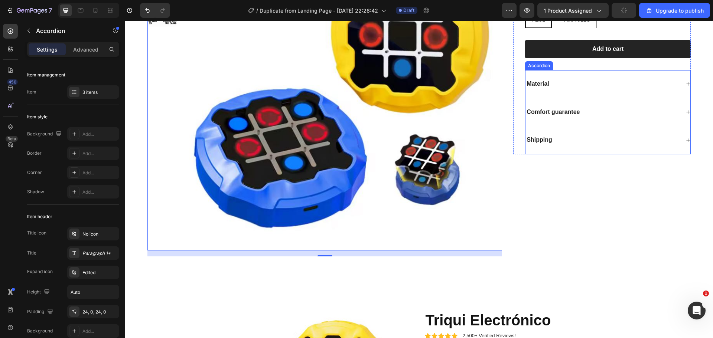
click at [542, 66] on div "Accordion" at bounding box center [539, 65] width 25 height 7
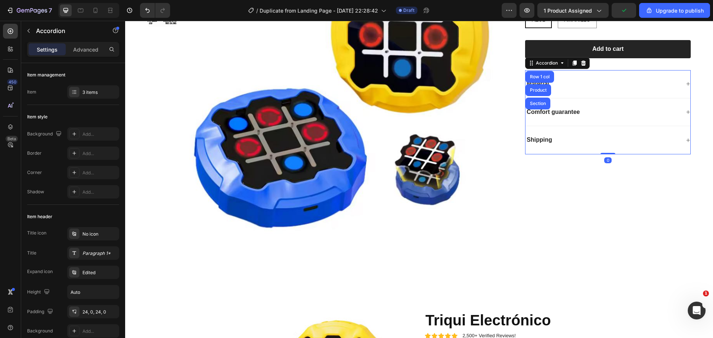
click at [581, 63] on icon at bounding box center [583, 63] width 5 height 5
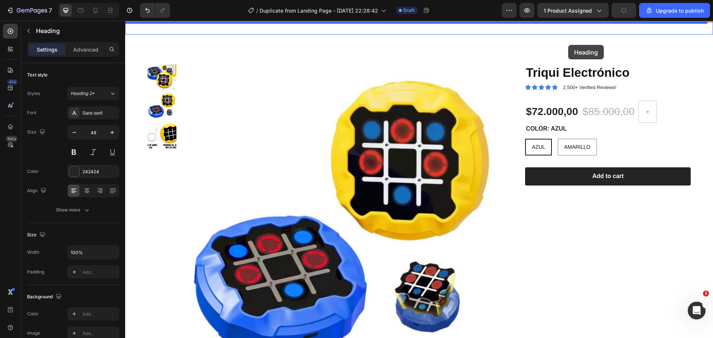
scroll to position [32, 0]
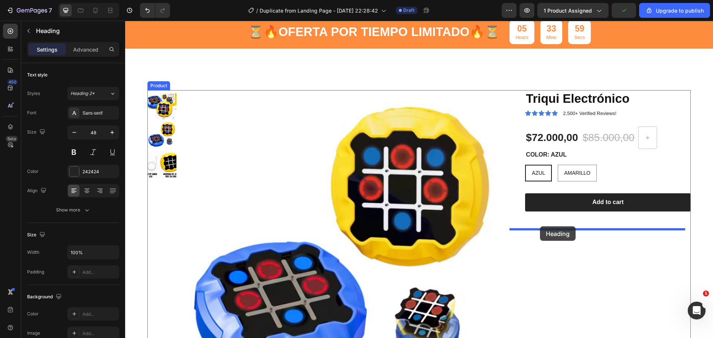
drag, startPoint x: 321, startPoint y: 178, endPoint x: 540, endPoint y: 227, distance: 224.1
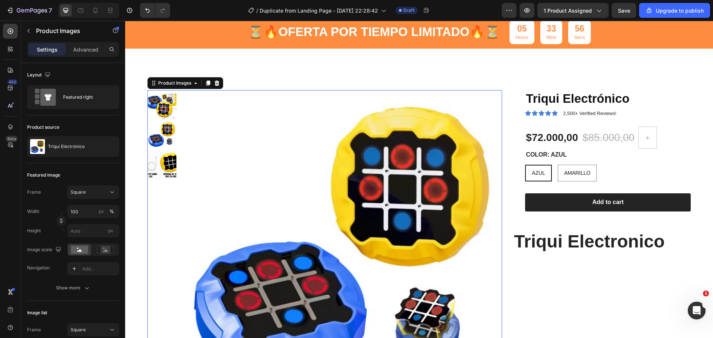
click at [482, 95] on img at bounding box center [343, 248] width 317 height 317
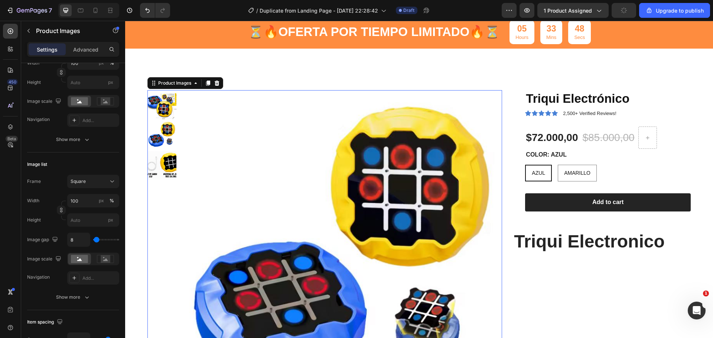
click at [339, 104] on img at bounding box center [343, 248] width 317 height 317
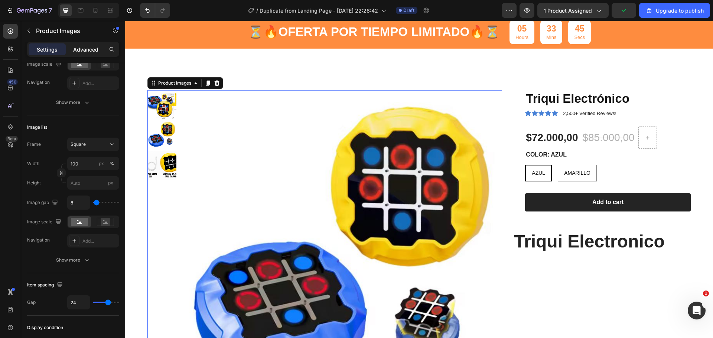
click at [92, 49] on p "Advanced" at bounding box center [85, 50] width 25 height 8
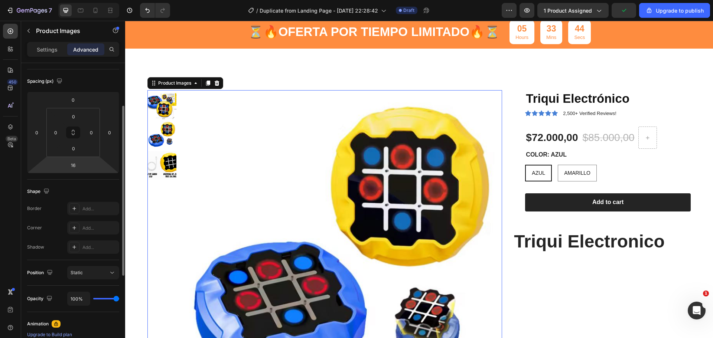
scroll to position [0, 0]
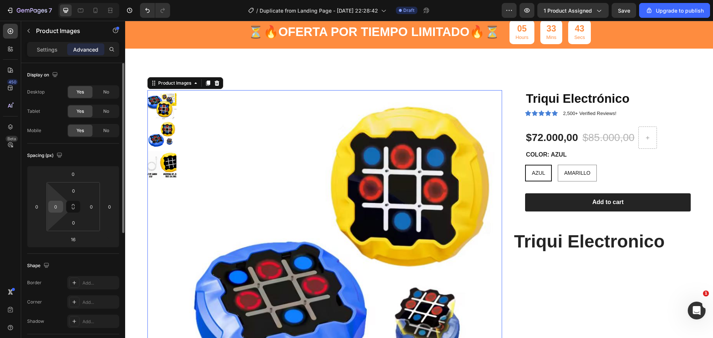
click at [62, 212] on div "0" at bounding box center [55, 207] width 15 height 12
click at [56, 210] on input "0" at bounding box center [55, 206] width 11 height 11
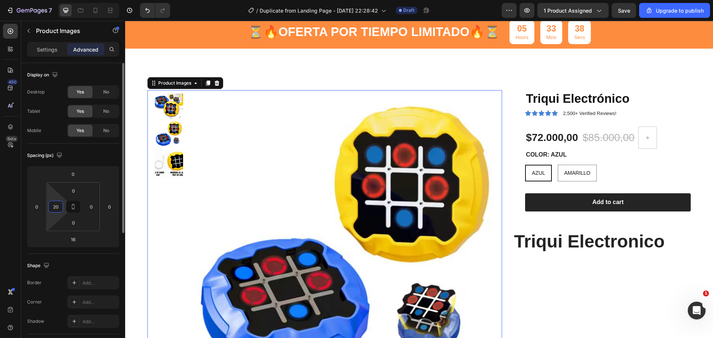
type input "2"
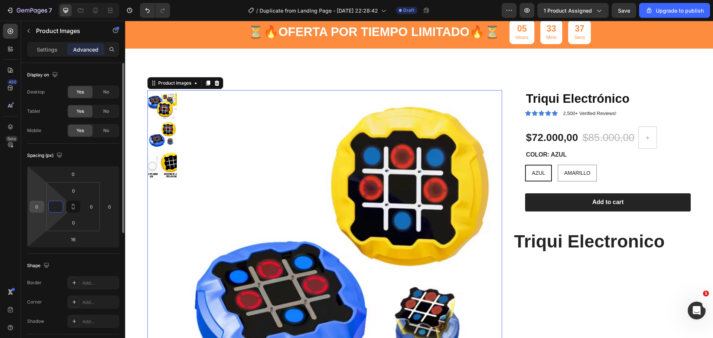
click at [36, 209] on input "0" at bounding box center [36, 206] width 11 height 11
type input "0"
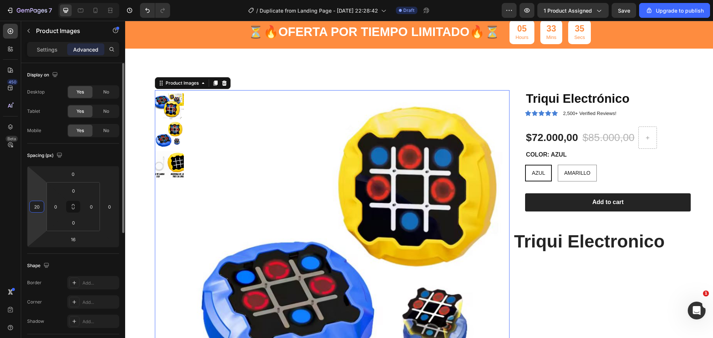
type input "2"
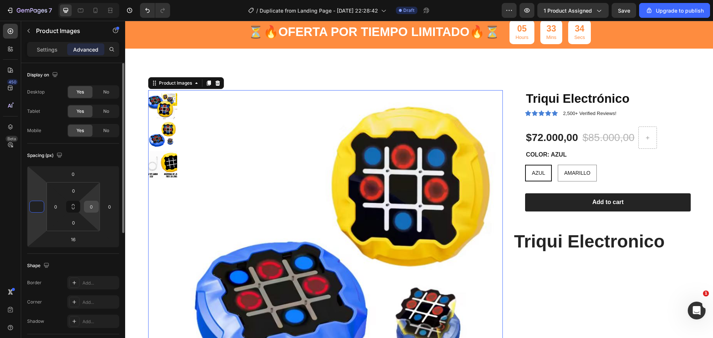
type input "0"
click at [95, 204] on input "0" at bounding box center [91, 206] width 11 height 11
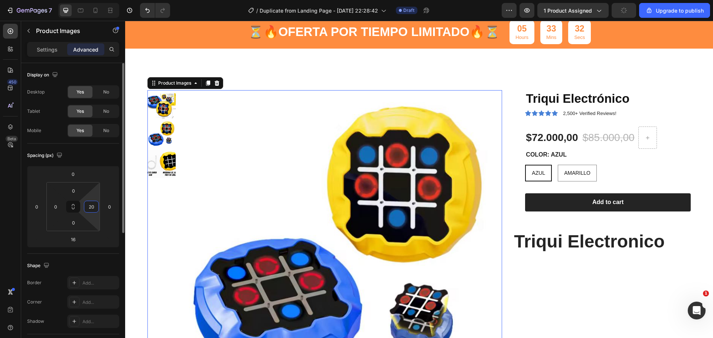
type input "2"
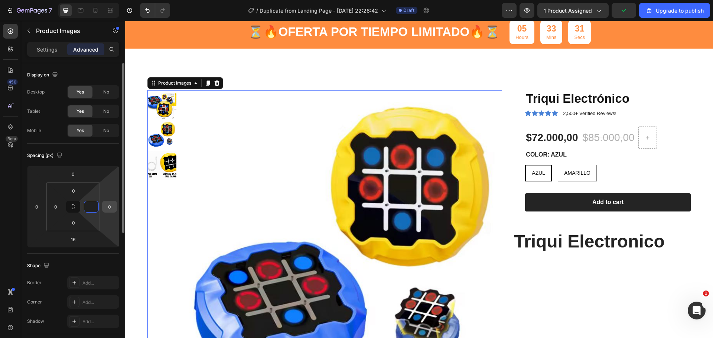
type input "0"
click at [105, 205] on input "0" at bounding box center [109, 206] width 11 height 11
type input "2"
type input "0"
click at [97, 209] on div "0" at bounding box center [91, 207] width 15 height 12
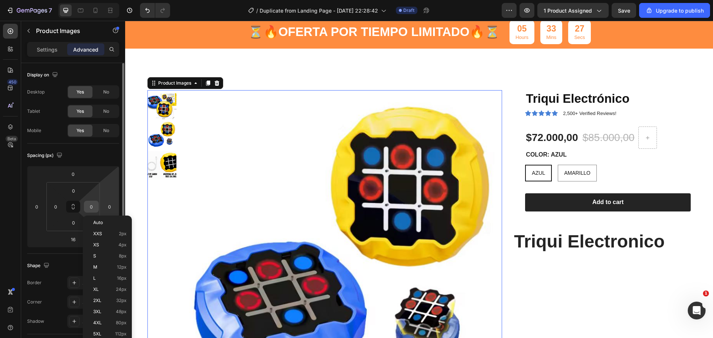
click at [95, 208] on input "0" at bounding box center [91, 206] width 11 height 11
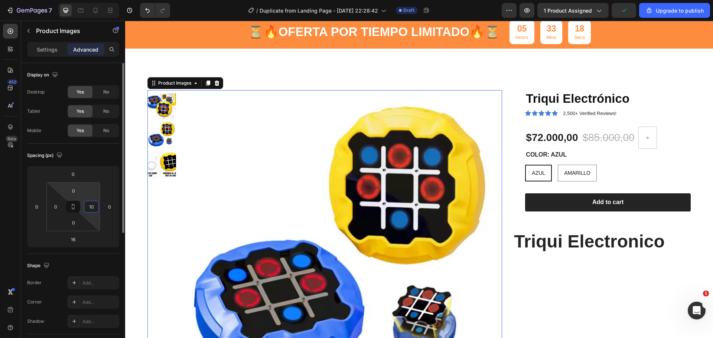
type input "1"
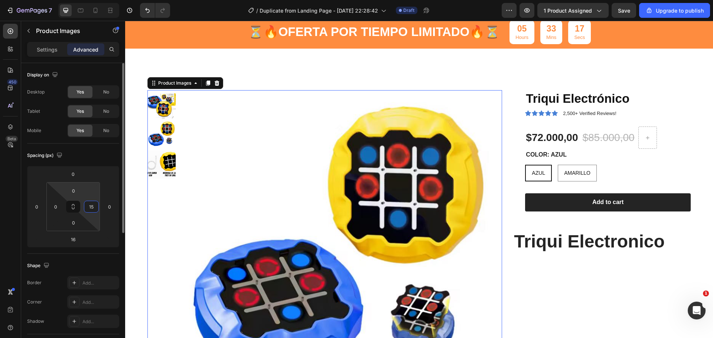
type input "150"
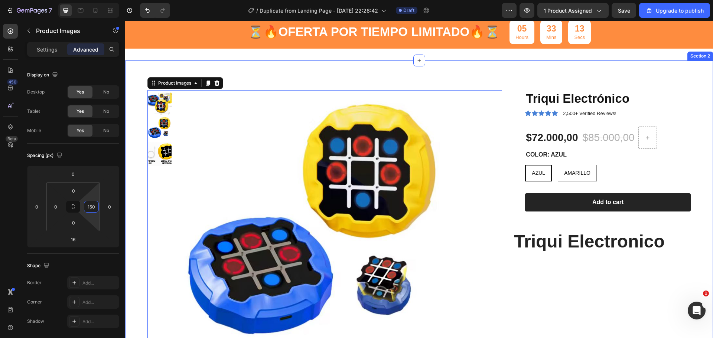
click at [353, 73] on div "Product Images 16 Triqui Electrónico Product Title Icon Icon Icon Icon Icon Ico…" at bounding box center [419, 222] width 588 height 322
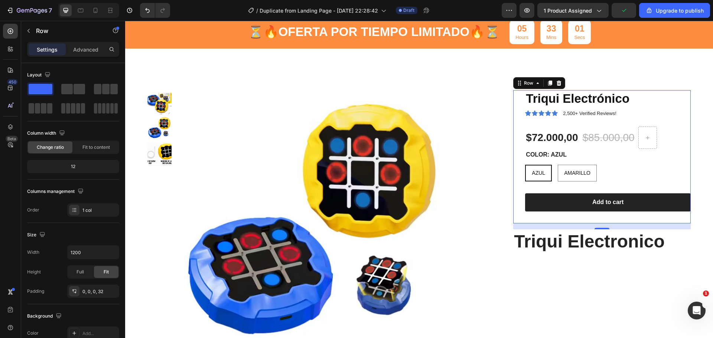
click at [513, 95] on div "Triqui Electrónico Product Title Icon Icon Icon Icon Icon Icon List 2,500+ Veri…" at bounding box center [601, 156] width 177 height 133
click at [81, 255] on input "1200" at bounding box center [93, 252] width 51 height 13
click at [110, 250] on icon "button" at bounding box center [111, 252] width 7 height 7
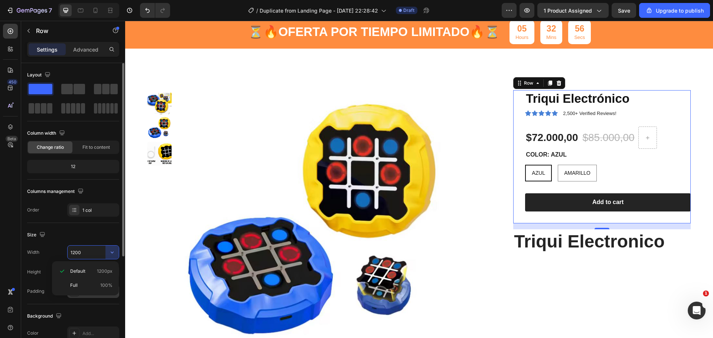
click at [85, 285] on p "Full 100%" at bounding box center [91, 285] width 42 height 7
click at [112, 250] on icon "button" at bounding box center [111, 252] width 7 height 7
click at [81, 272] on span "Default" at bounding box center [77, 271] width 15 height 7
type input "1200"
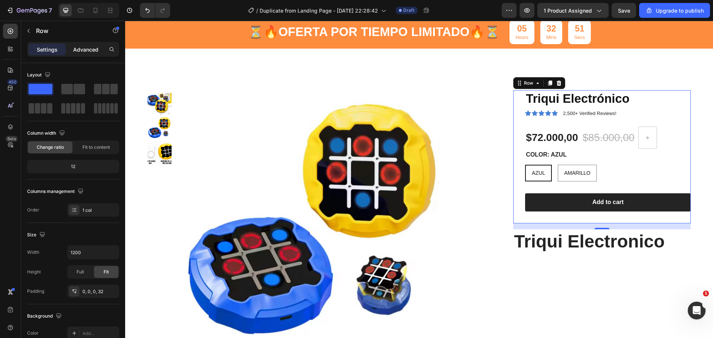
click at [85, 55] on div "Advanced" at bounding box center [85, 49] width 37 height 12
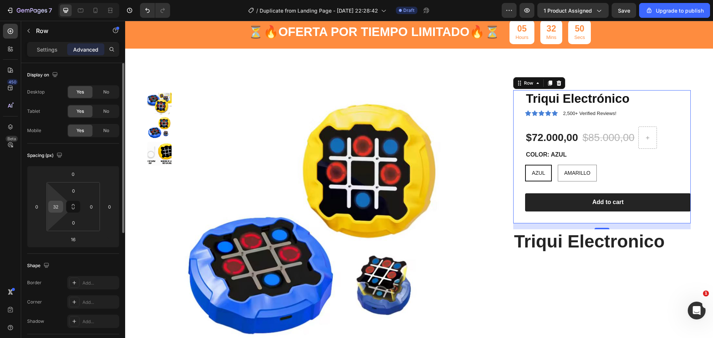
click at [60, 205] on input "32" at bounding box center [55, 206] width 11 height 11
type input "5"
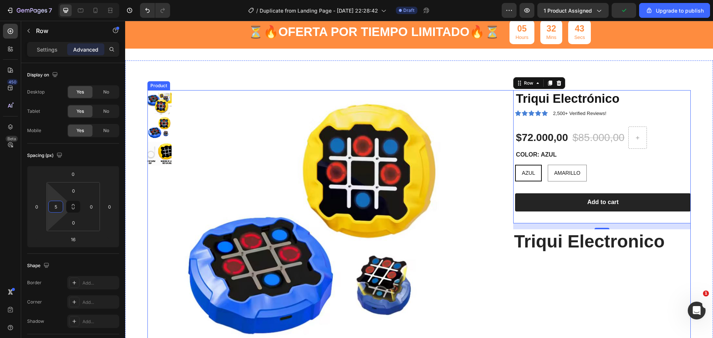
click at [537, 272] on div "Triqui Electrónico Product Title Icon Icon Icon Icon Icon Icon List 2,500+ Veri…" at bounding box center [601, 224] width 177 height 268
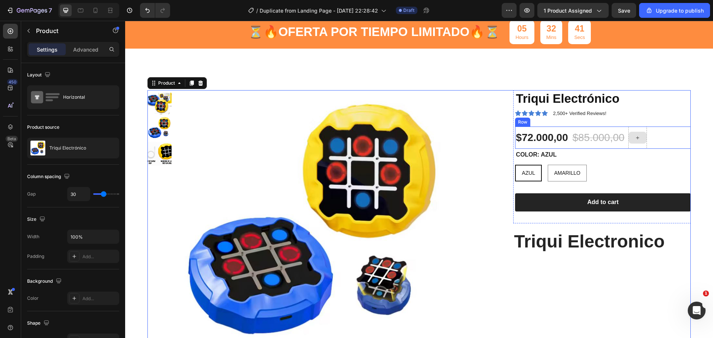
click at [635, 140] on icon at bounding box center [638, 138] width 6 height 6
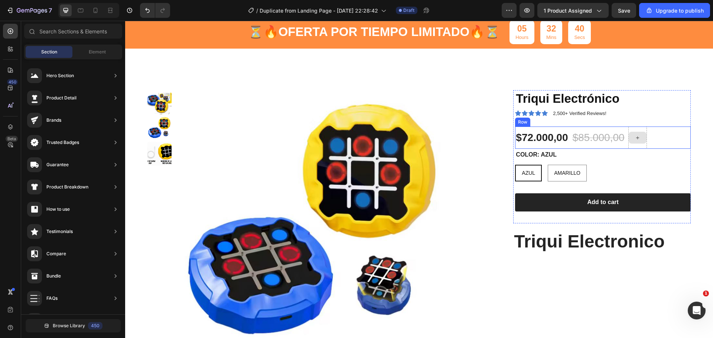
click at [635, 140] on icon at bounding box center [638, 138] width 6 height 6
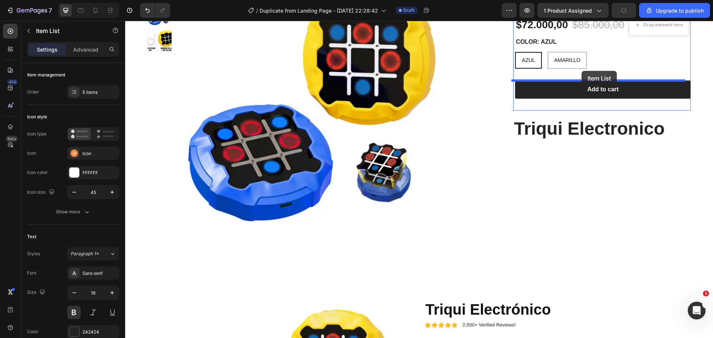
scroll to position [137, 0]
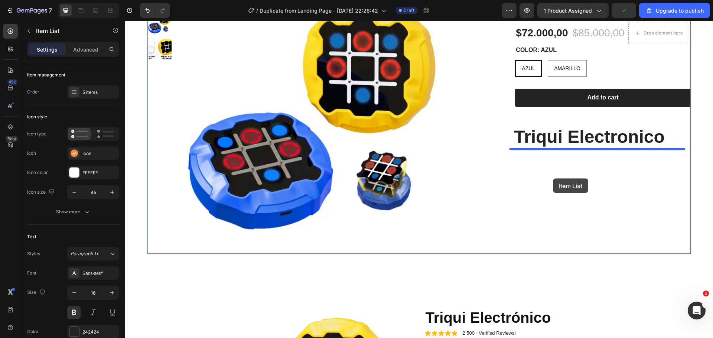
drag, startPoint x: 308, startPoint y: 264, endPoint x: 553, endPoint y: 179, distance: 259.2
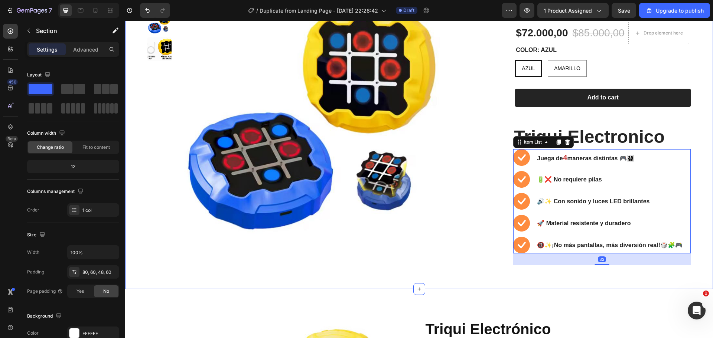
click at [697, 128] on div "Product Images Triqui Electrónico Product Title Icon Icon Icon Icon Icon Icon L…" at bounding box center [419, 122] width 588 height 333
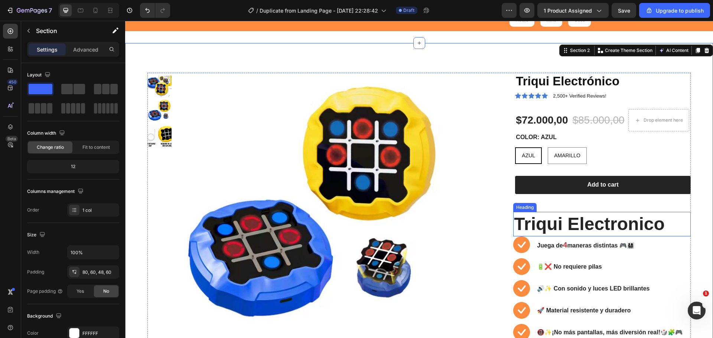
scroll to position [63, 0]
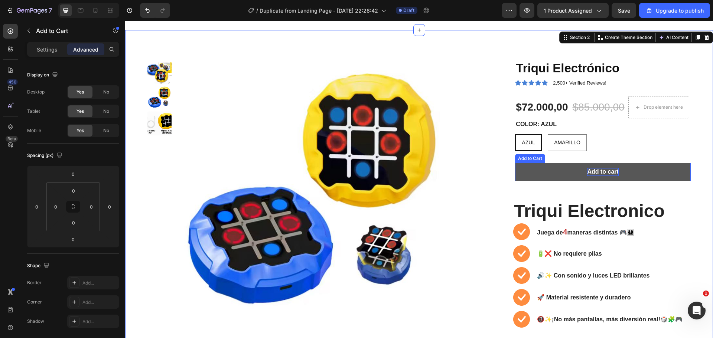
click at [612, 173] on div "Add to cart" at bounding box center [602, 172] width 31 height 8
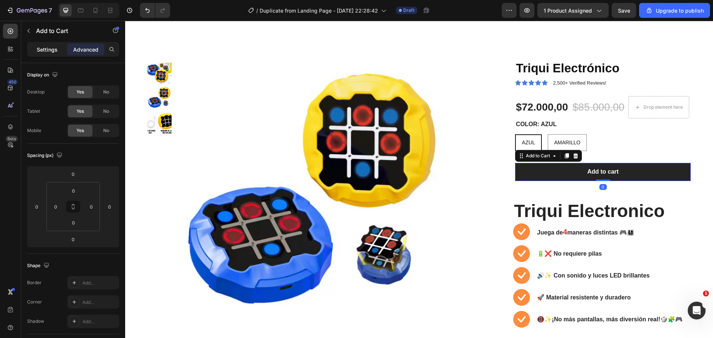
click at [52, 52] on p "Settings" at bounding box center [47, 50] width 21 height 8
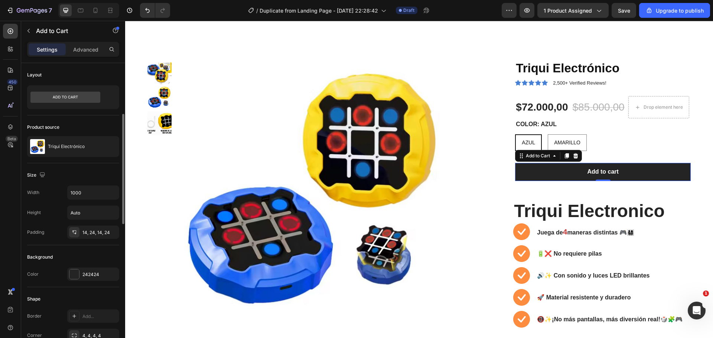
scroll to position [37, 0]
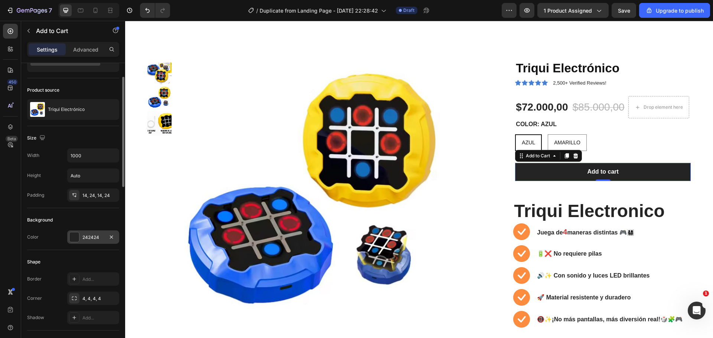
click at [80, 236] on div "242424" at bounding box center [93, 237] width 52 height 13
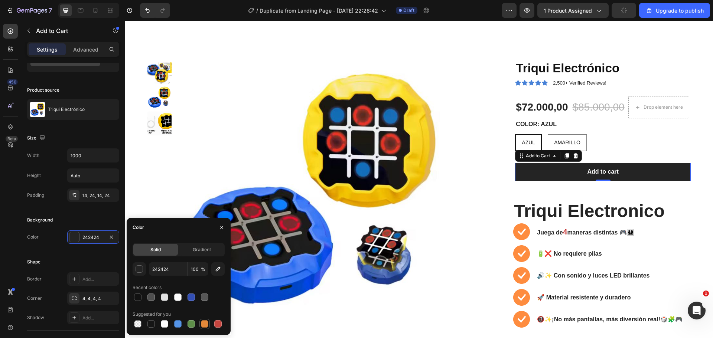
click at [204, 329] on div at bounding box center [204, 324] width 10 height 10
type input "E4893A"
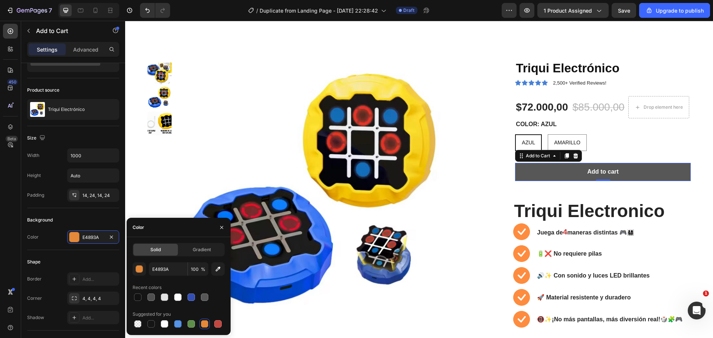
click at [579, 172] on button "Add to cart" at bounding box center [603, 172] width 176 height 18
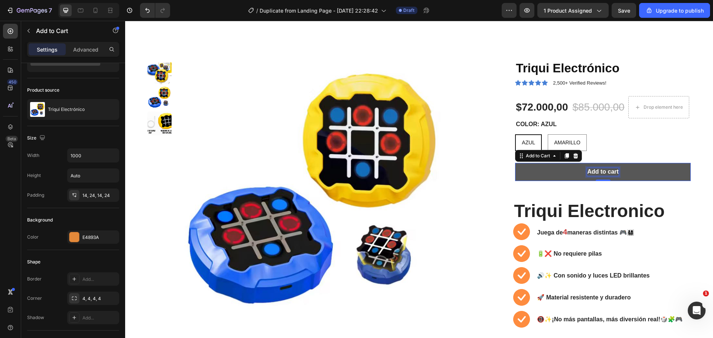
click at [608, 172] on div "Add to cart" at bounding box center [602, 172] width 31 height 8
click at [608, 171] on p "Add to cart" at bounding box center [602, 172] width 31 height 8
click at [515, 163] on button "COMPRAR" at bounding box center [603, 172] width 176 height 18
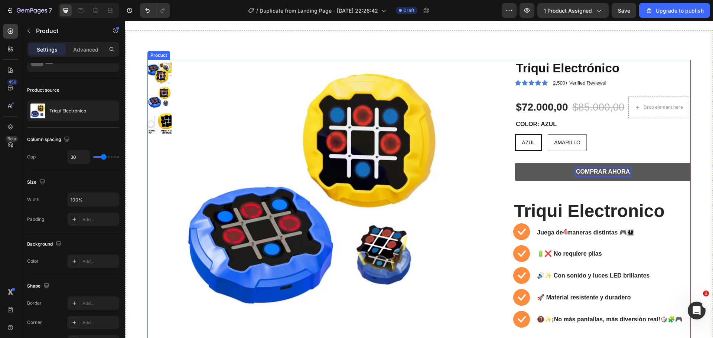
click at [658, 195] on div "Triqui Electrónico Product Title Icon Icon Icon Icon Icon Icon List 2,500+ Veri…" at bounding box center [601, 200] width 177 height 280
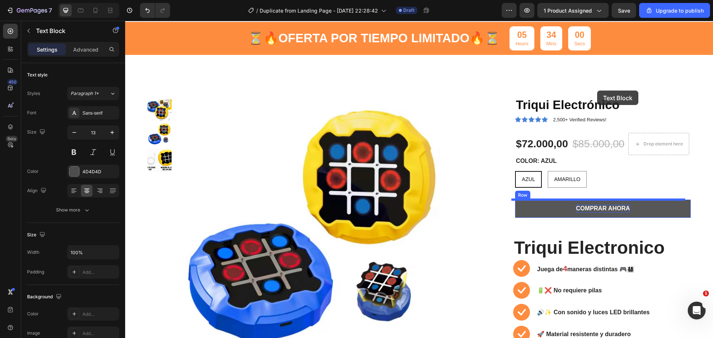
scroll to position [26, 0]
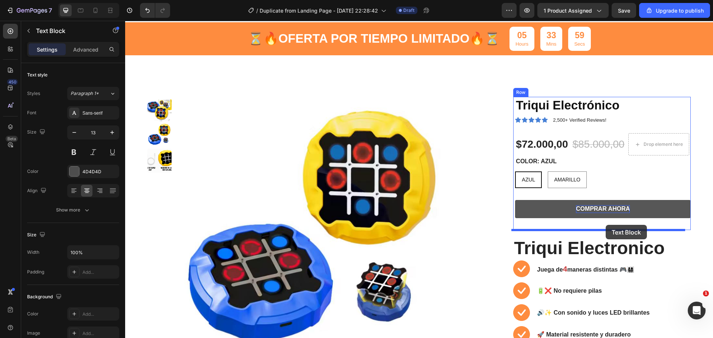
drag, startPoint x: 530, startPoint y: 238, endPoint x: 606, endPoint y: 225, distance: 76.6
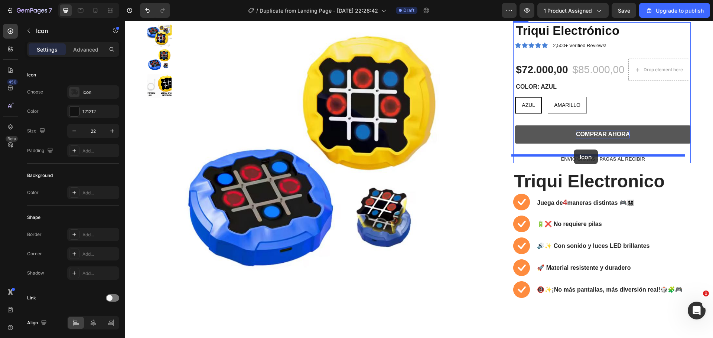
scroll to position [100, 0]
drag, startPoint x: 493, startPoint y: 288, endPoint x: 548, endPoint y: 157, distance: 141.5
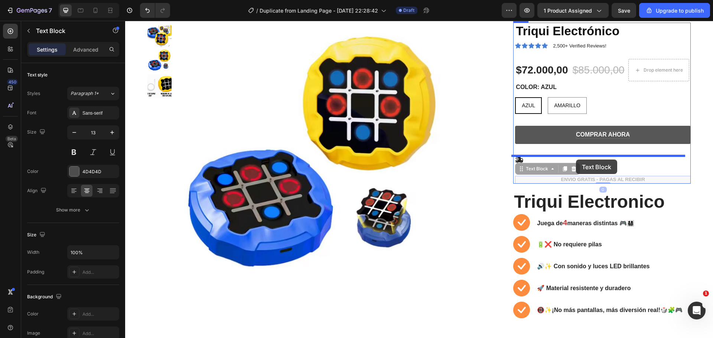
drag, startPoint x: 571, startPoint y: 179, endPoint x: 575, endPoint y: 162, distance: 17.5
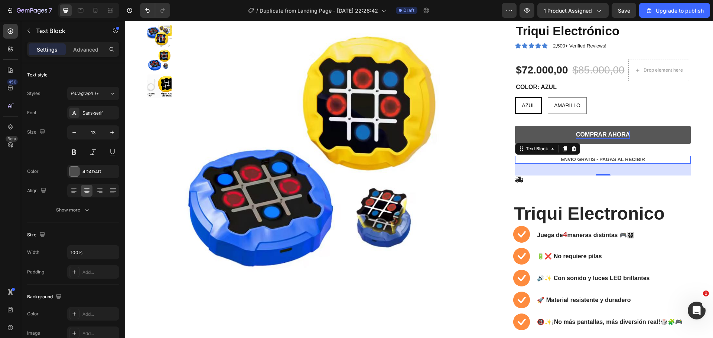
click at [543, 158] on p "ENVIO GRATIS - PAGAS AL RECIBIR" at bounding box center [603, 160] width 174 height 6
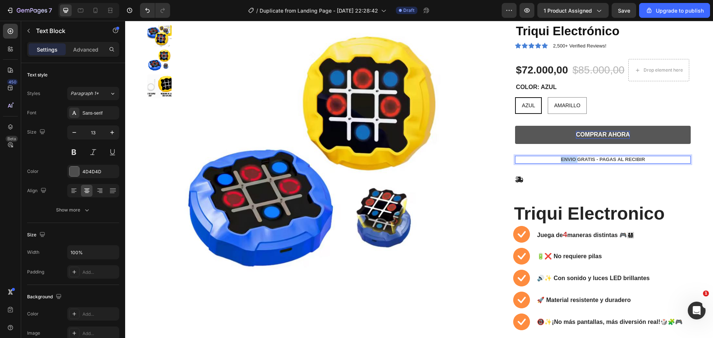
click at [543, 158] on p "ENVIO GRATIS - PAGAS AL RECIBIR" at bounding box center [603, 160] width 174 height 6
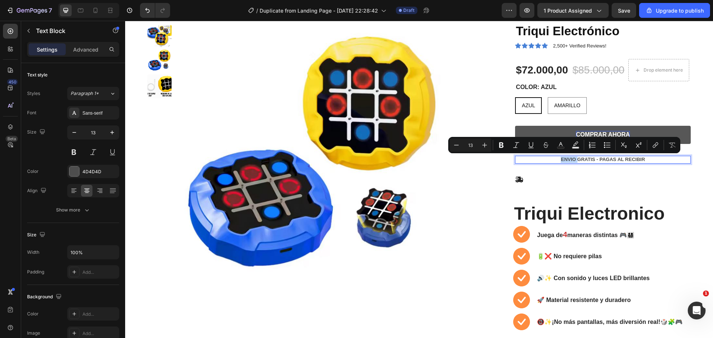
click at [545, 159] on p "ENVIO GRATIS - PAGAS AL RECIBIR" at bounding box center [603, 160] width 174 height 6
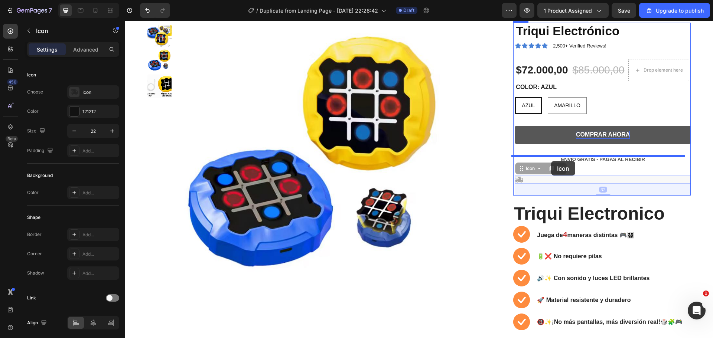
drag, startPoint x: 517, startPoint y: 178, endPoint x: 551, endPoint y: 162, distance: 37.7
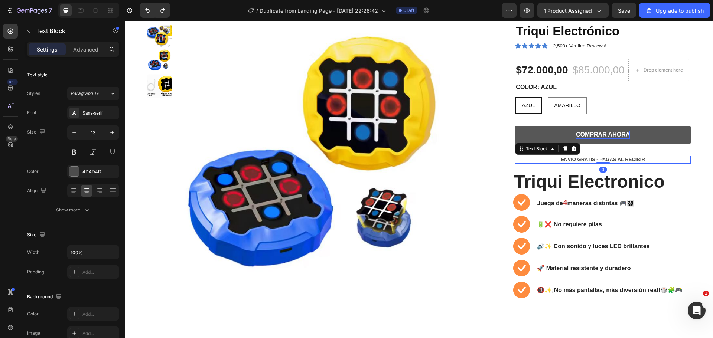
click at [608, 160] on p "ENVIO GRATIS - PAGAS AL RECIBIR" at bounding box center [603, 160] width 174 height 6
click at [78, 153] on button at bounding box center [73, 152] width 13 height 13
click at [113, 132] on icon "button" at bounding box center [111, 132] width 7 height 7
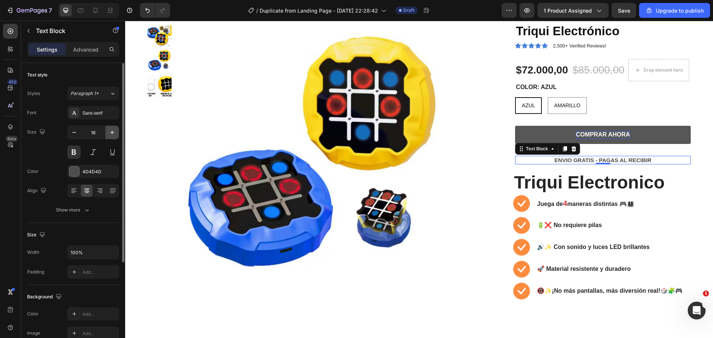
click at [113, 132] on icon "button" at bounding box center [111, 132] width 7 height 7
type input "18"
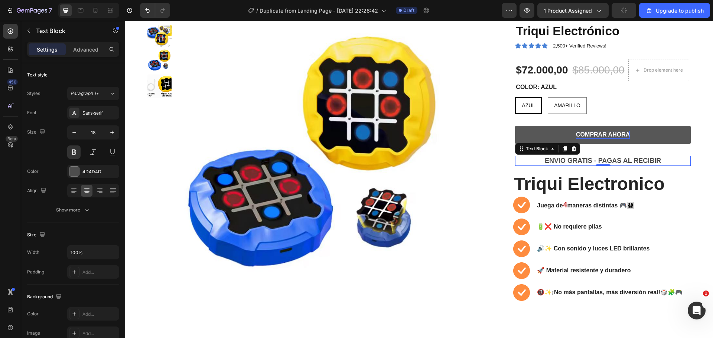
click at [531, 159] on p "ENVIO GRATIS - PAGAS AL RECIBIR" at bounding box center [603, 161] width 174 height 9
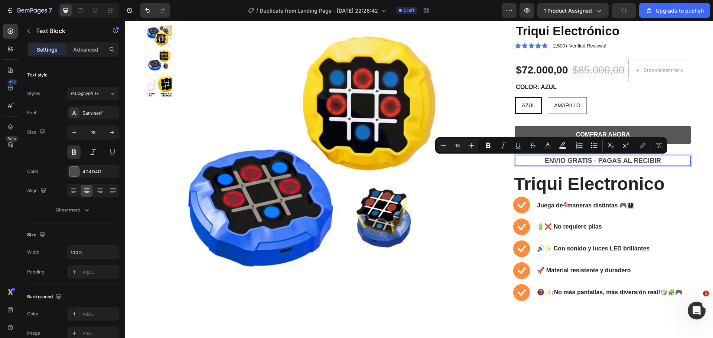
click at [533, 163] on p "ENVIO GRATIS - PAGAS AL RECIBIR" at bounding box center [603, 161] width 174 height 9
click at [540, 161] on p "ENVIO GRATIS - PAGAS AL RECIBIR" at bounding box center [603, 161] width 174 height 9
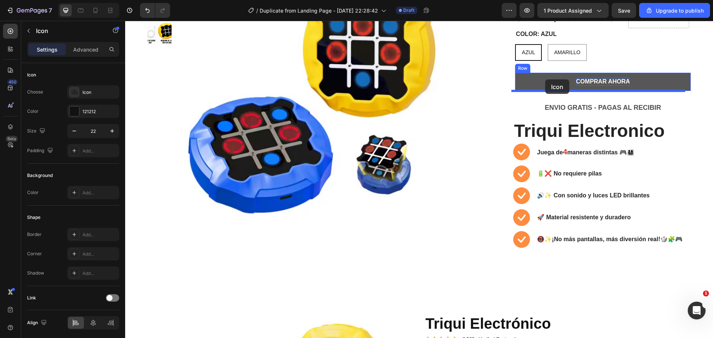
scroll to position [149, 0]
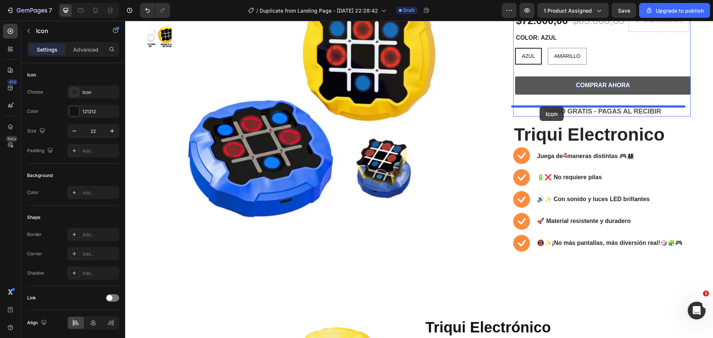
drag, startPoint x: 492, startPoint y: 218, endPoint x: 540, endPoint y: 107, distance: 121.0
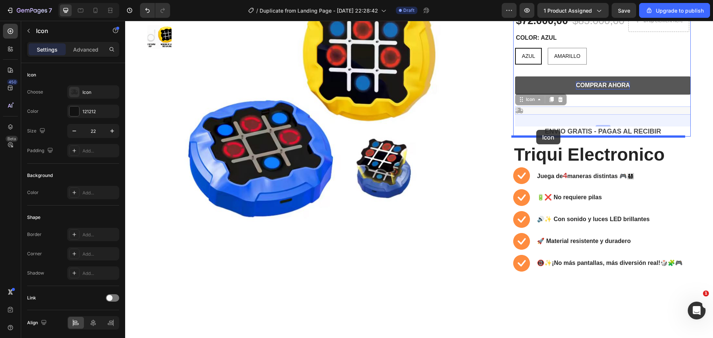
drag, startPoint x: 515, startPoint y: 108, endPoint x: 536, endPoint y: 131, distance: 30.5
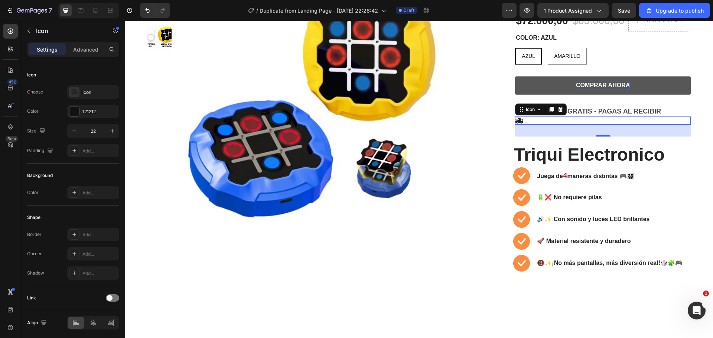
click at [581, 120] on div "Icon 32" at bounding box center [603, 121] width 176 height 8
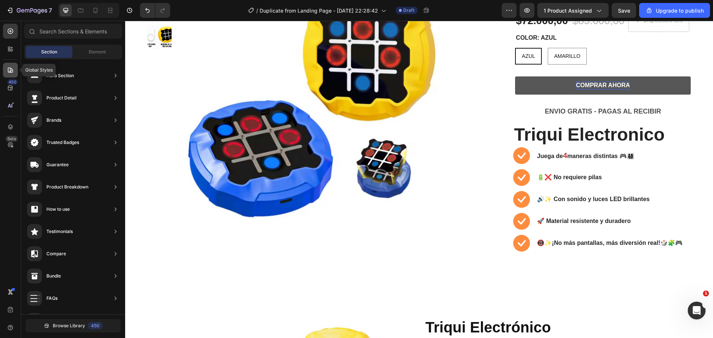
click at [9, 73] on icon at bounding box center [10, 69] width 7 height 7
radio input "false"
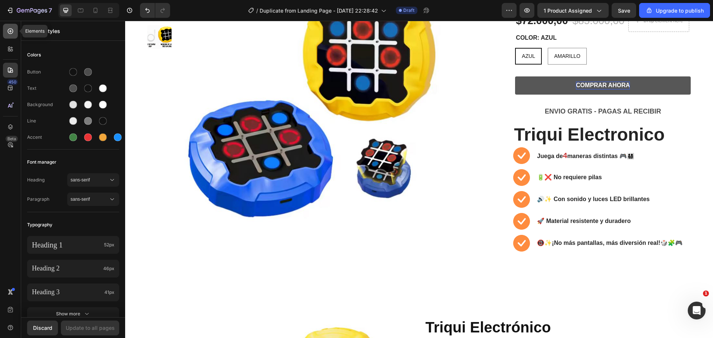
click at [12, 33] on icon at bounding box center [11, 32] width 6 height 6
radio input "false"
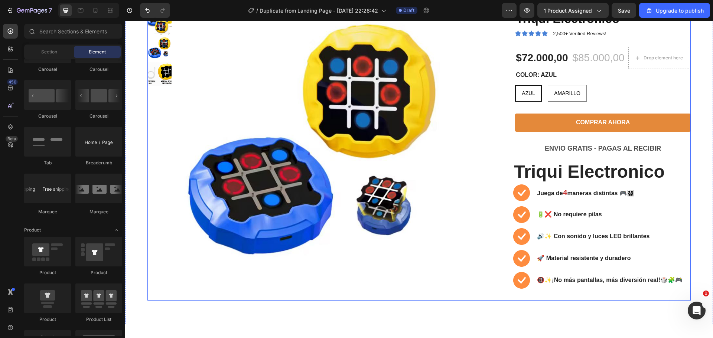
scroll to position [224, 0]
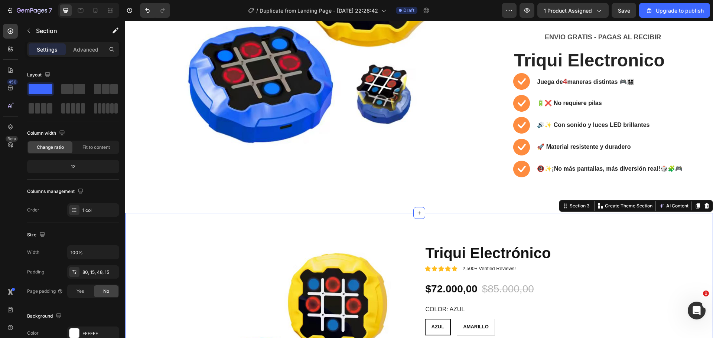
click at [690, 211] on div "Section 3 You can create reusable sections Create Theme Section AI Content Writ…" at bounding box center [636, 206] width 154 height 12
click at [696, 209] on icon at bounding box center [698, 205] width 4 height 5
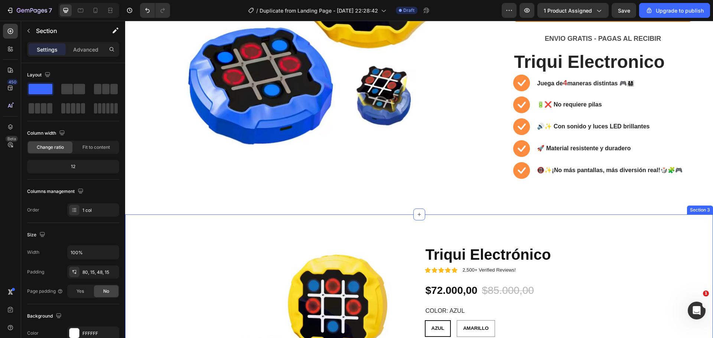
scroll to position [225, 0]
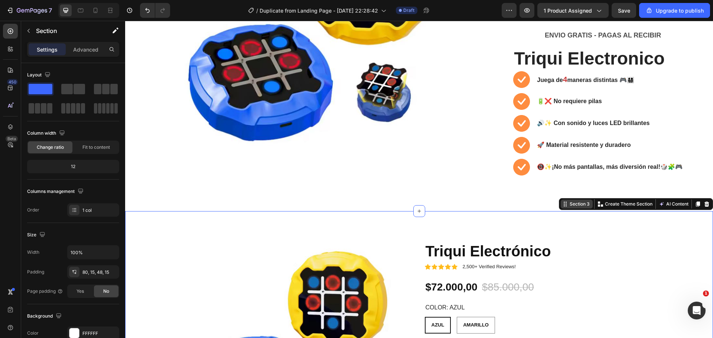
click at [692, 210] on div "Section 3 You can create reusable sections Create Theme Section AI Content Writ…" at bounding box center [636, 204] width 154 height 12
click at [704, 206] on icon at bounding box center [706, 204] width 5 height 5
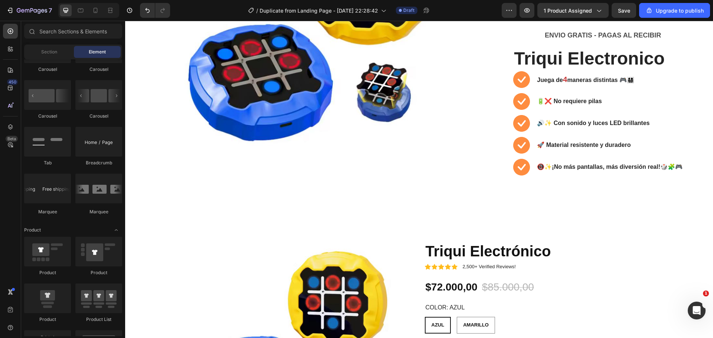
scroll to position [374, 0]
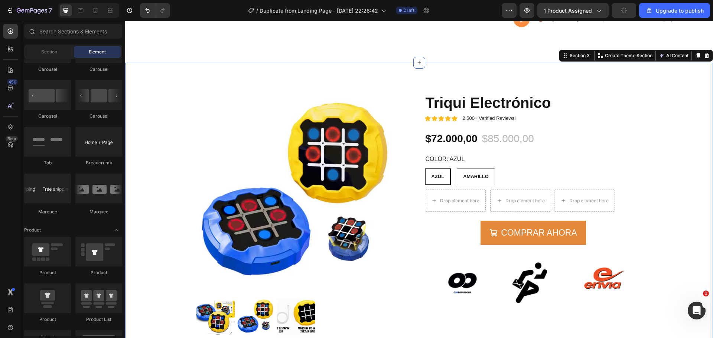
click at [672, 146] on div "Product Images Icon Icon Icon Icon Icon Icon List 2,500+ Verified Reviews! Text…" at bounding box center [419, 225] width 577 height 267
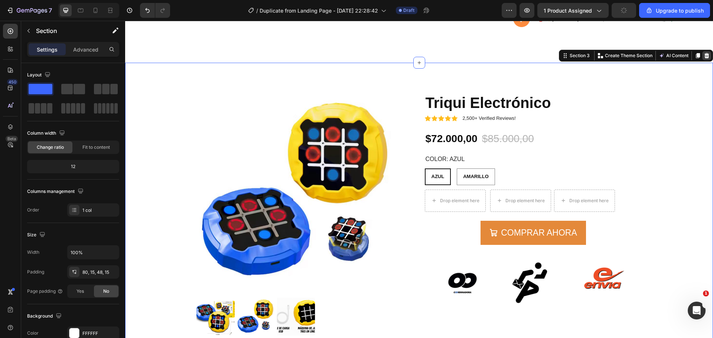
click at [704, 57] on icon at bounding box center [706, 55] width 5 height 5
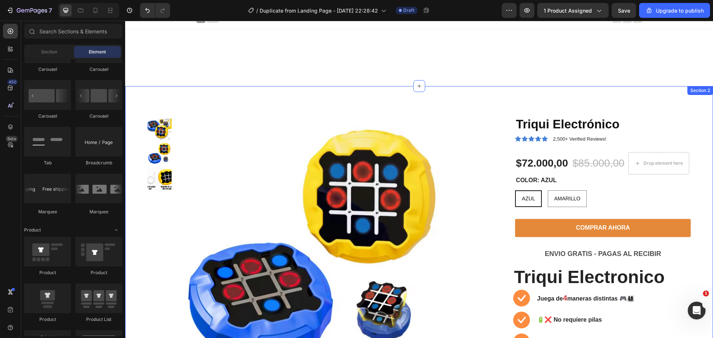
scroll to position [3, 0]
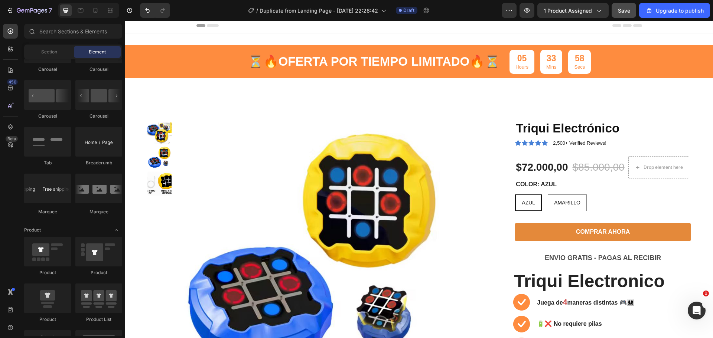
click at [625, 16] on button "Save" at bounding box center [624, 10] width 25 height 15
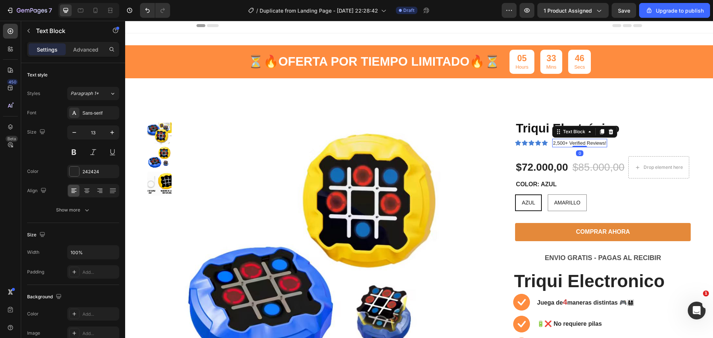
click at [573, 142] on p "2,500+ Verified Reviews!" at bounding box center [579, 143] width 53 height 7
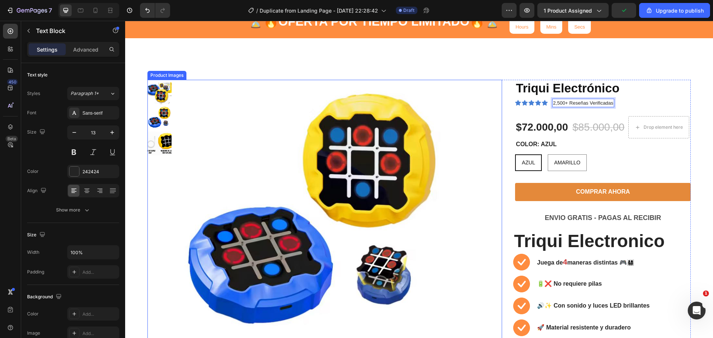
scroll to position [40, 0]
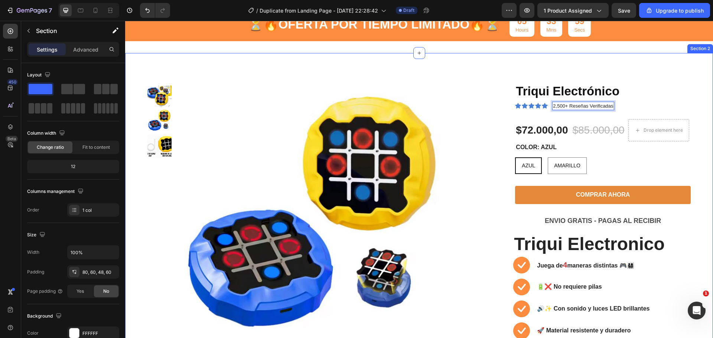
click at [219, 71] on div "Product Images Triqui Electrónico Product Title Icon Icon Icon Icon Icon Icon L…" at bounding box center [419, 225] width 588 height 344
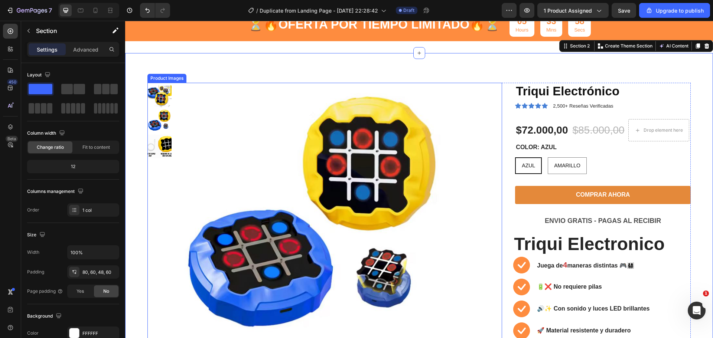
click at [170, 95] on img at bounding box center [159, 96] width 24 height 24
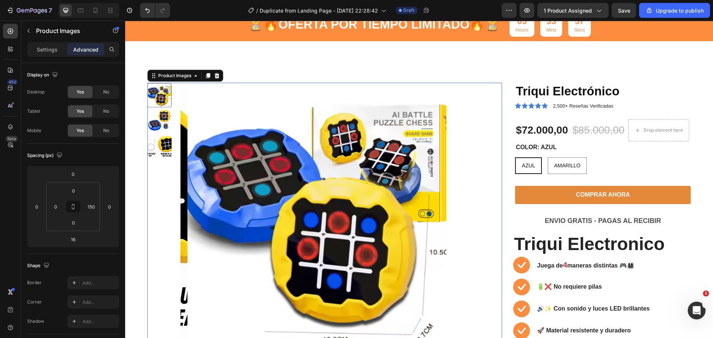
click at [165, 115] on img at bounding box center [159, 120] width 24 height 24
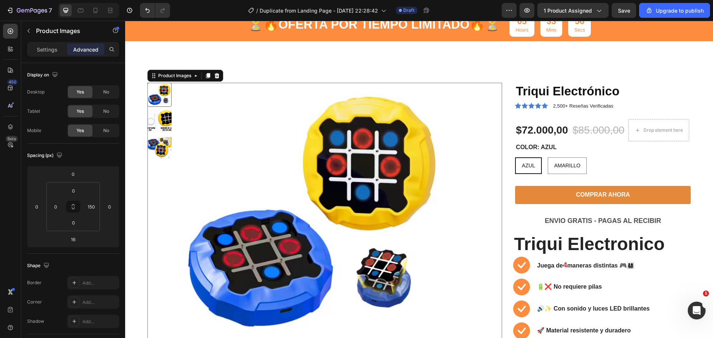
click at [163, 134] on div at bounding box center [159, 214] width 24 height 263
click at [164, 140] on img at bounding box center [159, 147] width 24 height 24
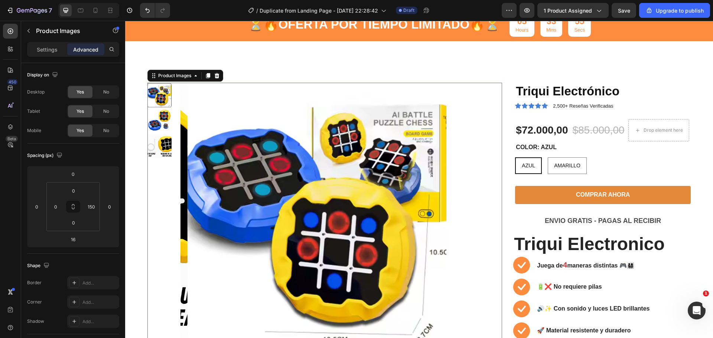
click at [167, 126] on img at bounding box center [159, 120] width 24 height 24
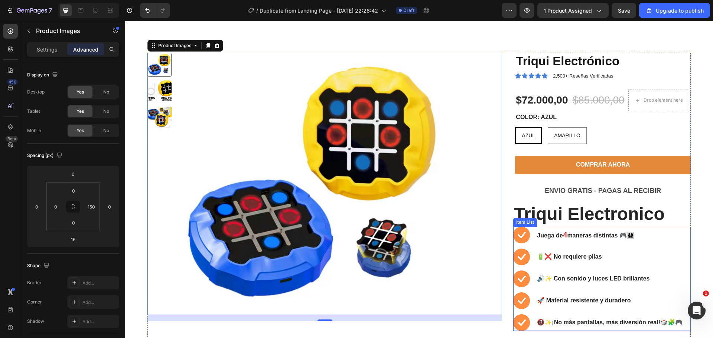
scroll to position [3, 0]
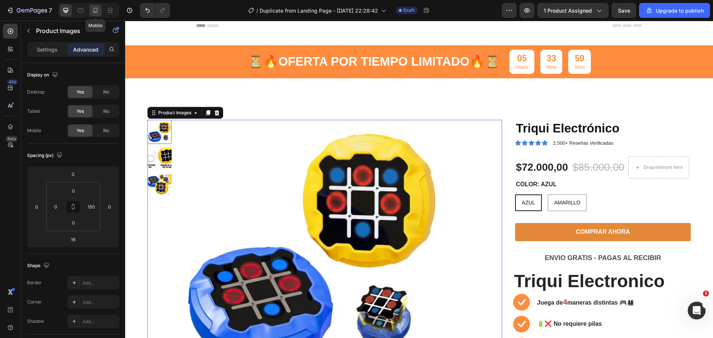
click at [97, 13] on icon at bounding box center [95, 10] width 7 height 7
type input "14"
type input "0"
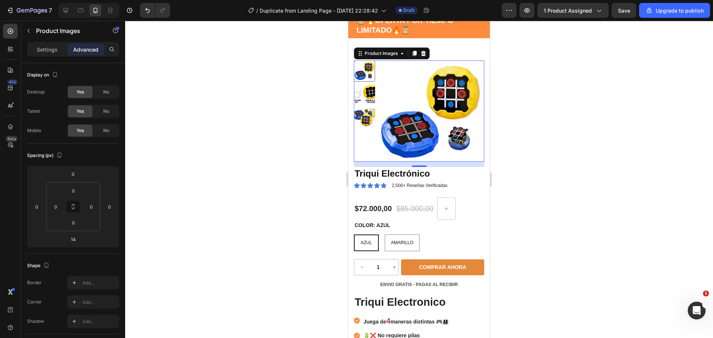
scroll to position [49, 0]
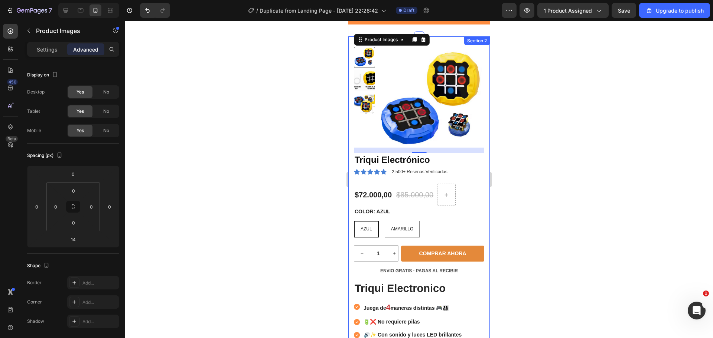
click at [512, 113] on div at bounding box center [419, 179] width 588 height 317
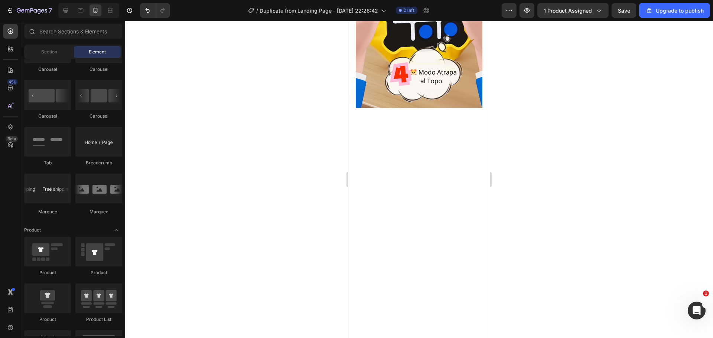
scroll to position [1671, 0]
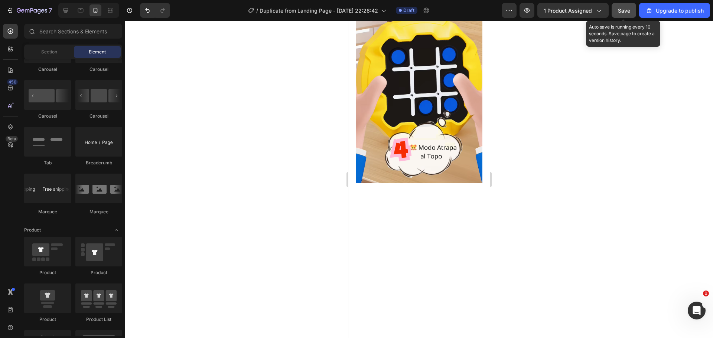
click at [626, 11] on span "Save" at bounding box center [624, 10] width 12 height 6
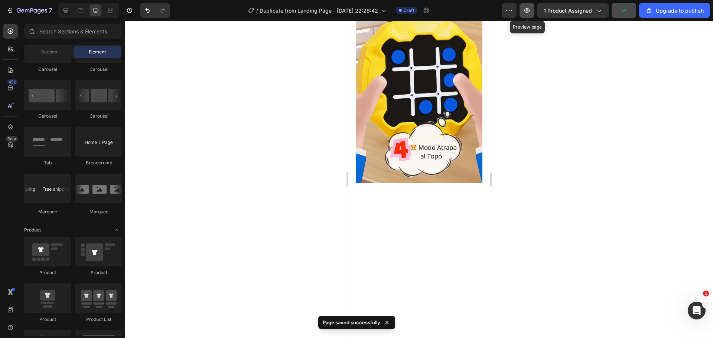
click at [530, 11] on icon "button" at bounding box center [526, 10] width 7 height 7
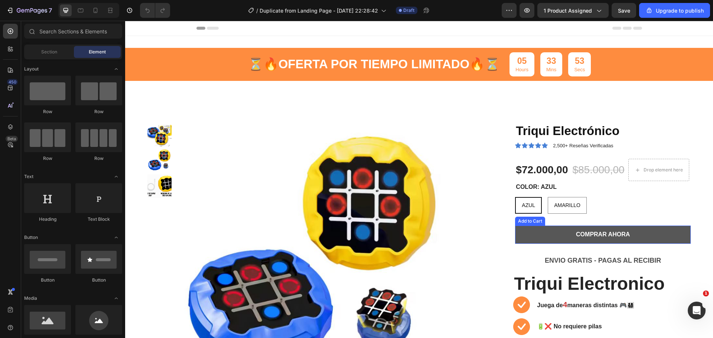
click at [648, 234] on button "COMPRAR AHORA" at bounding box center [603, 235] width 176 height 18
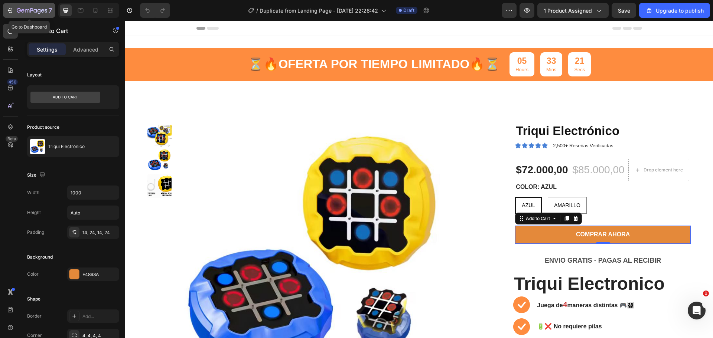
click at [10, 8] on icon "button" at bounding box center [10, 10] width 3 height 5
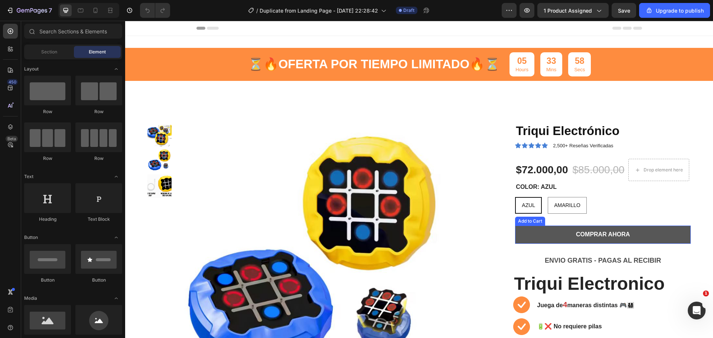
click at [534, 231] on button "COMPRAR AHORA" at bounding box center [603, 235] width 176 height 18
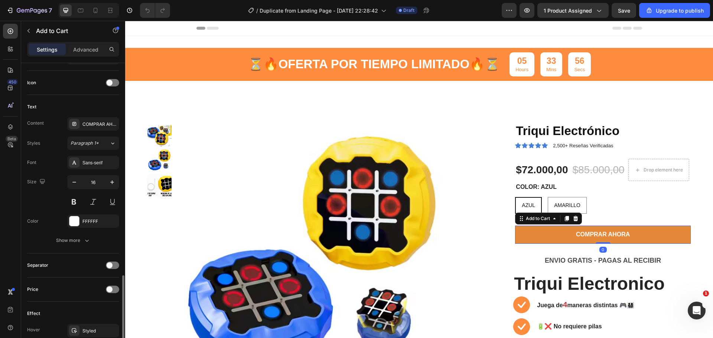
scroll to position [499, 0]
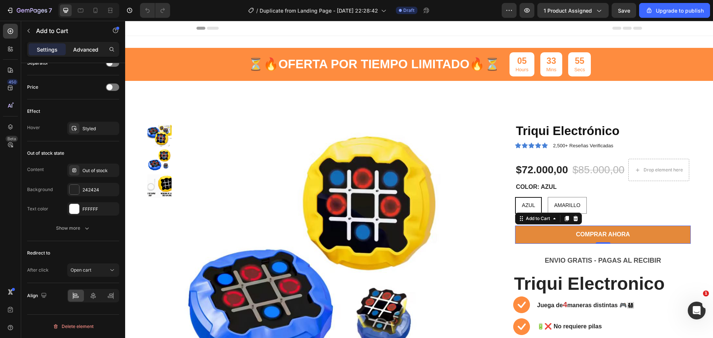
click at [82, 49] on p "Advanced" at bounding box center [85, 50] width 25 height 8
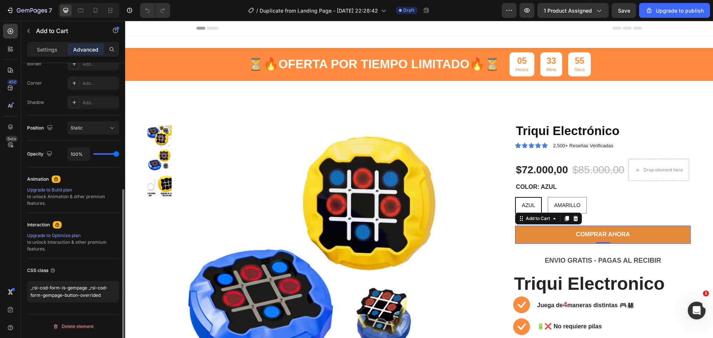
scroll to position [219, 0]
drag, startPoint x: 101, startPoint y: 296, endPoint x: 19, endPoint y: 283, distance: 83.0
click at [19, 283] on div "450 Beta Sections(18) Elements(84) Section Element Hero Section Product Detail …" at bounding box center [62, 179] width 125 height 317
click at [9, 7] on icon "button" at bounding box center [9, 10] width 7 height 7
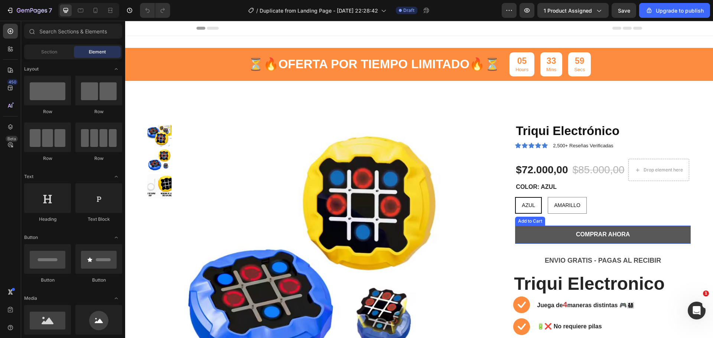
click at [556, 229] on button "COMPRAR AHORA" at bounding box center [603, 235] width 176 height 18
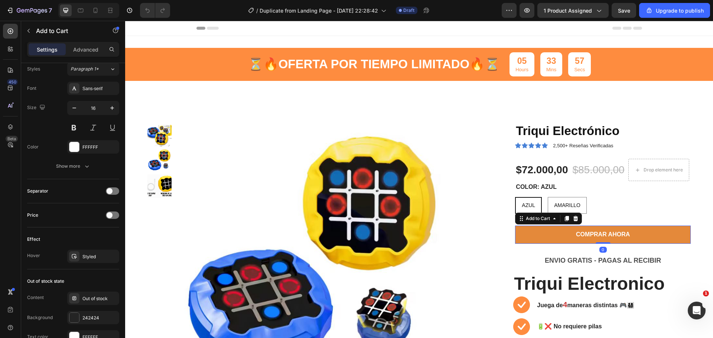
scroll to position [499, 0]
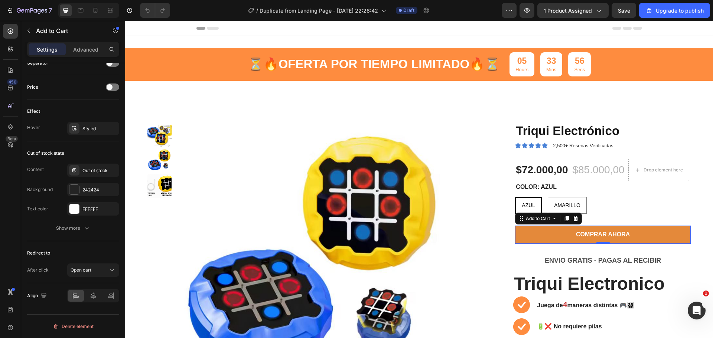
click at [77, 60] on div "Settings Advanced" at bounding box center [73, 52] width 104 height 21
click at [77, 57] on div "Settings Advanced" at bounding box center [73, 52] width 104 height 21
click at [76, 52] on p "Advanced" at bounding box center [85, 50] width 25 height 8
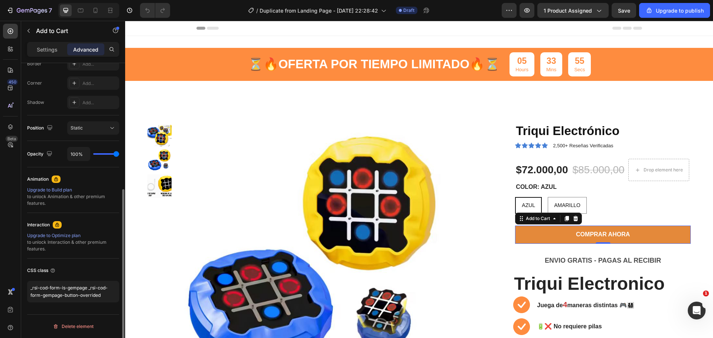
scroll to position [219, 0]
click at [103, 293] on textarea "_rsi-cod-form-is-gempage _rsi-cod-form-gempage-button-overrided" at bounding box center [73, 292] width 92 height 22
drag, startPoint x: 89, startPoint y: 288, endPoint x: 103, endPoint y: 297, distance: 16.7
click at [106, 300] on textarea "_rsi-cod-form-is-gempage _rsi-cod-form-gempage-button-overrided" at bounding box center [73, 292] width 92 height 22
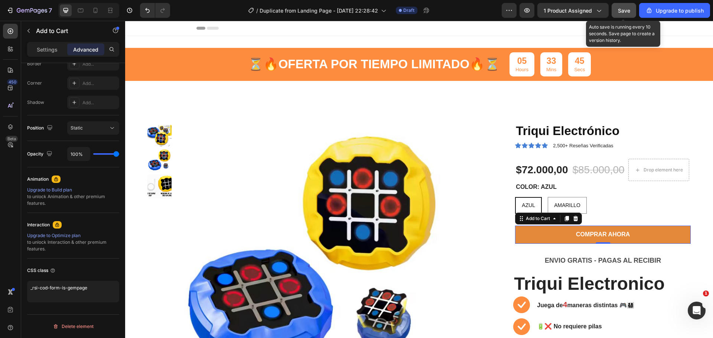
click at [631, 12] on button "Save" at bounding box center [624, 10] width 25 height 15
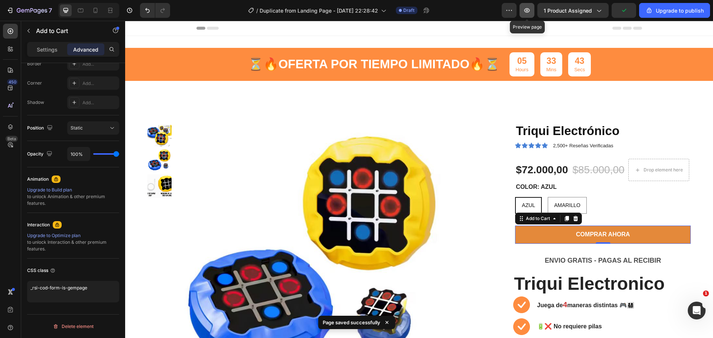
click at [524, 11] on button "button" at bounding box center [526, 10] width 15 height 15
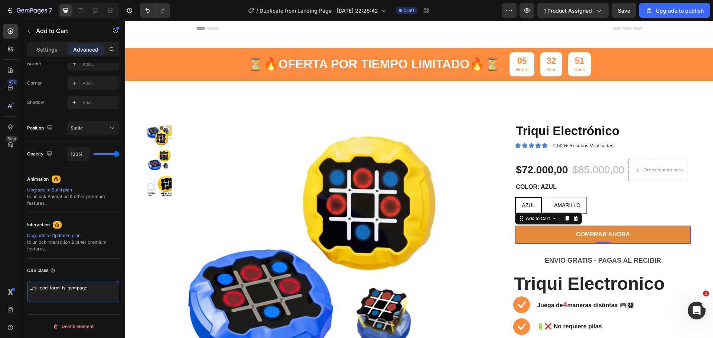
drag, startPoint x: 89, startPoint y: 289, endPoint x: -4, endPoint y: 290, distance: 93.2
click at [0, 0] on html "7 / Duplicate from Landing Page - [DATE] 22:28:42 Draft Preview 1 product assig…" at bounding box center [356, 0] width 713 height 0
paste textarea "/* Mostrar opciones de cantidad */ ._rsi-cod-form-gempage-button-overrided .qua…"
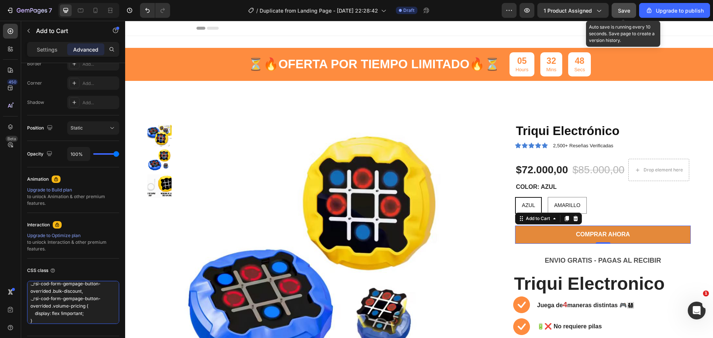
type textarea "/* Mostrar opciones de cantidad */ ._rsi-cod-form-gempage-button-overrided .qua…"
click at [629, 14] on div "Save" at bounding box center [624, 11] width 12 height 8
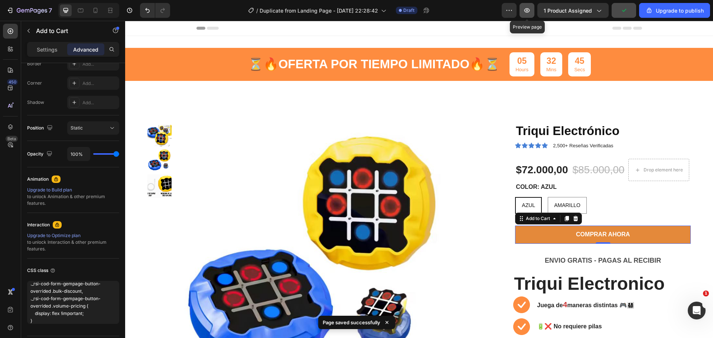
click at [531, 12] on icon "button" at bounding box center [526, 10] width 7 height 7
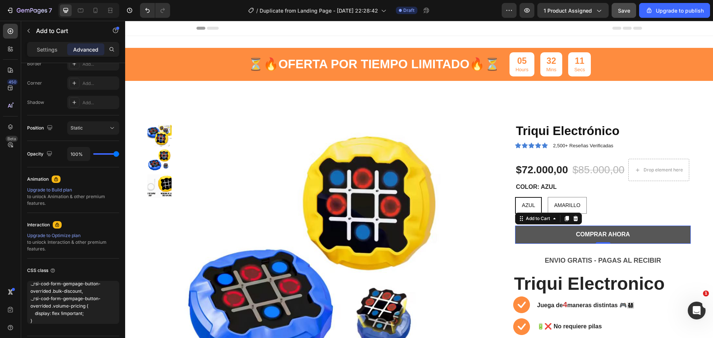
click at [540, 231] on button "COMPRAR AHORA" at bounding box center [603, 235] width 176 height 18
click at [540, 230] on button "COMPRAR AHORA" at bounding box center [603, 235] width 176 height 18
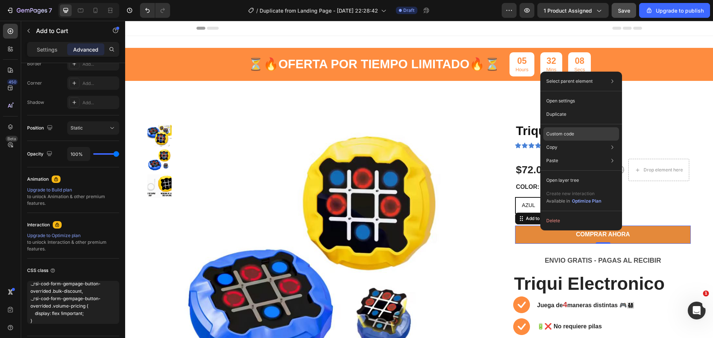
click at [564, 133] on p "Custom code" at bounding box center [560, 134] width 28 height 7
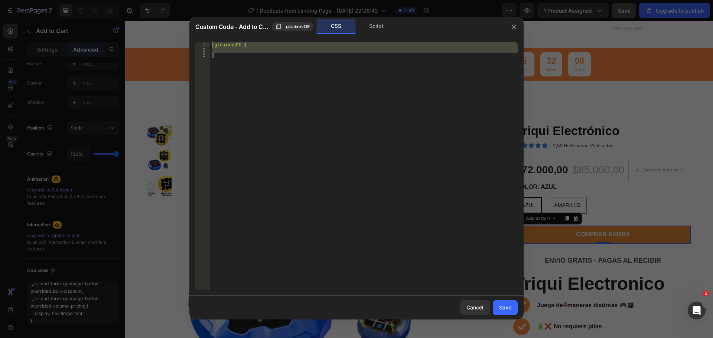
drag, startPoint x: 243, startPoint y: 68, endPoint x: 205, endPoint y: 44, distance: 44.2
click at [205, 44] on div "} 1 2 3 .gloaixnvOE { } ההההההההההההההההההההההההההההההההההההההההההההההההההההההה…" at bounding box center [356, 166] width 322 height 248
paste textarea "}"
type textarea "}"
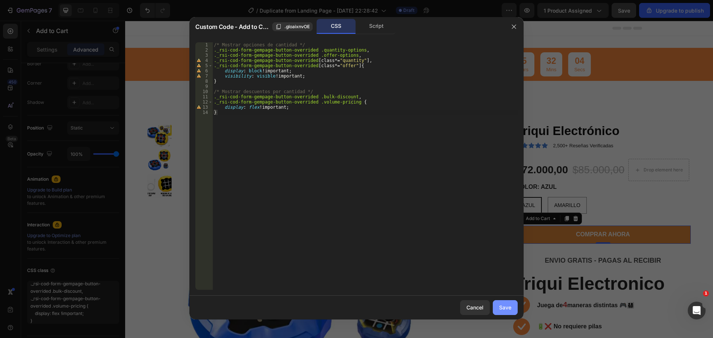
drag, startPoint x: 507, startPoint y: 303, endPoint x: 255, endPoint y: 290, distance: 252.8
click at [507, 303] on button "Save" at bounding box center [505, 307] width 25 height 15
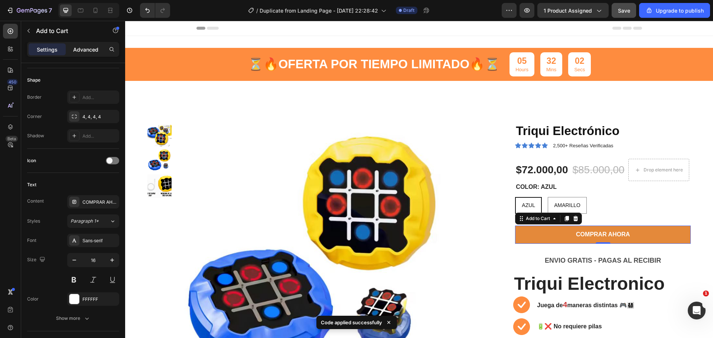
click at [94, 50] on p "Advanced" at bounding box center [85, 50] width 25 height 8
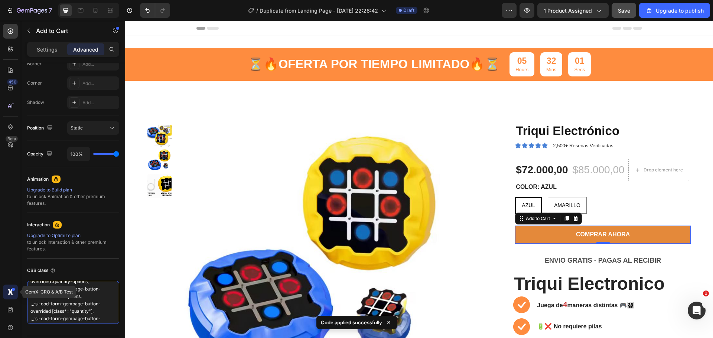
scroll to position [0, 0]
drag, startPoint x: 100, startPoint y: 321, endPoint x: 15, endPoint y: 286, distance: 92.2
click at [15, 286] on div "450 Beta GemX: CRO & A/B Test Sections(18) Elements(84) Section Element Hero Se…" at bounding box center [62, 179] width 125 height 317
drag, startPoint x: 104, startPoint y: 317, endPoint x: -12, endPoint y: 283, distance: 121.4
click at [0, 0] on html "7 / Duplicate from Landing Page - [DATE] 22:28:42 Draft Preview 1 product assig…" at bounding box center [356, 0] width 713 height 0
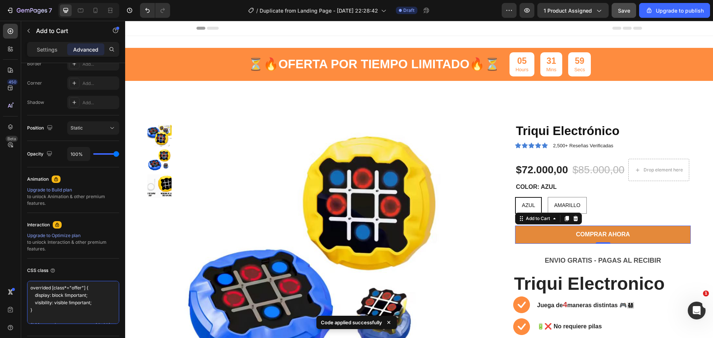
type textarea "/* Mostrar descuentos por cantidad */ ._rsi-cod-form-gempage-button-overrided .…"
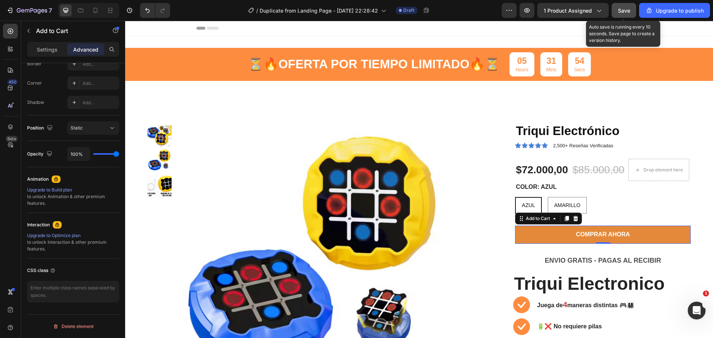
click at [628, 10] on span "Save" at bounding box center [624, 10] width 12 height 6
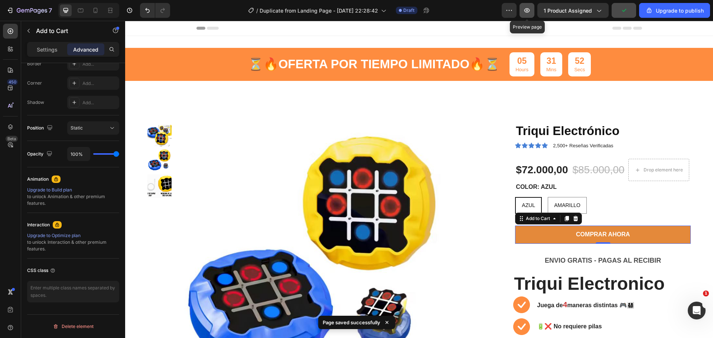
click at [524, 10] on icon "button" at bounding box center [526, 10] width 7 height 7
